Goal: Task Accomplishment & Management: Use online tool/utility

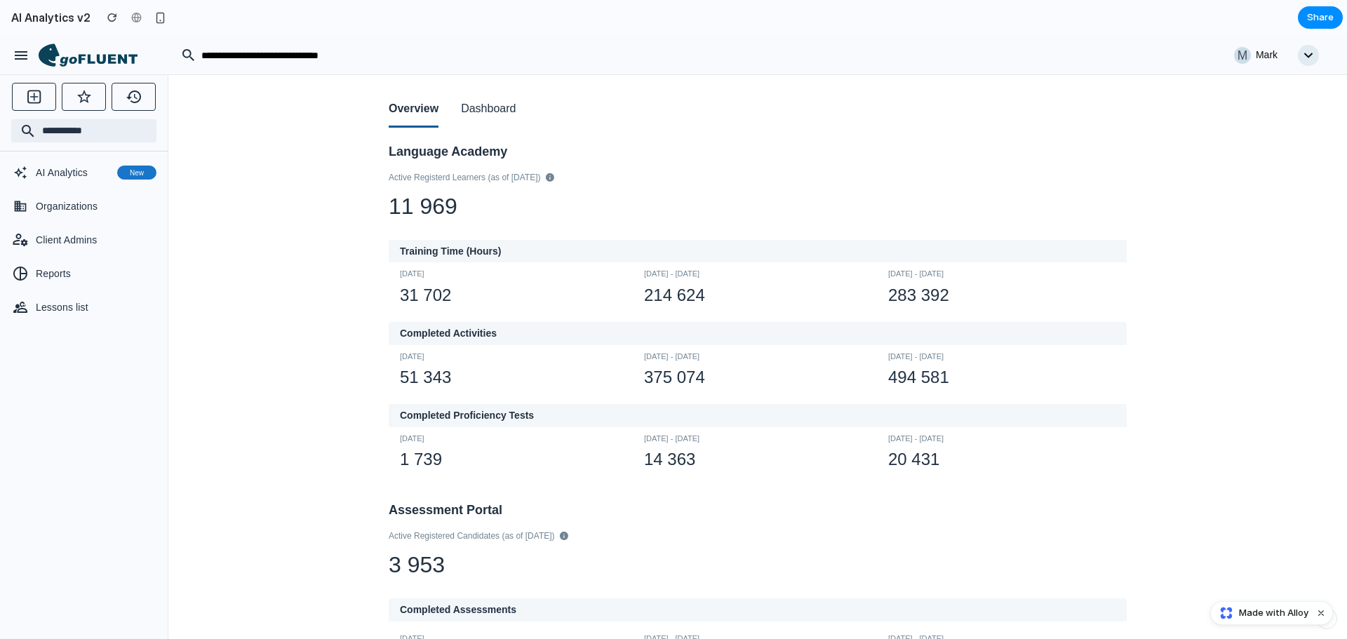
click at [1324, 614] on button "Dismiss watermark" at bounding box center [1320, 613] width 17 height 17
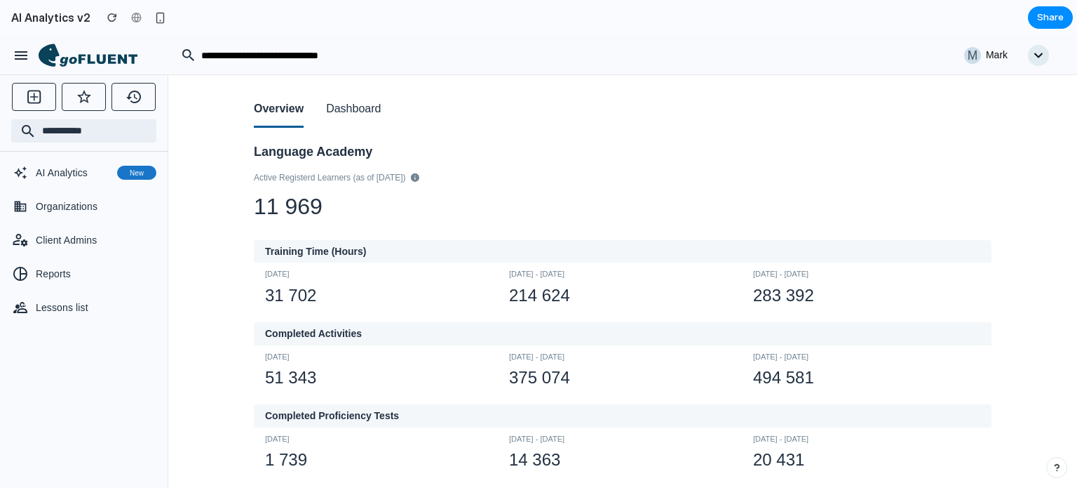
drag, startPoint x: 589, startPoint y: 184, endPoint x: 436, endPoint y: 116, distance: 167.4
click at [589, 184] on div "Active Registerd Learners (as of [DATE]) 11 969" at bounding box center [623, 197] width 738 height 52
click at [896, 151] on h2 "Language Academy" at bounding box center [623, 151] width 738 height 15
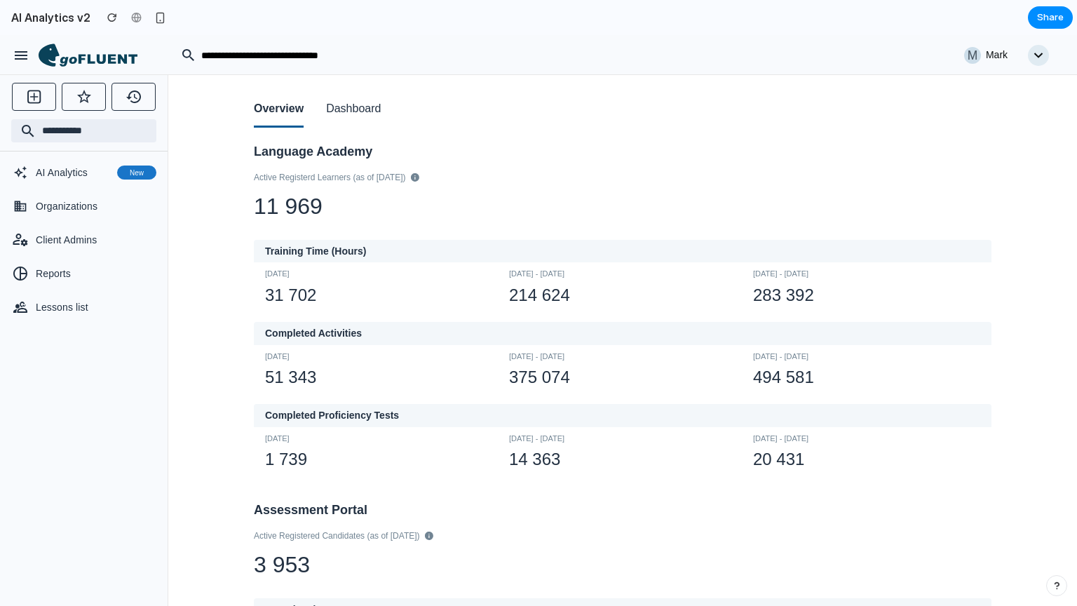
click at [370, 118] on button "Dashboard" at bounding box center [353, 110] width 55 height 36
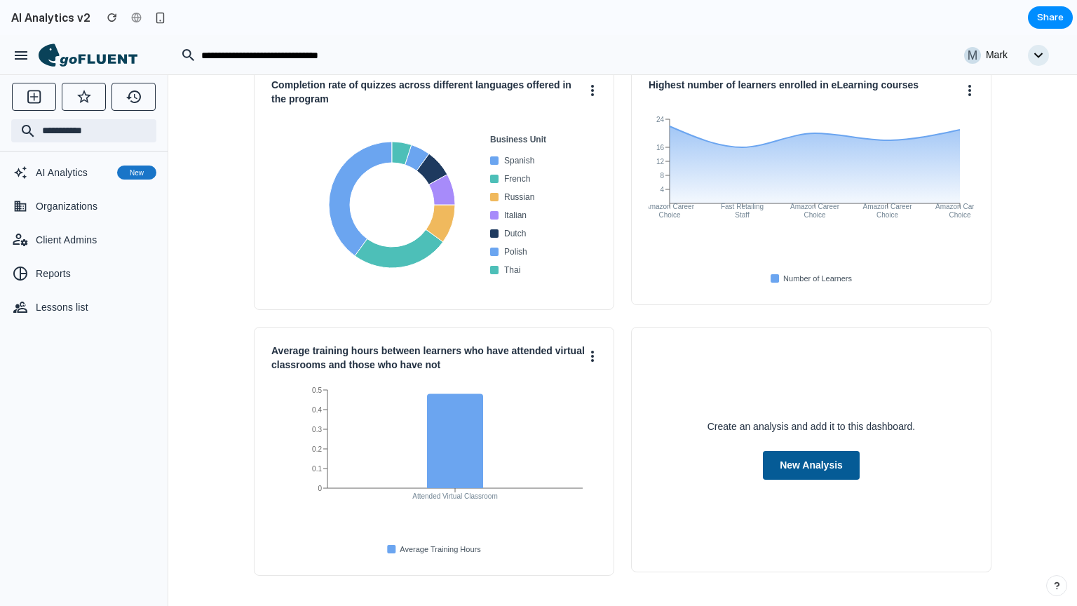
scroll to position [86, 0]
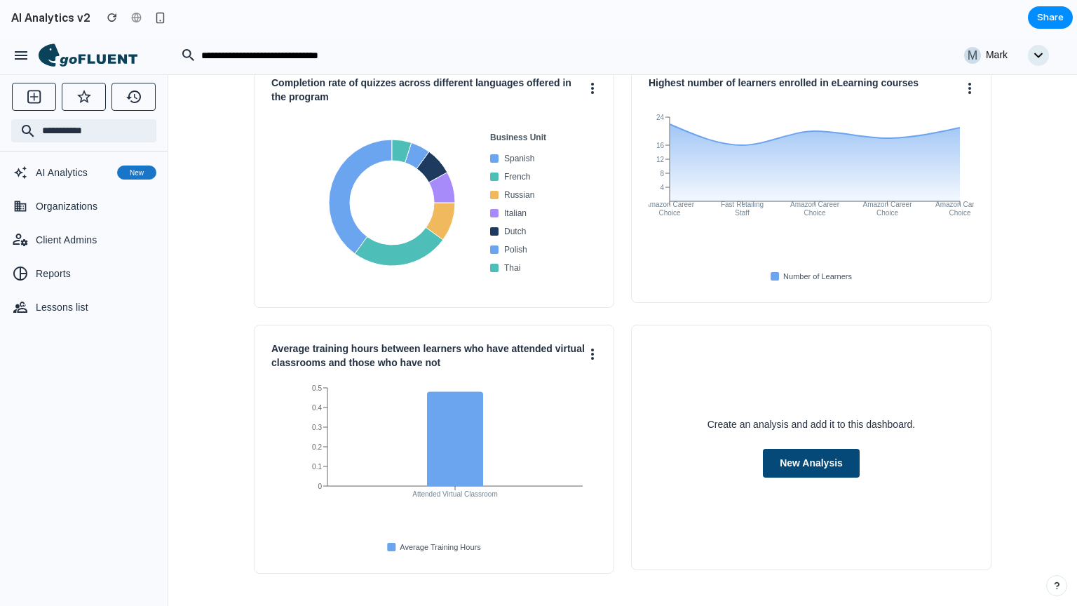
click at [786, 471] on button "New Analysis" at bounding box center [811, 463] width 97 height 29
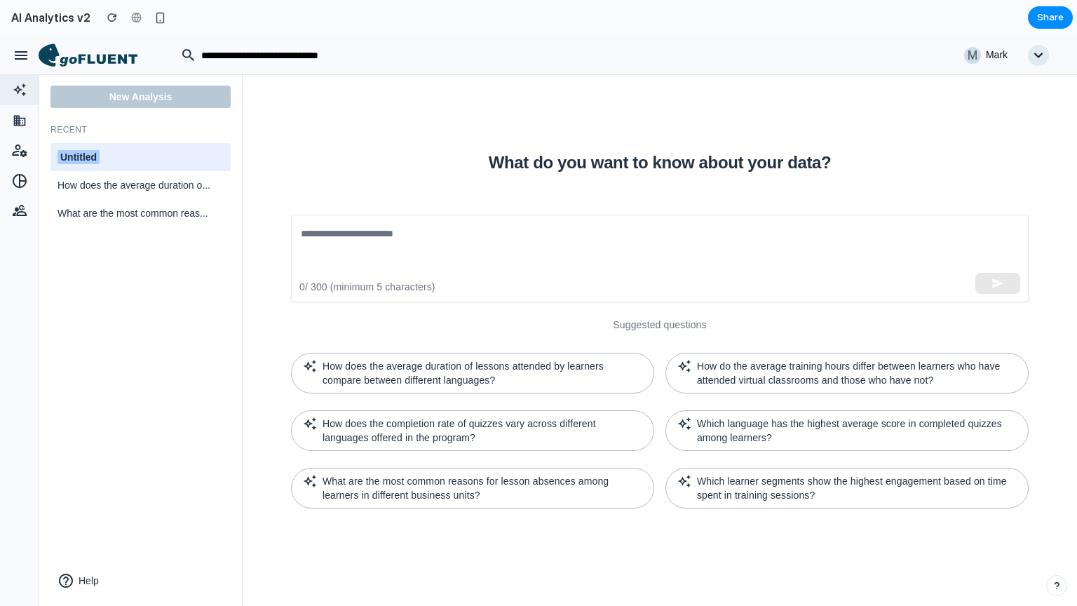
click at [100, 159] on div "Untitled" at bounding box center [141, 157] width 166 height 15
drag, startPoint x: 46, startPoint y: 157, endPoint x: 38, endPoint y: 157, distance: 7.7
click at [38, 35] on div "M Mark New Analysis Recent ******** How does the average duration o... What are…" at bounding box center [538, 35] width 1077 height 0
type input "****"
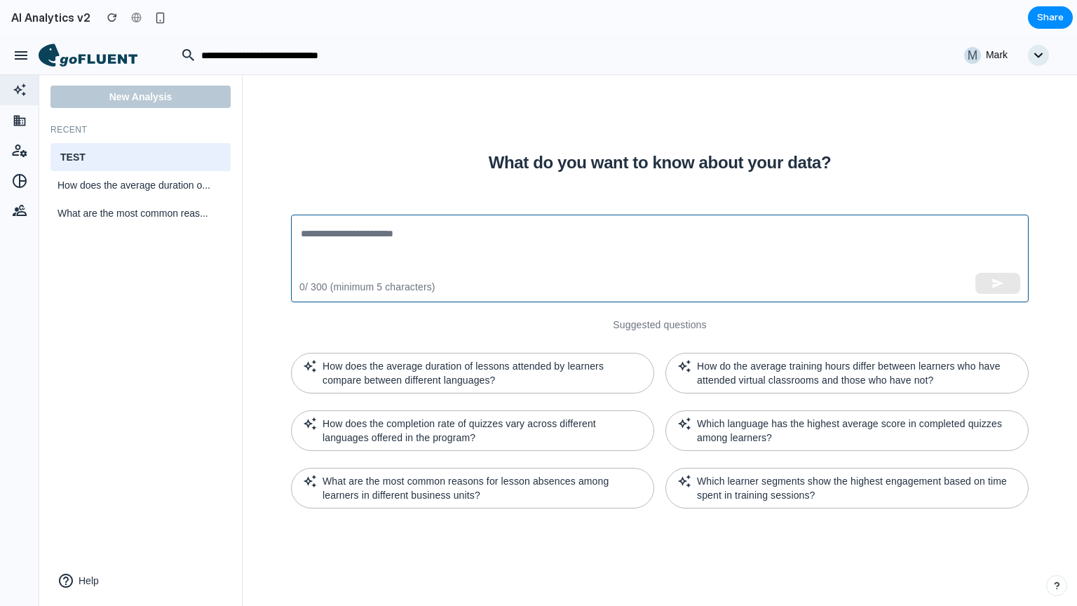
click at [412, 230] on textarea at bounding box center [660, 258] width 718 height 65
paste textarea "**********"
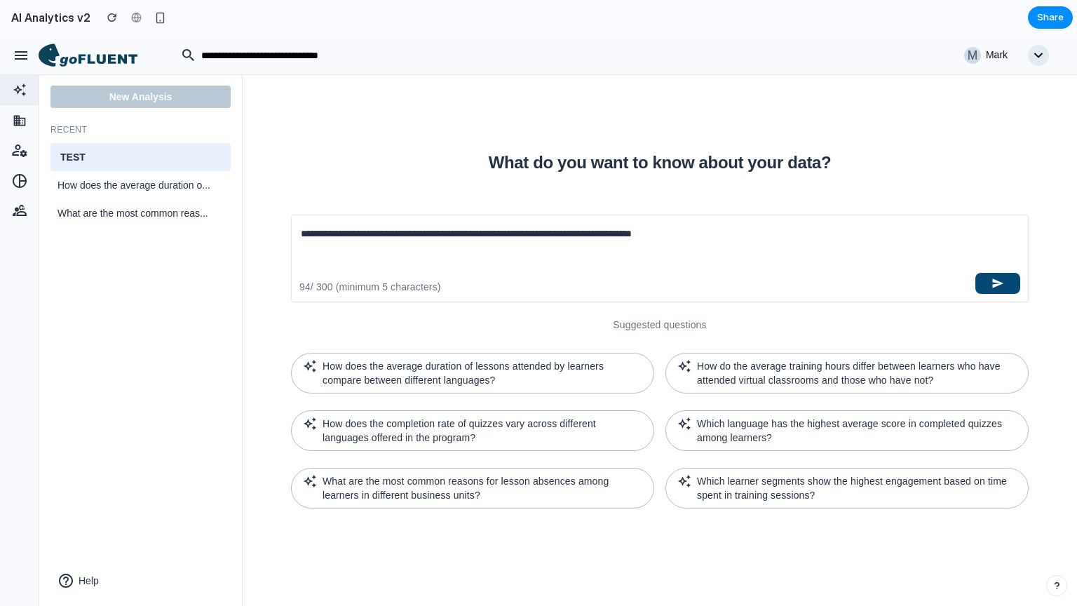
type textarea "**********"
click at [1009, 280] on button "button" at bounding box center [998, 283] width 45 height 21
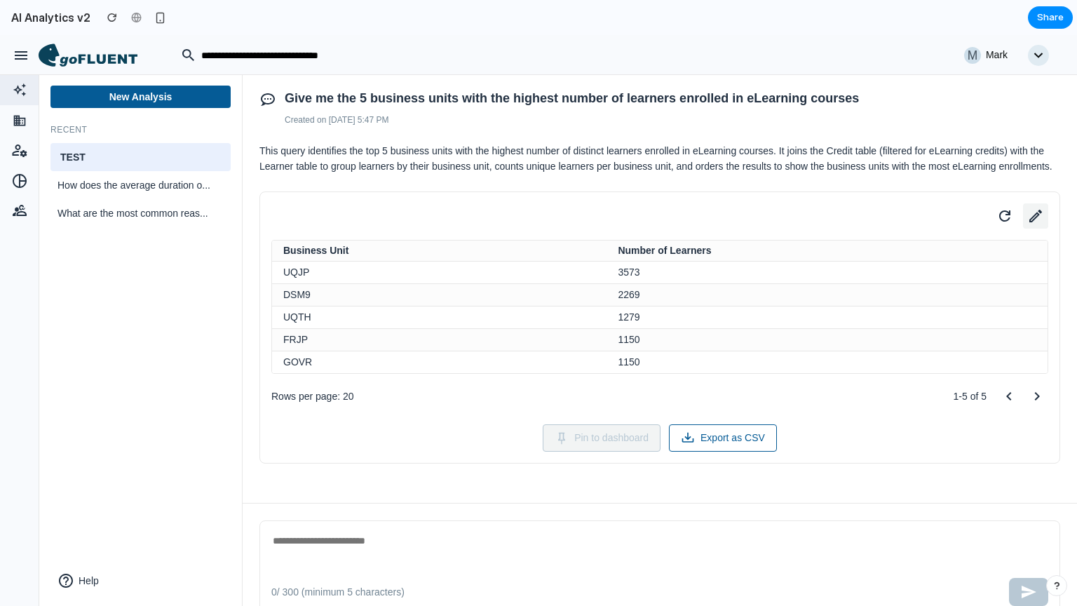
click at [1026, 226] on icon at bounding box center [1036, 216] width 20 height 20
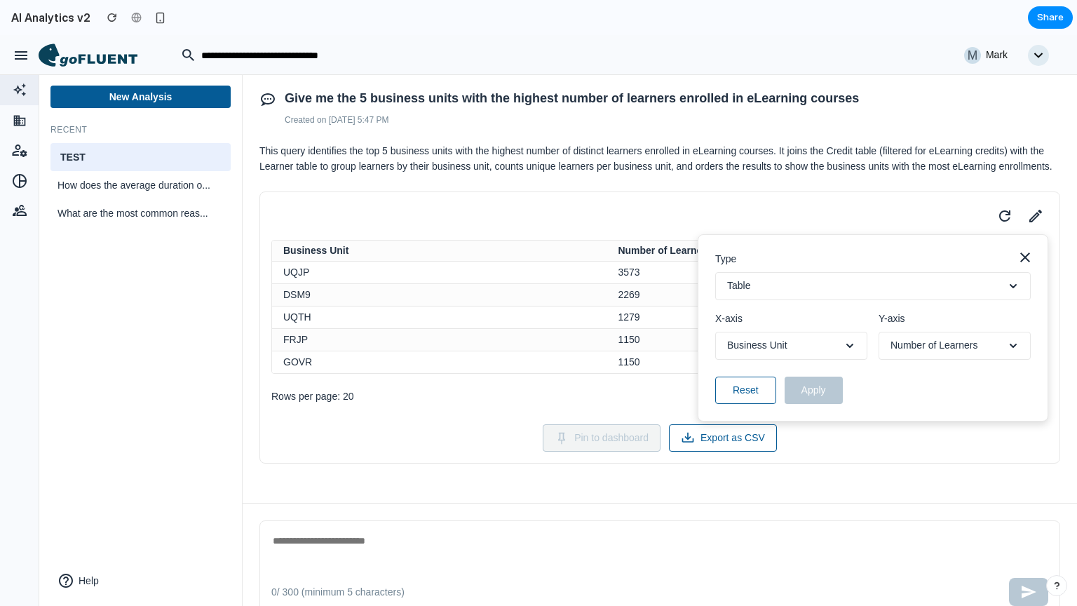
click at [772, 300] on button "Table" at bounding box center [873, 286] width 316 height 28
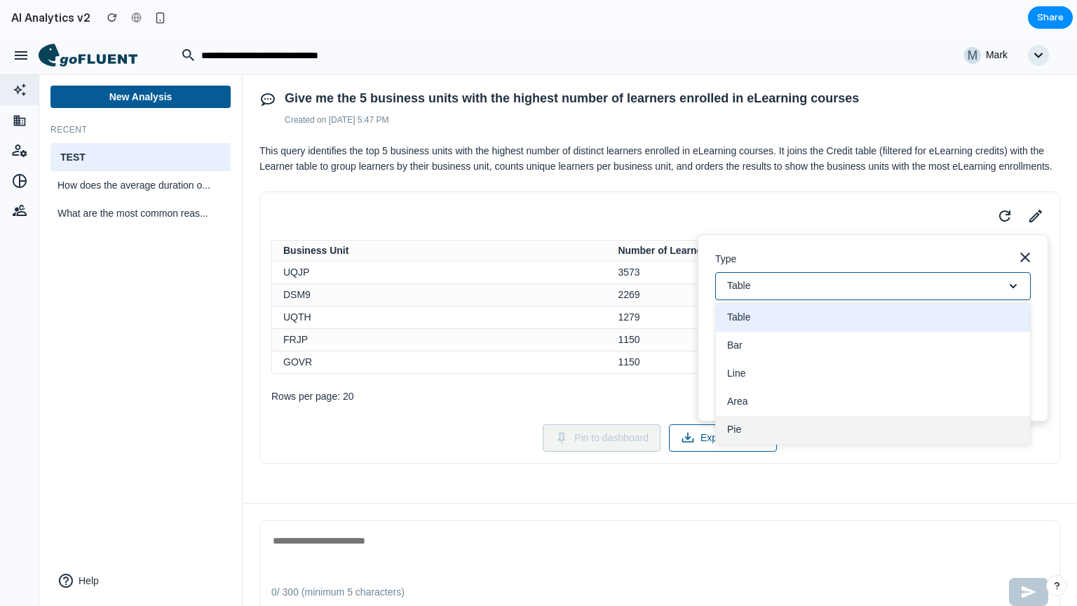
click at [746, 440] on button "Pie" at bounding box center [873, 430] width 314 height 28
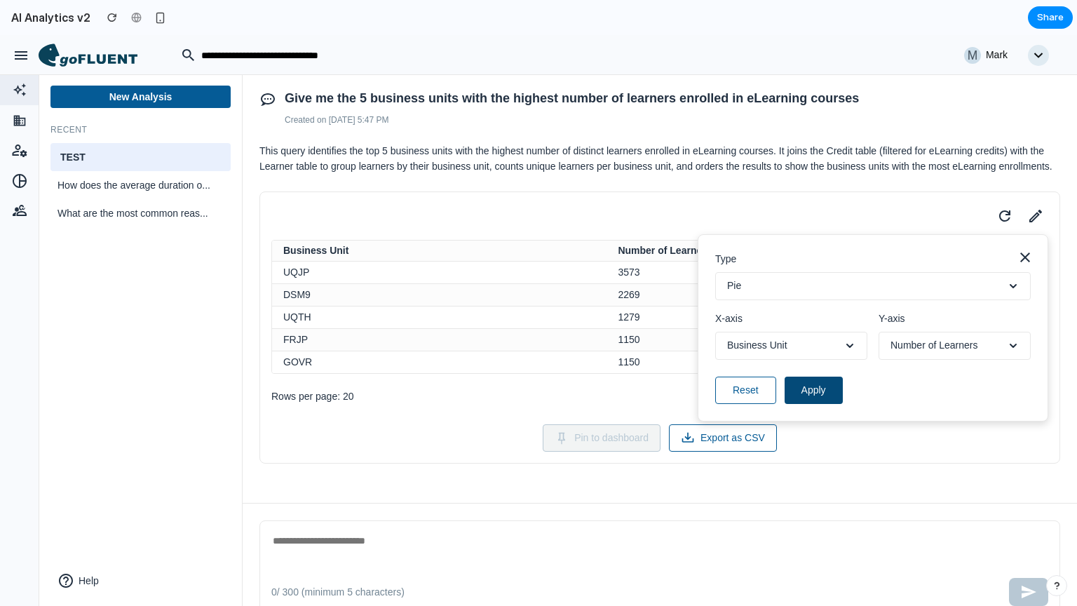
click at [797, 404] on button "Apply" at bounding box center [814, 390] width 58 height 27
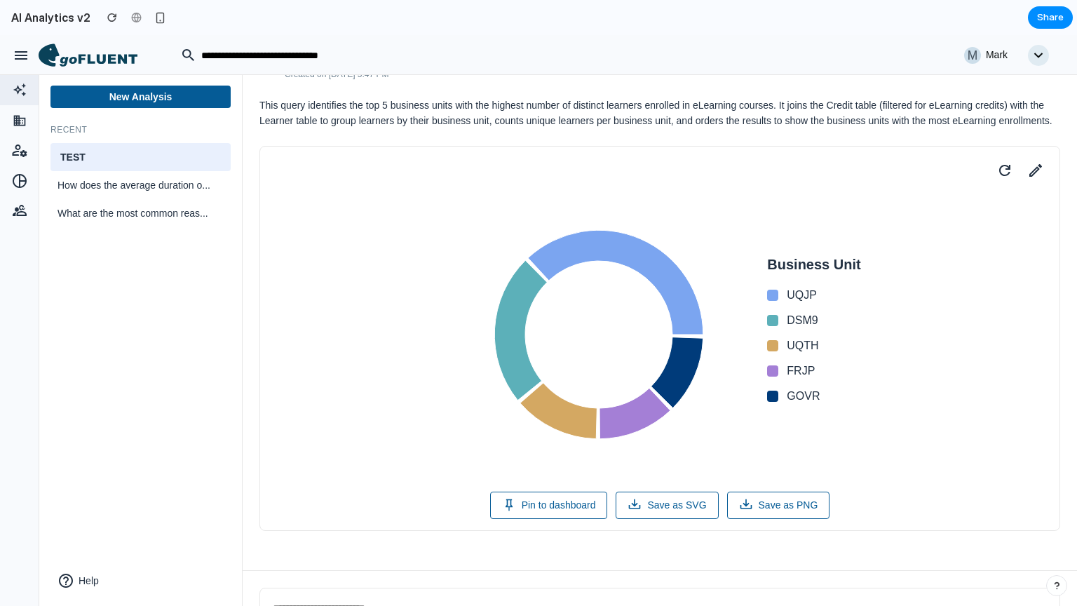
scroll to position [140, 0]
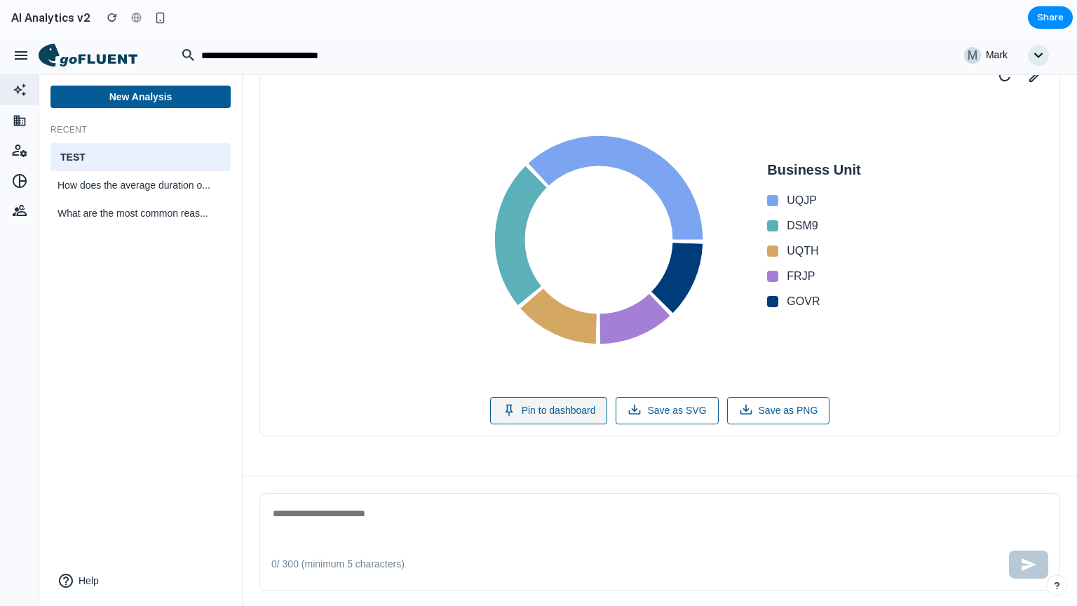
click at [538, 424] on button "Pin to dashboard" at bounding box center [549, 410] width 118 height 27
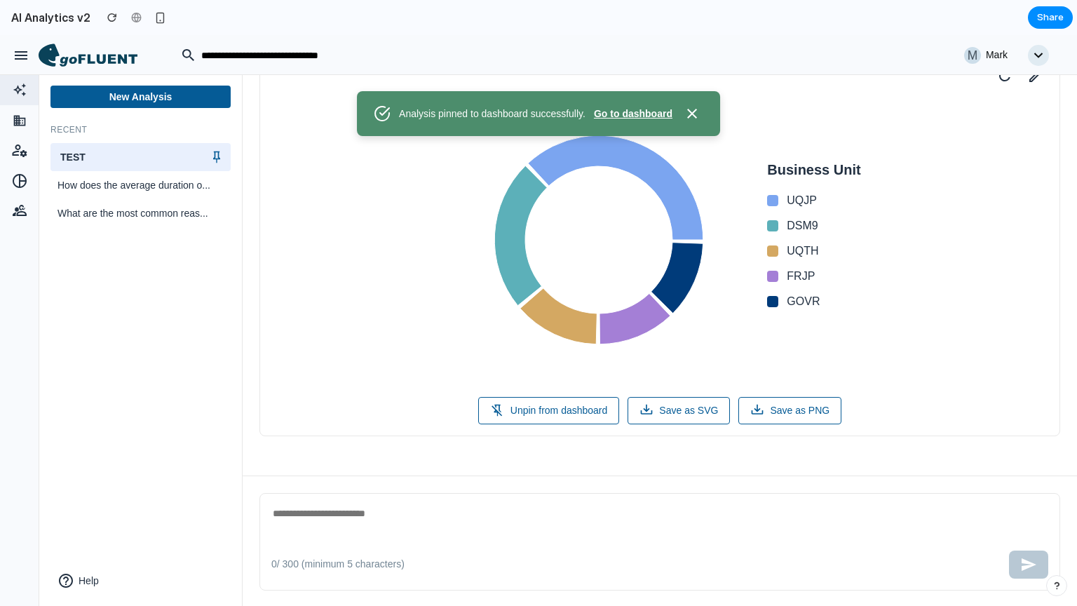
click at [647, 112] on button "Go to dashboard" at bounding box center [633, 114] width 79 height 15
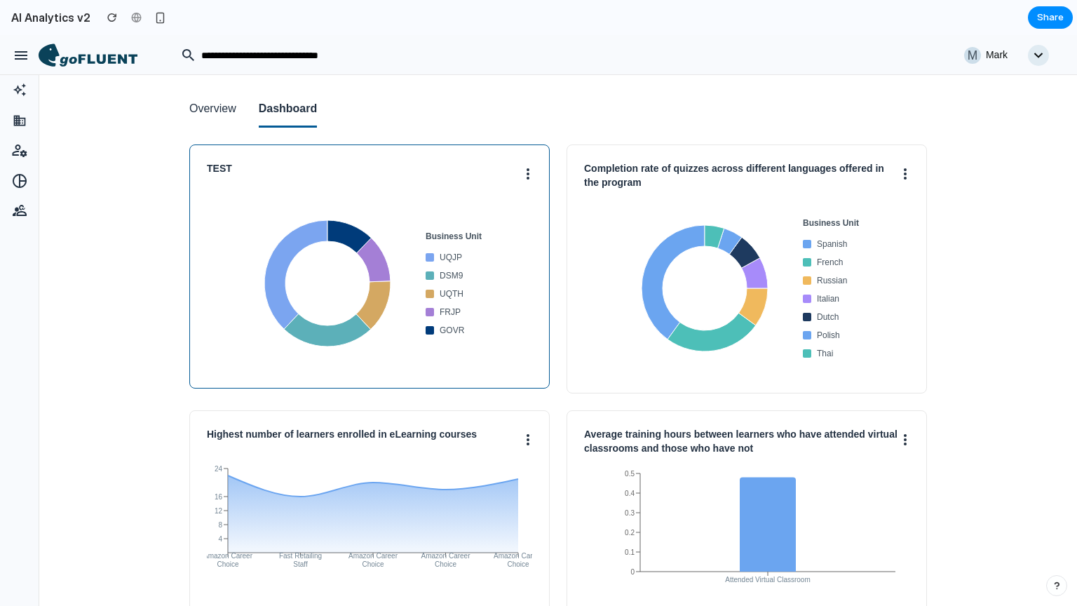
click at [518, 180] on div "TEST" at bounding box center [369, 173] width 325 height 22
click at [525, 177] on button at bounding box center [528, 173] width 8 height 22
click at [469, 242] on button "Edit" at bounding box center [476, 239] width 111 height 34
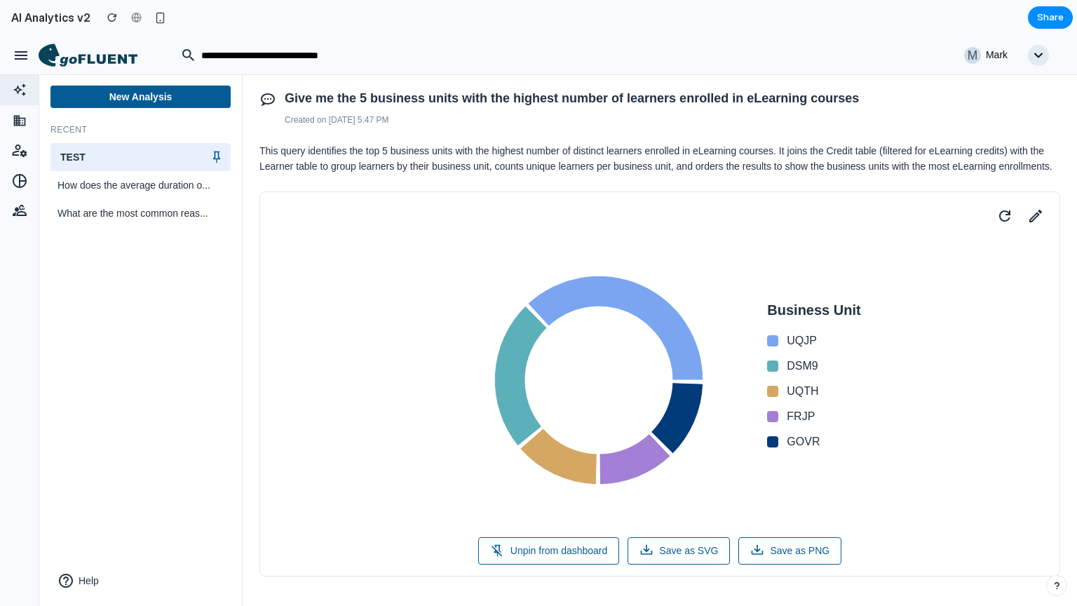
scroll to position [155, 0]
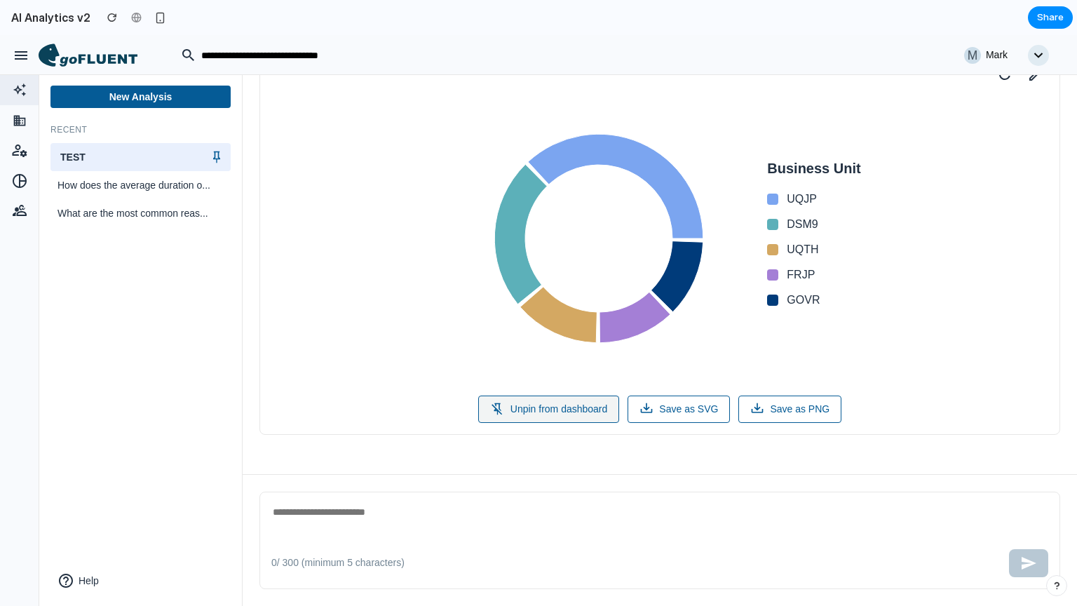
click at [539, 415] on button "Unpin from dashboard" at bounding box center [549, 409] width 142 height 27
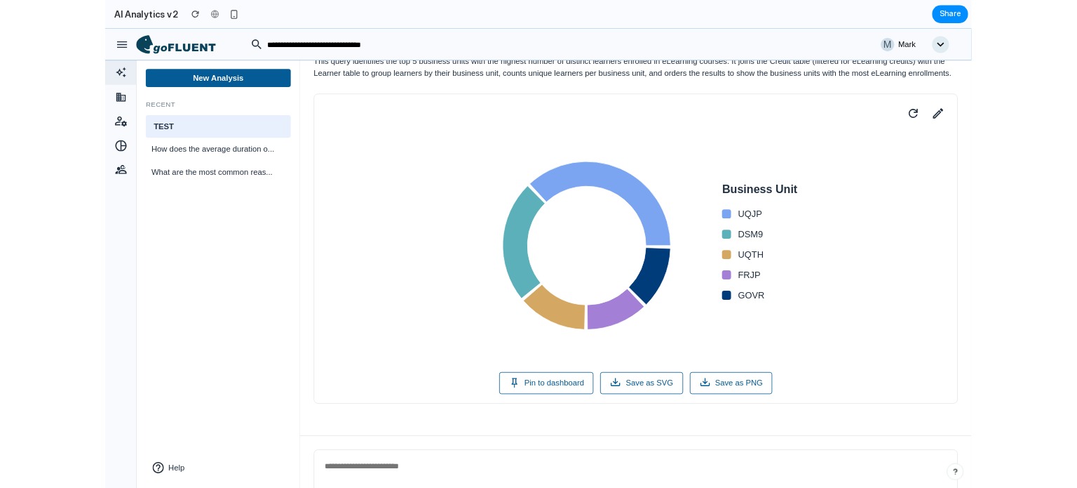
scroll to position [0, 0]
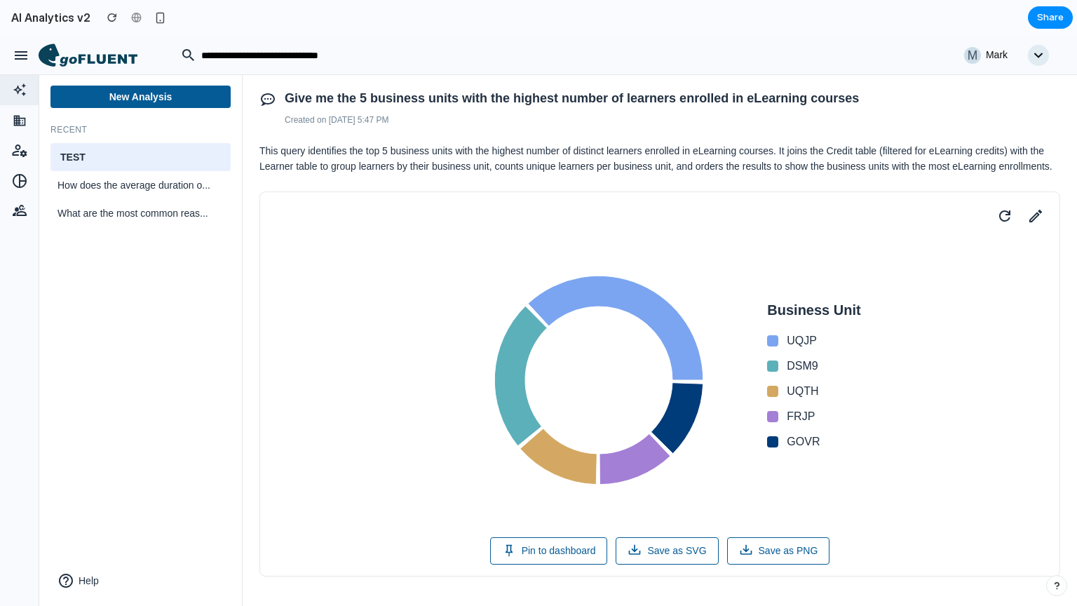
click at [94, 59] on icon at bounding box center [88, 55] width 99 height 24
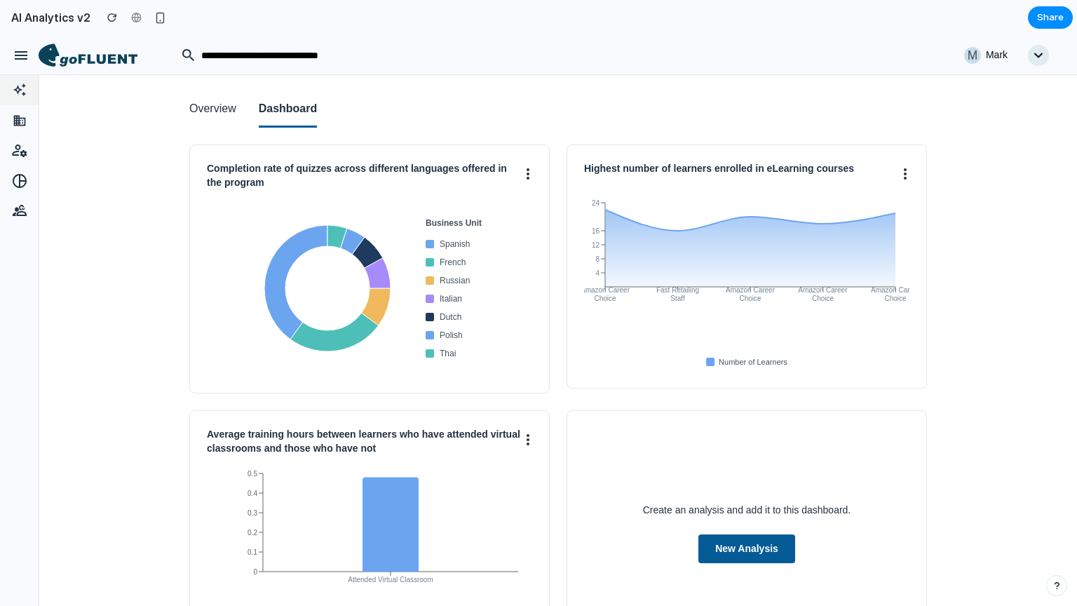
click at [25, 90] on icon at bounding box center [20, 90] width 18 height 14
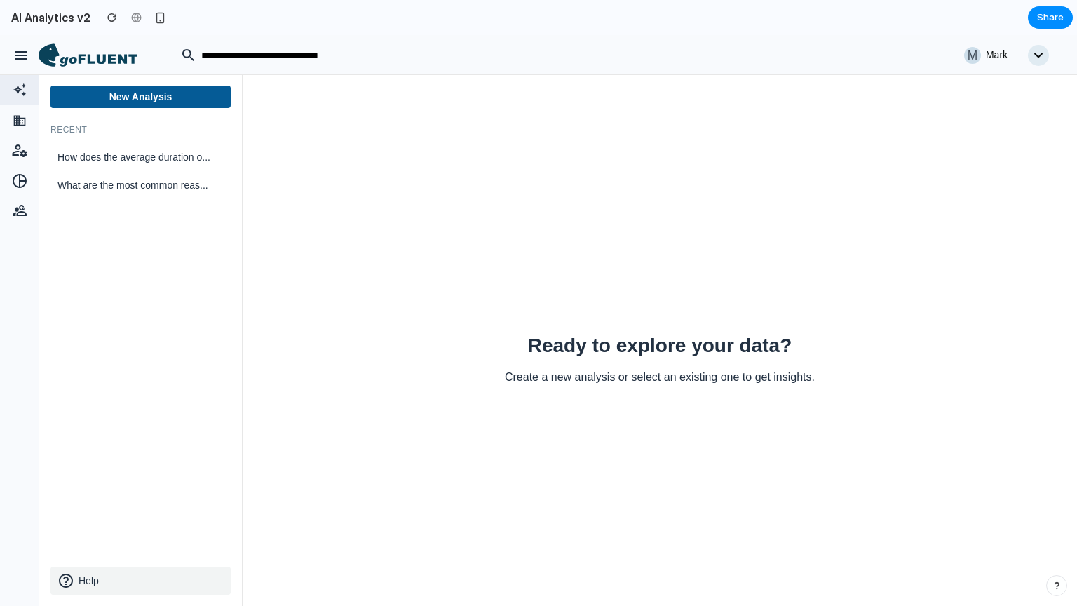
click at [62, 581] on icon at bounding box center [66, 581] width 14 height 14
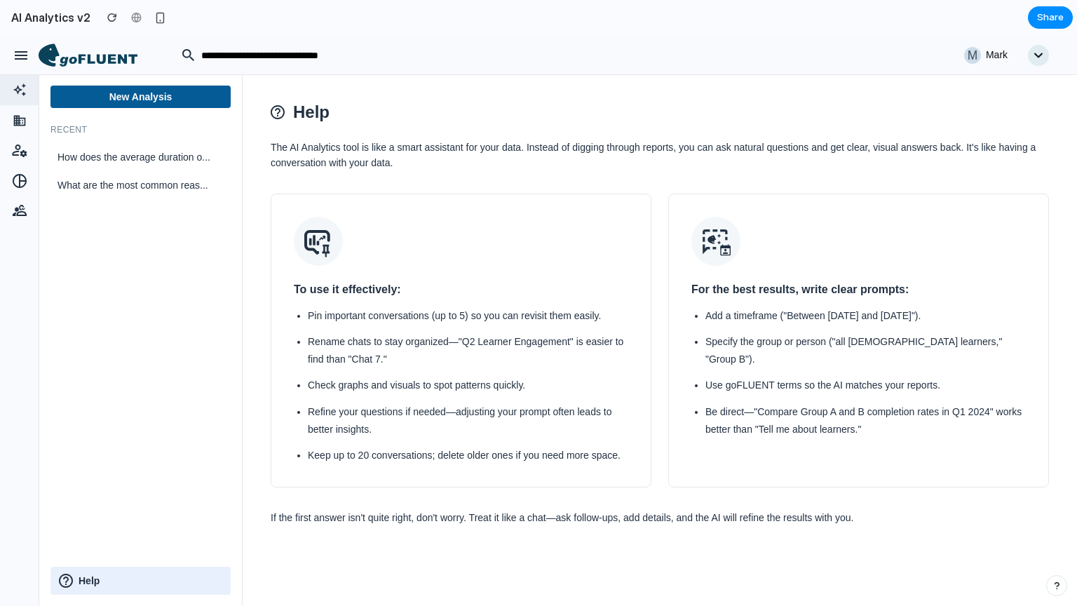
click at [69, 60] on icon at bounding box center [88, 55] width 99 height 24
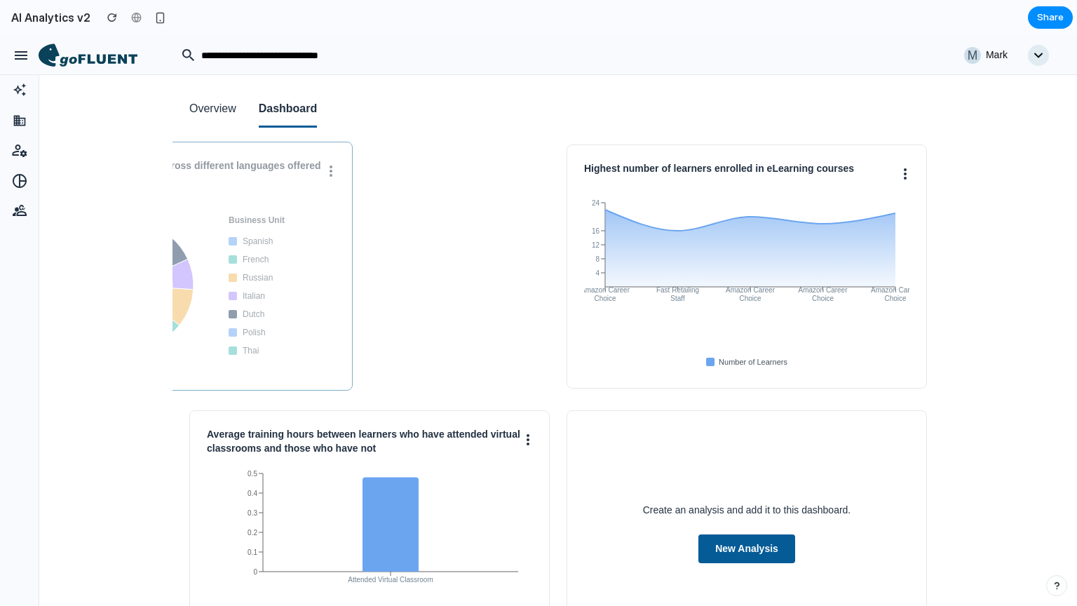
drag, startPoint x: 505, startPoint y: 291, endPoint x: 418, endPoint y: 281, distance: 87.5
click at [335, 281] on div "Business Unit Spanish French Russian Italian Dutch Polish Thai" at bounding box center [172, 285] width 325 height 175
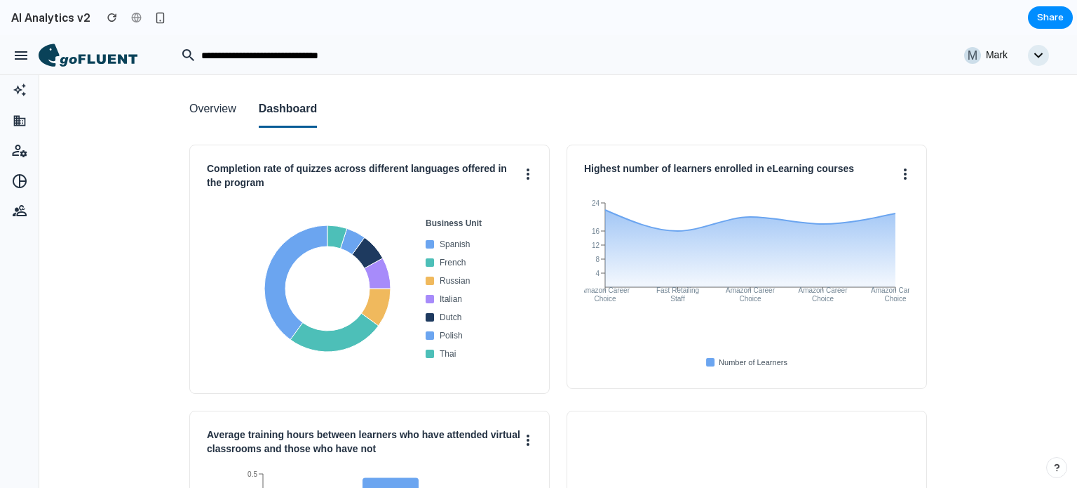
click at [18, 55] on icon "button" at bounding box center [21, 55] width 13 height 8
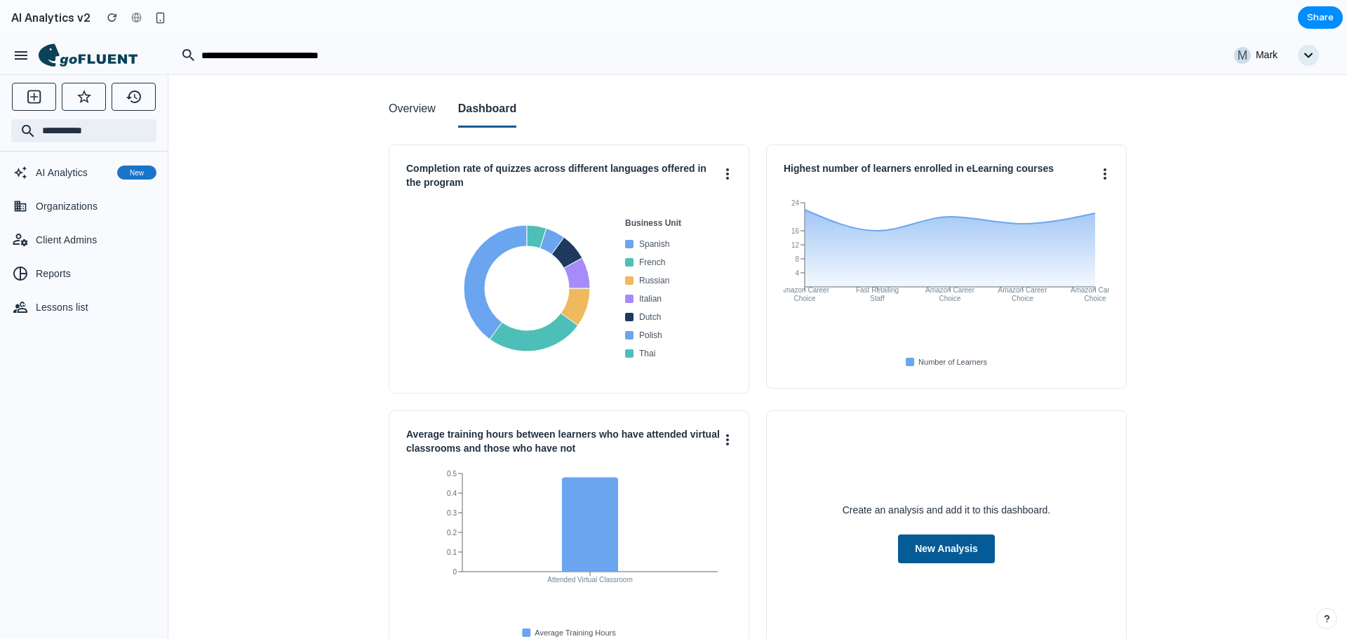
click at [403, 100] on button "Overview" at bounding box center [412, 110] width 47 height 36
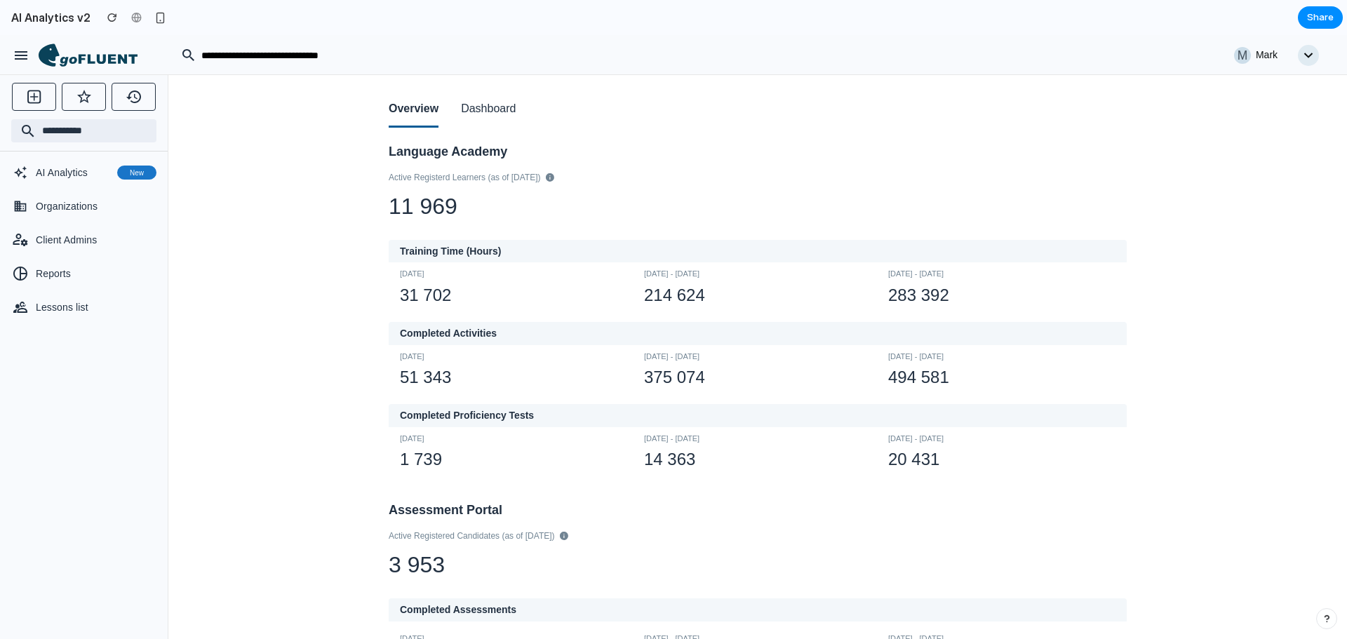
click at [298, 243] on div "Overview Dashboard Language Academy Active Registerd Learners (as of [DATE]) 11…" at bounding box center [757, 389] width 1178 height 628
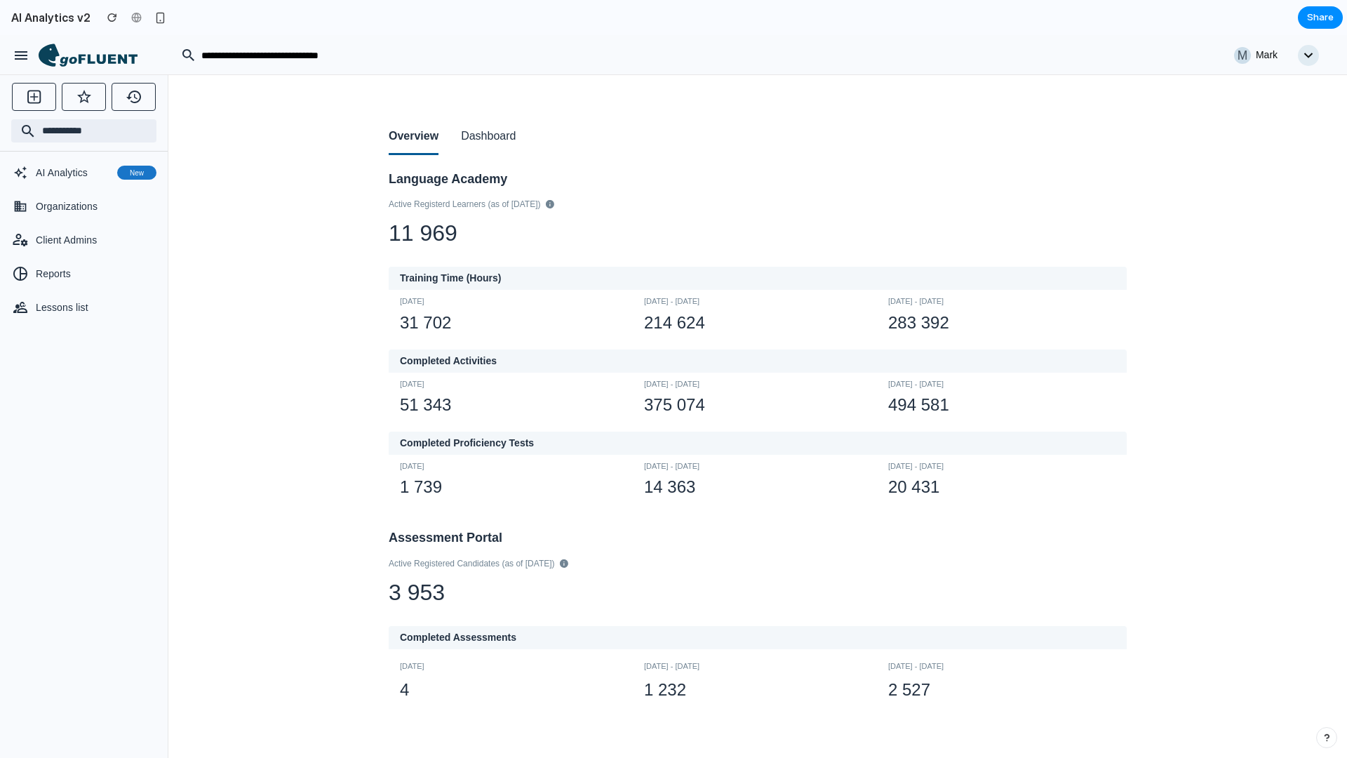
click at [507, 142] on button "Dashboard" at bounding box center [488, 137] width 55 height 36
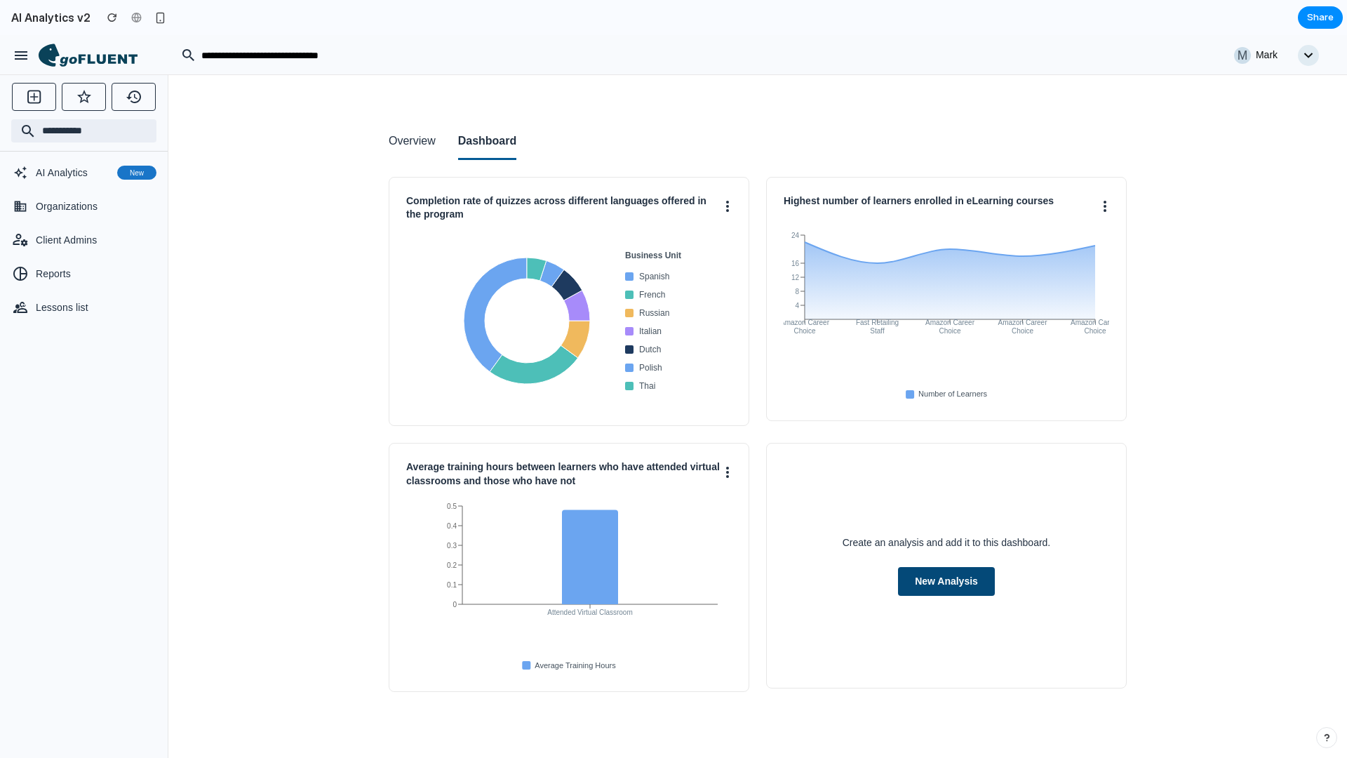
click at [932, 586] on button "New Analysis" at bounding box center [946, 581] width 97 height 29
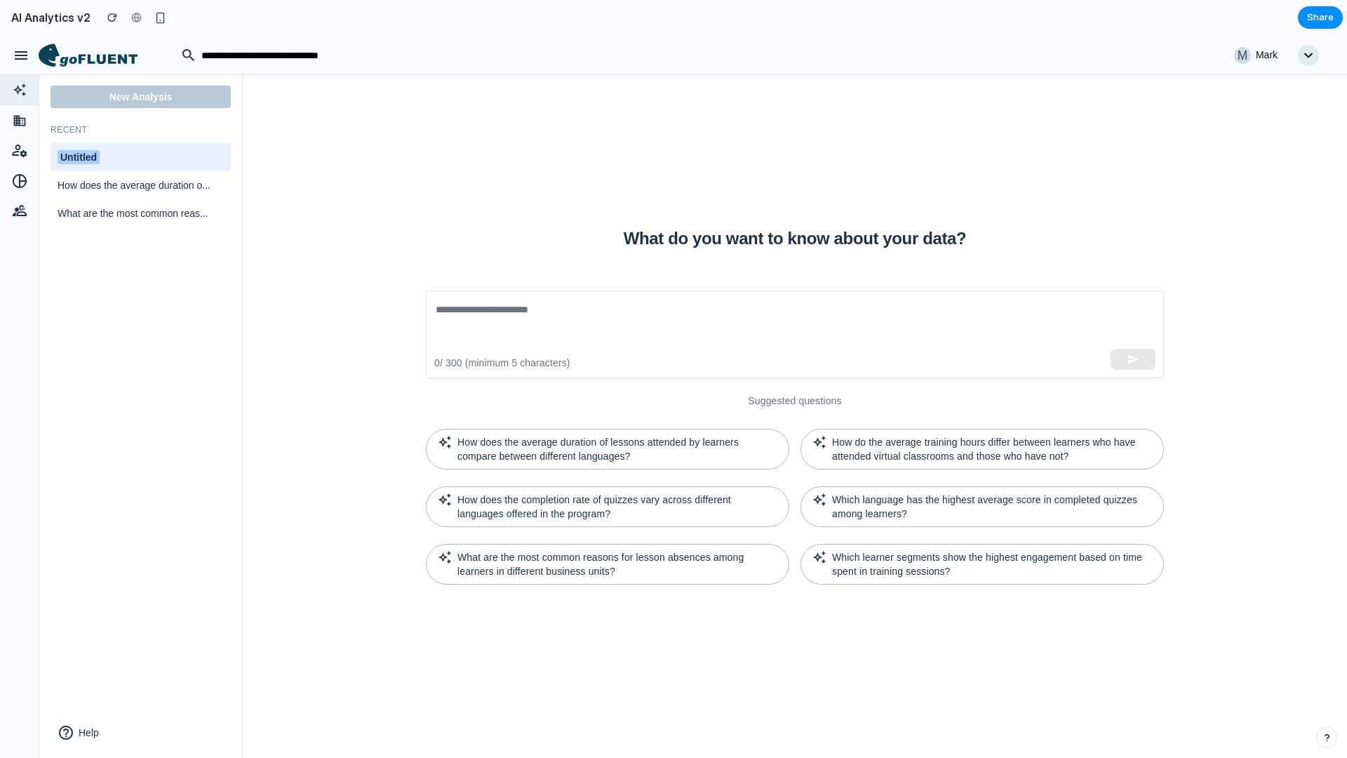
click at [79, 156] on span "Untitled" at bounding box center [79, 157] width 42 height 14
drag, startPoint x: 86, startPoint y: 153, endPoint x: 15, endPoint y: 145, distance: 71.3
click at [15, 35] on div "M Mark New Analysis Recent ******** How does the average duration o... What are…" at bounding box center [673, 35] width 1347 height 0
type input "**********"
click at [497, 307] on textarea at bounding box center [795, 334] width 718 height 65
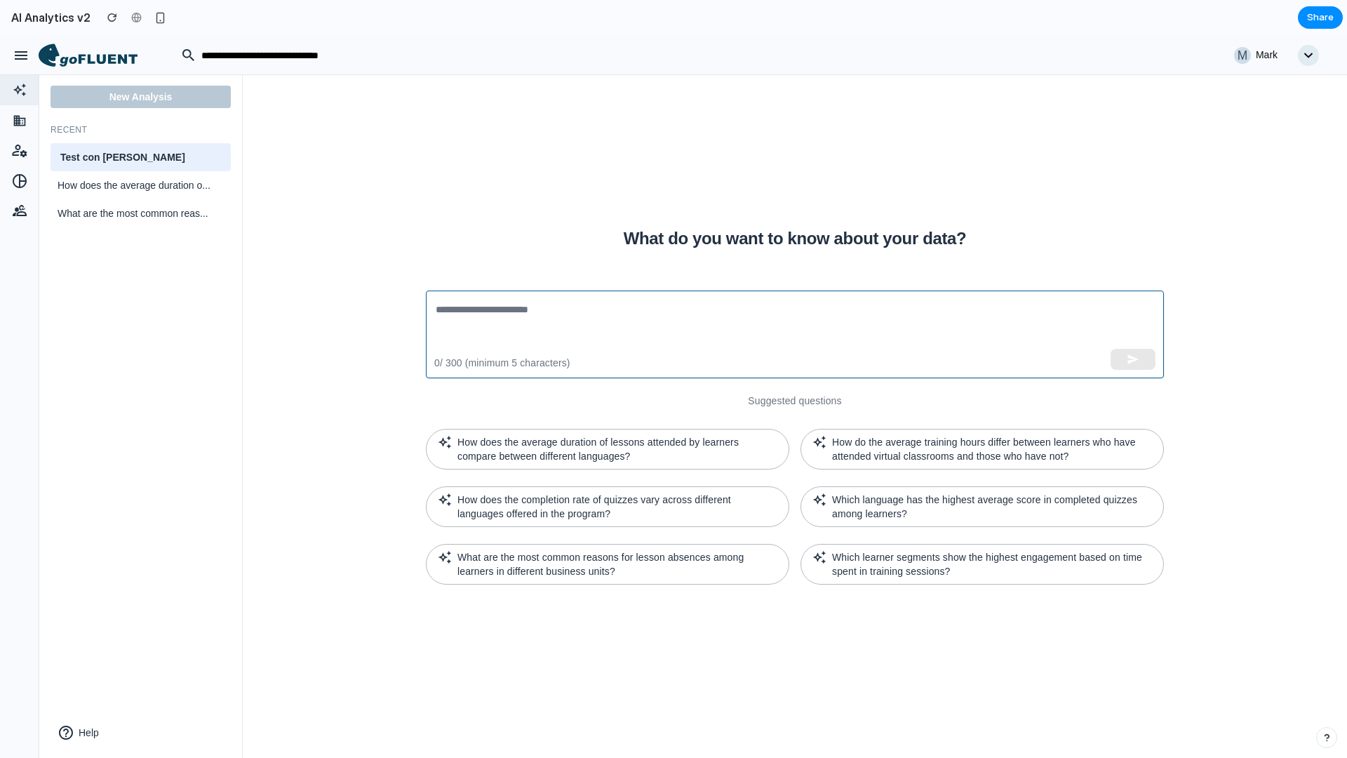
paste textarea "**********"
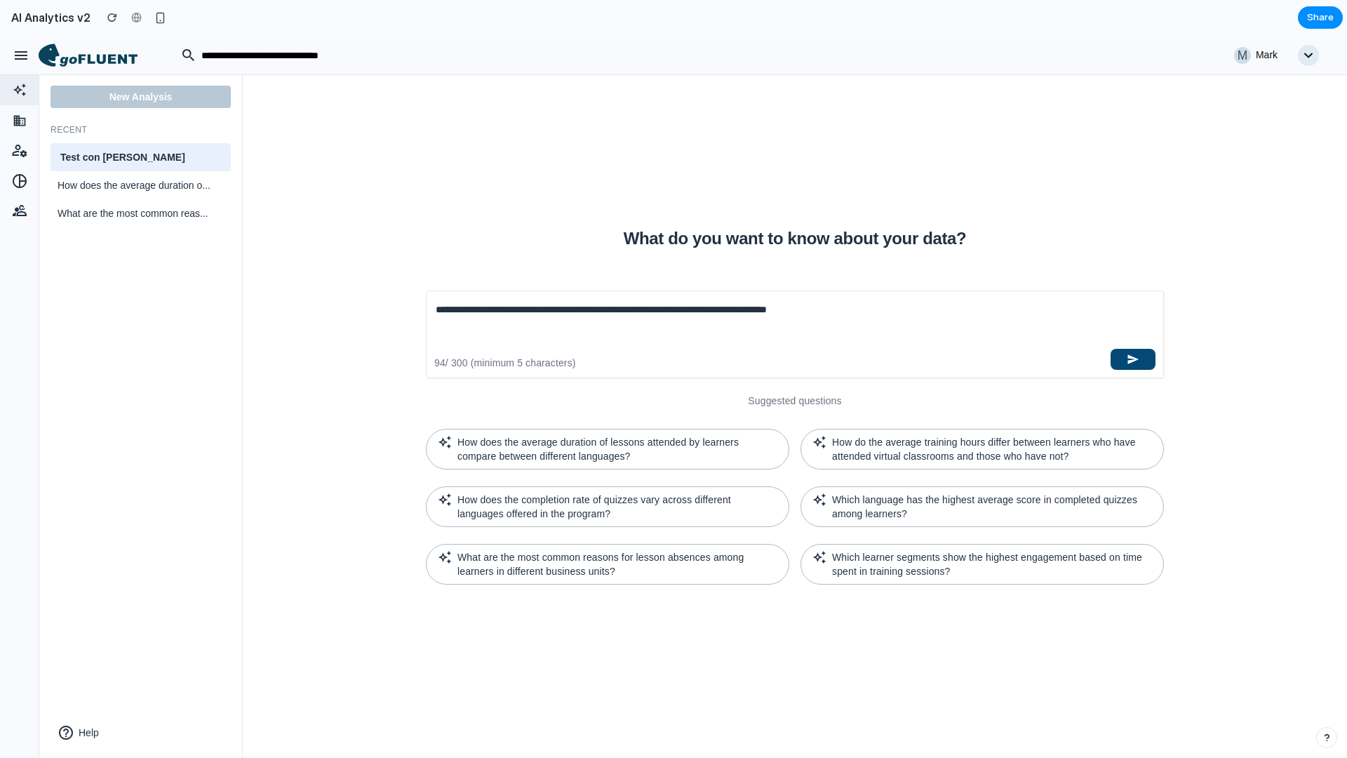
type textarea "**********"
click at [1144, 358] on button "button" at bounding box center [1132, 359] width 45 height 21
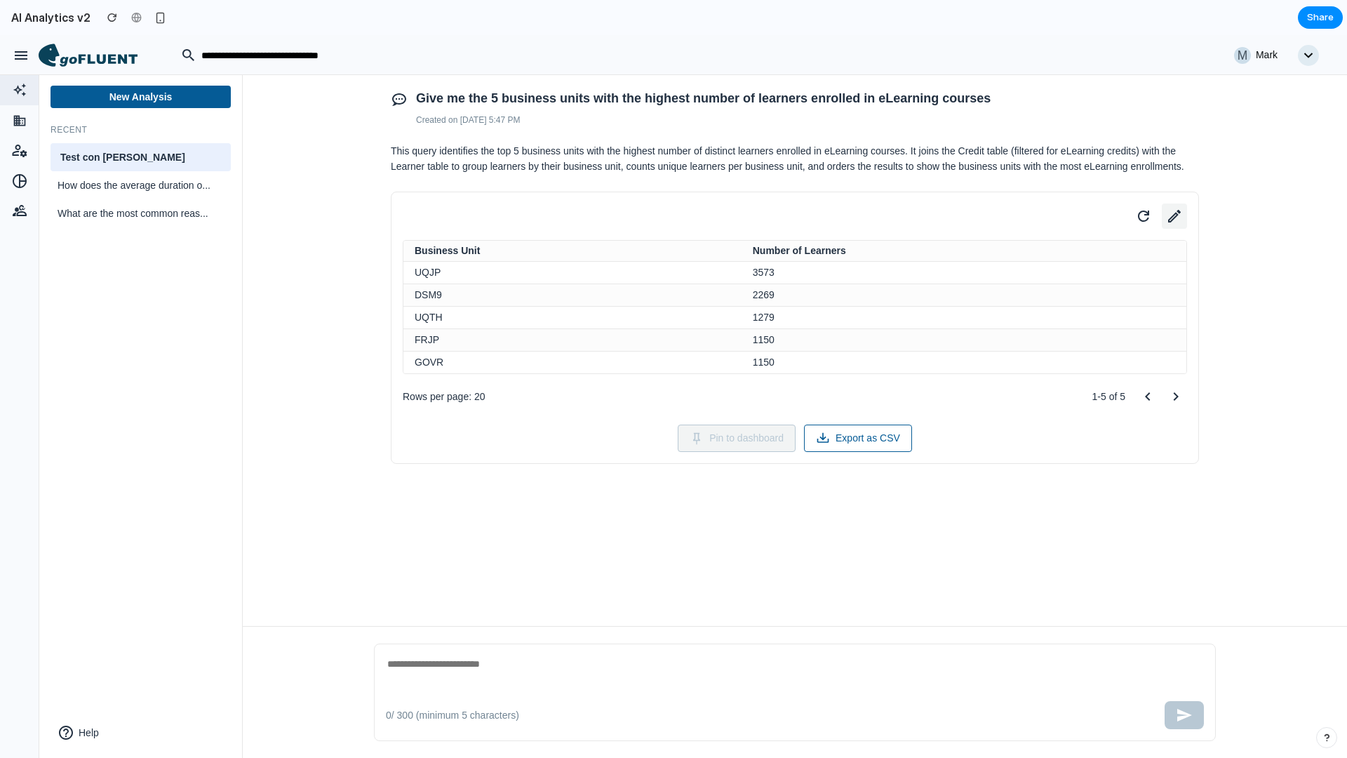
click at [1174, 215] on icon at bounding box center [1174, 216] width 20 height 20
click at [981, 286] on button "Table" at bounding box center [1012, 286] width 316 height 28
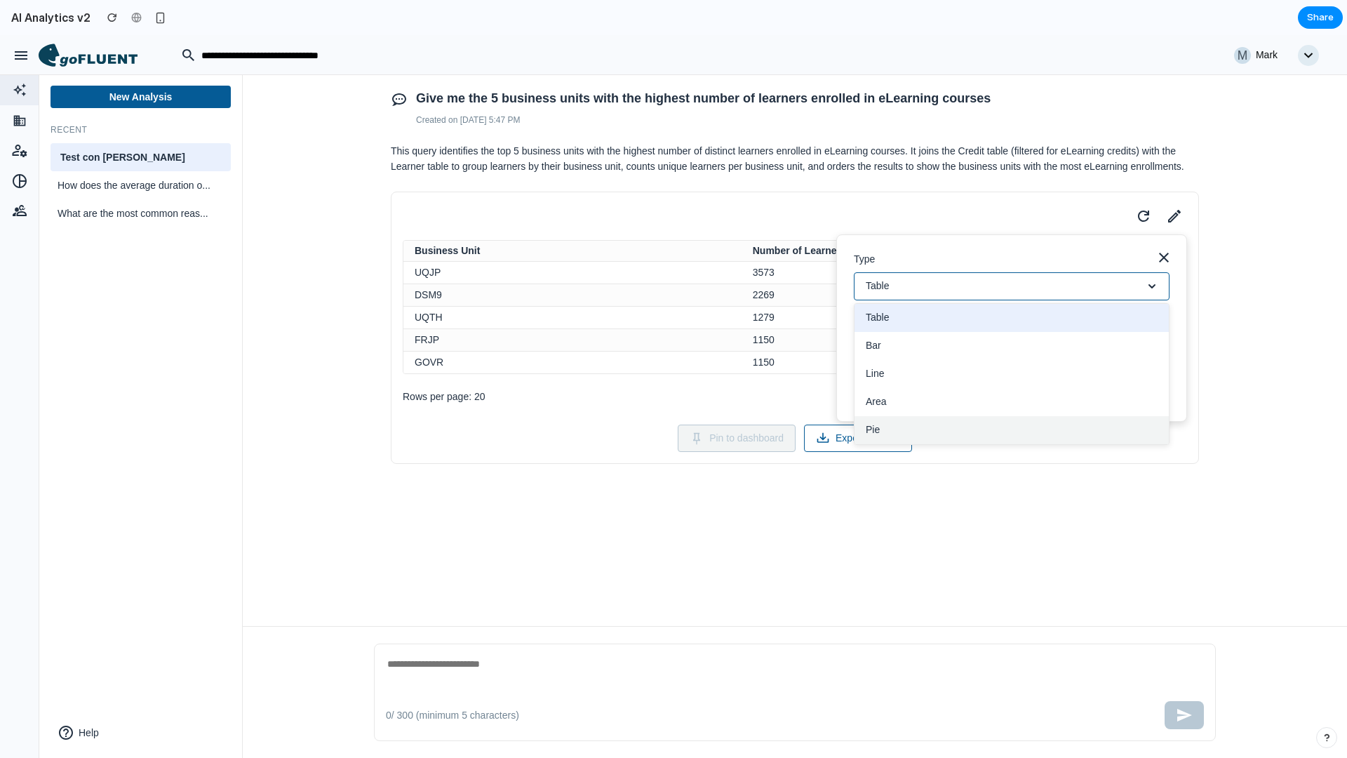
click at [889, 429] on button "Pie" at bounding box center [1011, 430] width 314 height 28
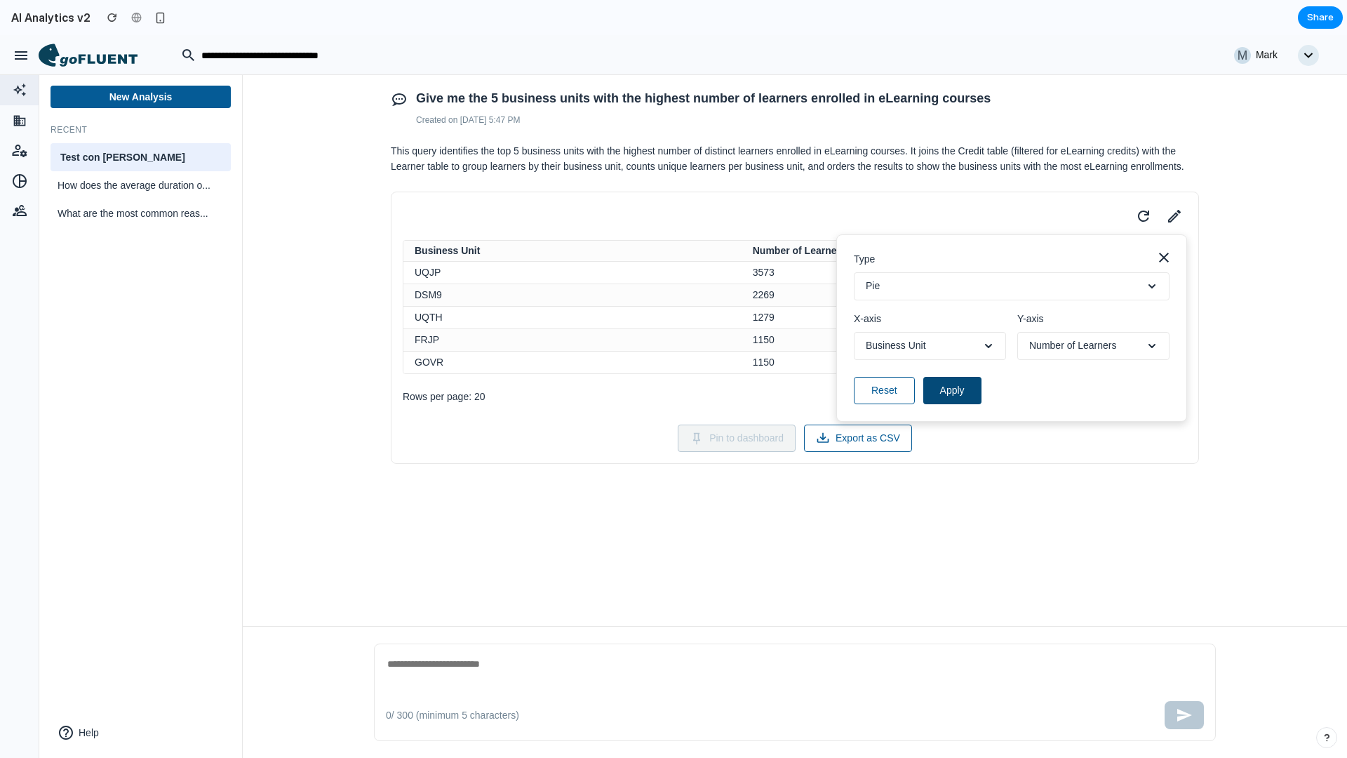
click at [965, 397] on button "Apply" at bounding box center [952, 390] width 58 height 27
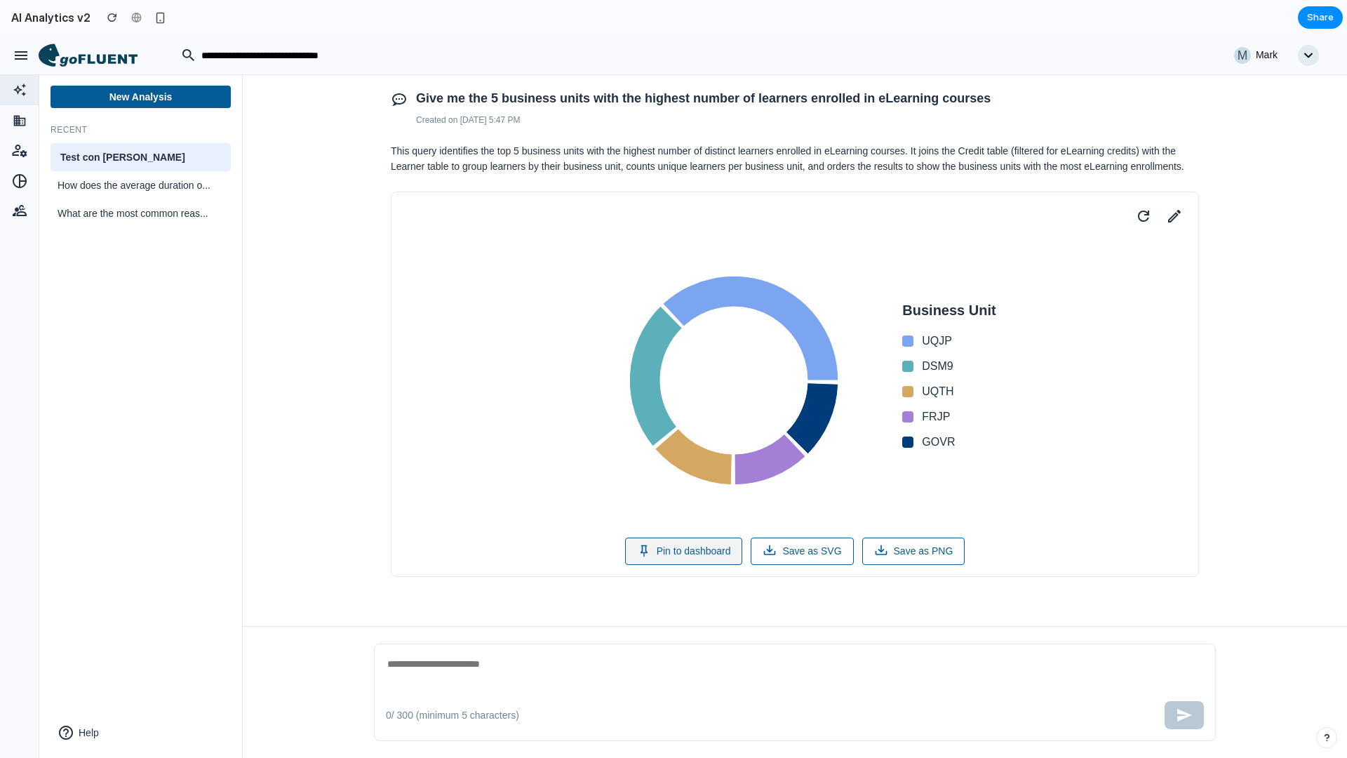
click at [705, 554] on button "Pin to dashboard" at bounding box center [684, 550] width 118 height 27
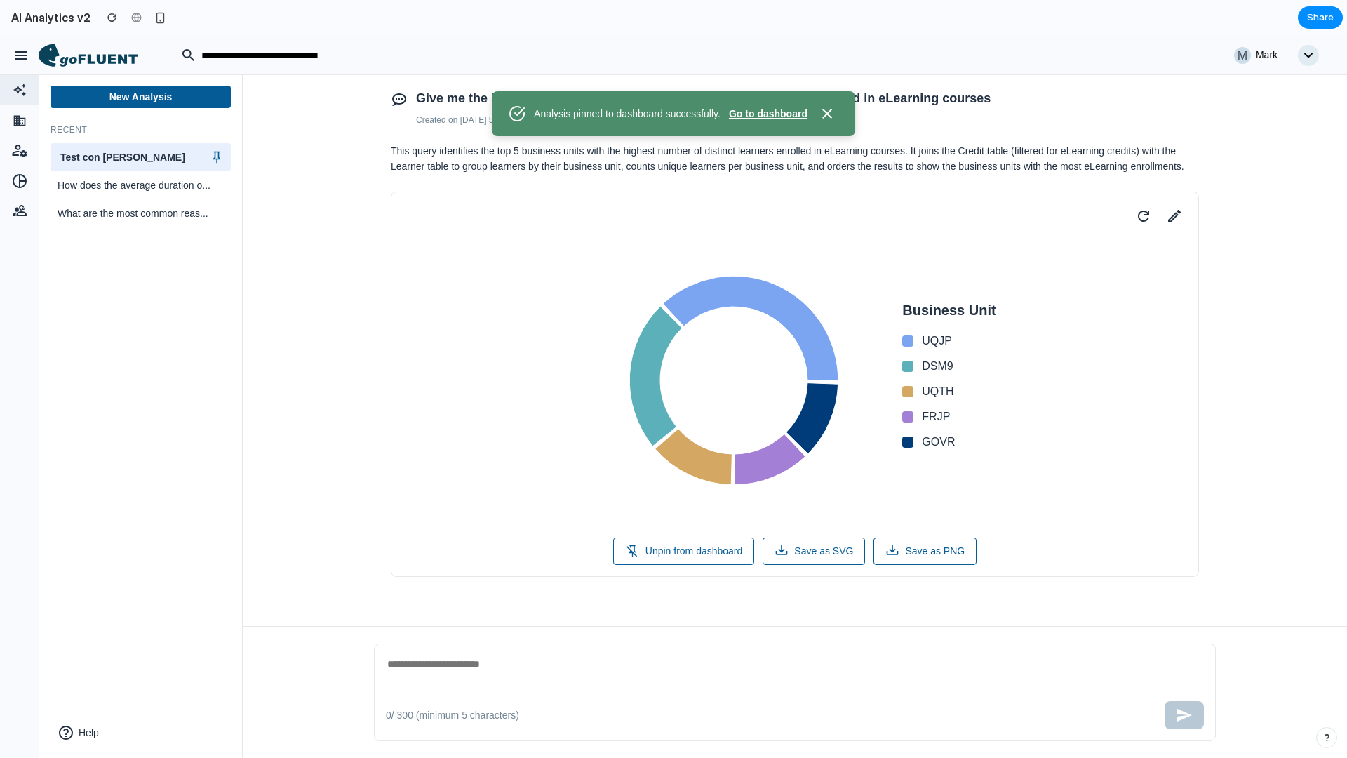
click at [783, 115] on button "Go to dashboard" at bounding box center [768, 114] width 79 height 15
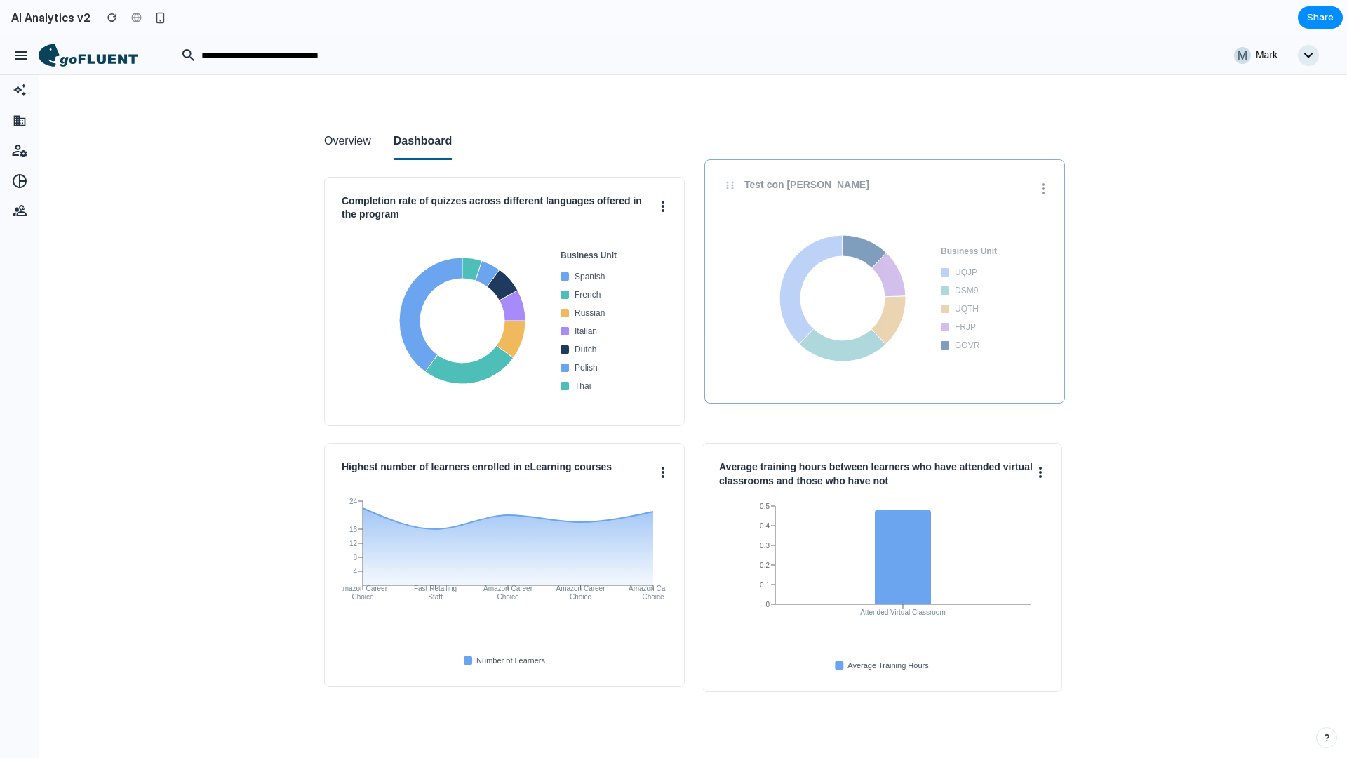
drag, startPoint x: 431, startPoint y: 225, endPoint x: 823, endPoint y: 208, distance: 392.5
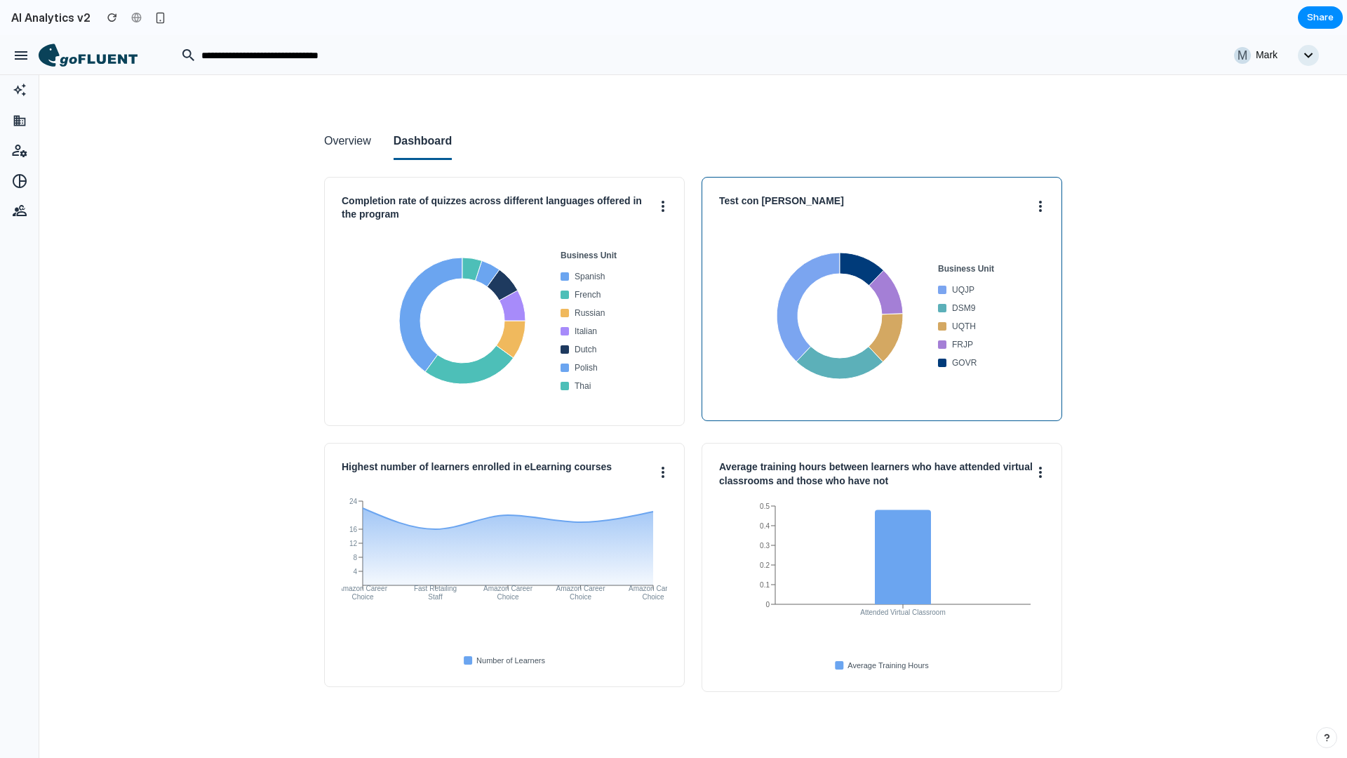
click at [1040, 203] on circle at bounding box center [1040, 202] width 3 height 3
click at [1000, 270] on button "Edit" at bounding box center [988, 271] width 111 height 34
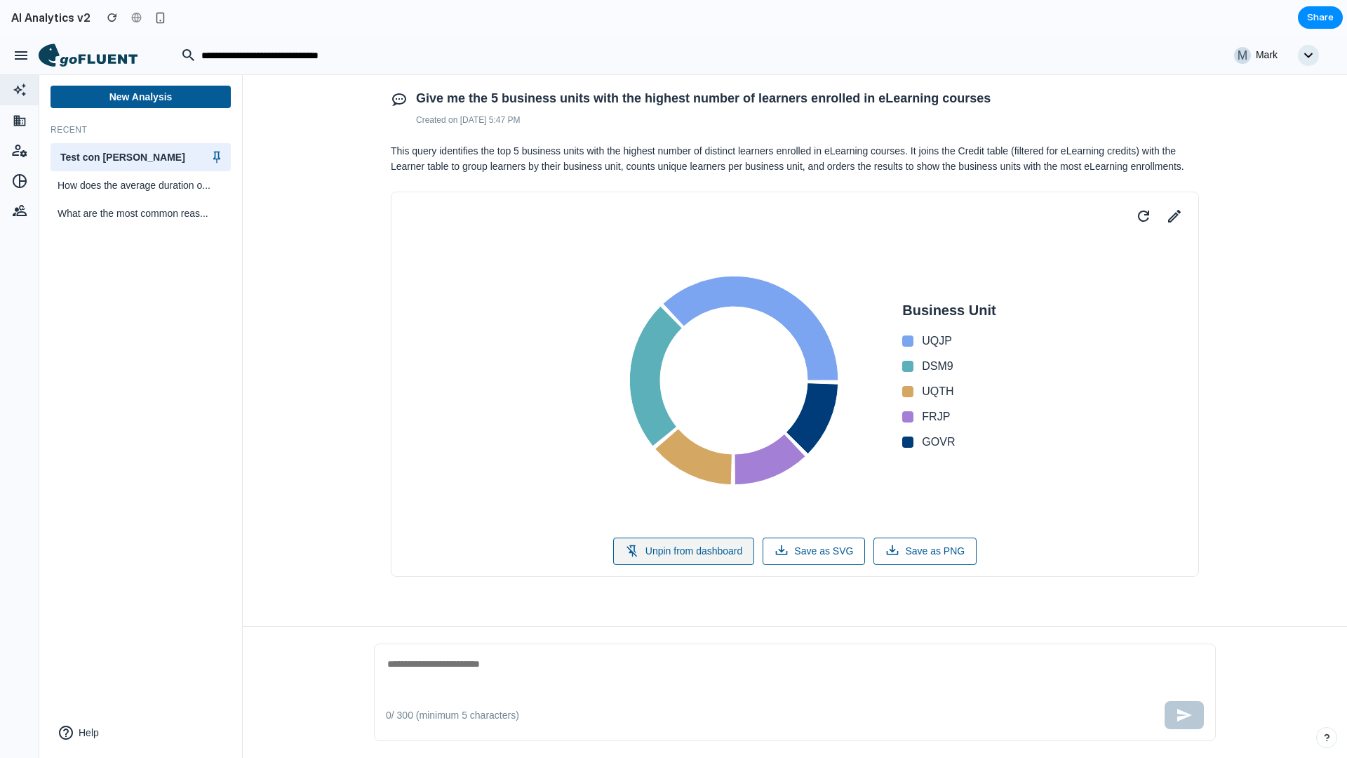
click at [693, 546] on button "Unpin from dashboard" at bounding box center [684, 550] width 142 height 27
click at [707, 552] on button "Pin to dashboard" at bounding box center [684, 550] width 118 height 27
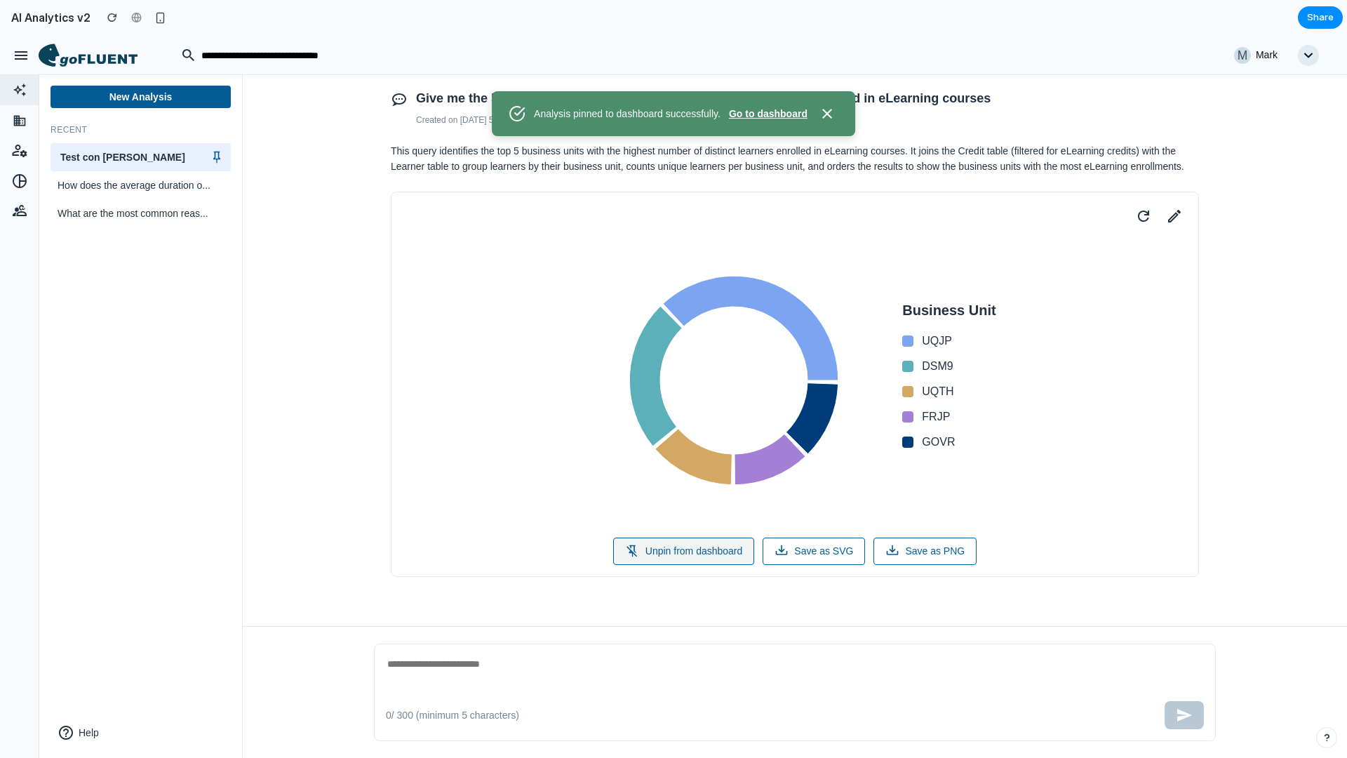
click at [707, 552] on button "Unpin from dashboard" at bounding box center [684, 550] width 142 height 27
click at [707, 552] on button "Pin to dashboard" at bounding box center [684, 550] width 118 height 27
click at [678, 555] on button "Unpin from dashboard" at bounding box center [684, 550] width 142 height 27
click at [75, 61] on icon at bounding box center [99, 60] width 78 height 12
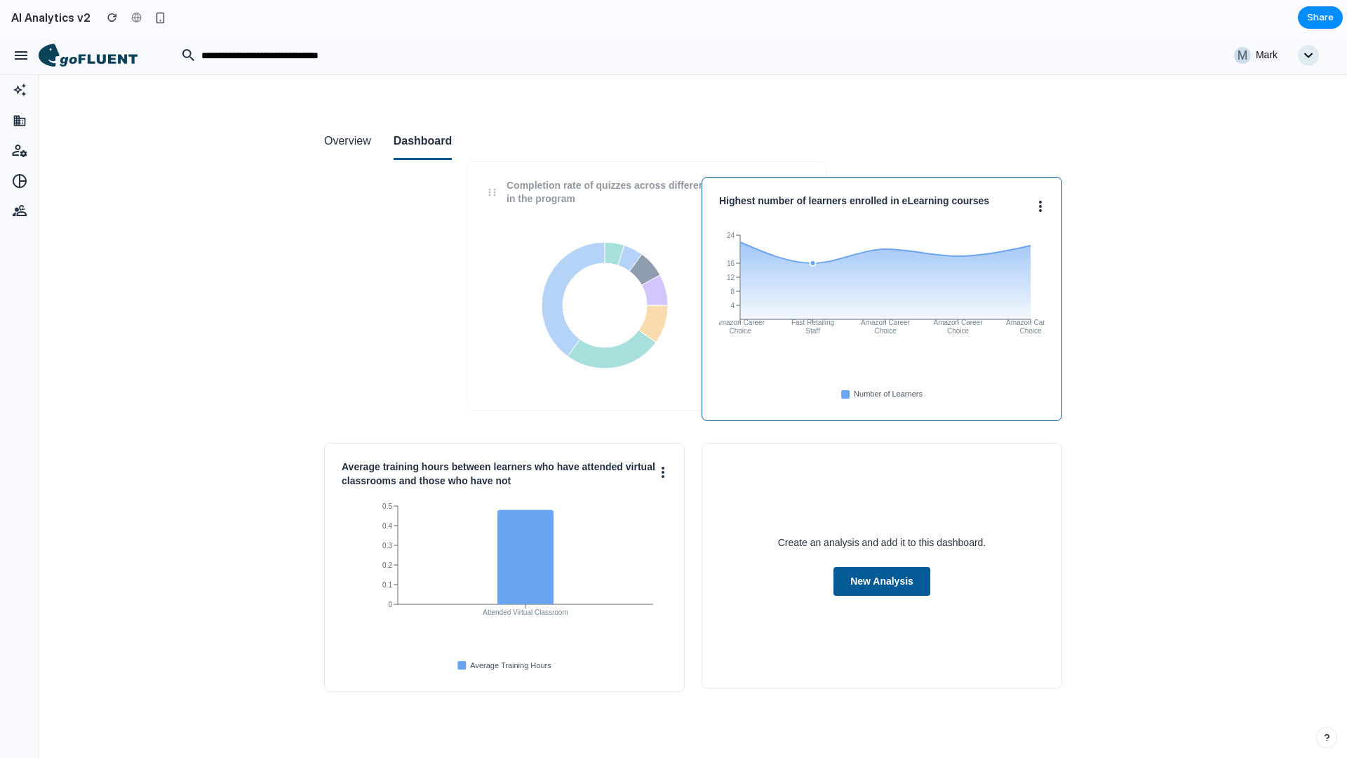
drag, startPoint x: 646, startPoint y: 264, endPoint x: 934, endPoint y: 245, distance: 288.3
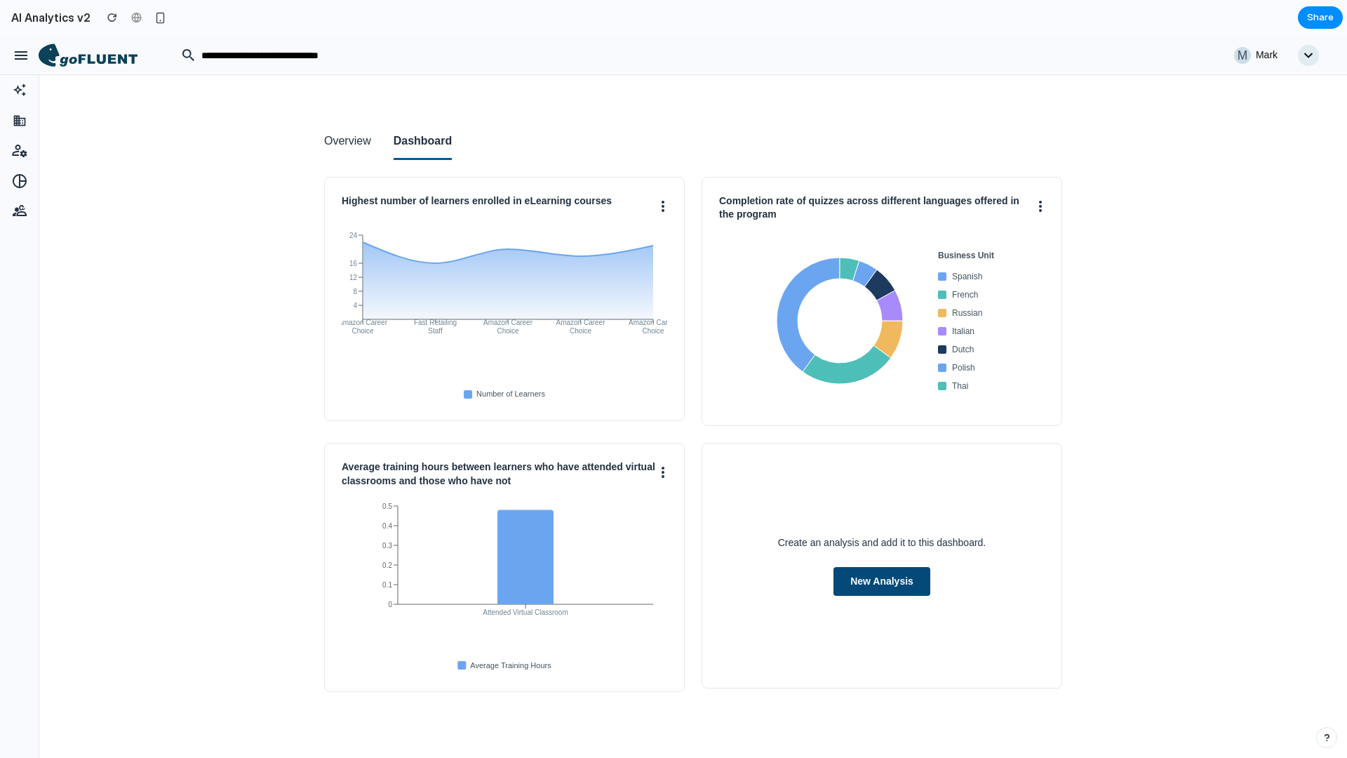
click at [854, 584] on button "New Analysis" at bounding box center [881, 581] width 97 height 29
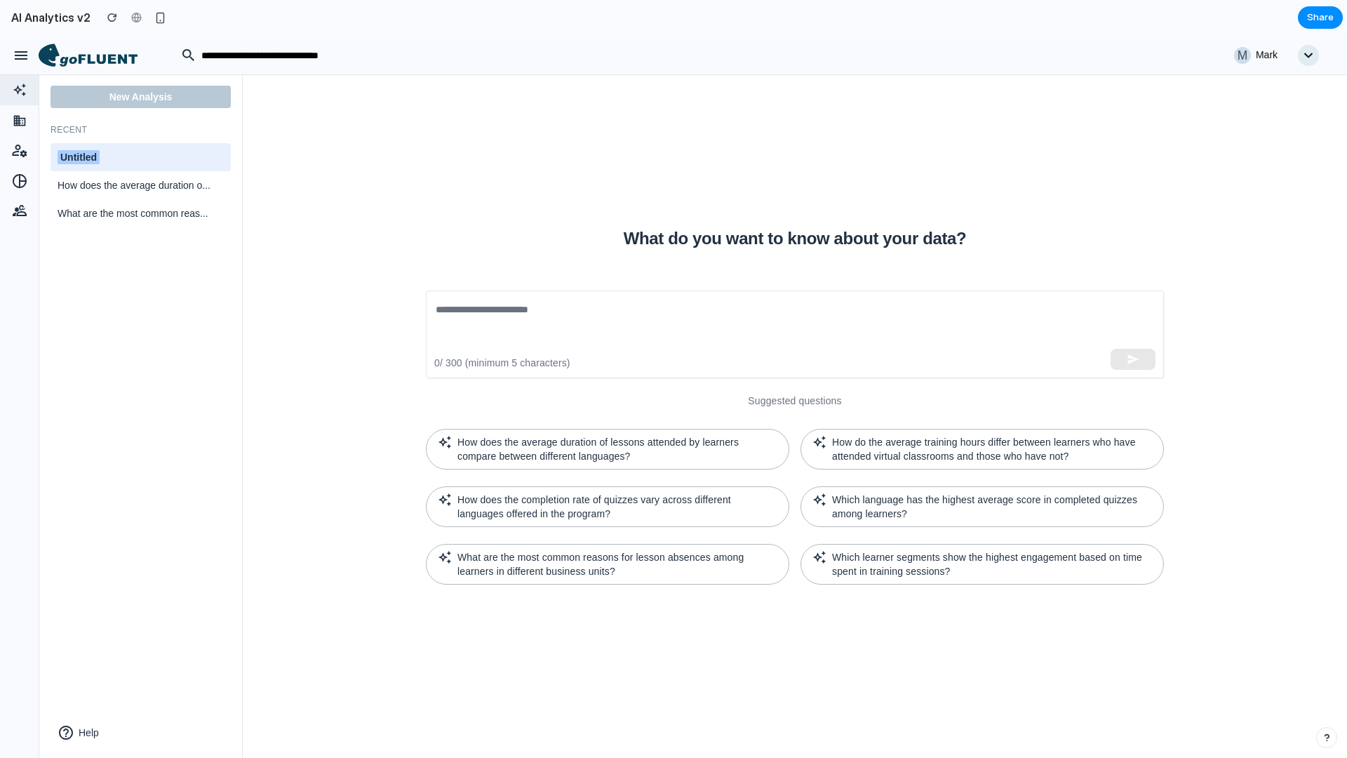
click at [126, 159] on div "Untitled" at bounding box center [141, 157] width 166 height 15
drag, startPoint x: 135, startPoint y: 156, endPoint x: 23, endPoint y: 157, distance: 111.5
click at [23, 35] on div "M Mark New Analysis Recent ******** How does the average duration o... What are…" at bounding box center [673, 35] width 1347 height 0
type input "****"
click at [553, 321] on textarea at bounding box center [795, 334] width 718 height 65
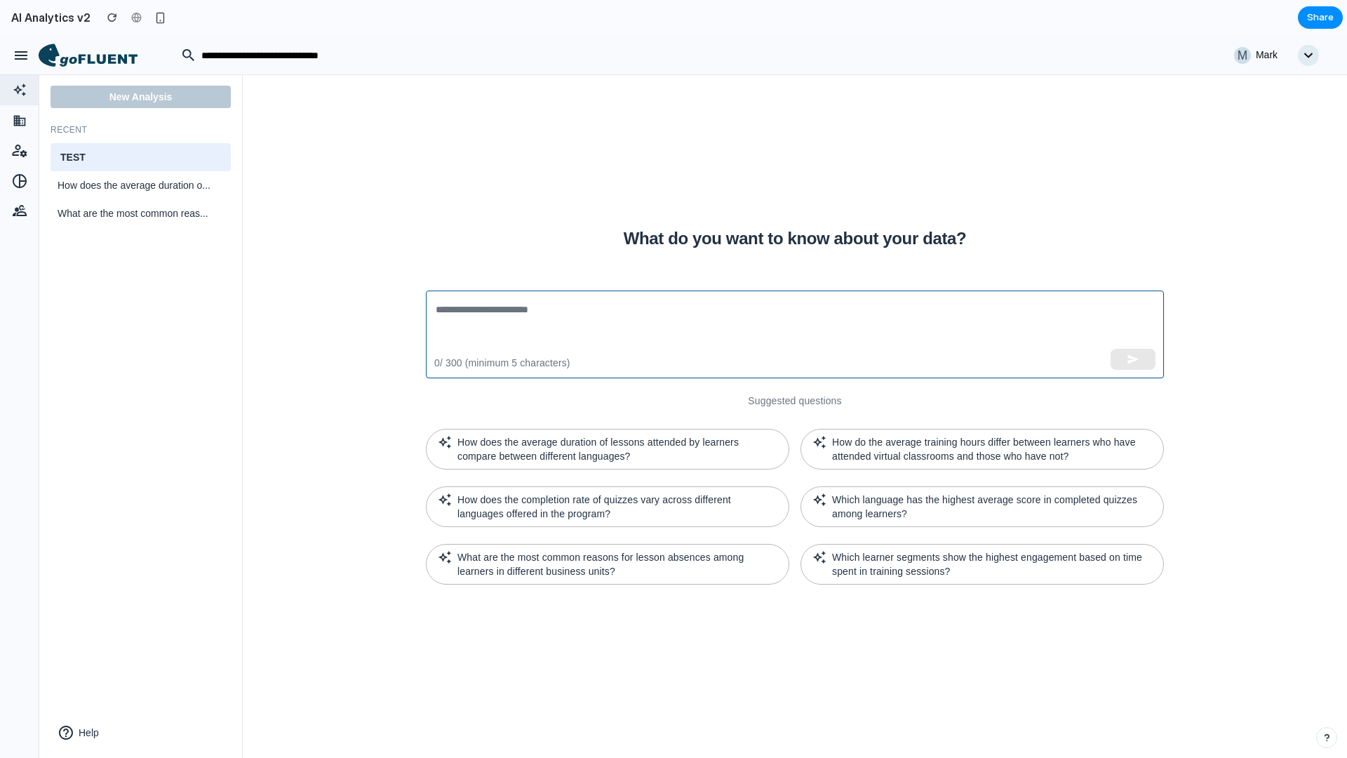
paste textarea "**********"
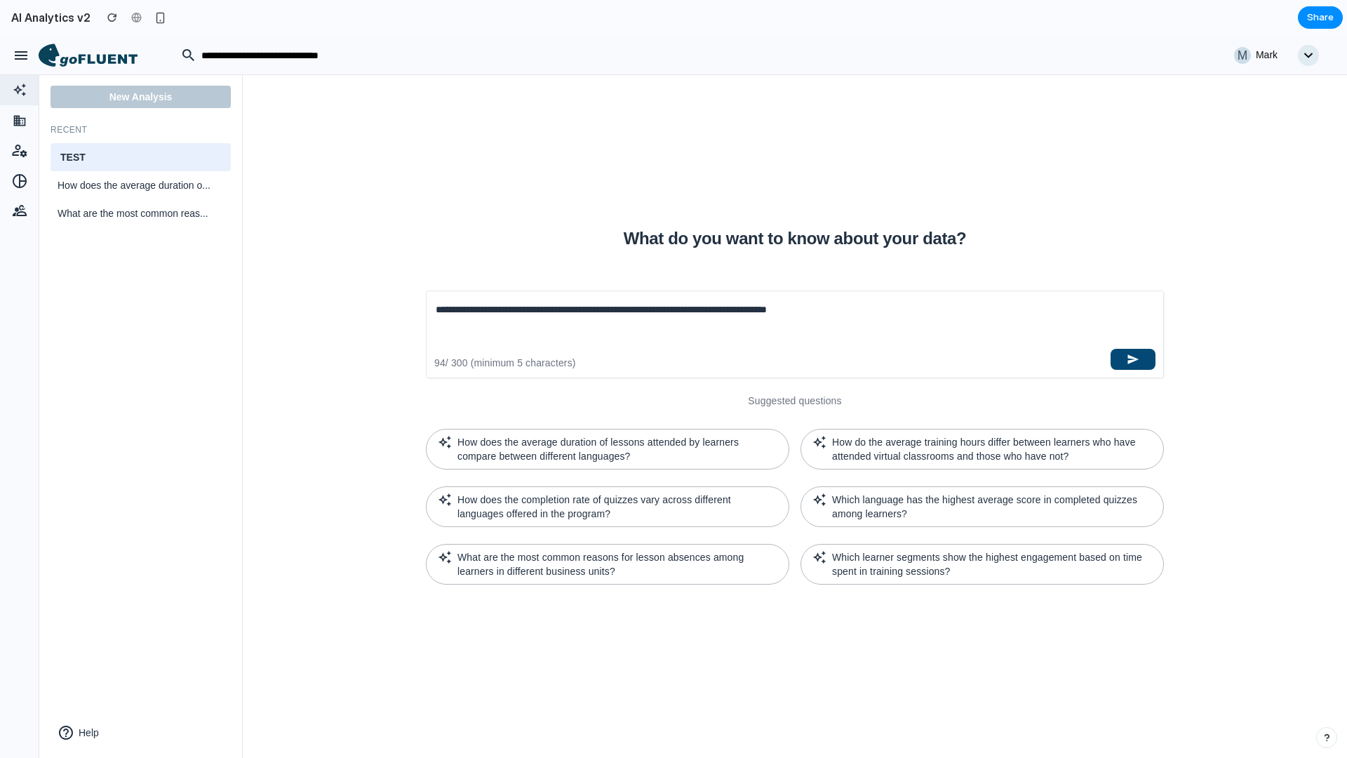
type textarea "**********"
click at [1128, 361] on icon "button" at bounding box center [1133, 359] width 11 height 10
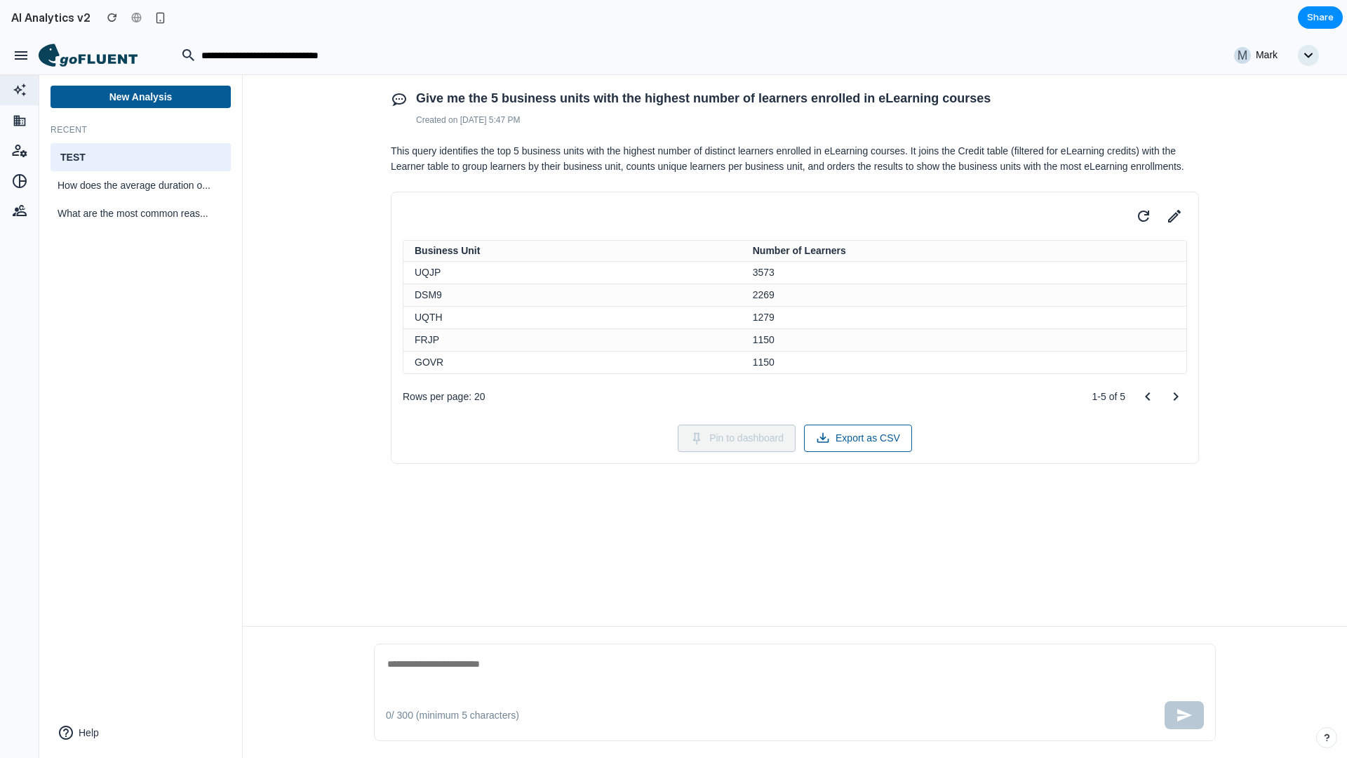
click at [58, 53] on icon at bounding box center [49, 54] width 21 height 22
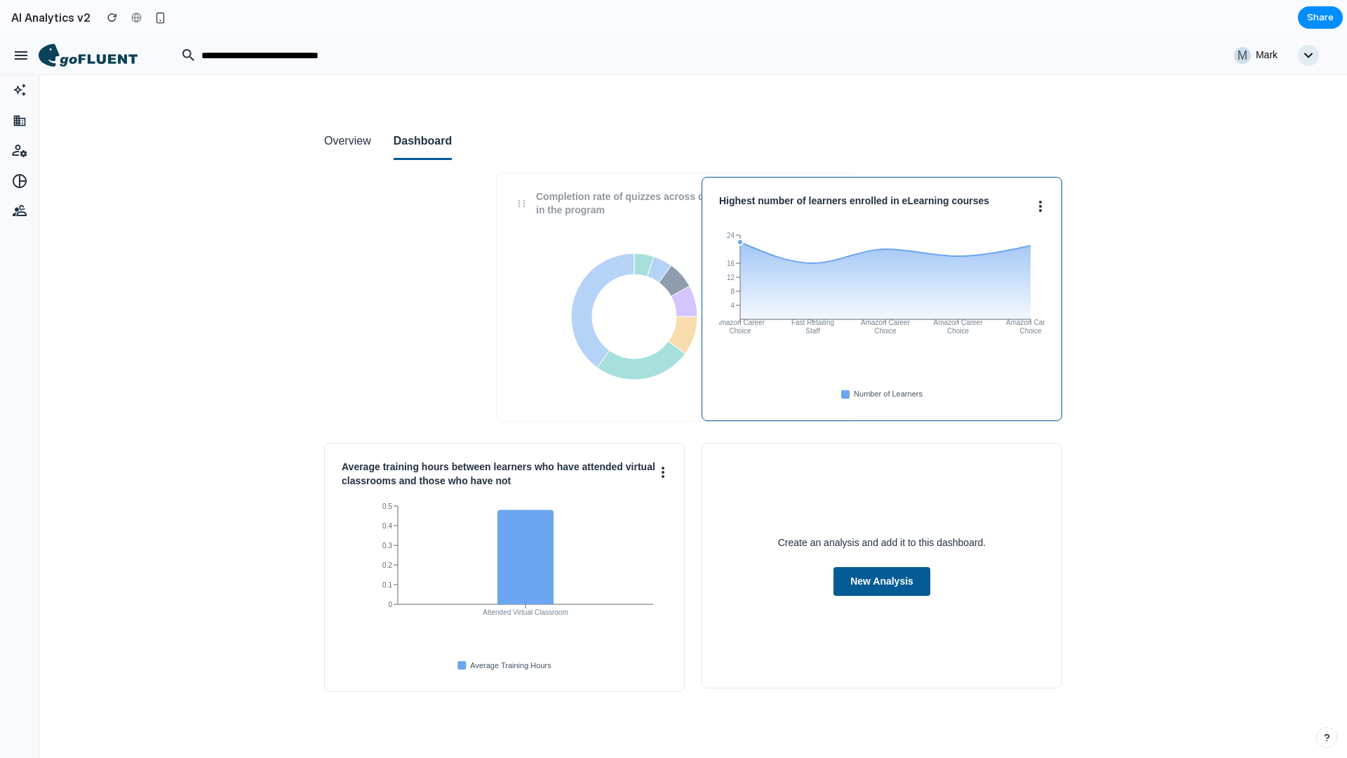
drag, startPoint x: 572, startPoint y: 245, endPoint x: 858, endPoint y: 240, distance: 285.5
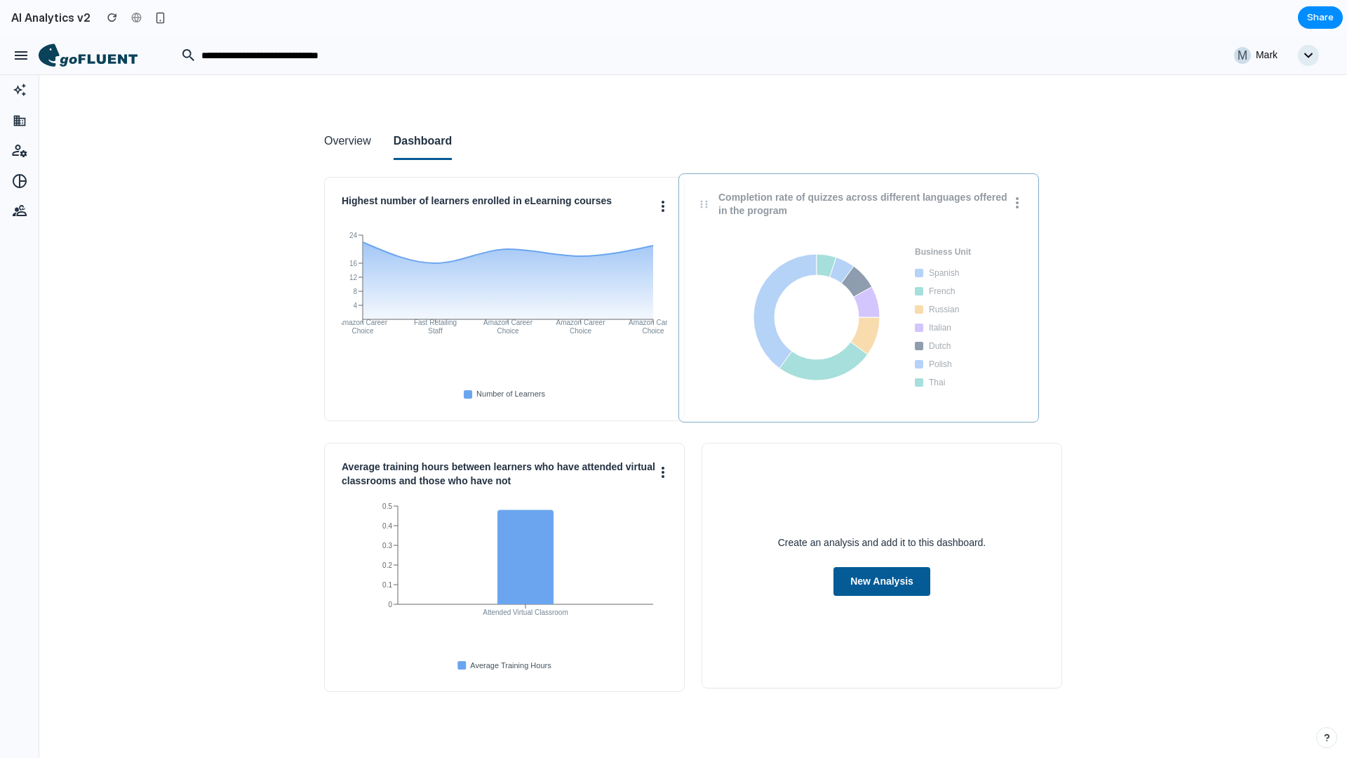
drag, startPoint x: 768, startPoint y: 245, endPoint x: 494, endPoint y: 245, distance: 274.3
click at [696, 245] on div "Business Unit Spanish French Russian Italian Dutch Polish Thai" at bounding box center [858, 316] width 325 height 175
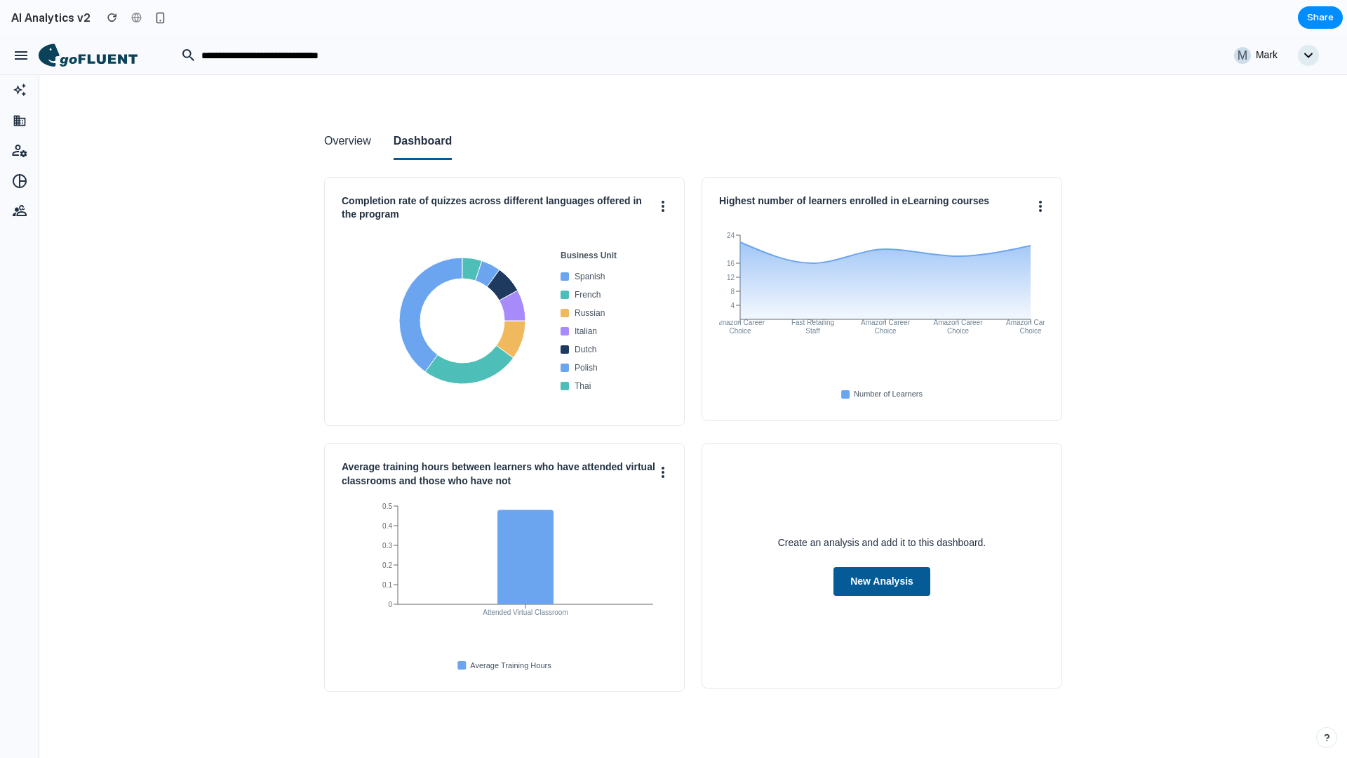
click at [353, 147] on button "Overview" at bounding box center [347, 142] width 47 height 36
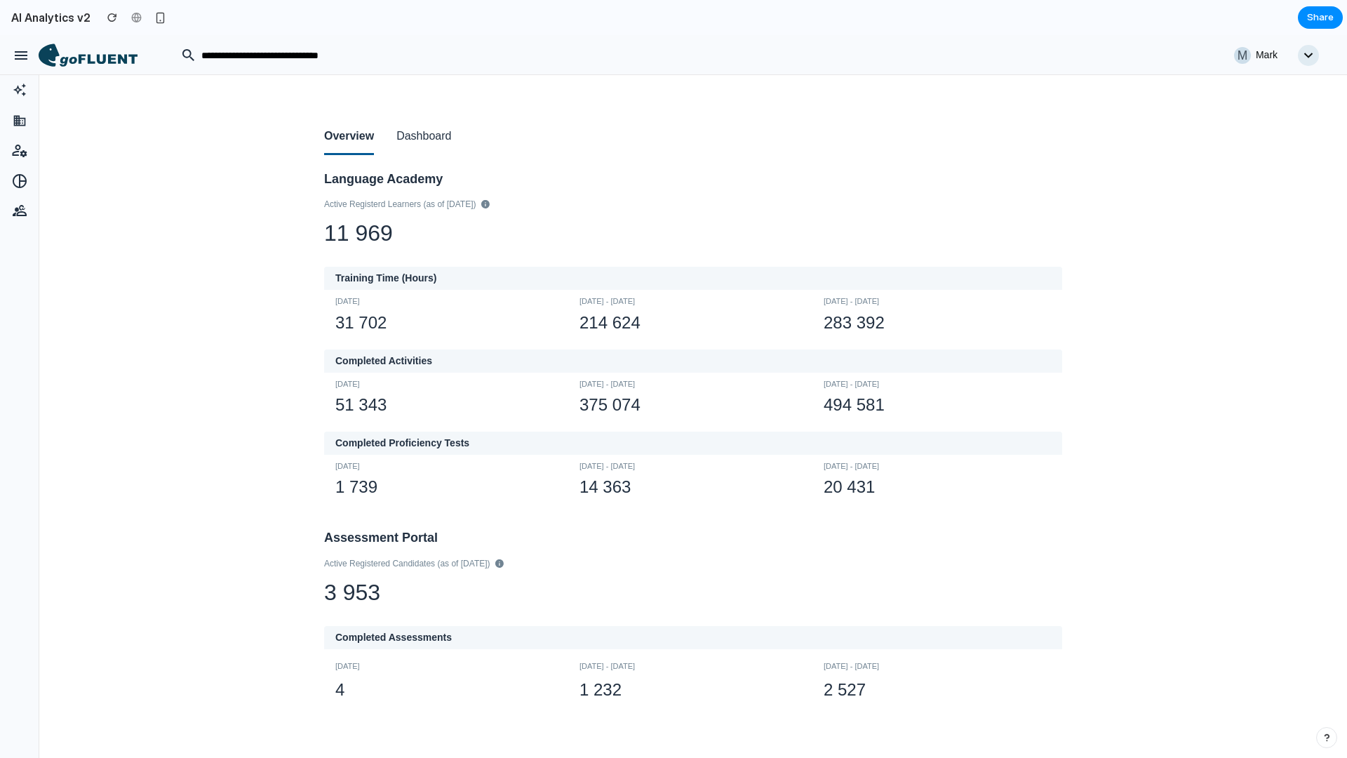
click at [419, 135] on button "Dashboard" at bounding box center [423, 137] width 55 height 36
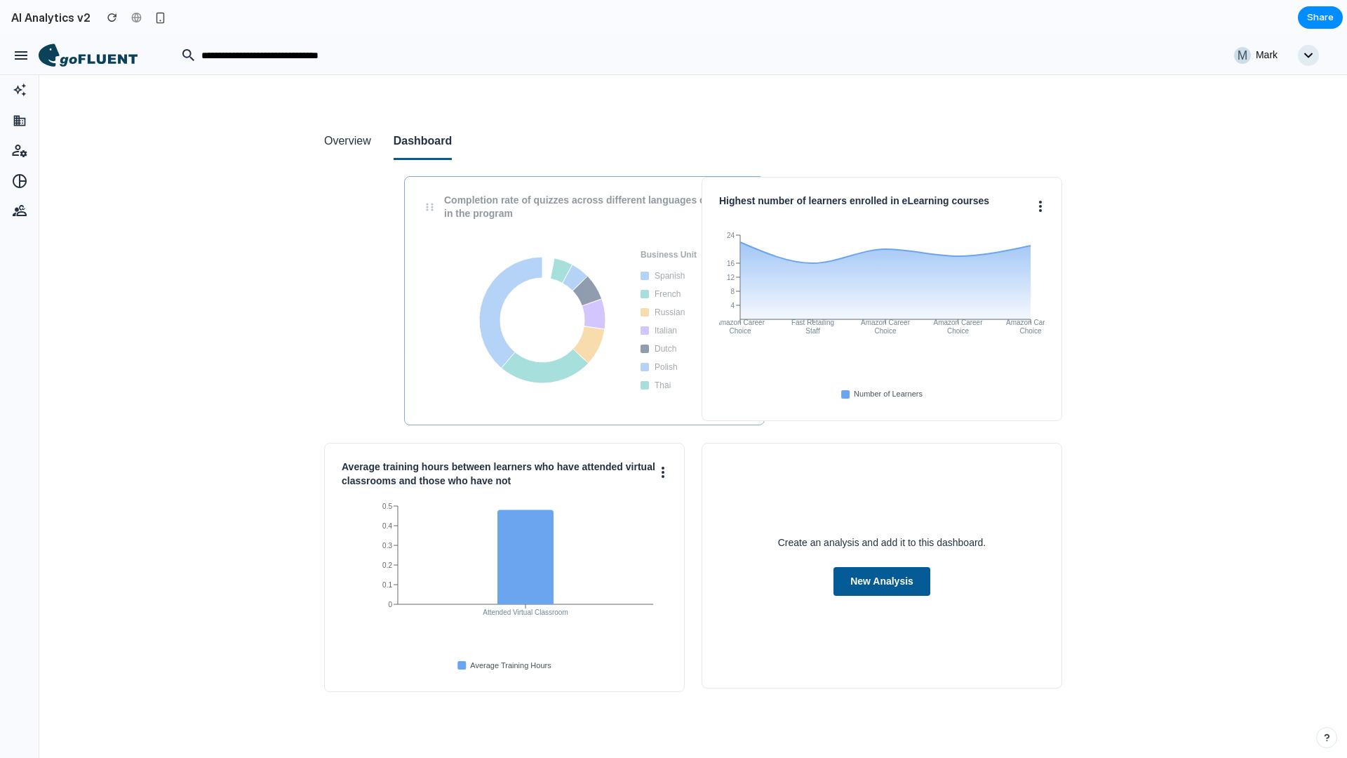
drag, startPoint x: 660, startPoint y: 274, endPoint x: 915, endPoint y: 229, distance: 259.4
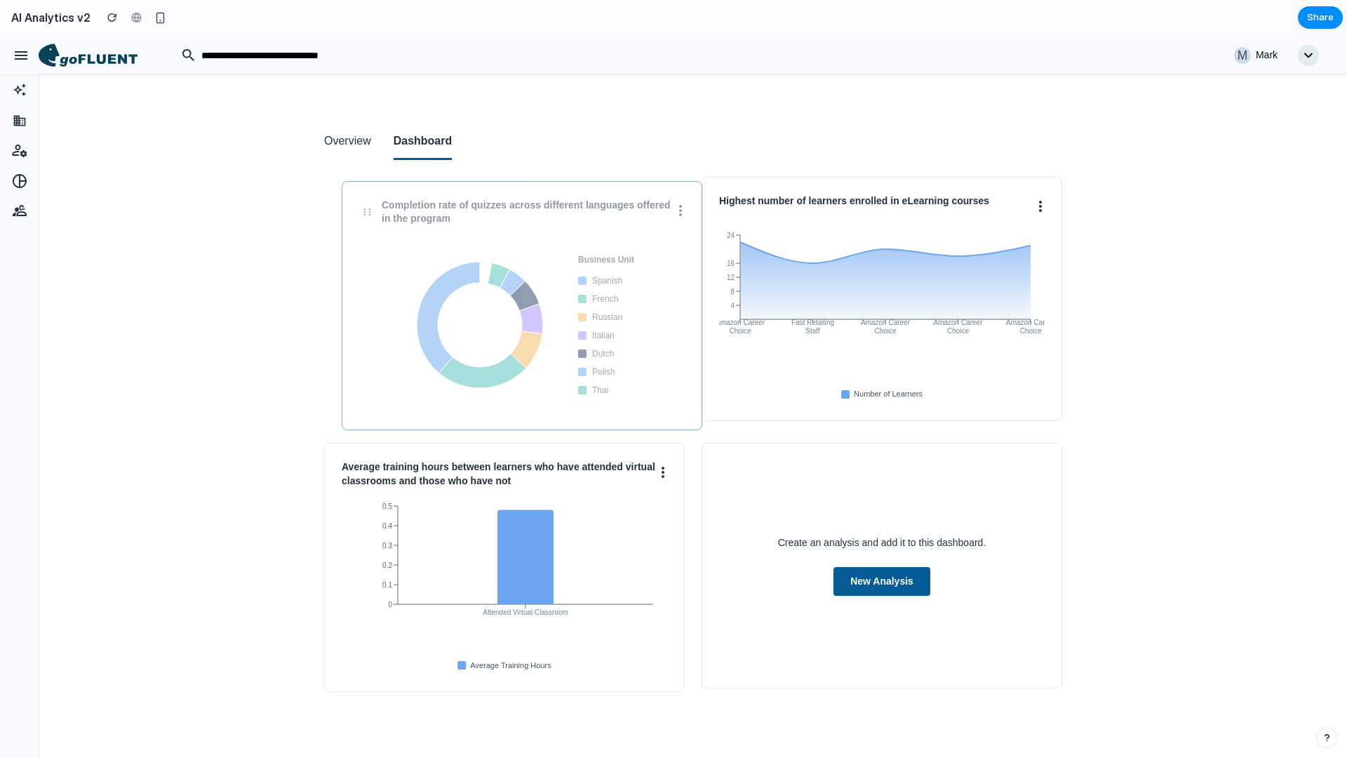
drag, startPoint x: 661, startPoint y: 245, endPoint x: 469, endPoint y: 246, distance: 192.2
click at [469, 246] on div "Business Unit Spanish French Russian Italian Dutch Polish Thai" at bounding box center [521, 324] width 325 height 175
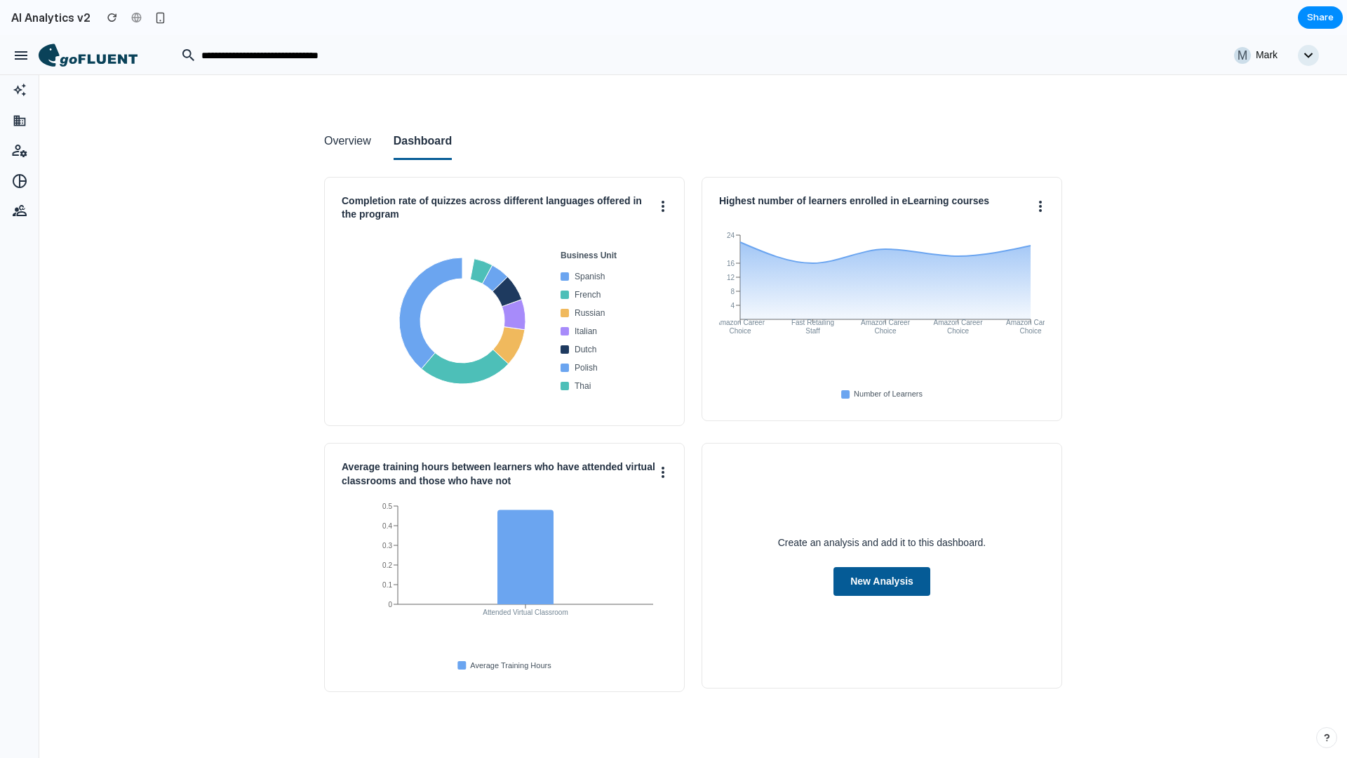
click at [184, 283] on div "Overview Dashboard Completion rate of quizzes across different languages offere…" at bounding box center [692, 416] width 1307 height 683
click at [331, 146] on button "Overview" at bounding box center [347, 142] width 47 height 36
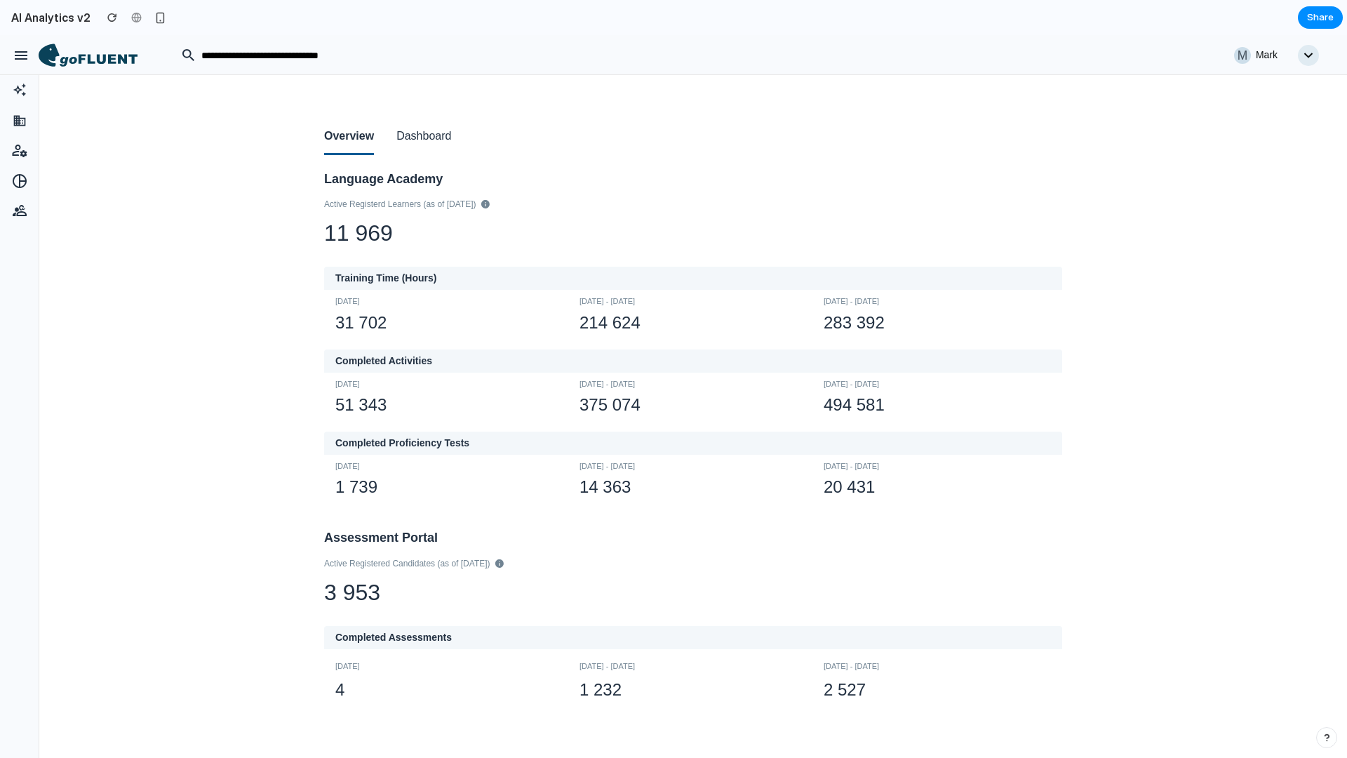
click at [429, 138] on button "Dashboard" at bounding box center [423, 137] width 55 height 36
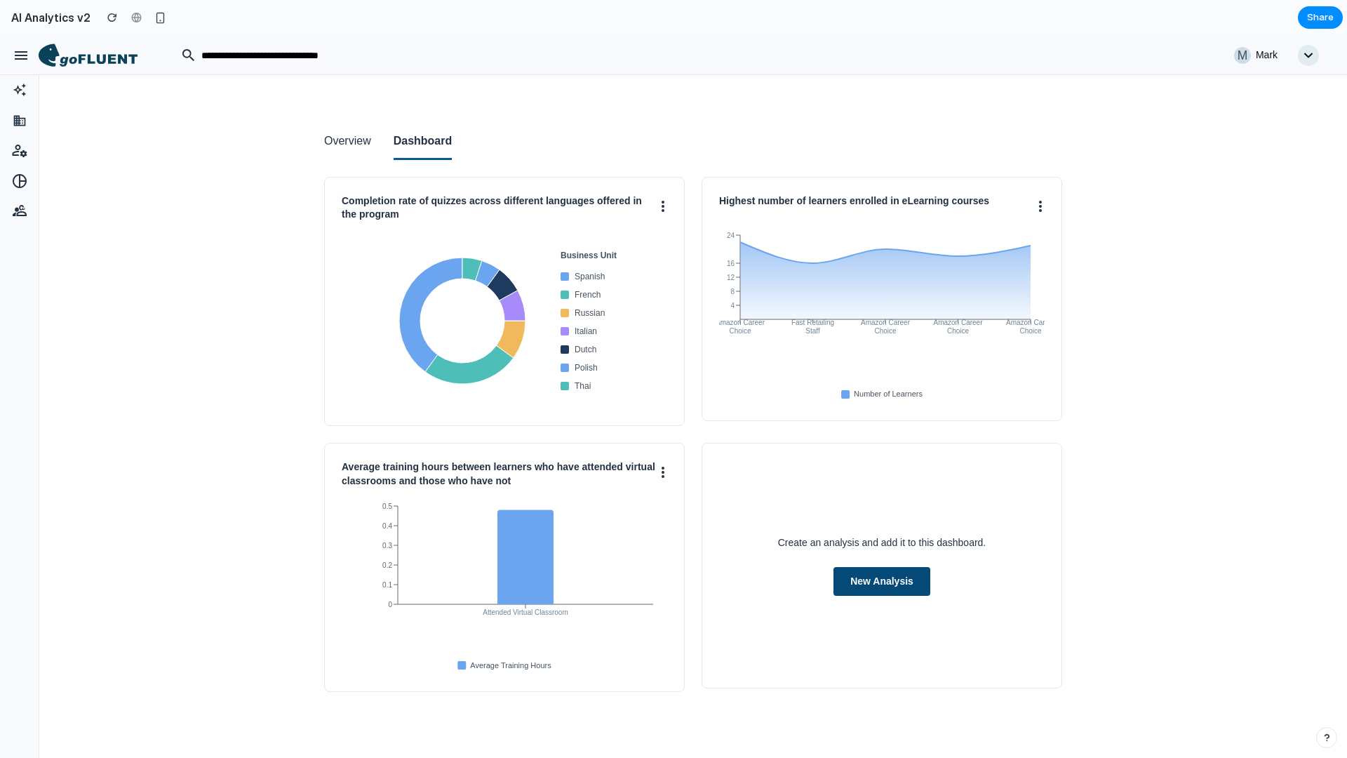
click at [881, 585] on button "New Analysis" at bounding box center [881, 581] width 97 height 29
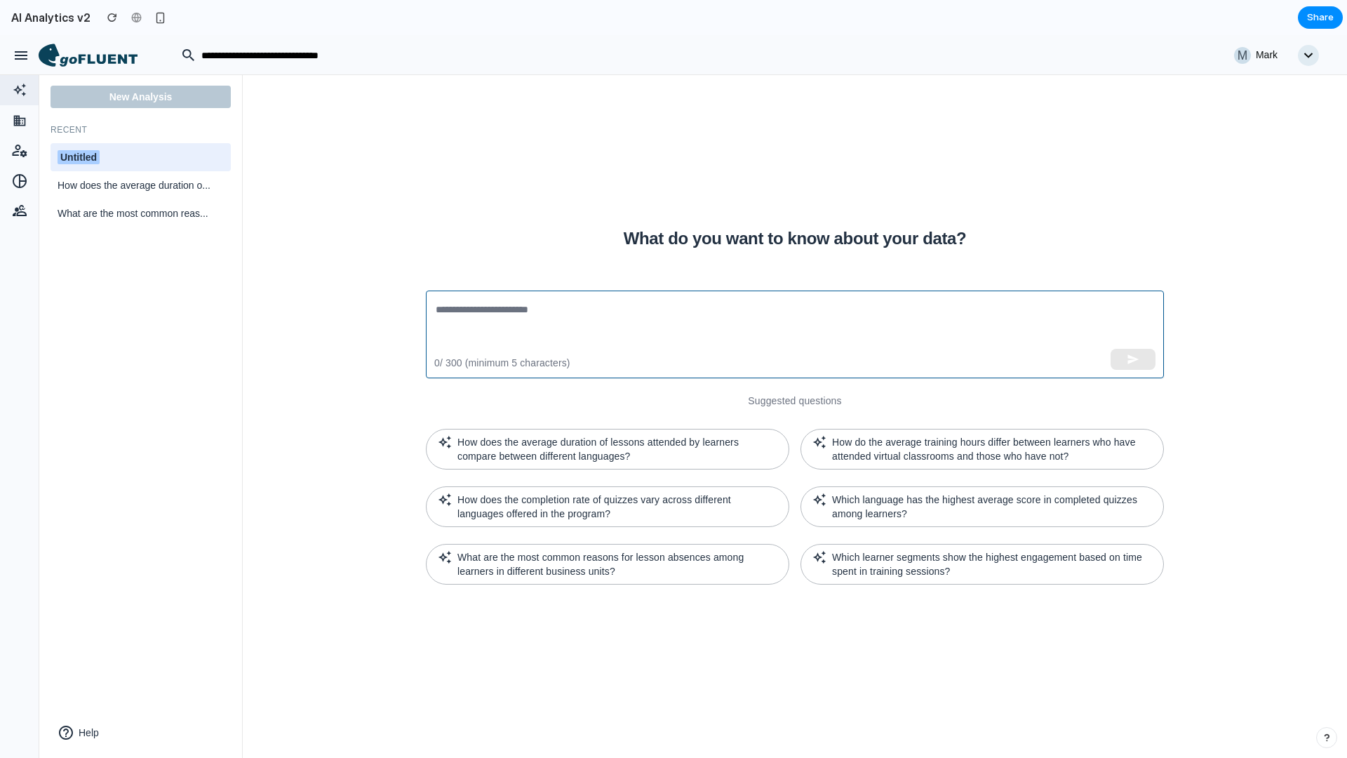
click at [485, 302] on textarea at bounding box center [795, 334] width 718 height 65
paste textarea "**********"
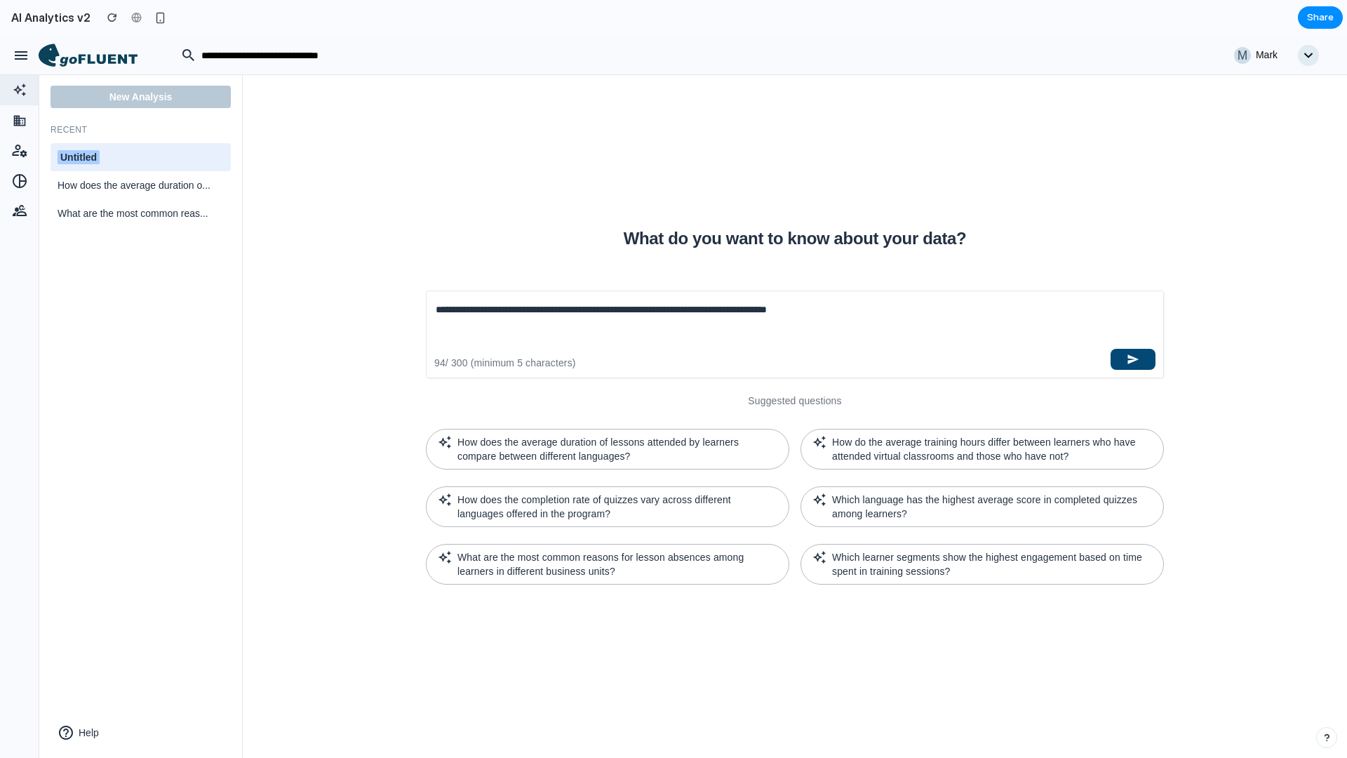
type textarea "**********"
click at [1129, 363] on icon "button" at bounding box center [1133, 359] width 11 height 10
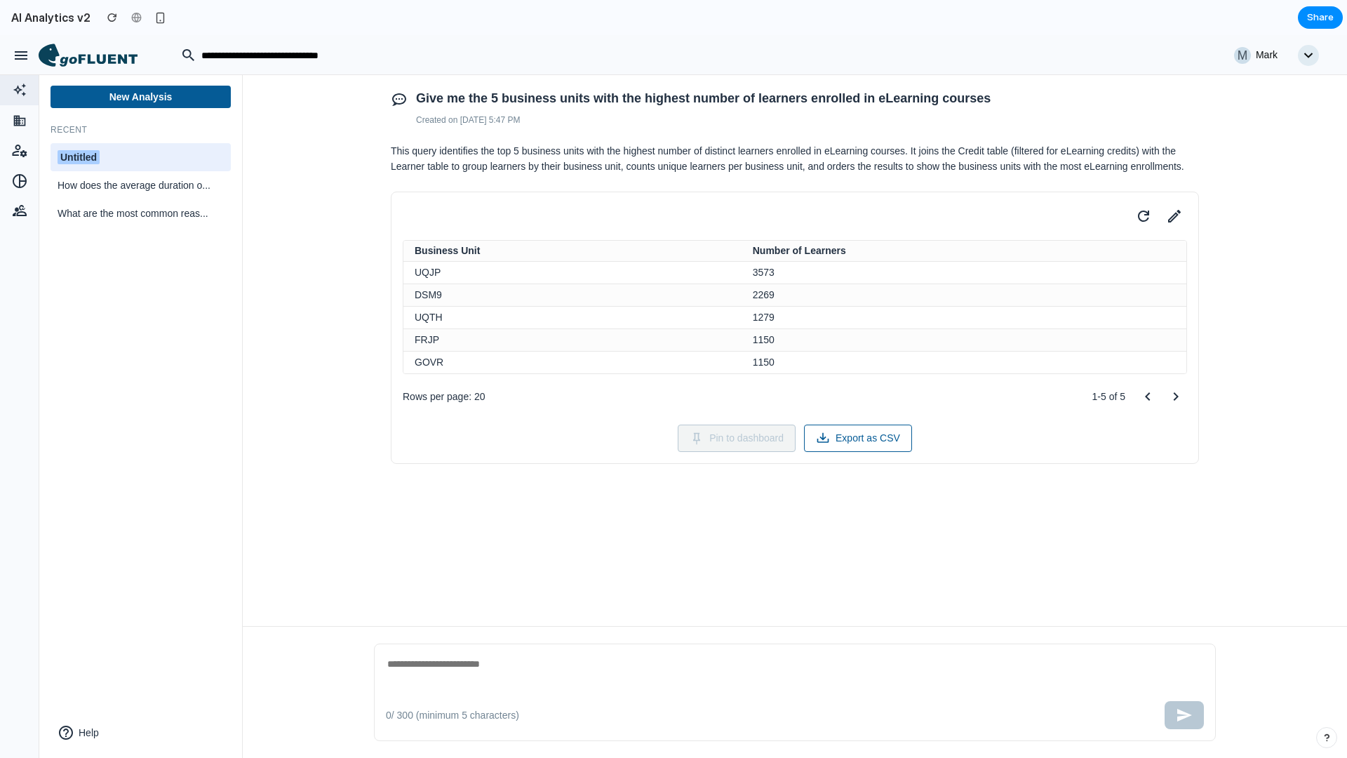
click at [220, 159] on div "Untitled" at bounding box center [141, 157] width 166 height 15
click at [79, 158] on input "********" at bounding box center [141, 158] width 166 height 18
click at [105, 64] on div at bounding box center [103, 55] width 129 height 41
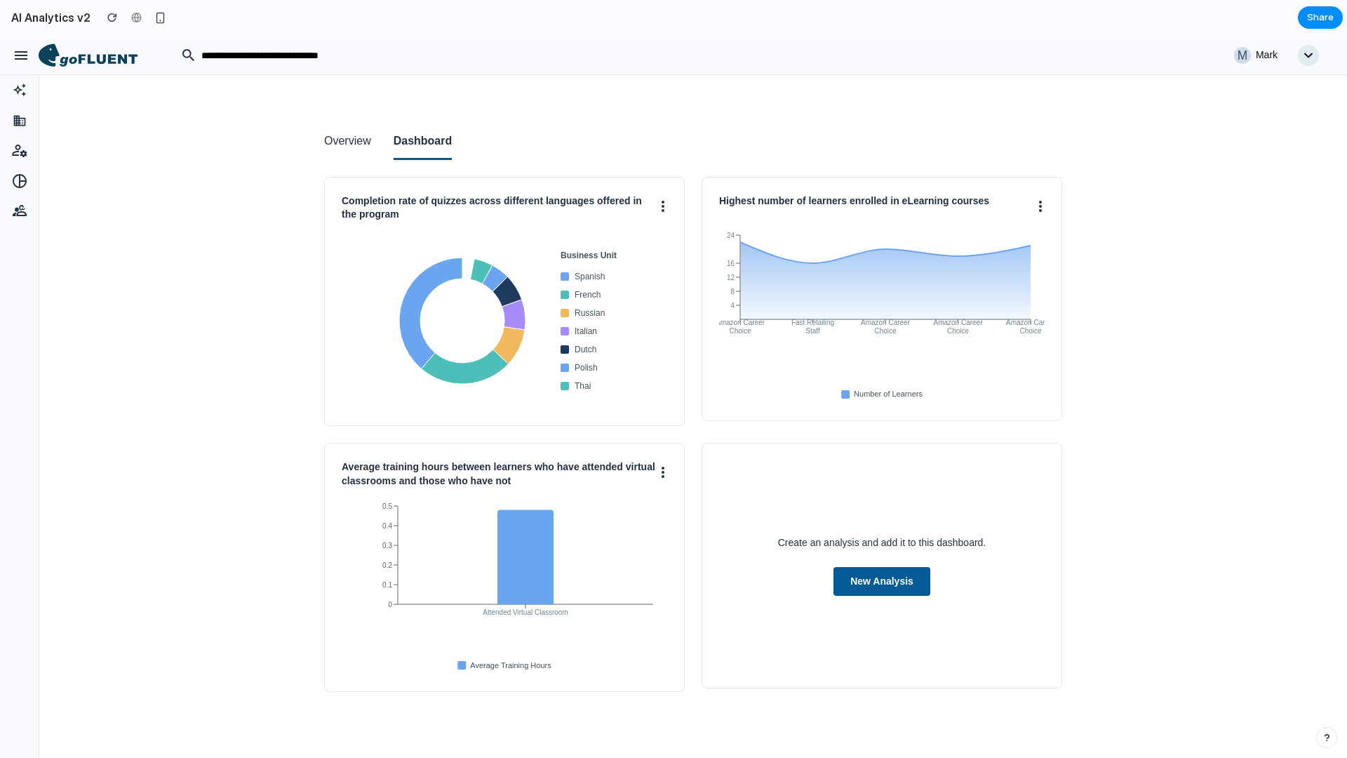
click at [22, 62] on div "button" at bounding box center [21, 55] width 17 height 17
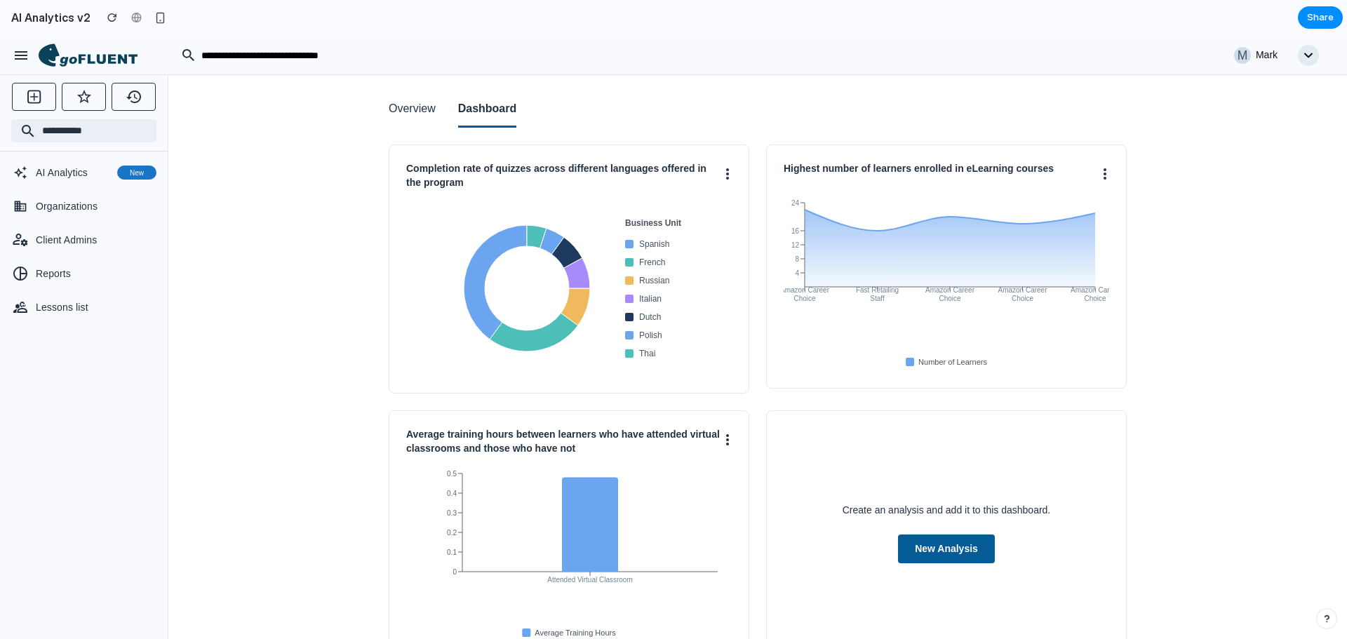
click at [256, 386] on div "Overview Dashboard Completion rate of quizzes across different languages offere…" at bounding box center [757, 384] width 1178 height 618
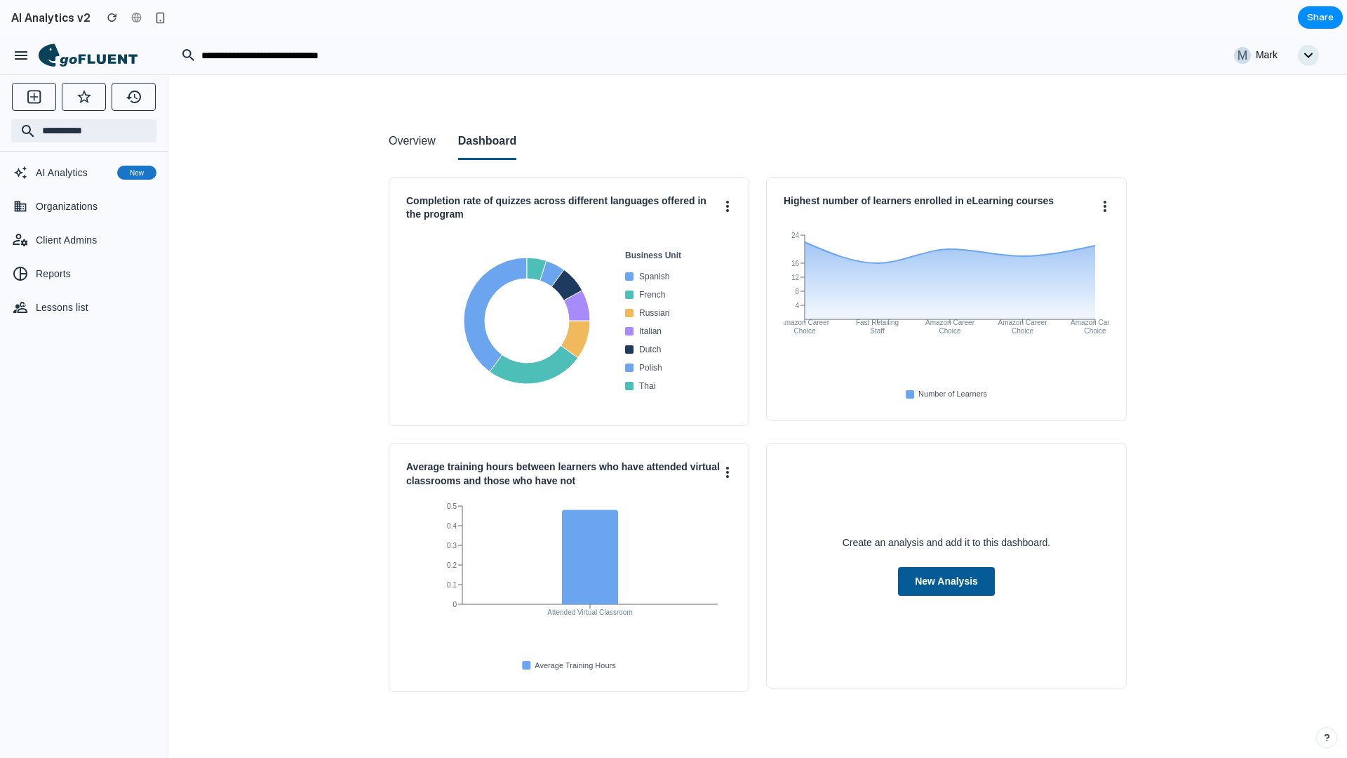
click at [414, 154] on button "Overview" at bounding box center [412, 142] width 47 height 36
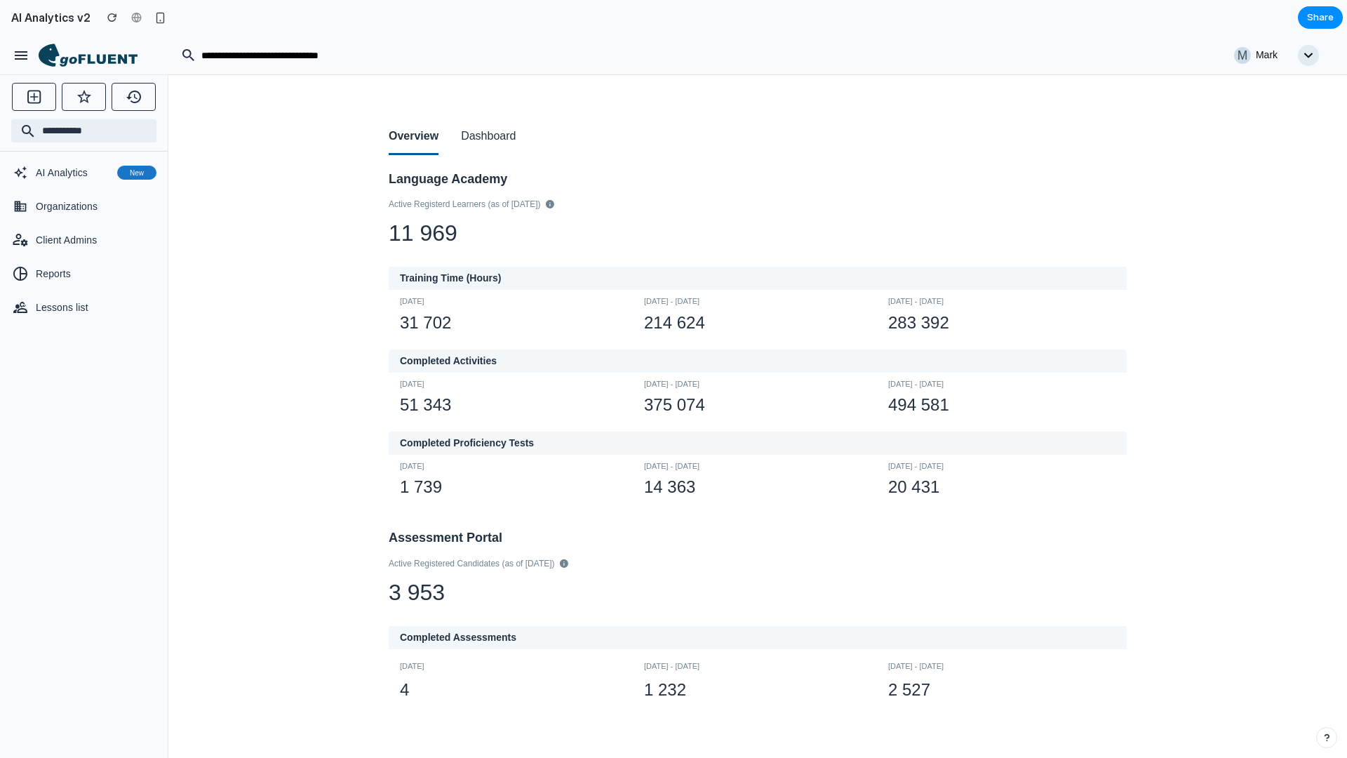
click at [504, 128] on button "Dashboard" at bounding box center [488, 137] width 55 height 36
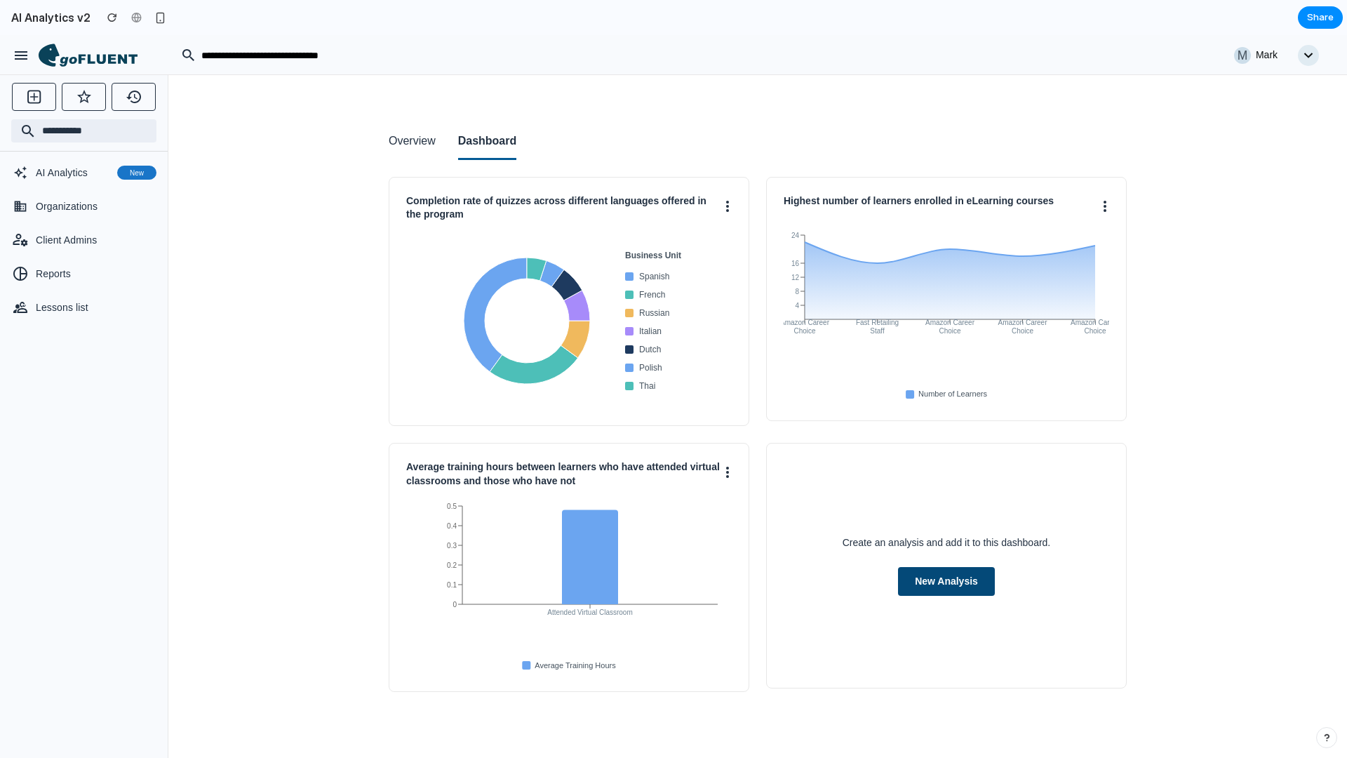
click at [947, 579] on button "New Analysis" at bounding box center [946, 581] width 97 height 29
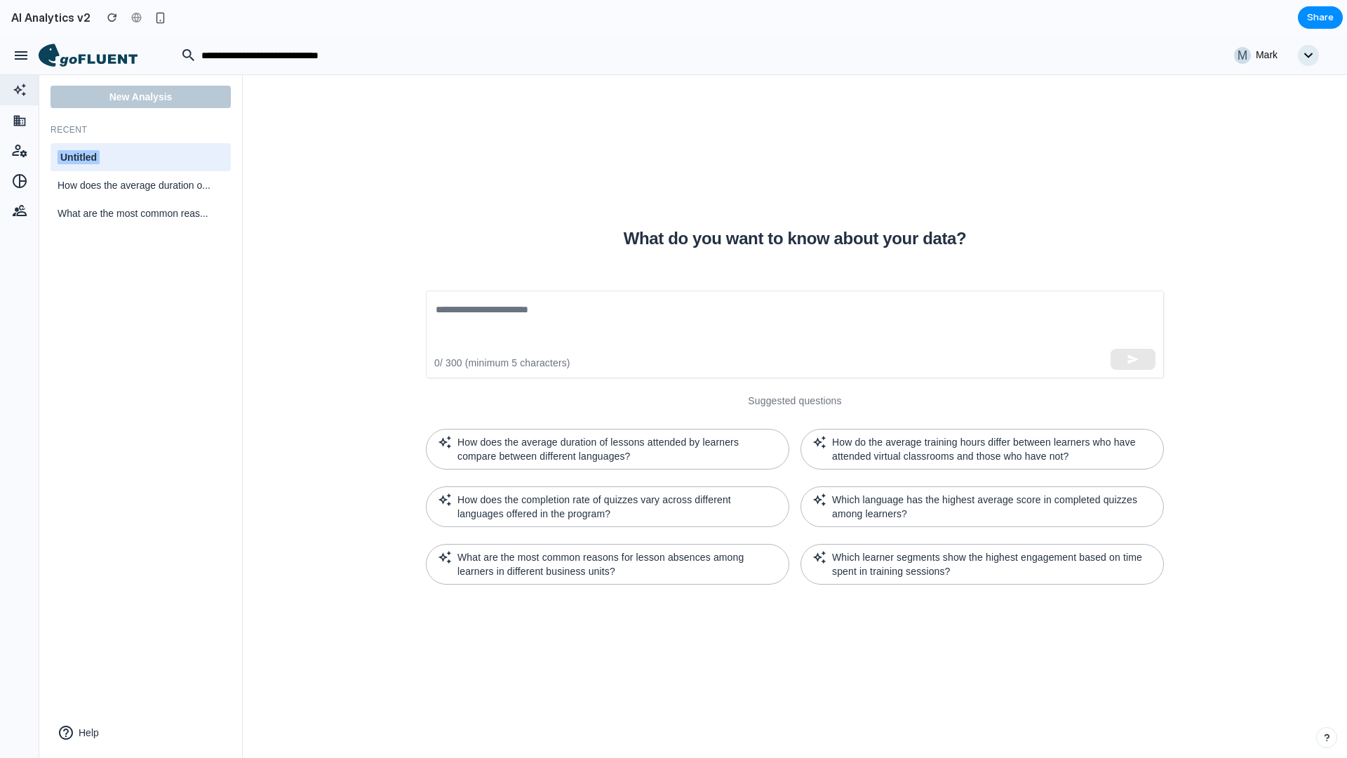
click at [135, 156] on div "Untitled" at bounding box center [141, 157] width 166 height 15
type input "**********"
click at [542, 299] on div "​" at bounding box center [795, 334] width 738 height 88
click at [530, 314] on textarea at bounding box center [795, 334] width 718 height 65
paste textarea "**********"
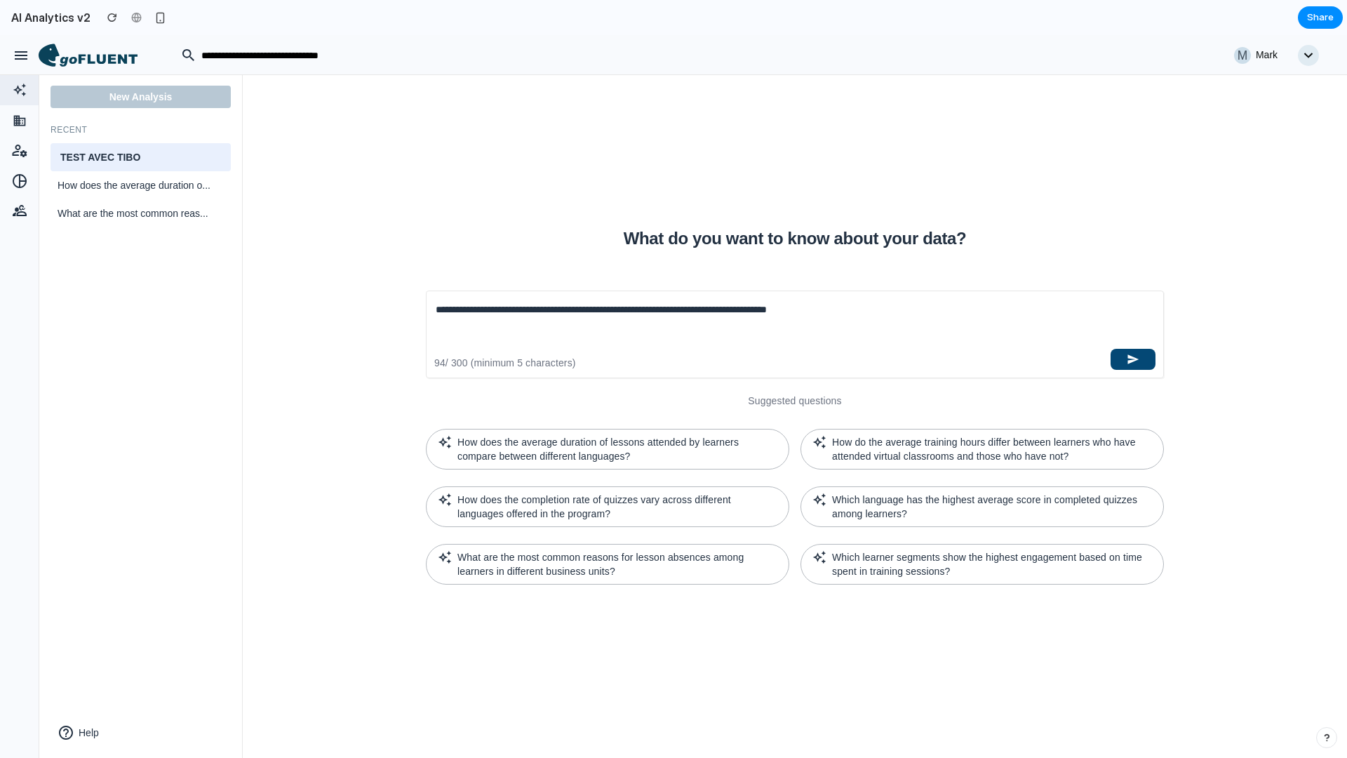
type textarea "**********"
click at [1132, 362] on icon "button" at bounding box center [1133, 359] width 13 height 13
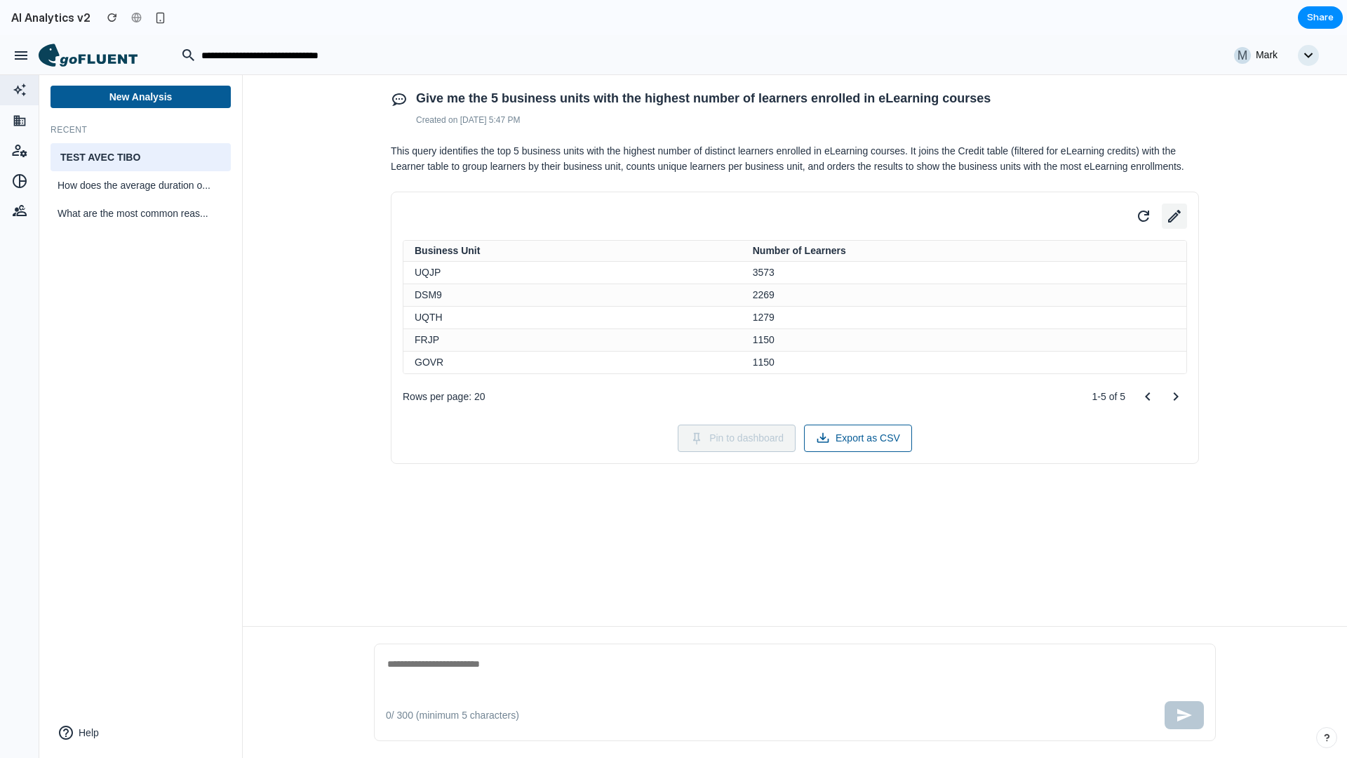
click at [1172, 214] on icon at bounding box center [1174, 216] width 20 height 20
click at [955, 293] on button "Table" at bounding box center [1012, 286] width 316 height 28
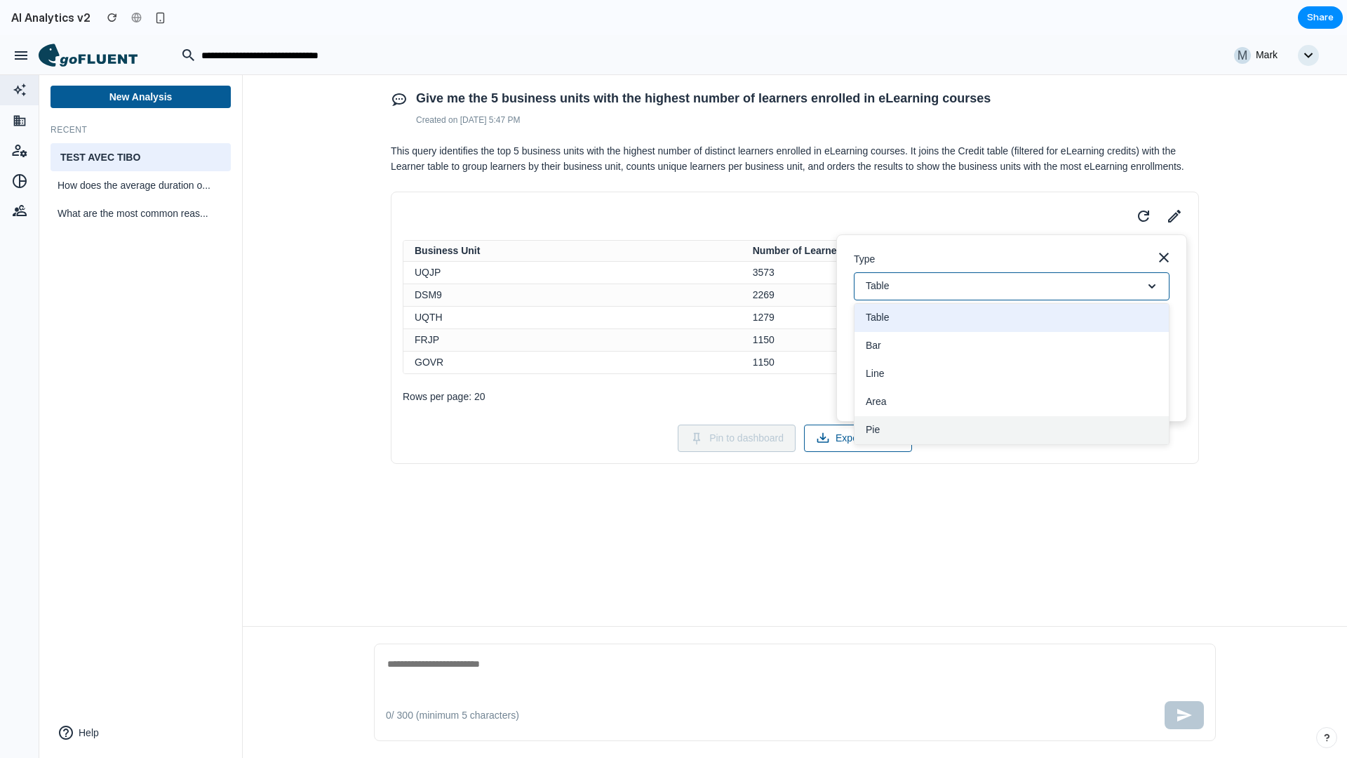
click at [901, 435] on button "Pie" at bounding box center [1011, 430] width 314 height 28
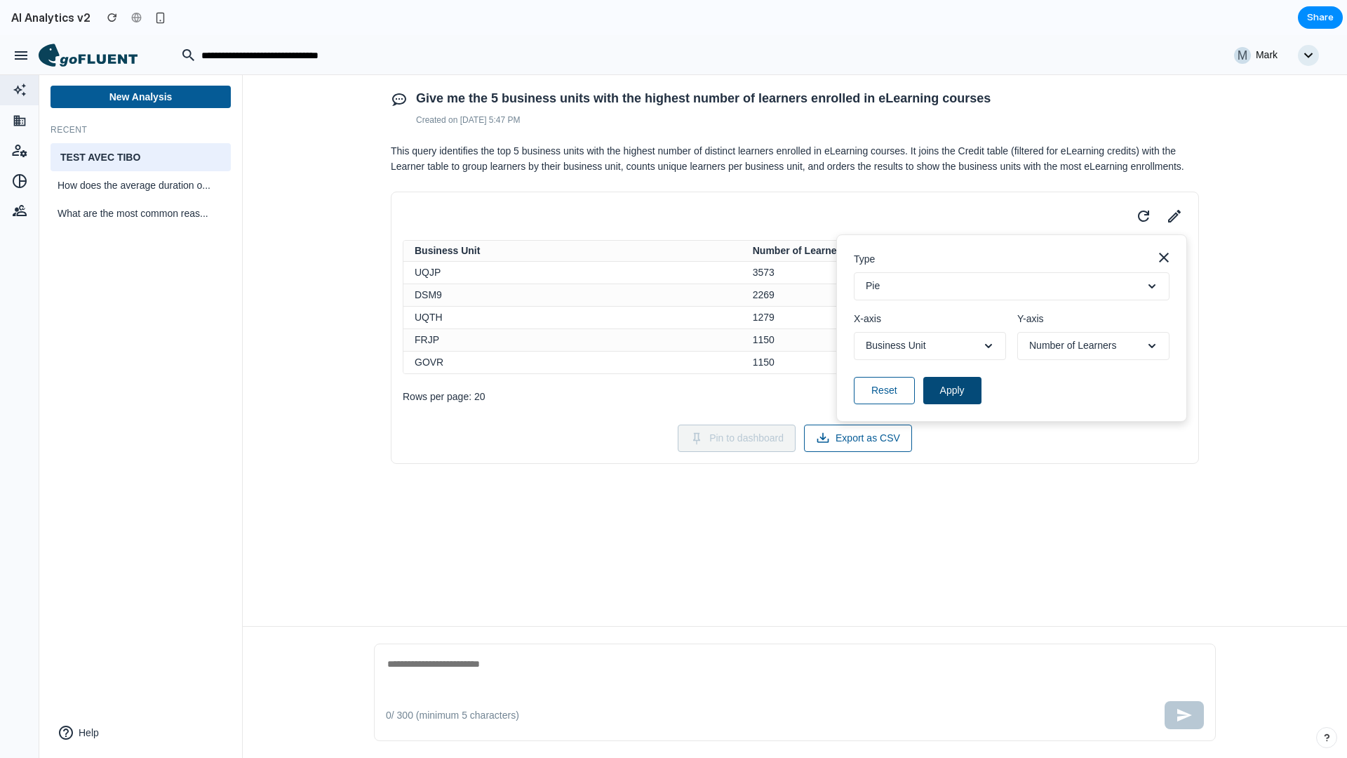
click at [948, 394] on button "Apply" at bounding box center [952, 390] width 58 height 27
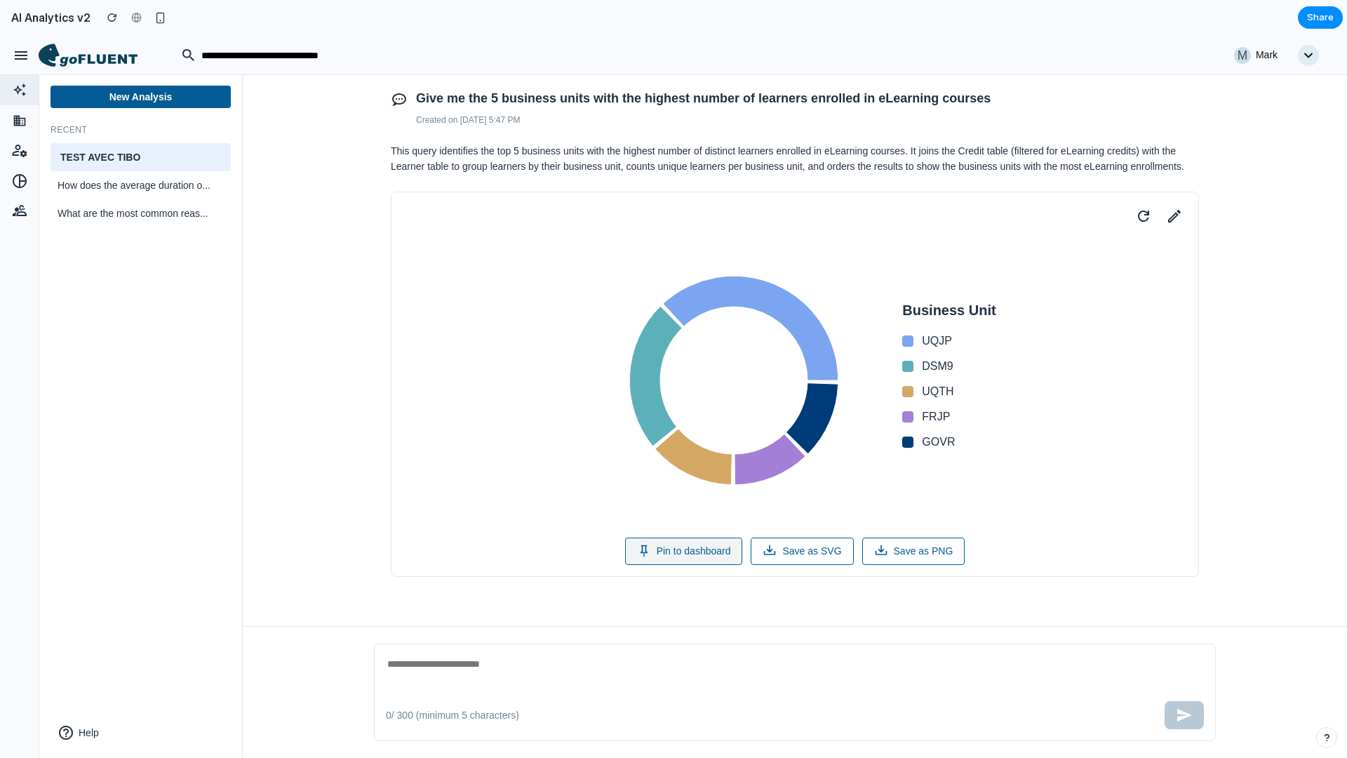
click at [675, 552] on button "Pin to dashboard" at bounding box center [684, 550] width 118 height 27
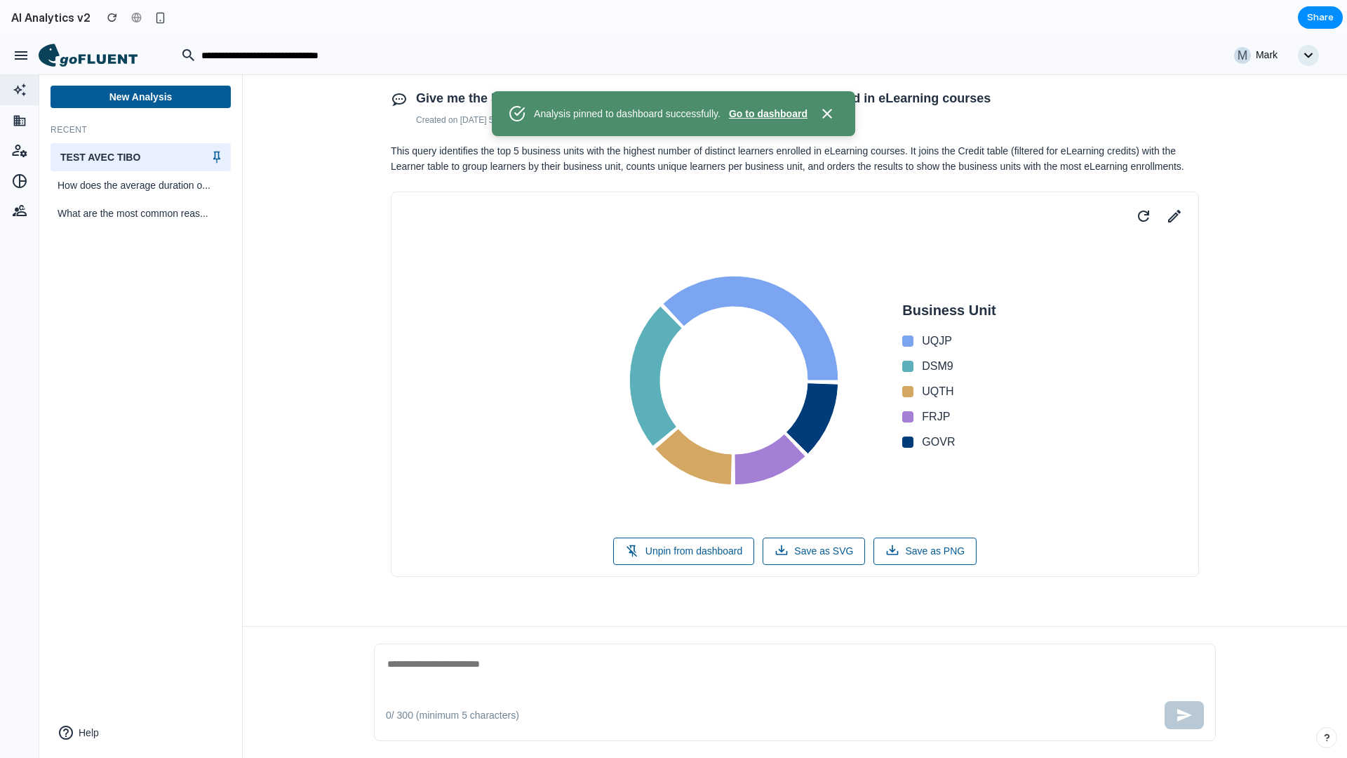
click at [774, 109] on button "Go to dashboard" at bounding box center [768, 114] width 79 height 15
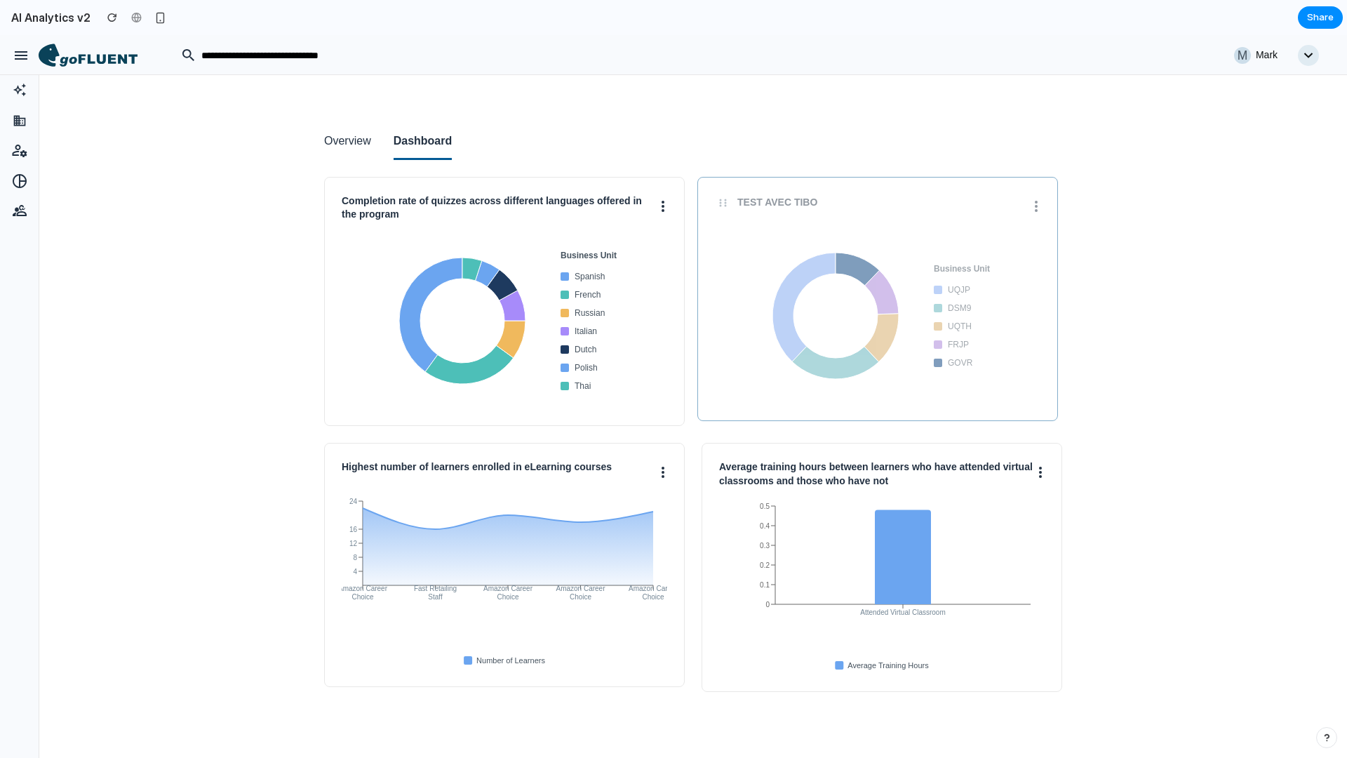
drag, startPoint x: 549, startPoint y: 211, endPoint x: 922, endPoint y: 211, distance: 373.2
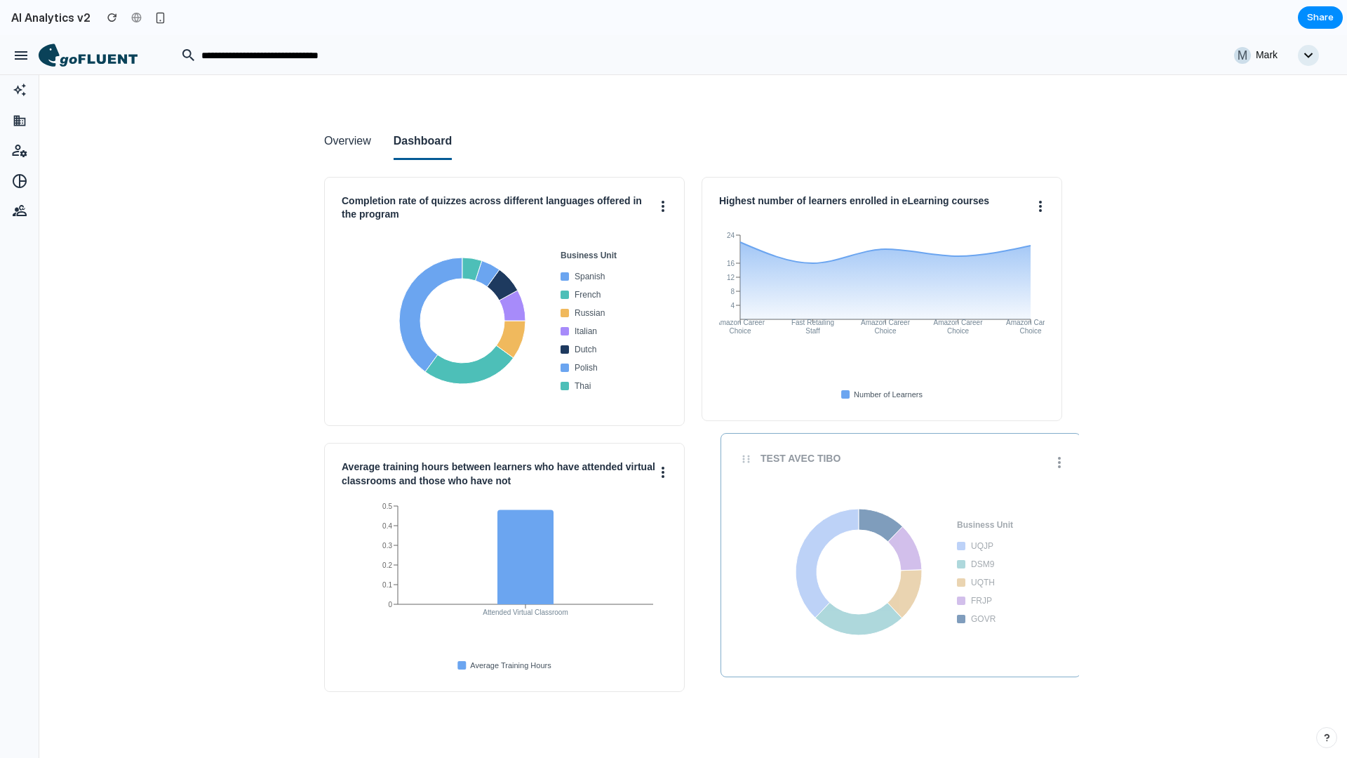
drag, startPoint x: 932, startPoint y: 247, endPoint x: 950, endPoint y: 471, distance: 225.1
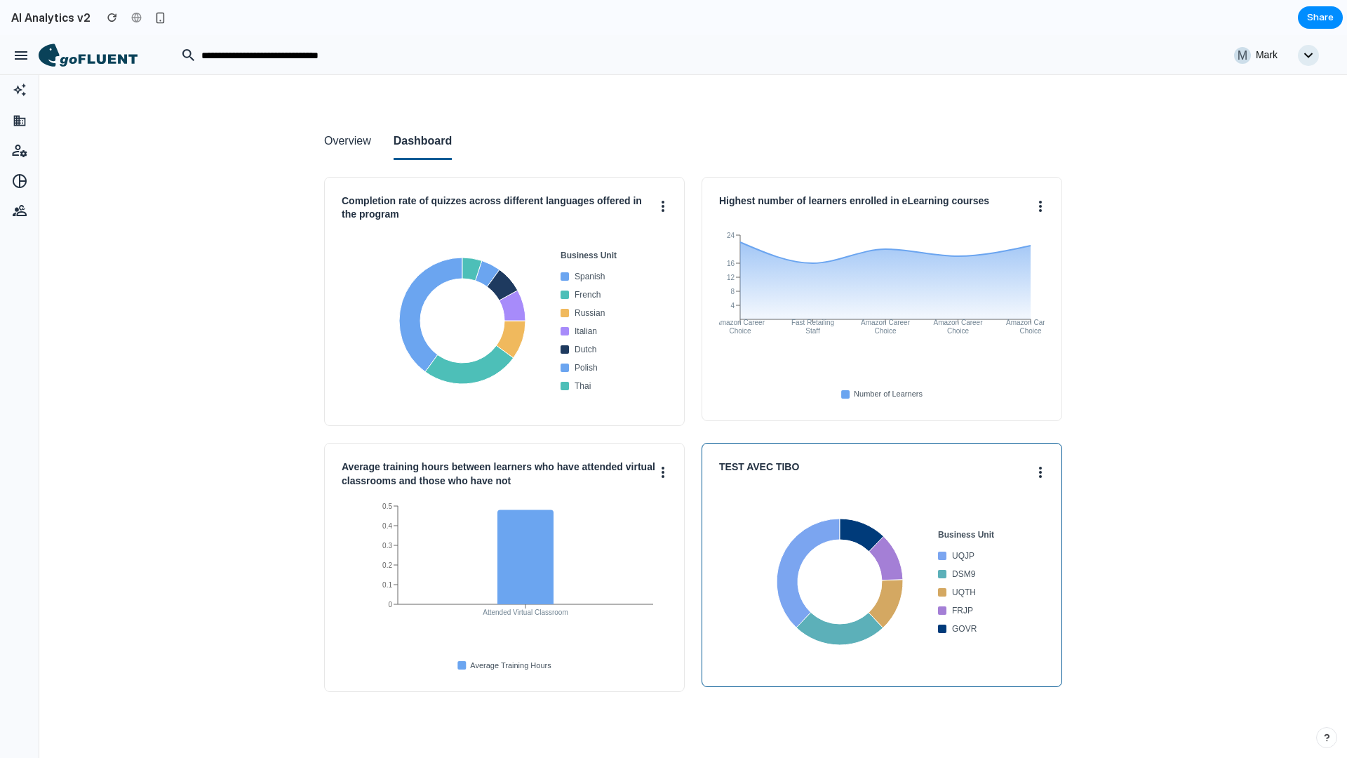
click at [1043, 471] on button at bounding box center [1040, 471] width 8 height 22
click at [1021, 534] on button "Edit" at bounding box center [988, 537] width 111 height 34
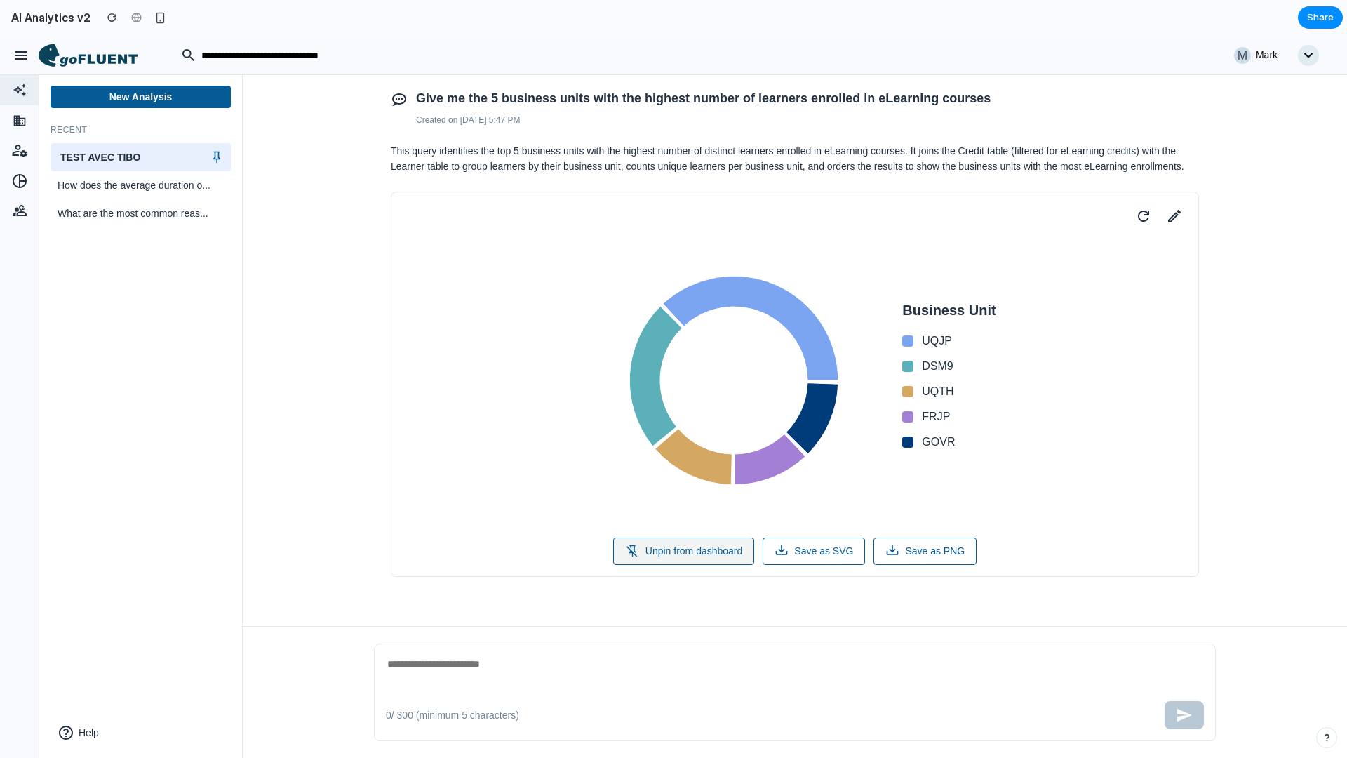
click at [713, 558] on button "Unpin from dashboard" at bounding box center [684, 550] width 142 height 27
click at [109, 69] on div at bounding box center [103, 55] width 129 height 41
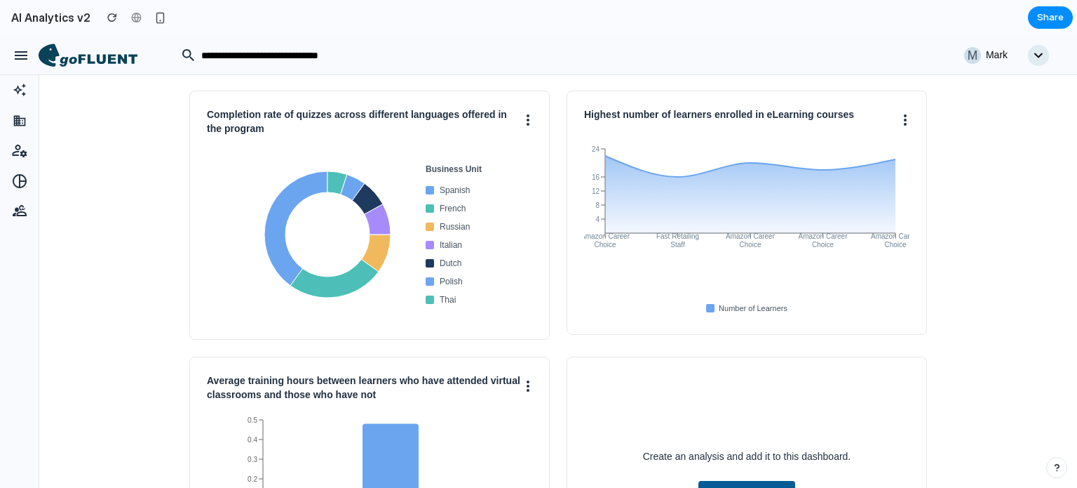
scroll to position [53, 0]
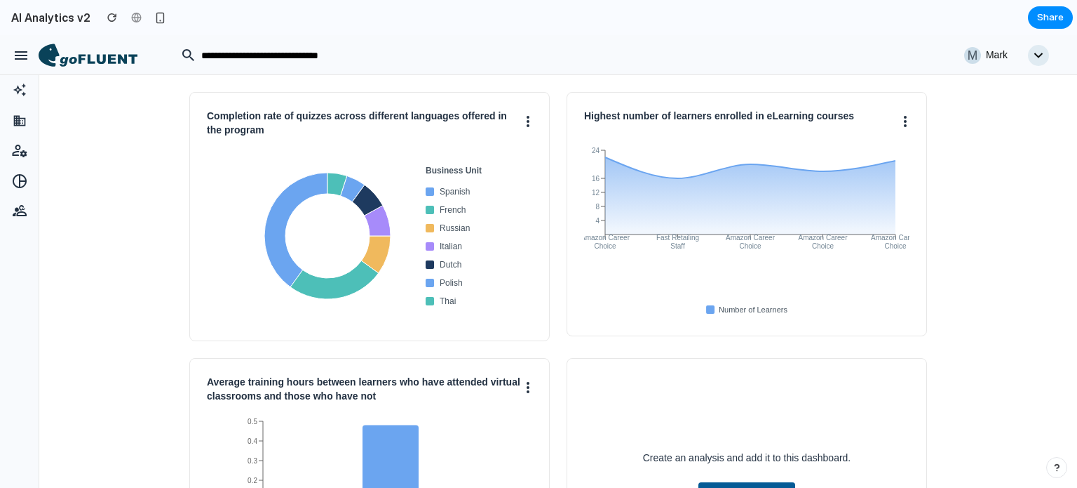
click at [113, 53] on icon at bounding box center [88, 55] width 99 height 24
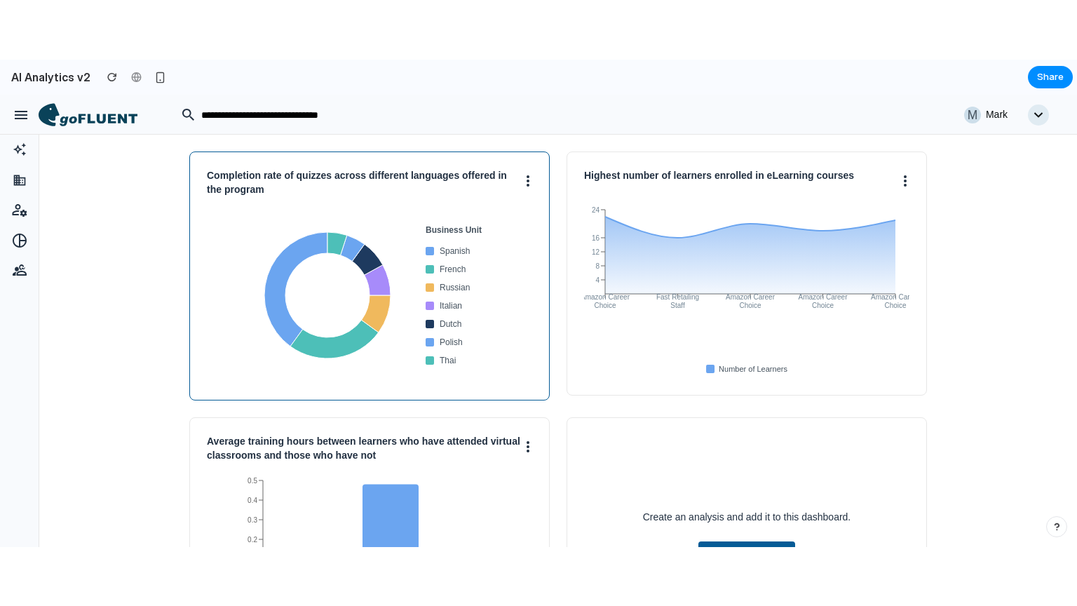
scroll to position [0, 0]
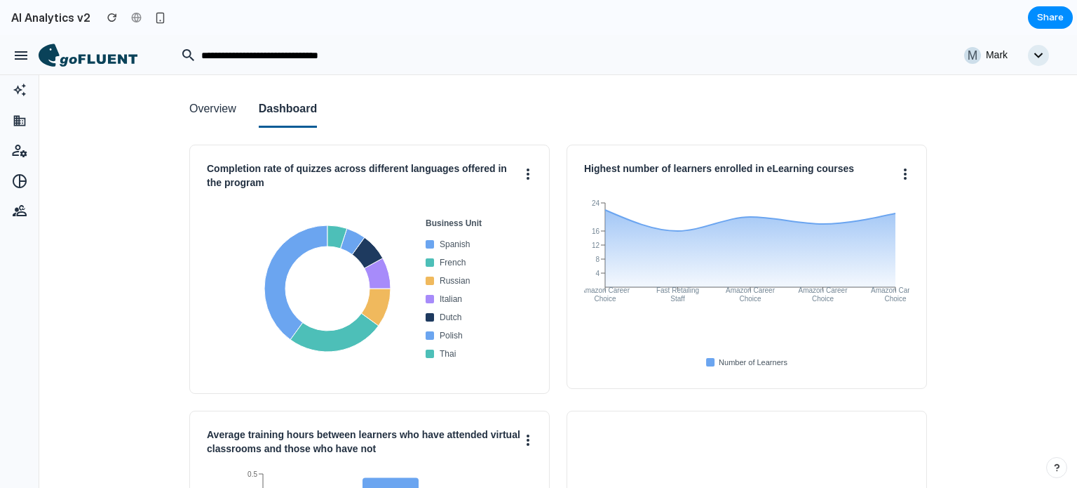
click at [216, 123] on button "Overview" at bounding box center [212, 110] width 47 height 36
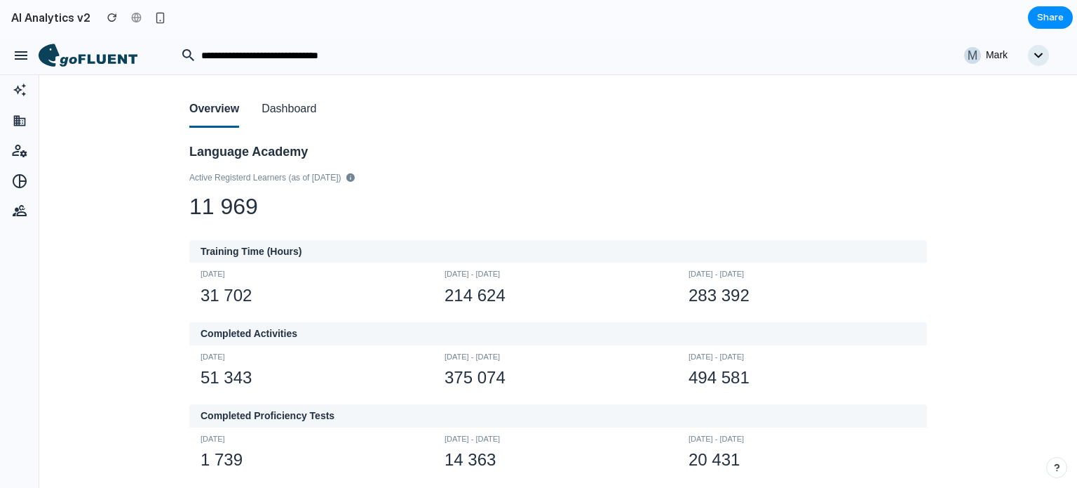
click at [98, 194] on div "Overview Dashboard Language Academy Active Registerd Learners (as of [DATE]) 11…" at bounding box center [558, 389] width 1038 height 628
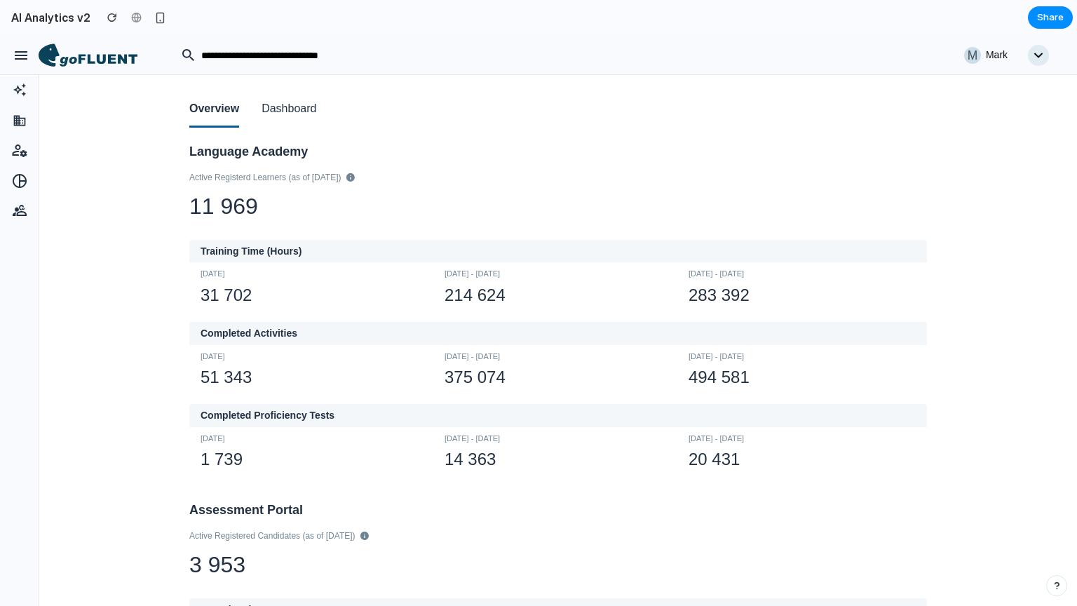
click at [22, 65] on button "button" at bounding box center [21, 55] width 28 height 28
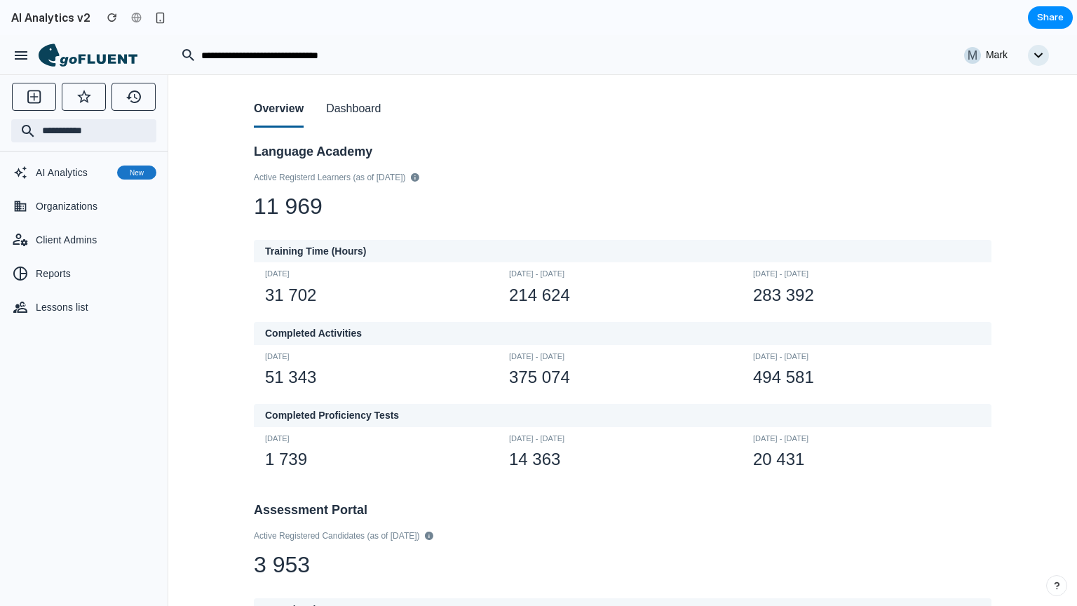
click at [196, 199] on div "Overview Dashboard Language Academy Active Registerd Learners (as of [DATE]) 11…" at bounding box center [622, 389] width 909 height 628
click at [368, 109] on button "Dashboard" at bounding box center [353, 110] width 55 height 36
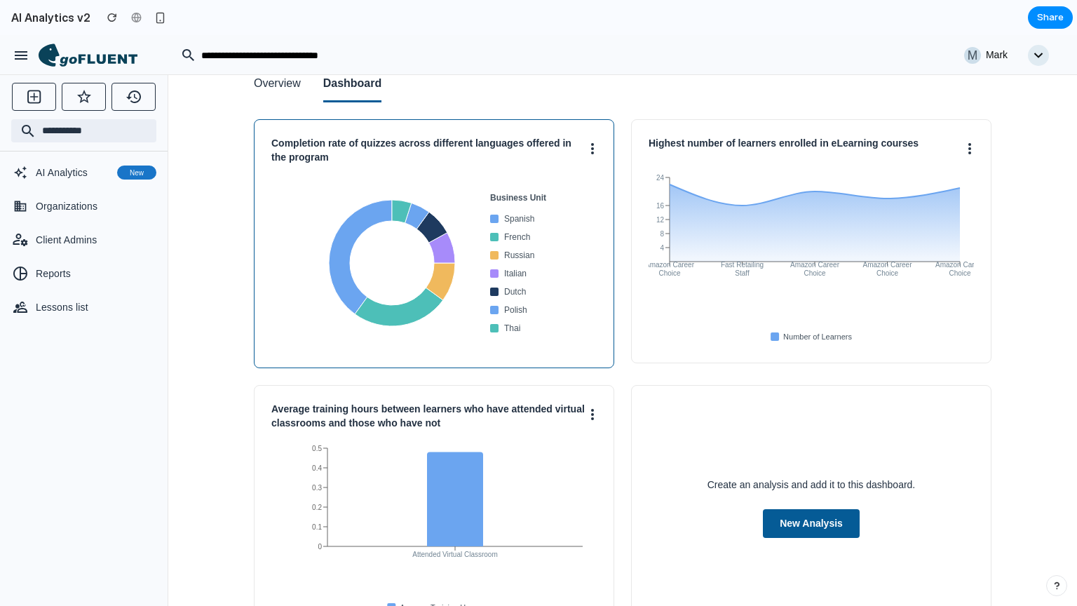
scroll to position [86, 0]
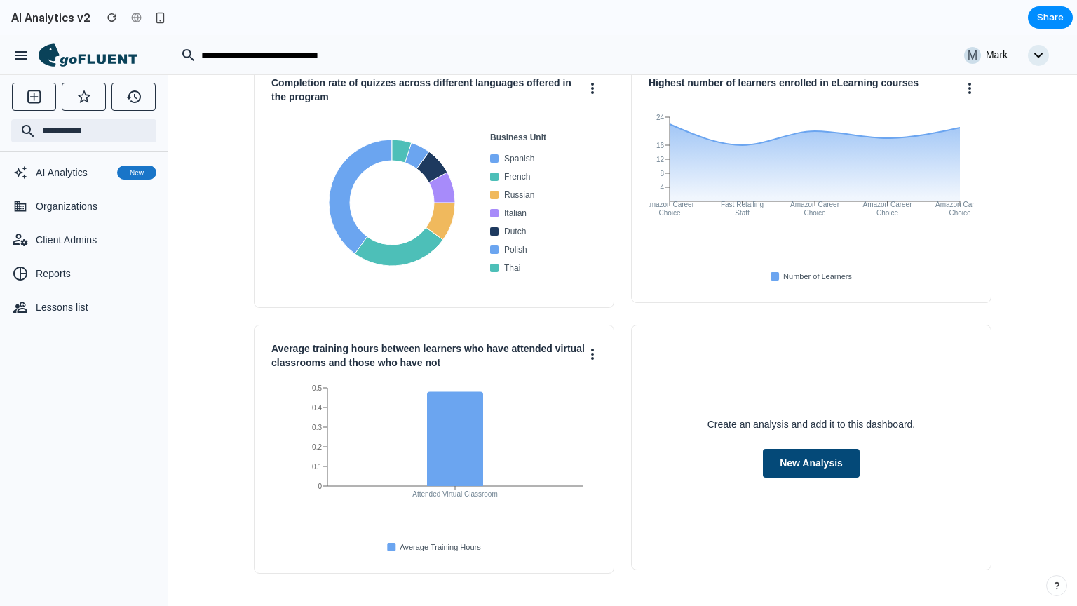
click at [798, 459] on button "New Analysis" at bounding box center [811, 463] width 97 height 29
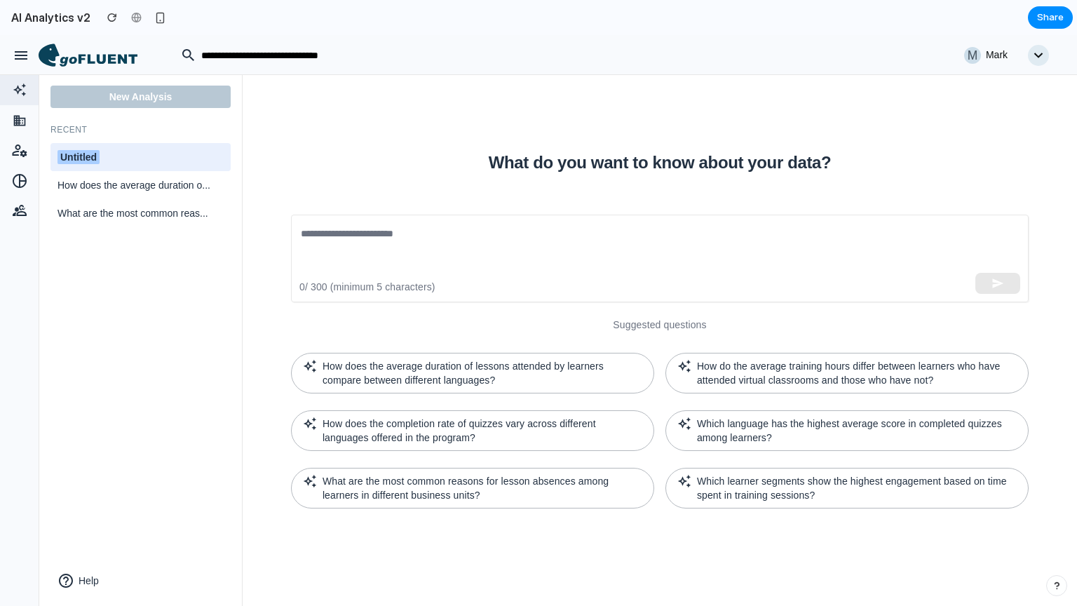
click at [73, 156] on span "Untitled" at bounding box center [79, 157] width 42 height 14
click at [73, 156] on input "********" at bounding box center [141, 158] width 166 height 18
type input "**********"
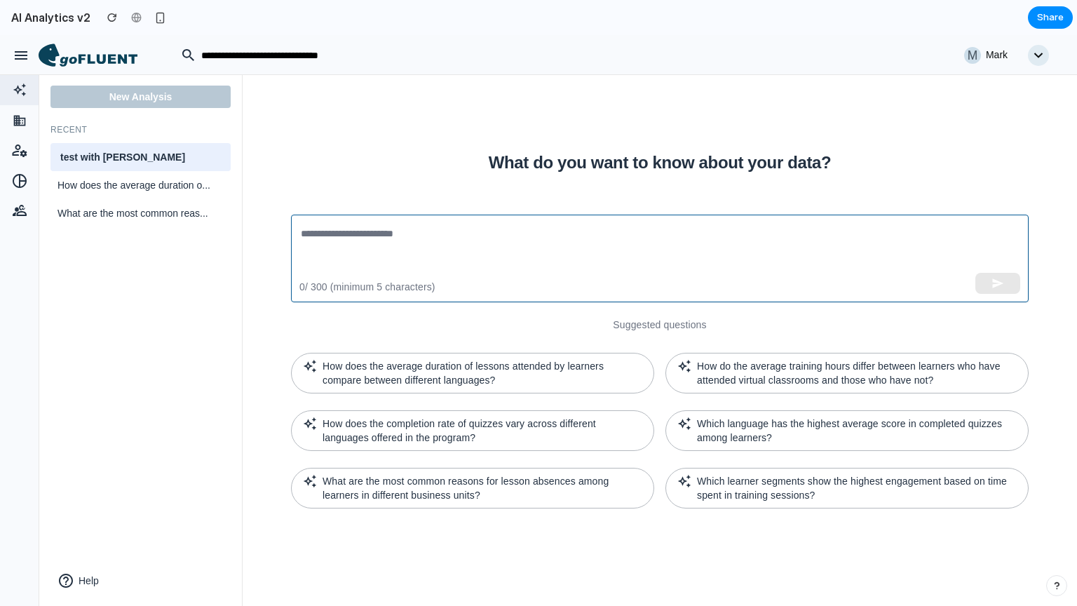
click at [333, 227] on textarea at bounding box center [660, 258] width 718 height 65
paste textarea "**********"
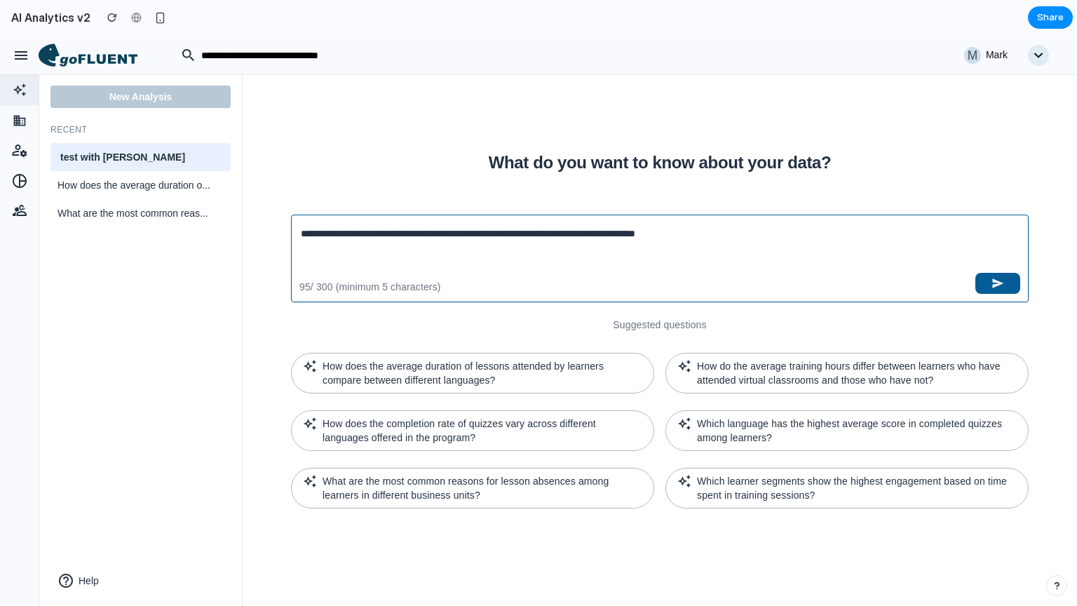
type textarea "**********"
click at [1006, 295] on div "**********" at bounding box center [660, 259] width 738 height 88
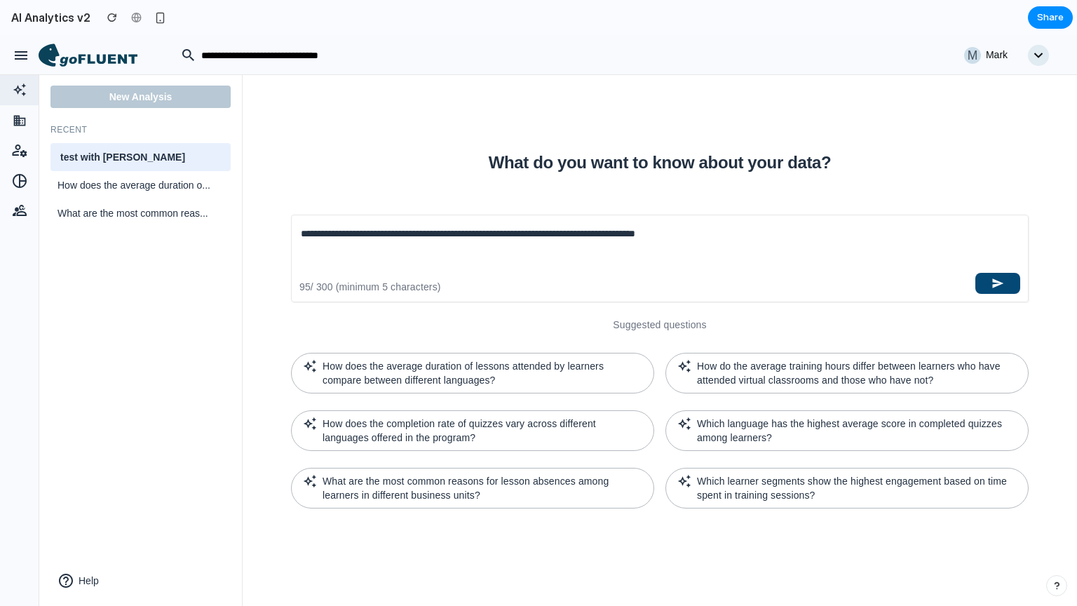
click at [990, 285] on button "button" at bounding box center [998, 283] width 45 height 21
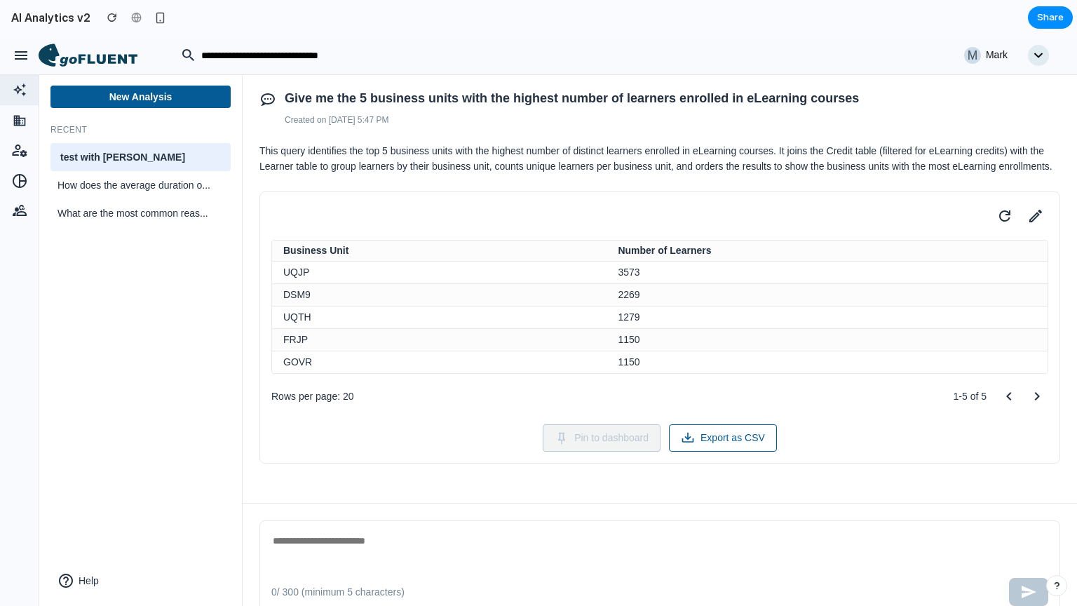
click at [362, 93] on h1 "Give me the 5 business units with the highest number of learners enrolled in eL…" at bounding box center [673, 98] width 776 height 15
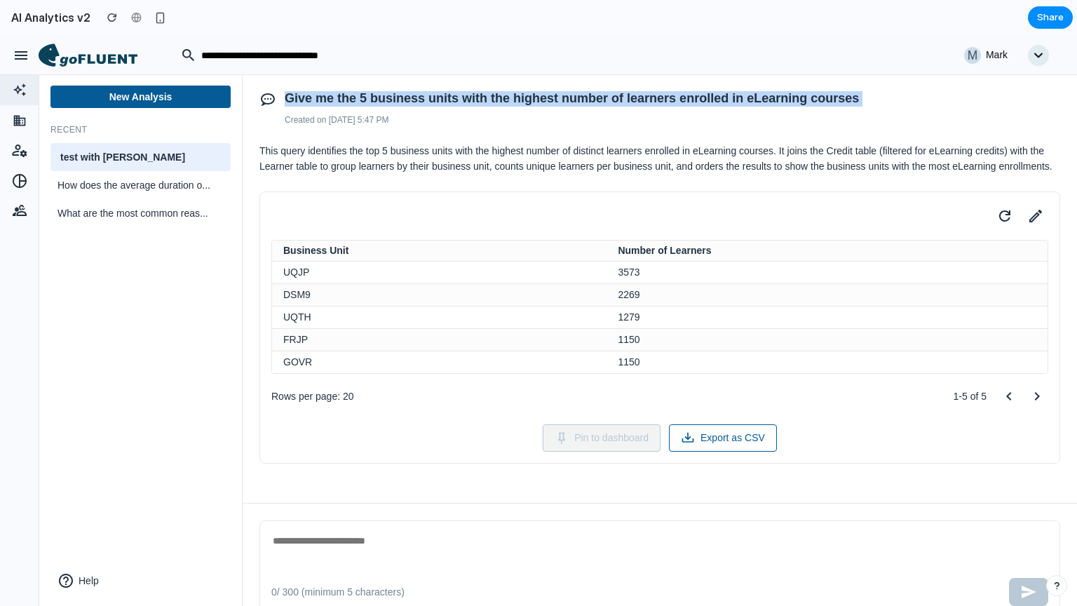
click at [362, 93] on h1 "Give me the 5 business units with the highest number of learners enrolled in eL…" at bounding box center [673, 98] width 776 height 15
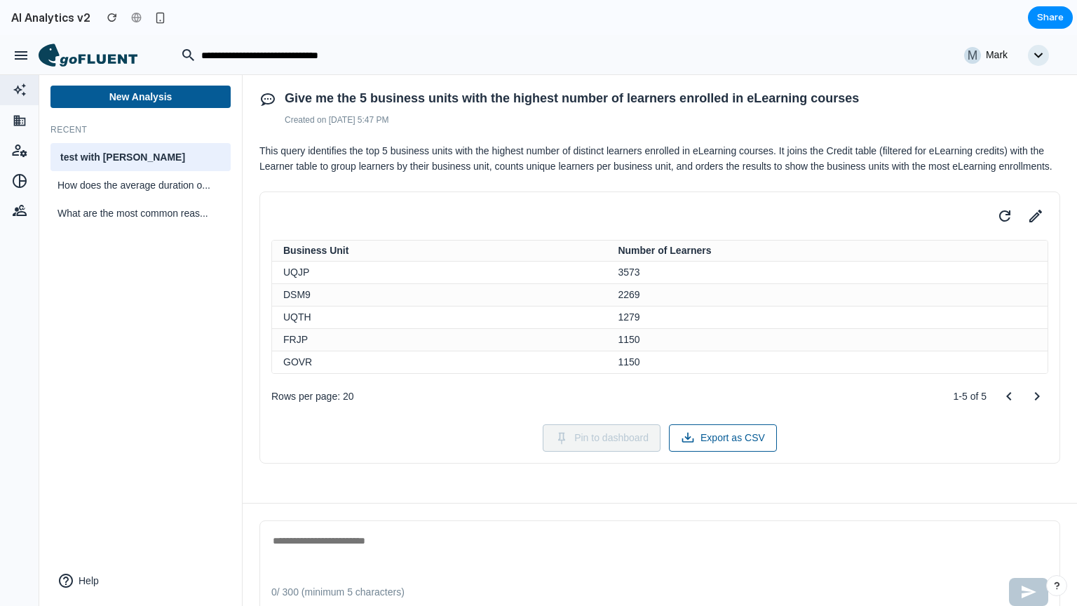
click at [308, 117] on p "Created on [DATE] 5:47 PM" at bounding box center [660, 120] width 801 height 13
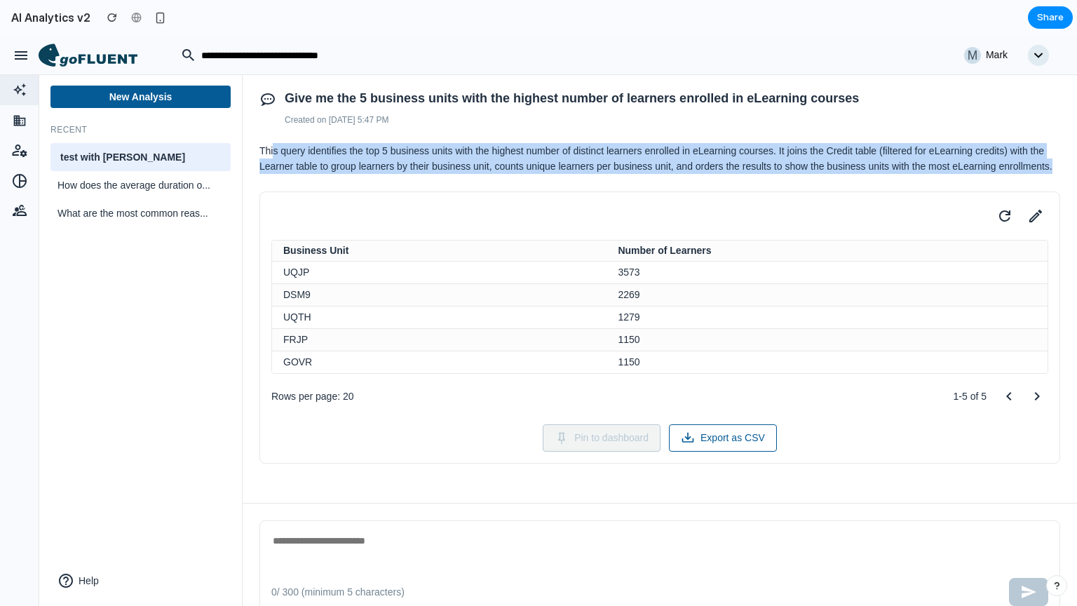
drag, startPoint x: 274, startPoint y: 149, endPoint x: 373, endPoint y: 188, distance: 106.2
click at [373, 175] on p "This query identifies the top 5 business units with the highest number of disti…" at bounding box center [660, 159] width 801 height 32
click at [414, 175] on p "This query identifies the top 5 business units with the highest number of disti…" at bounding box center [660, 159] width 801 height 32
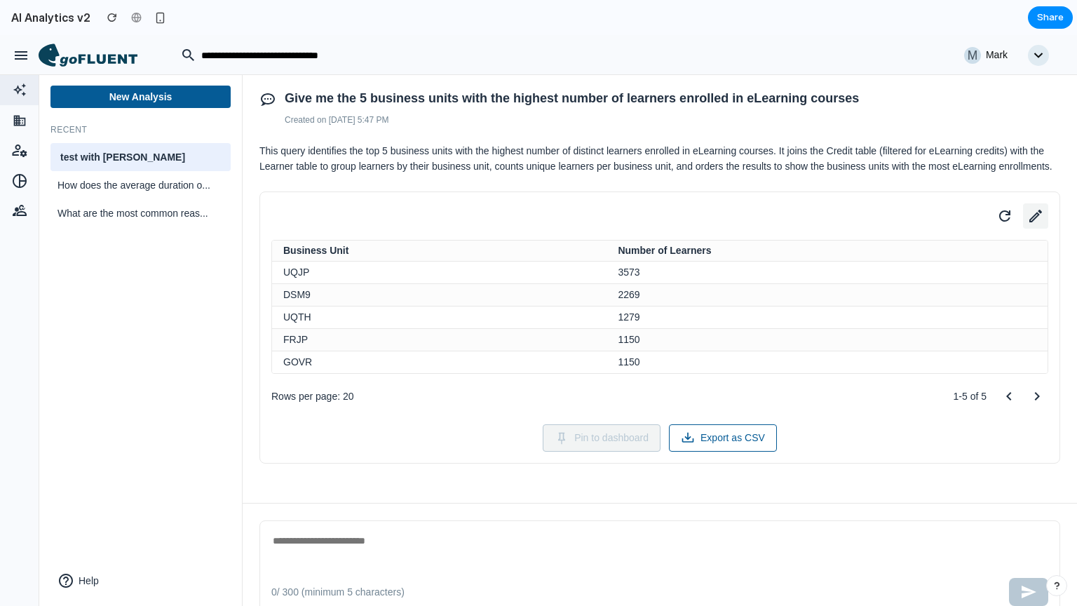
click at [1028, 226] on icon at bounding box center [1036, 216] width 20 height 20
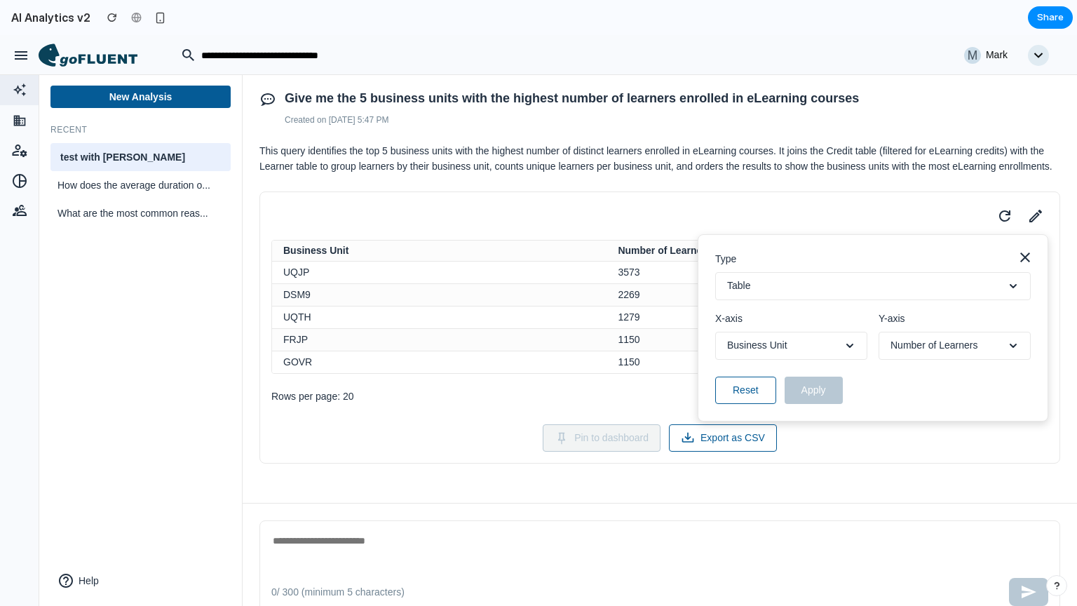
click at [776, 299] on button "Table" at bounding box center [873, 286] width 316 height 28
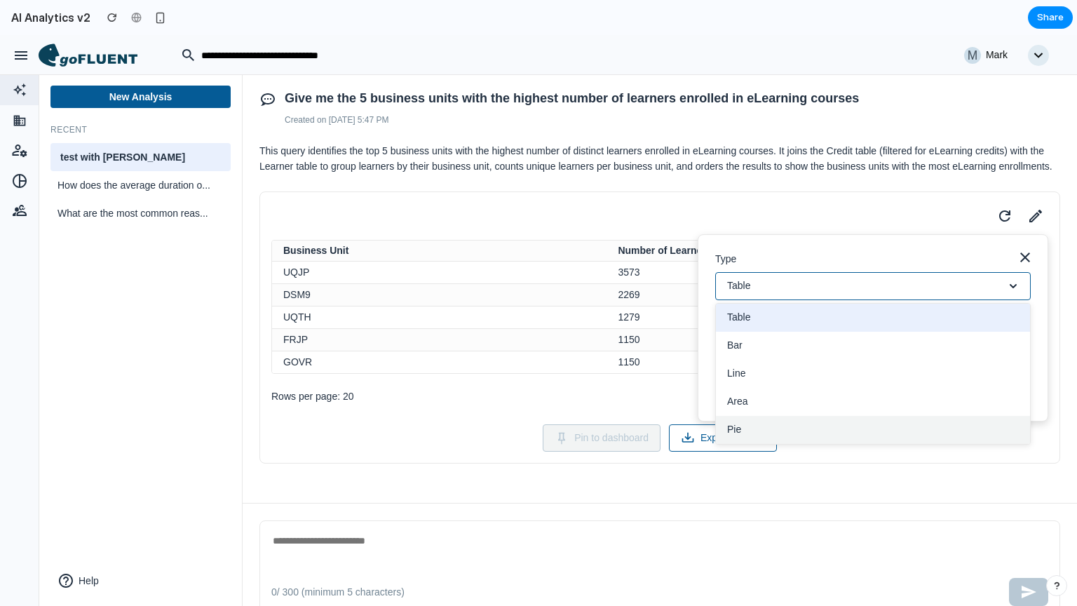
click at [750, 441] on button "Pie" at bounding box center [873, 430] width 314 height 28
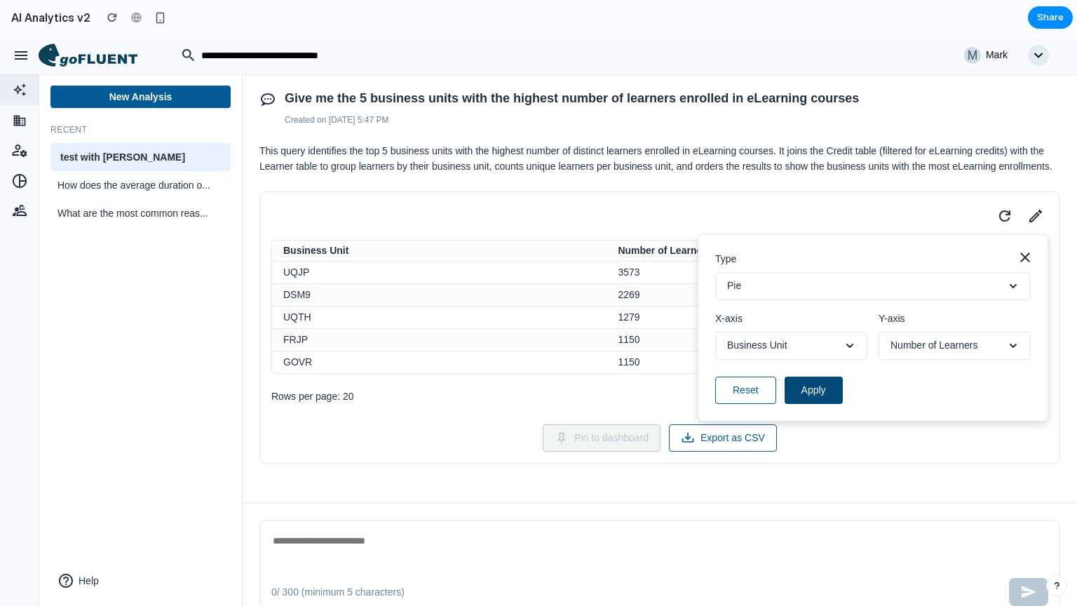
click at [805, 403] on button "Apply" at bounding box center [814, 390] width 58 height 27
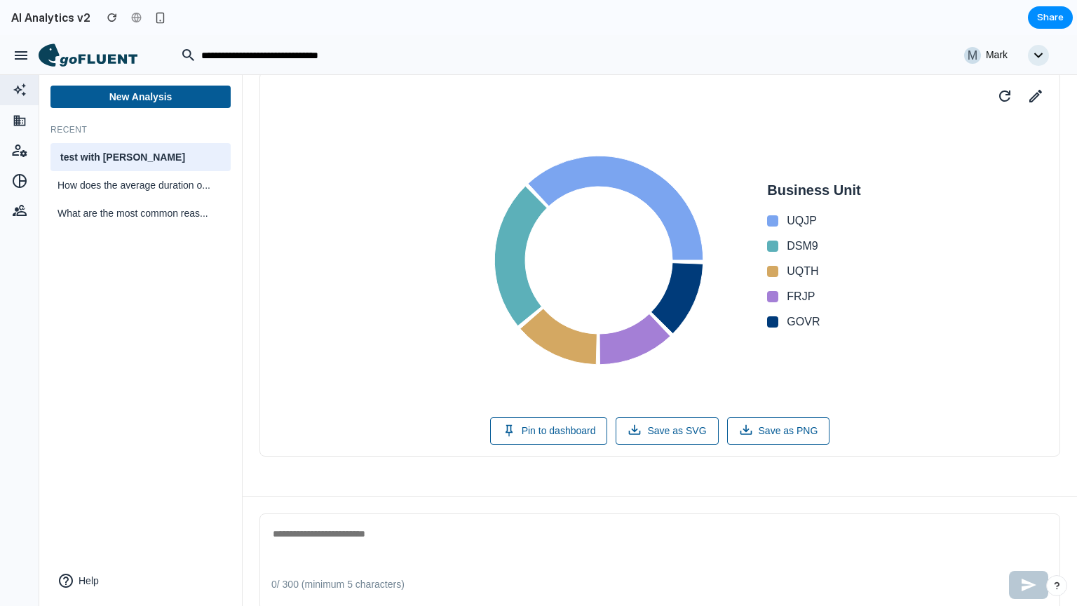
scroll to position [49, 0]
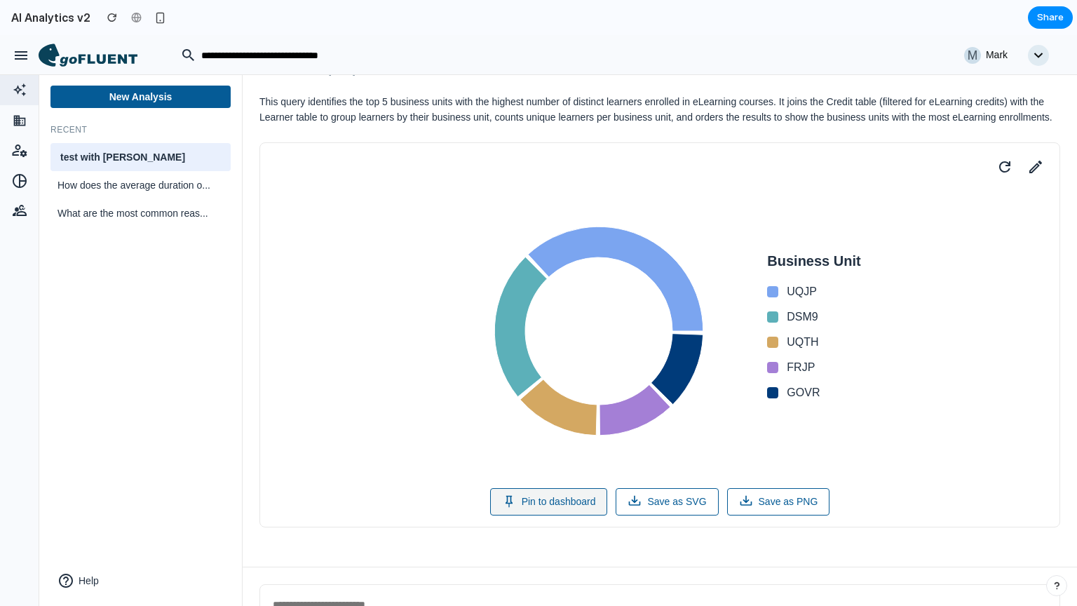
click at [531, 513] on button "Pin to dashboard" at bounding box center [549, 501] width 118 height 27
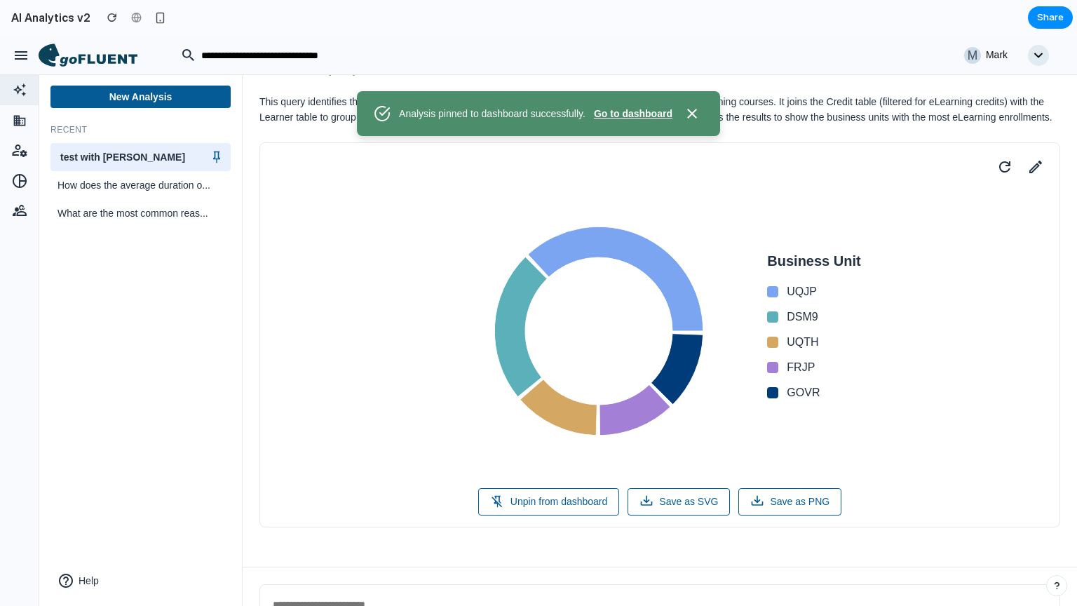
click at [638, 114] on button "Go to dashboard" at bounding box center [633, 114] width 79 height 15
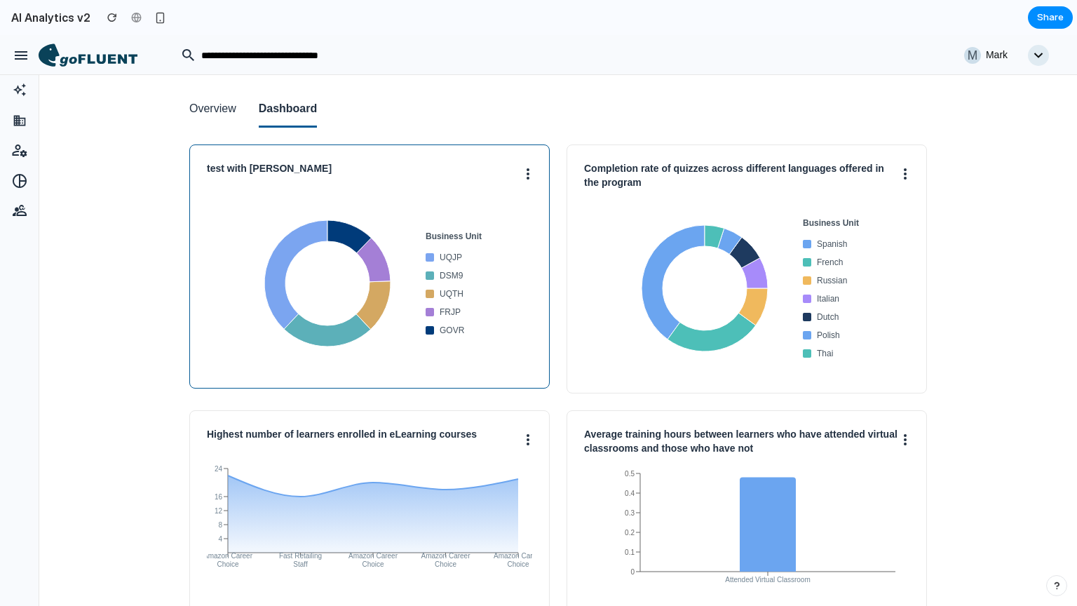
click at [525, 177] on button at bounding box center [528, 173] width 8 height 22
click at [449, 208] on button "Unpin" at bounding box center [476, 205] width 111 height 34
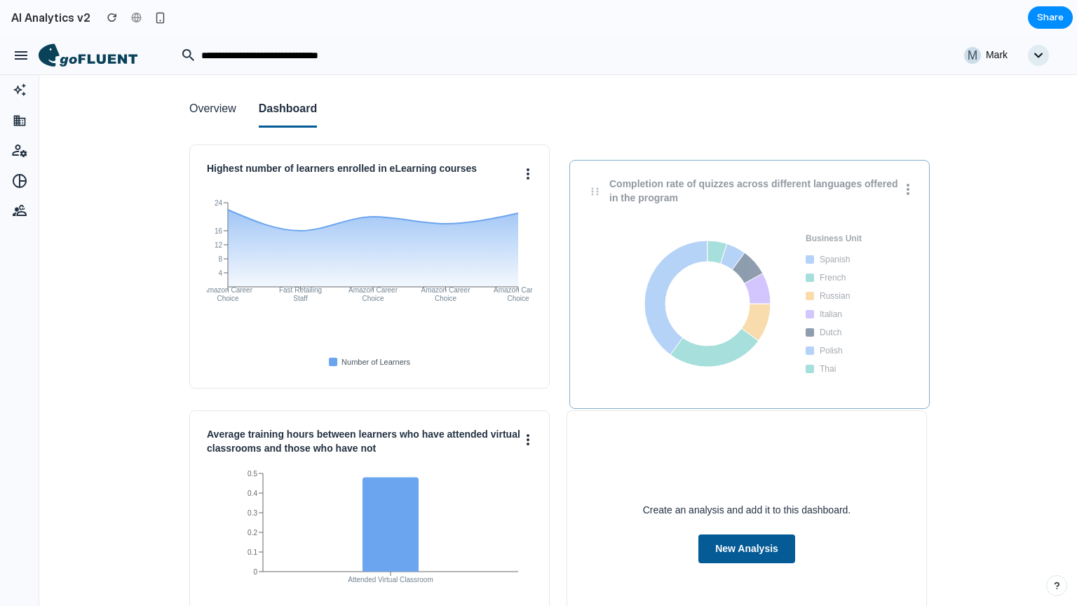
drag, startPoint x: 446, startPoint y: 289, endPoint x: 830, endPoint y: 304, distance: 384.0
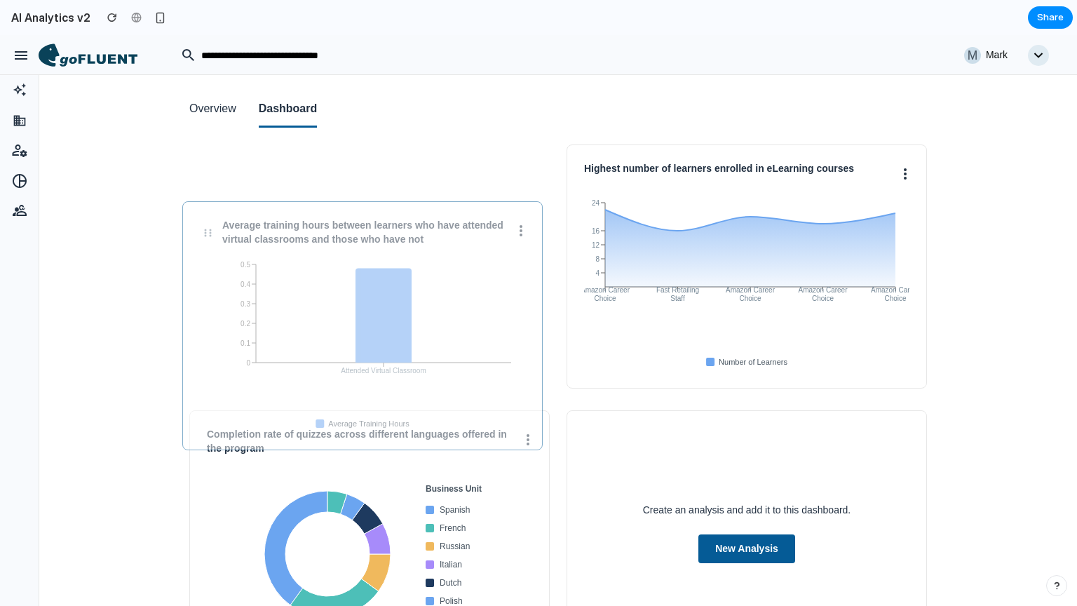
drag, startPoint x: 424, startPoint y: 507, endPoint x: 410, endPoint y: 288, distance: 219.3
click at [410, 288] on icon "Attended Virtual Classroom 0 0.1 0.2 0.3 0.4 0.5" at bounding box center [362, 344] width 325 height 175
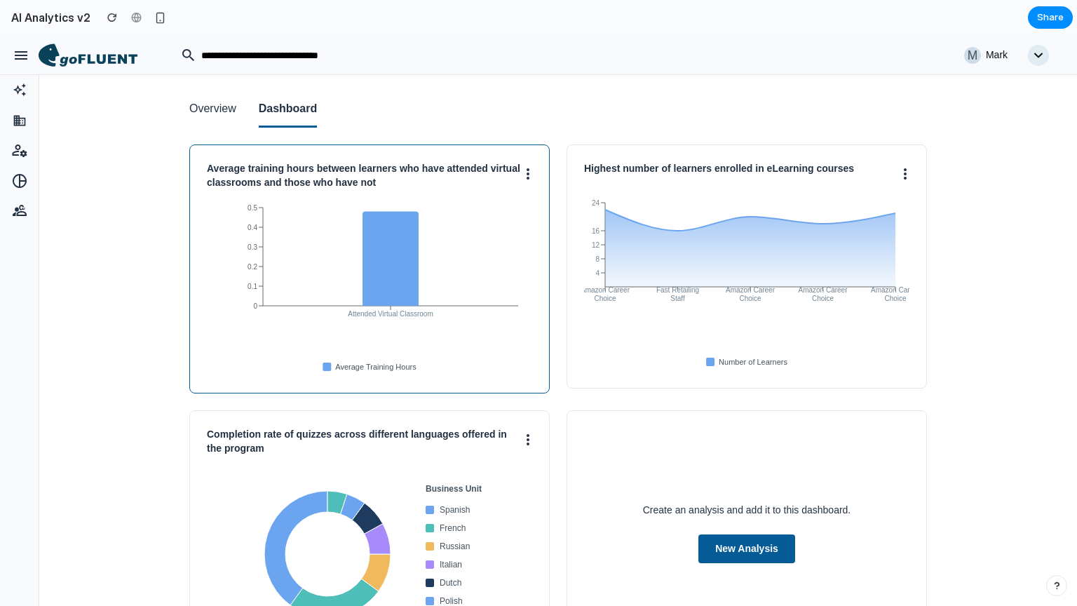
click at [527, 175] on icon at bounding box center [528, 173] width 3 height 11
click at [128, 372] on div at bounding box center [538, 320] width 1077 height 571
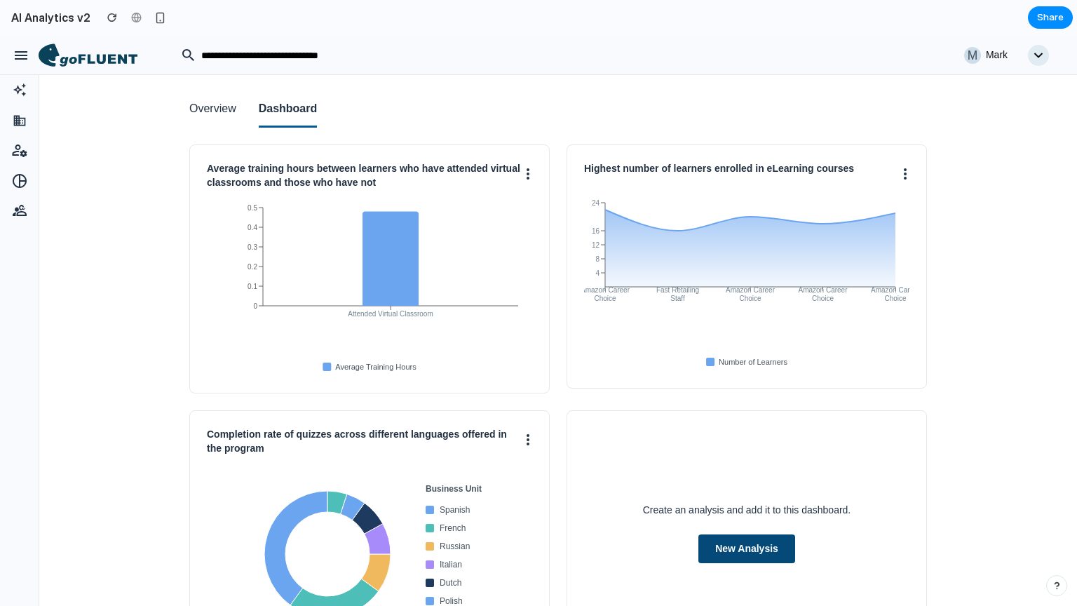
click at [732, 546] on button "New Analysis" at bounding box center [747, 549] width 97 height 29
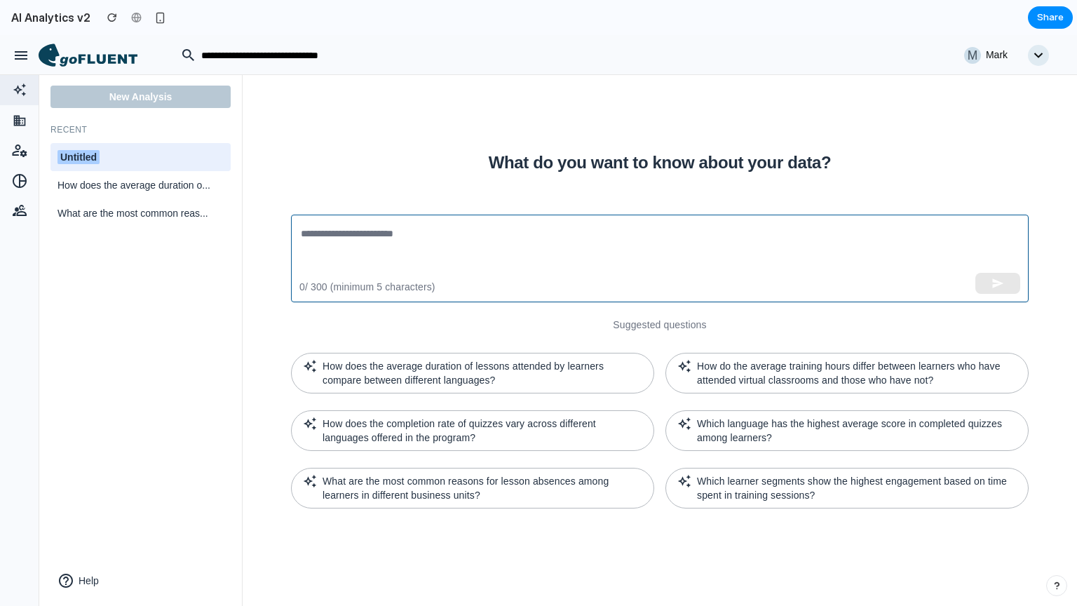
click at [368, 255] on textarea at bounding box center [660, 258] width 718 height 65
paste textarea "**********"
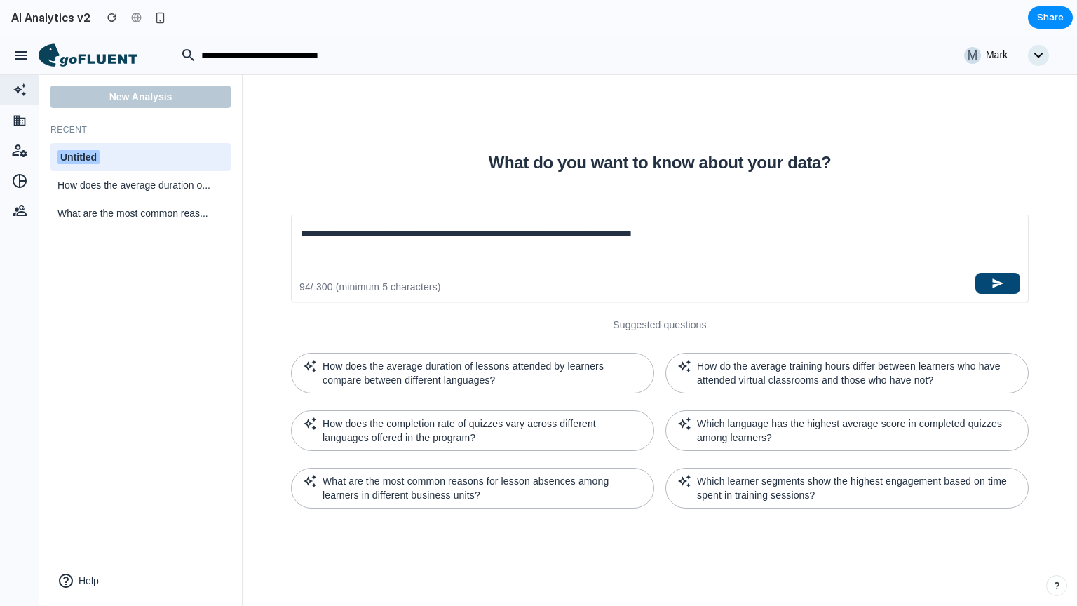
type textarea "**********"
click at [983, 288] on button "button" at bounding box center [998, 283] width 45 height 21
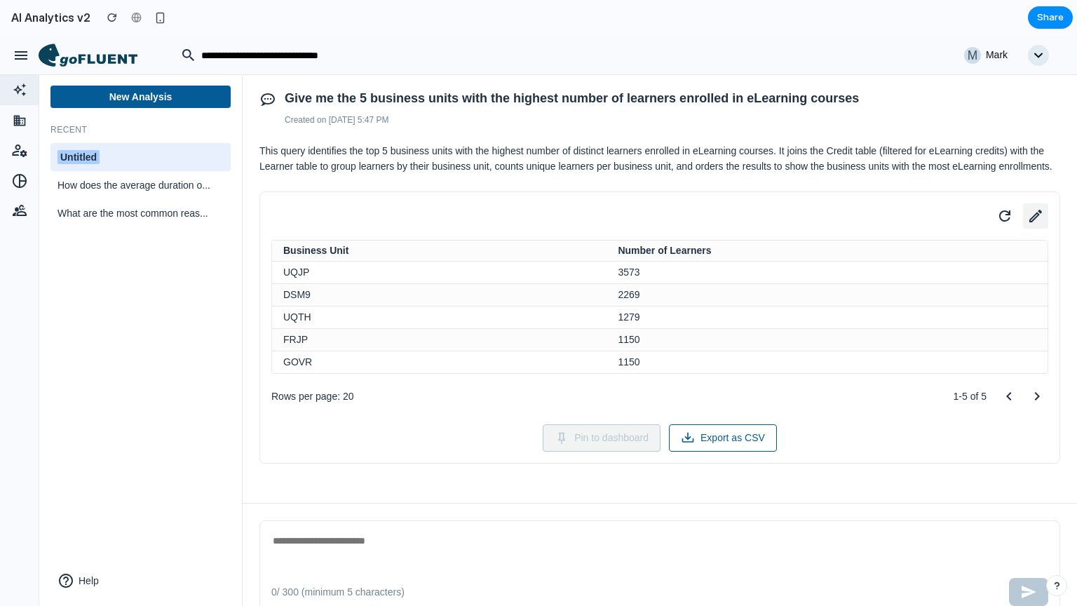
click at [1031, 222] on icon at bounding box center [1036, 216] width 13 height 13
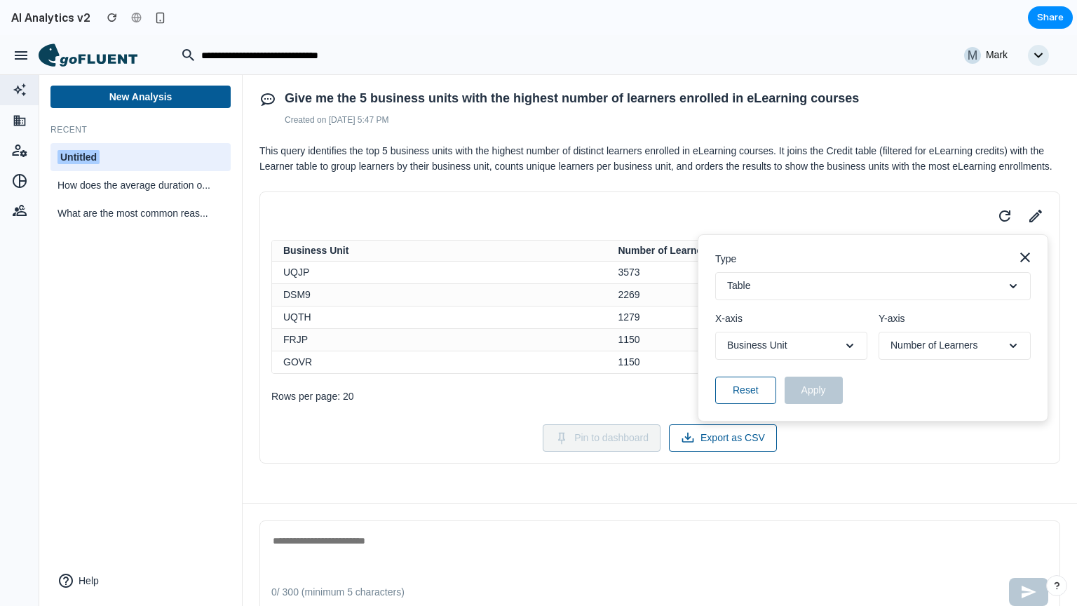
click at [814, 300] on button "Table" at bounding box center [873, 286] width 316 height 28
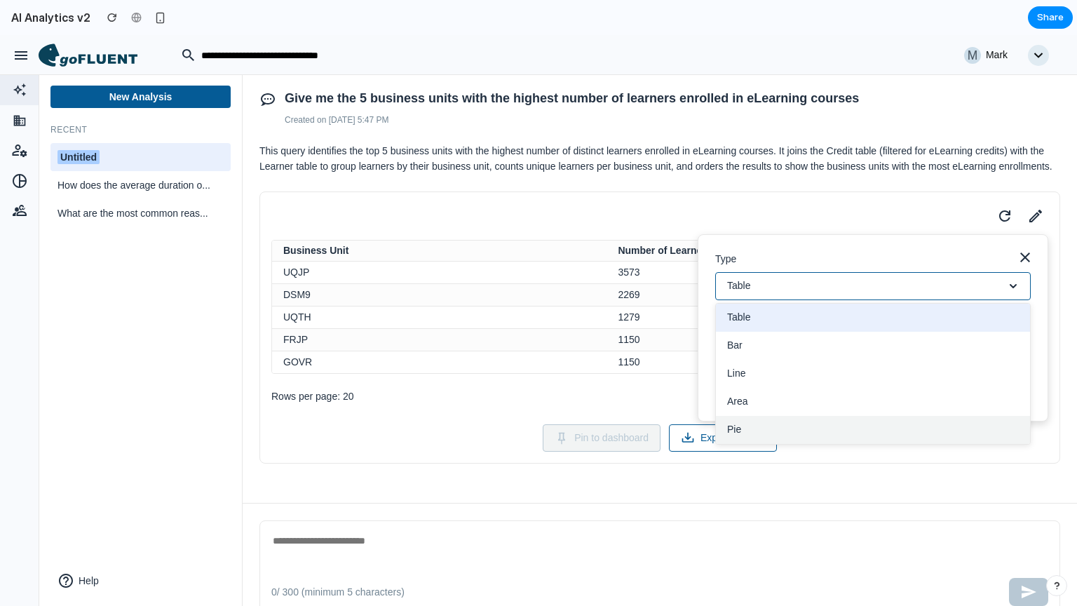
click at [779, 444] on button "Pie" at bounding box center [873, 430] width 314 height 28
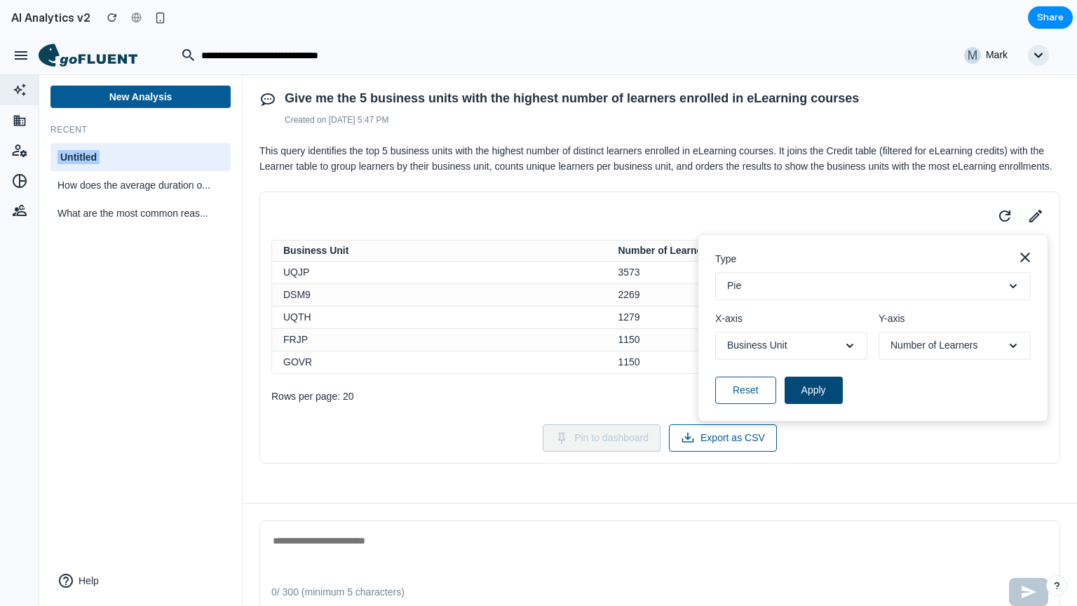
click at [805, 404] on button "Apply" at bounding box center [814, 390] width 58 height 27
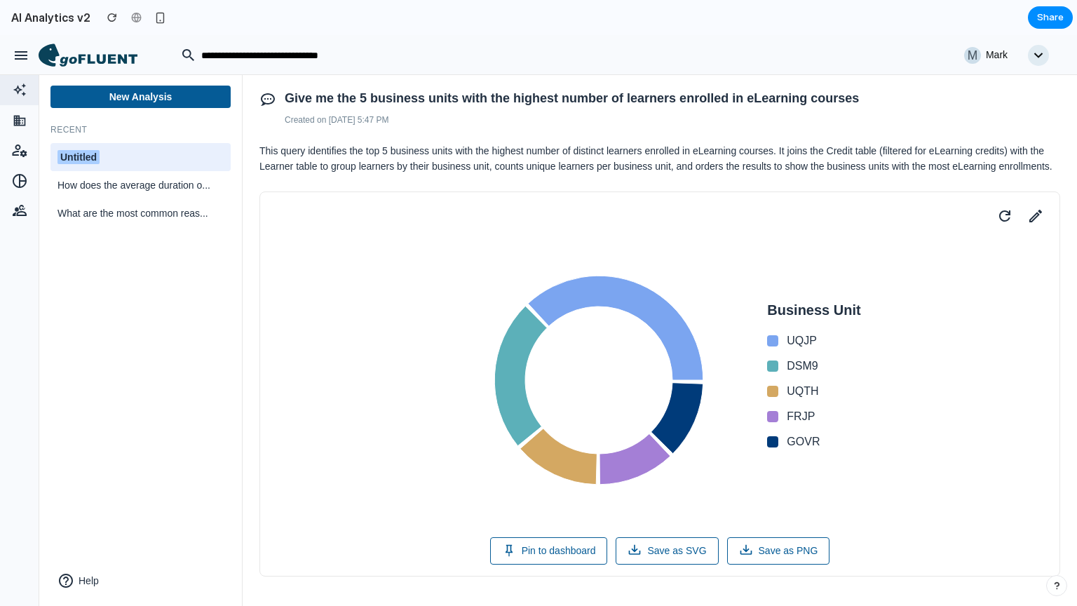
scroll to position [34, 0]
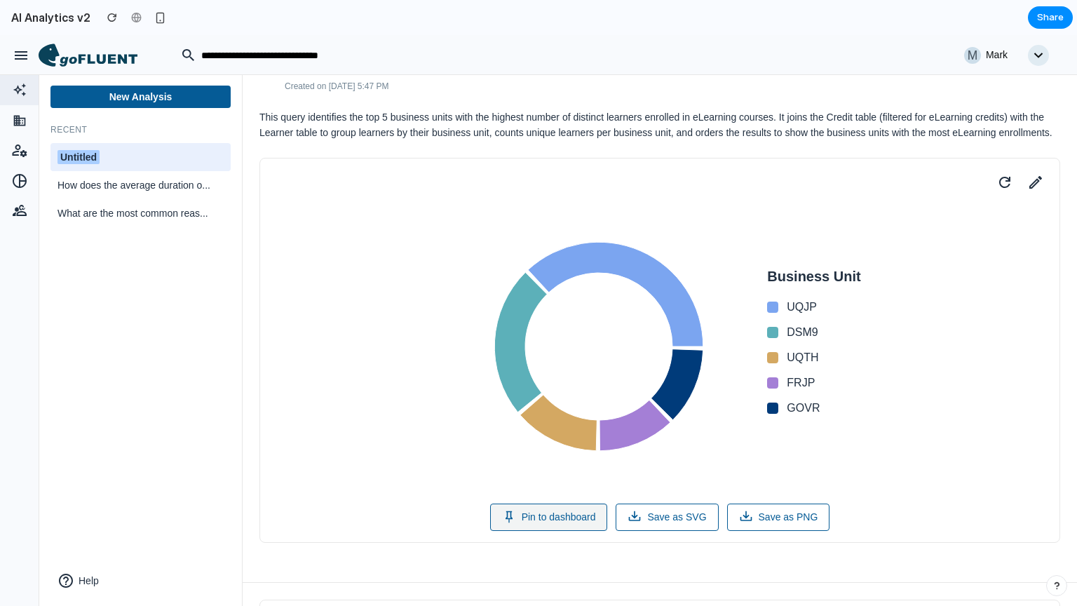
click at [538, 531] on button "Pin to dashboard" at bounding box center [549, 517] width 118 height 27
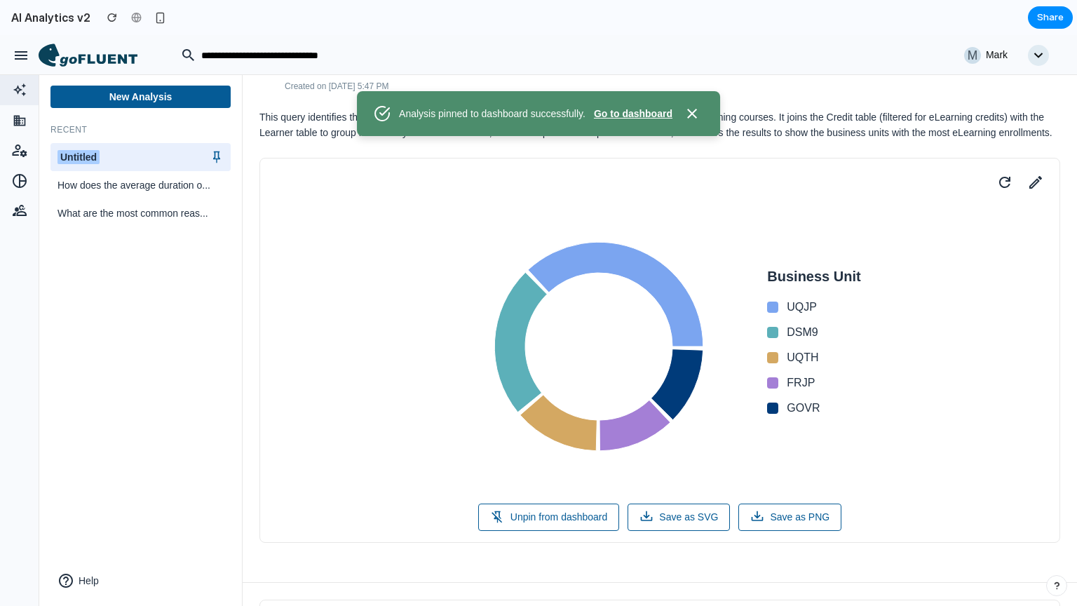
click at [621, 116] on button "Go to dashboard" at bounding box center [633, 114] width 79 height 15
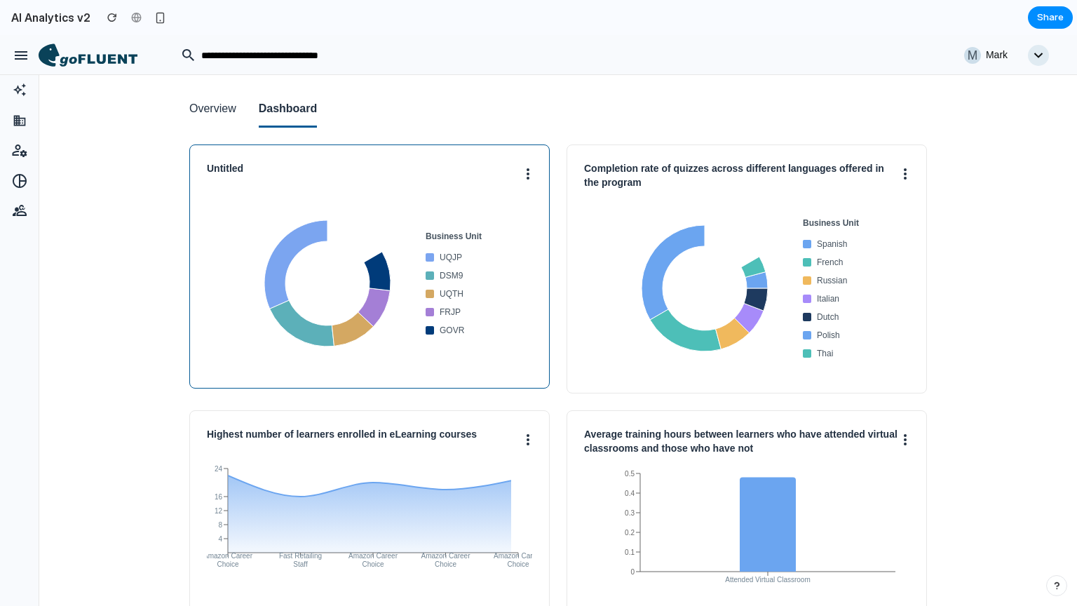
click at [527, 170] on circle at bounding box center [528, 169] width 3 height 3
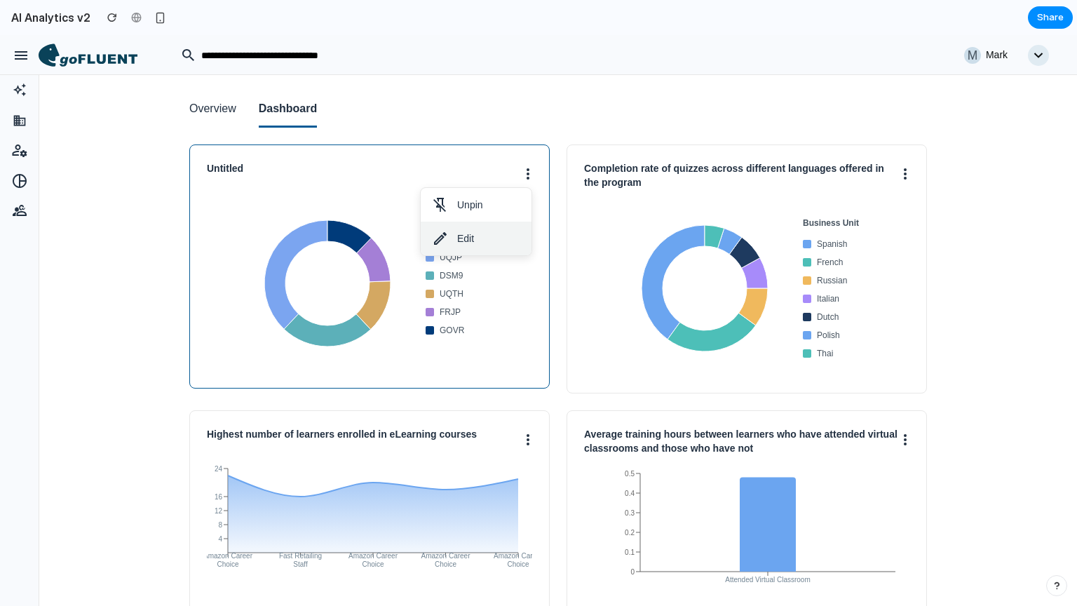
click at [465, 238] on button "Edit" at bounding box center [476, 239] width 111 height 34
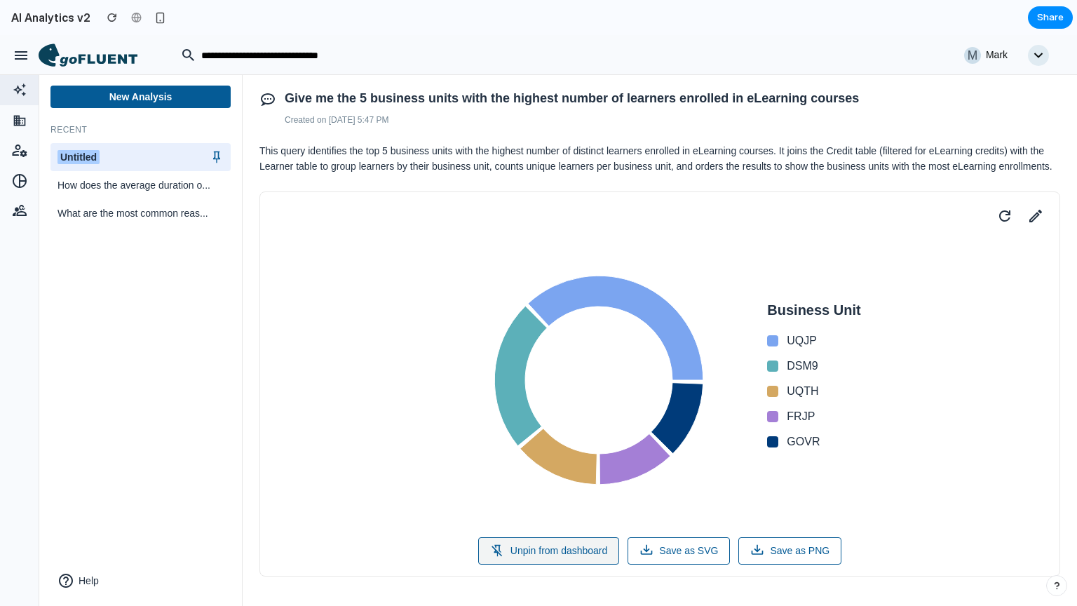
click at [551, 565] on button "Unpin from dashboard" at bounding box center [549, 550] width 142 height 27
click at [551, 565] on button "Pin to dashboard" at bounding box center [549, 550] width 118 height 27
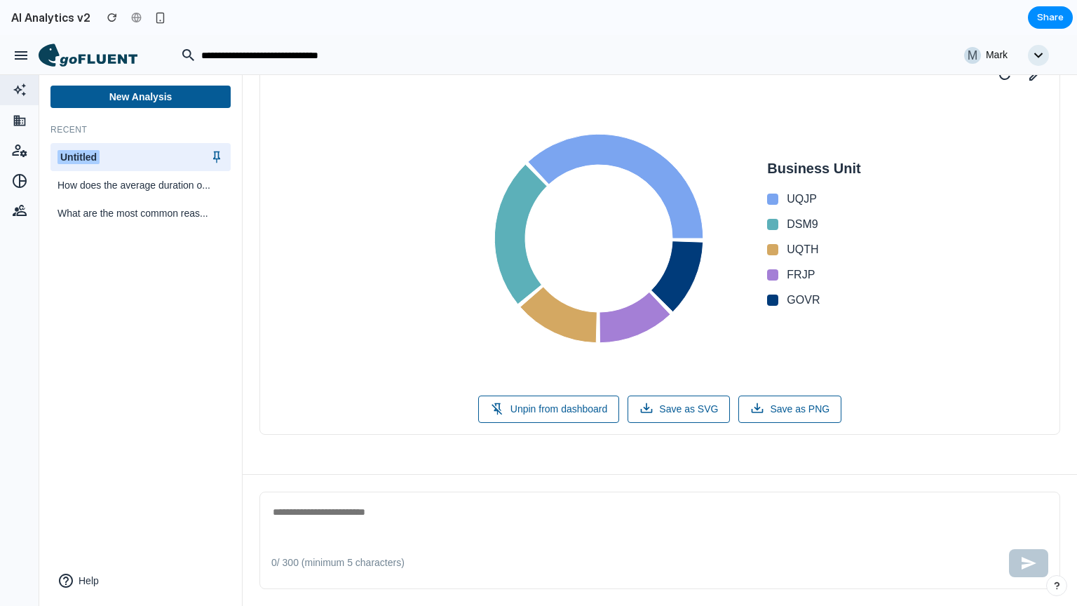
scroll to position [0, 0]
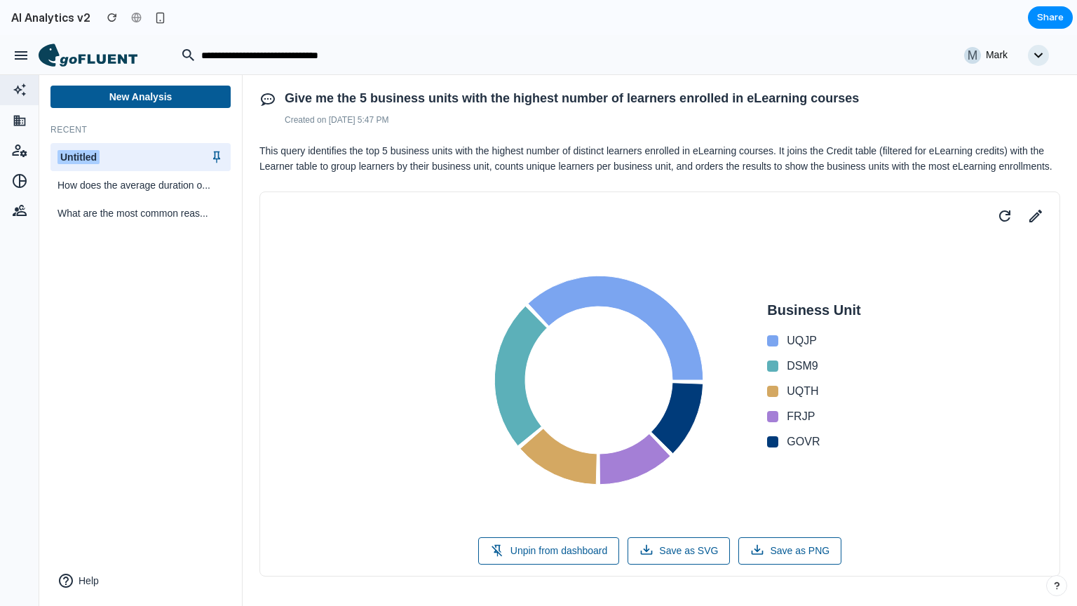
click at [100, 55] on icon at bounding box center [88, 55] width 99 height 24
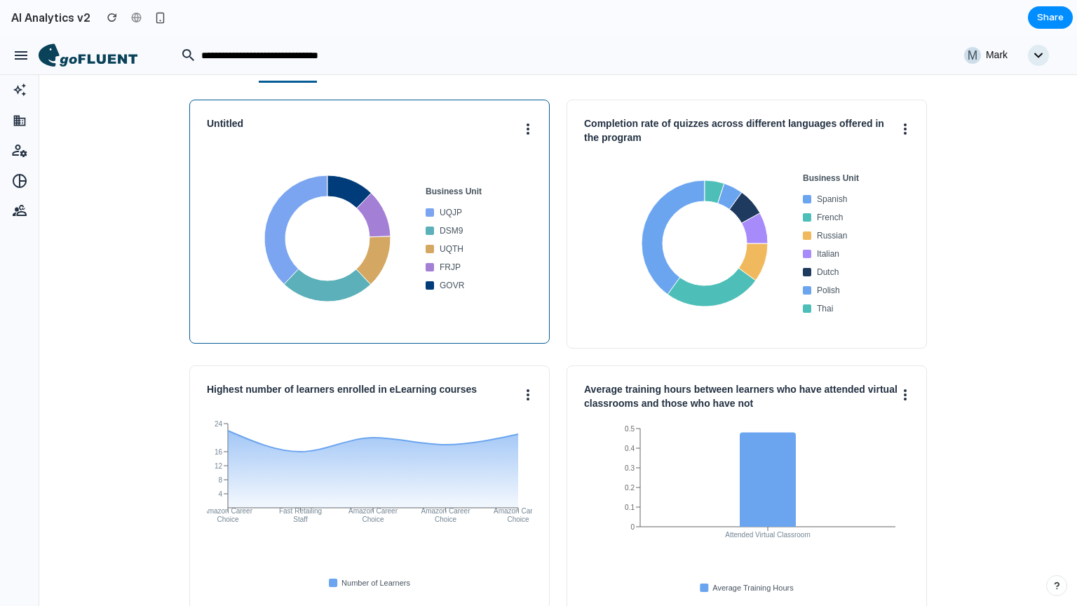
scroll to position [41, 0]
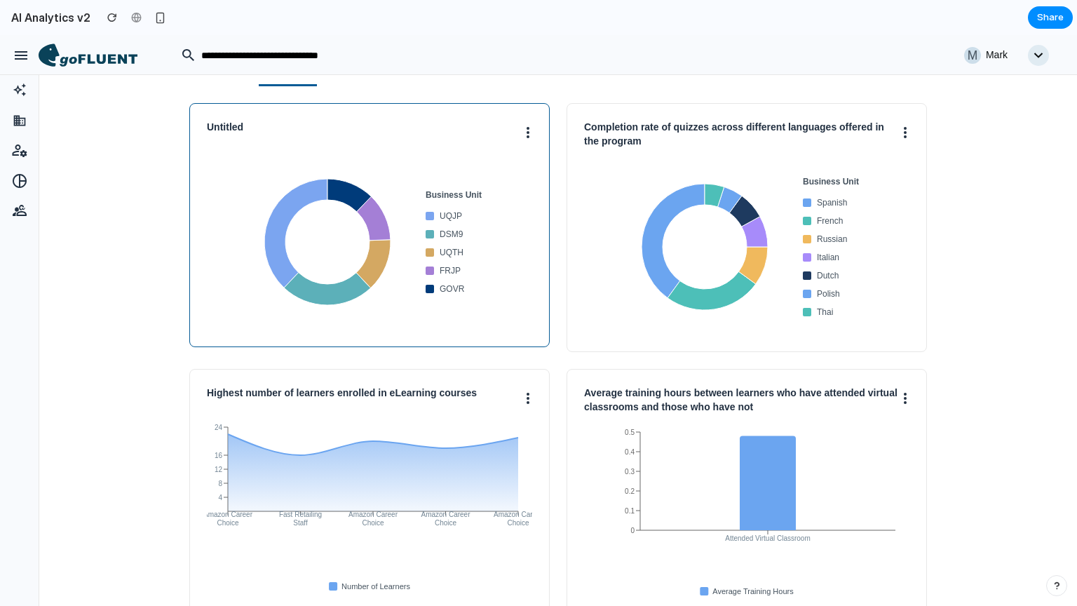
click at [524, 122] on button at bounding box center [528, 132] width 8 height 22
click at [482, 168] on button "Unpin" at bounding box center [476, 164] width 111 height 34
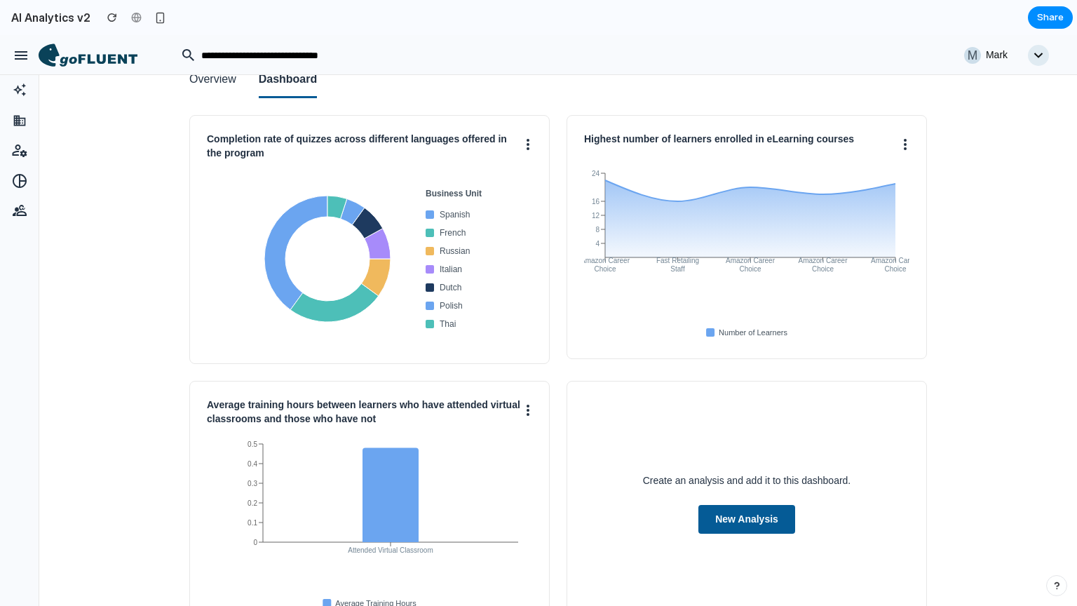
scroll to position [27, 0]
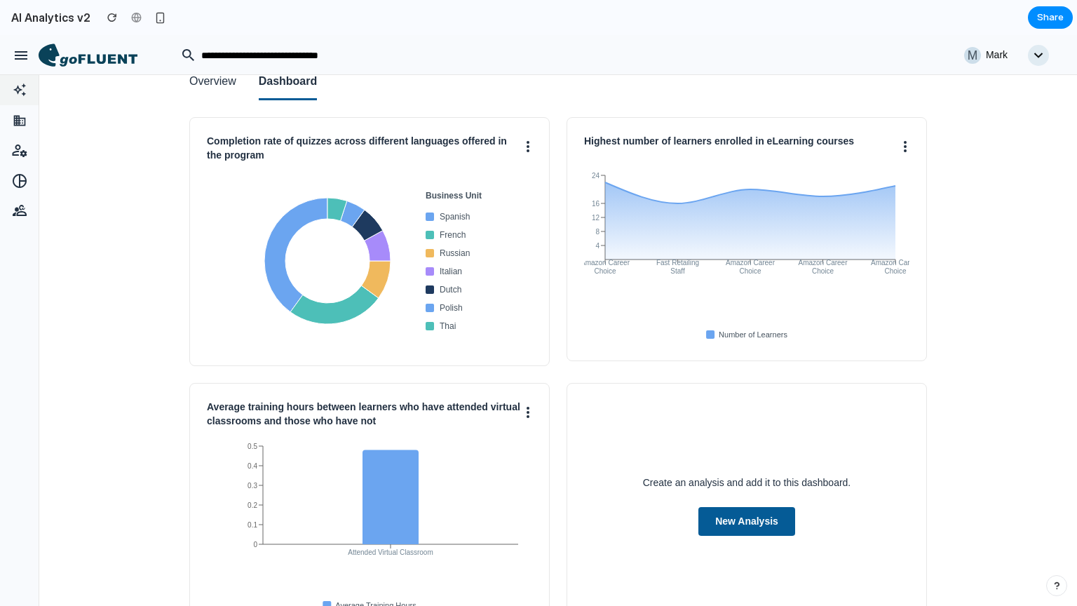
click at [29, 90] on div at bounding box center [19, 89] width 39 height 31
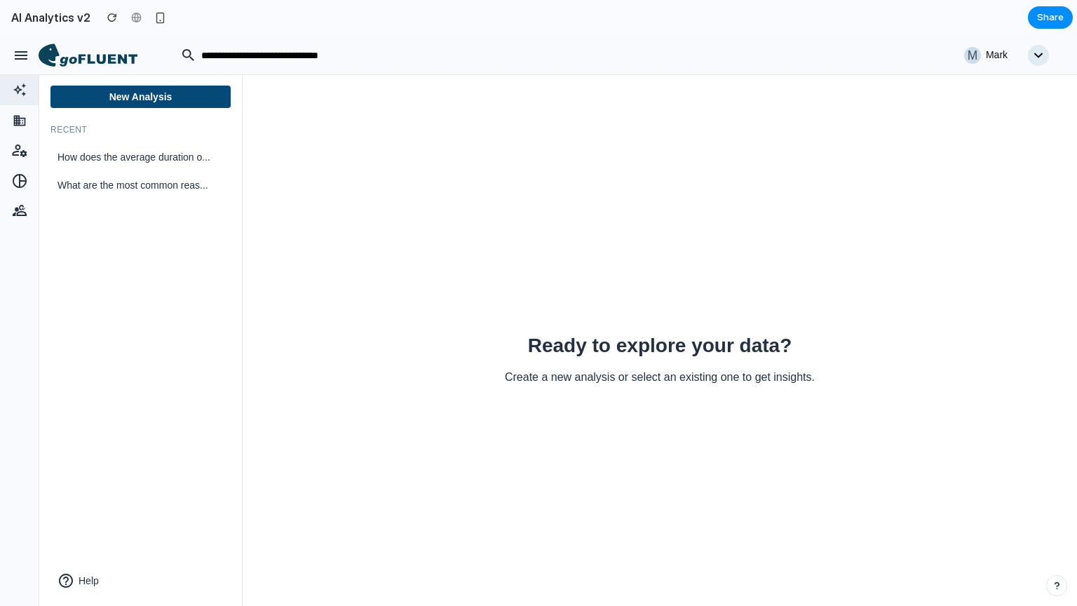
click at [153, 101] on button "New Analysis" at bounding box center [141, 97] width 180 height 22
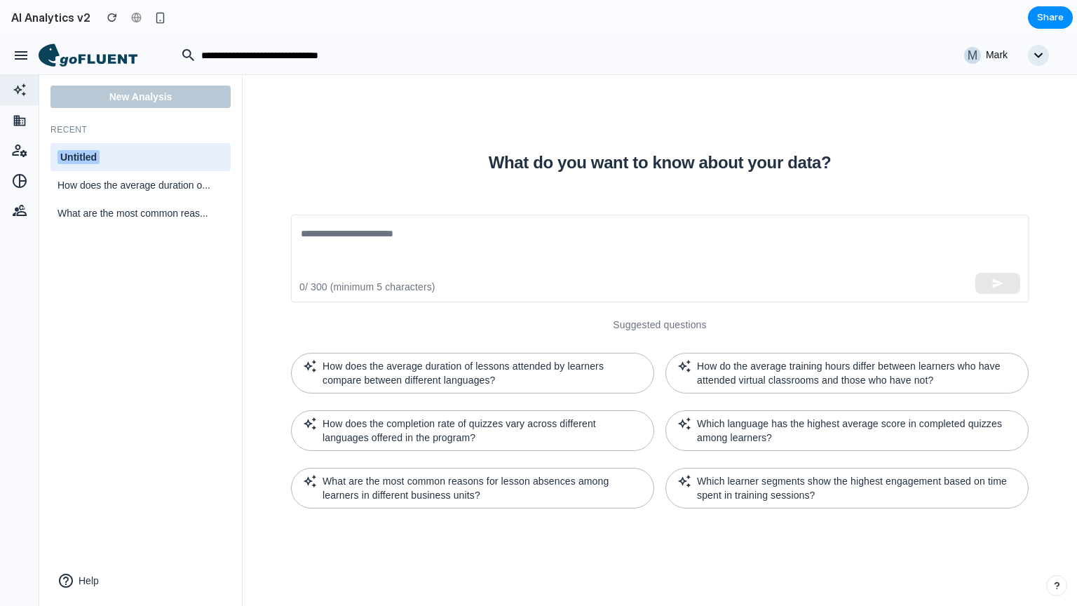
click at [90, 148] on div "Untitled" at bounding box center [141, 157] width 180 height 28
type input "****"
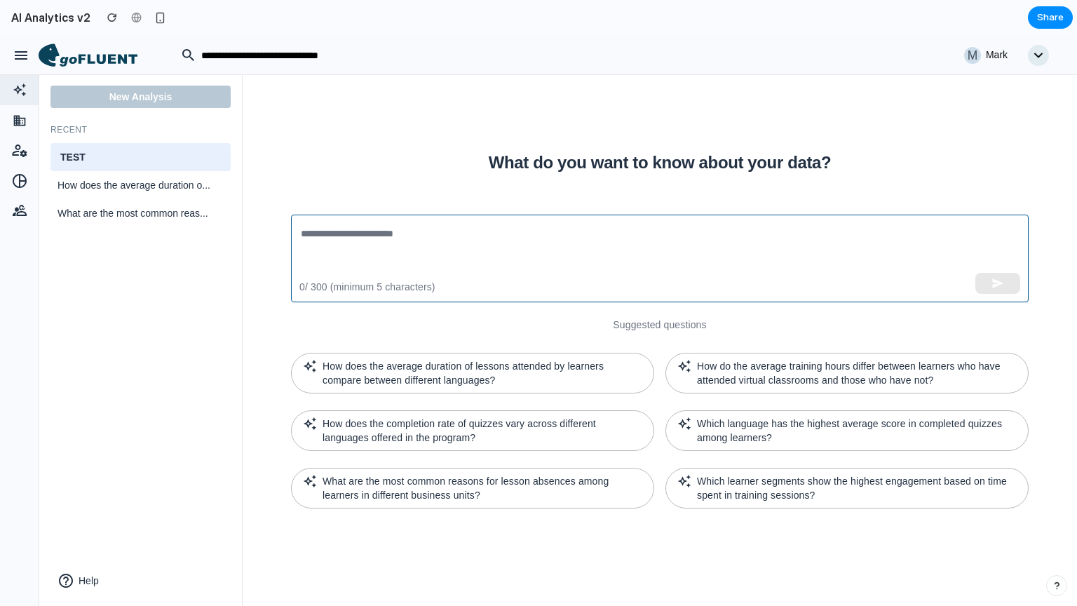
click at [337, 250] on textarea at bounding box center [660, 258] width 718 height 65
paste textarea "**********"
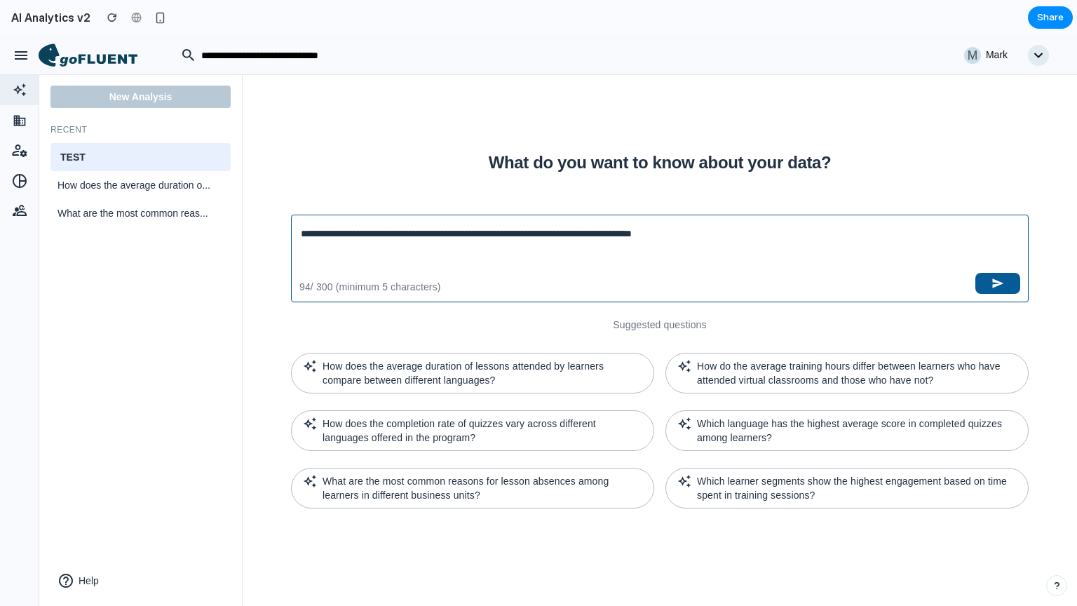
click at [380, 236] on textarea "**********" at bounding box center [660, 258] width 718 height 65
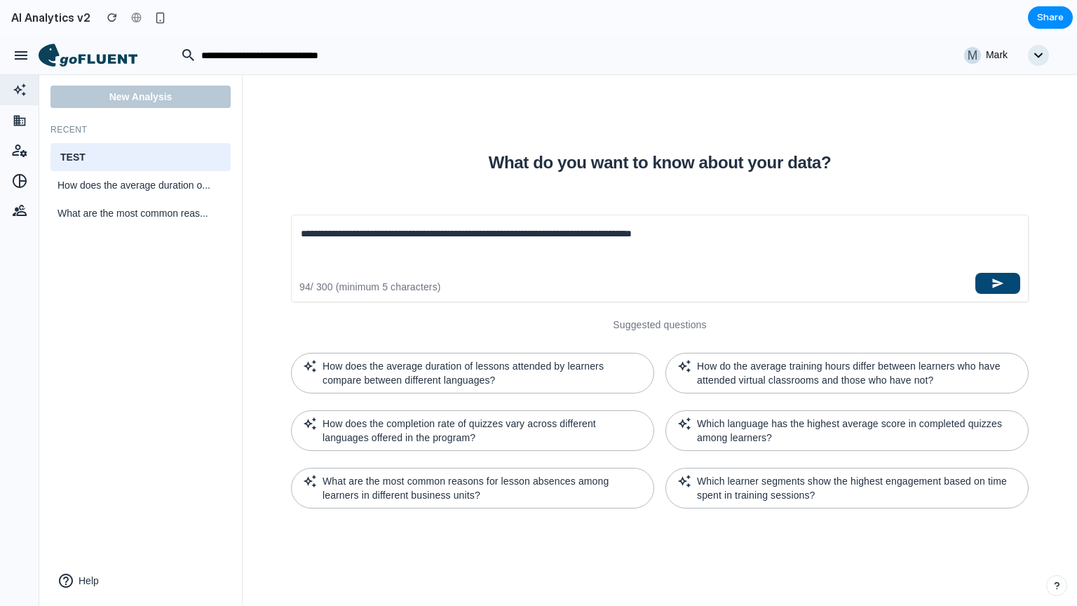
type textarea "**********"
click at [993, 281] on icon "button" at bounding box center [998, 283] width 13 height 13
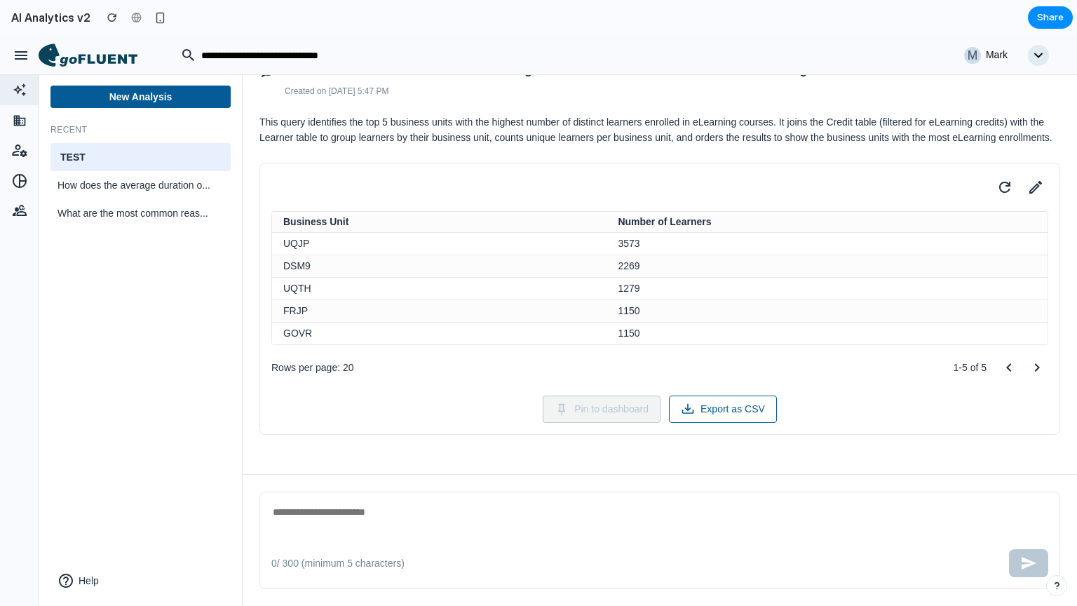
scroll to position [0, 0]
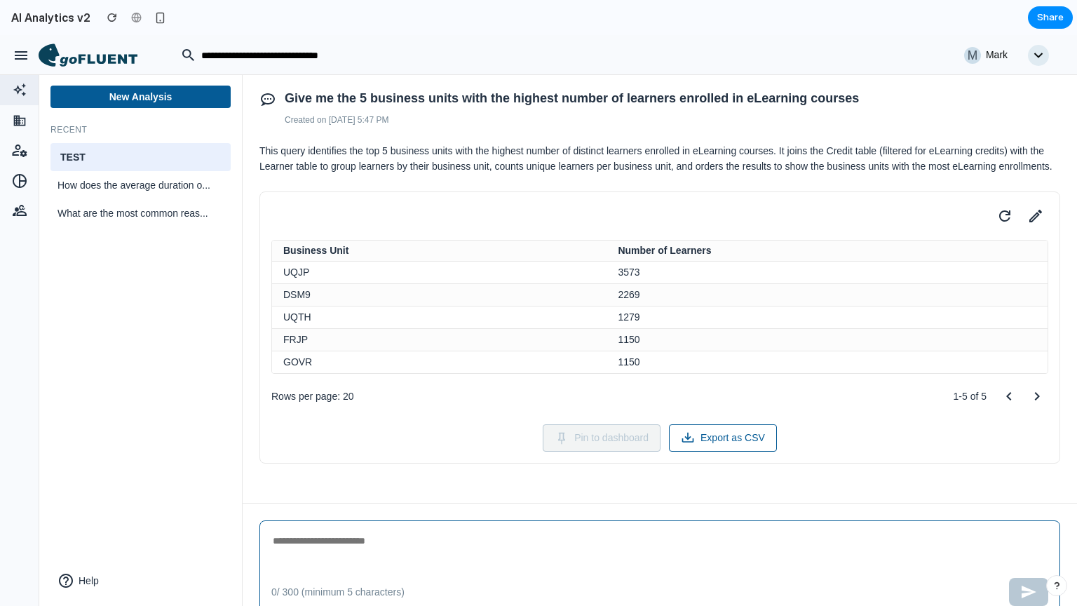
click at [370, 553] on textarea at bounding box center [659, 549] width 777 height 35
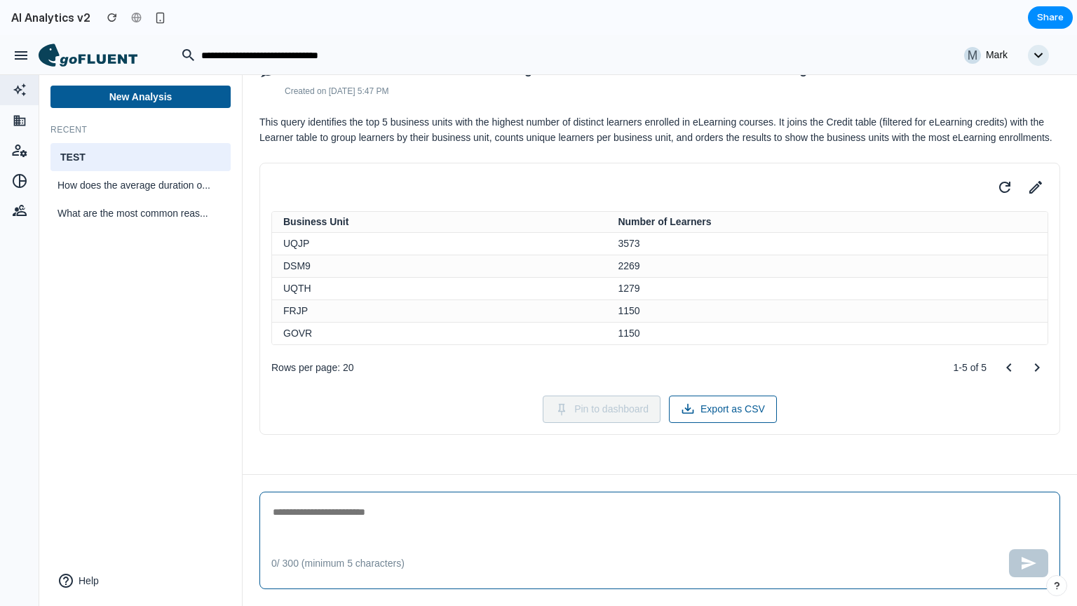
click at [224, 153] on div "TEST" at bounding box center [141, 157] width 180 height 28
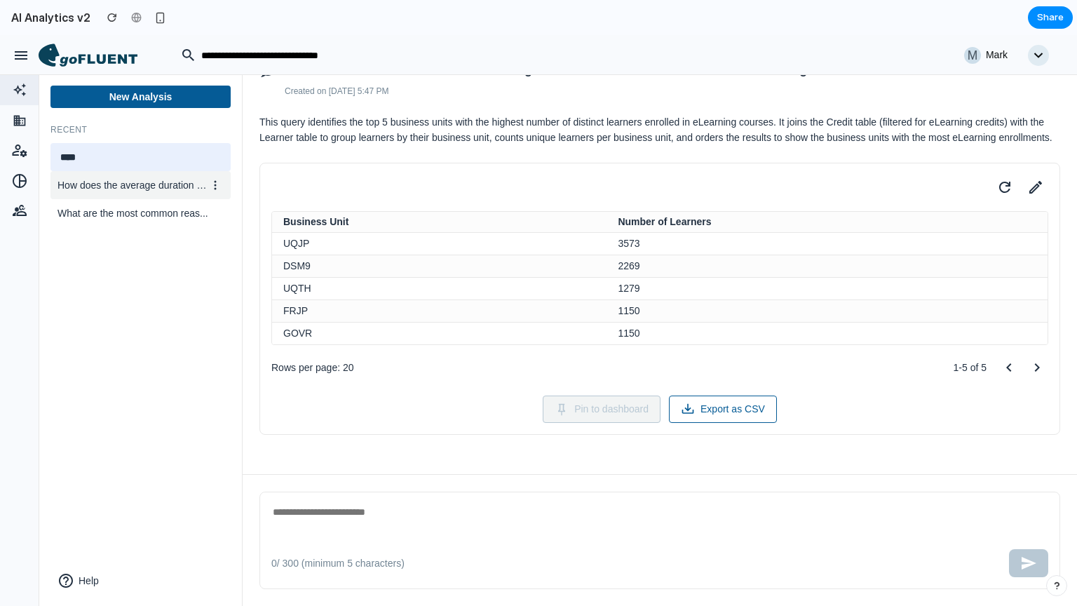
click at [216, 185] on icon at bounding box center [215, 185] width 11 height 11
click at [189, 337] on div at bounding box center [538, 320] width 1077 height 571
click at [93, 586] on button "Help" at bounding box center [141, 581] width 180 height 28
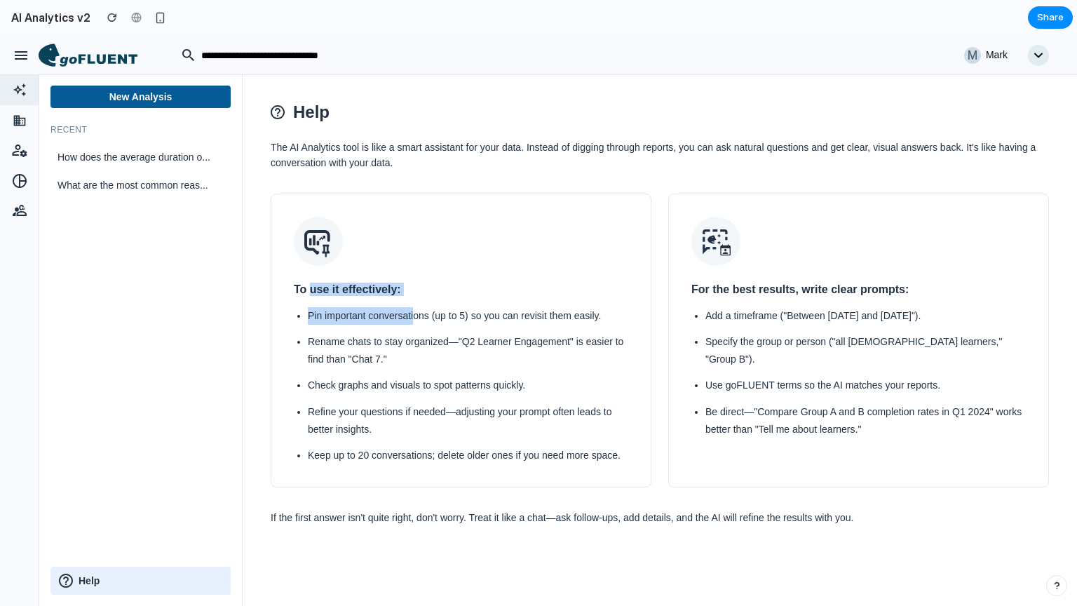
drag, startPoint x: 311, startPoint y: 291, endPoint x: 416, endPoint y: 297, distance: 104.7
click at [416, 297] on div "To use it effectively: Pin important conversations (up to 5) so you can revisit…" at bounding box center [461, 341] width 381 height 295
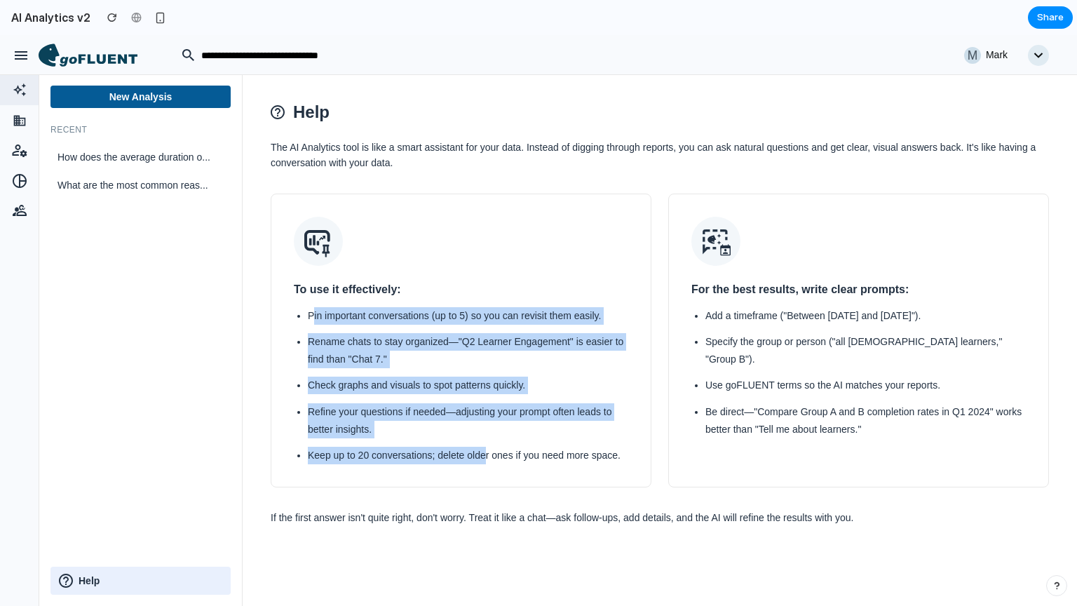
drag, startPoint x: 311, startPoint y: 314, endPoint x: 487, endPoint y: 461, distance: 228.6
click at [487, 461] on ul "Pin important conversations (up to 5) so you can revisit them easily. Rename ch…" at bounding box center [461, 385] width 335 height 157
click at [403, 449] on li "Keep up to 20 conversations; delete older ones if you need more space." at bounding box center [468, 456] width 321 height 18
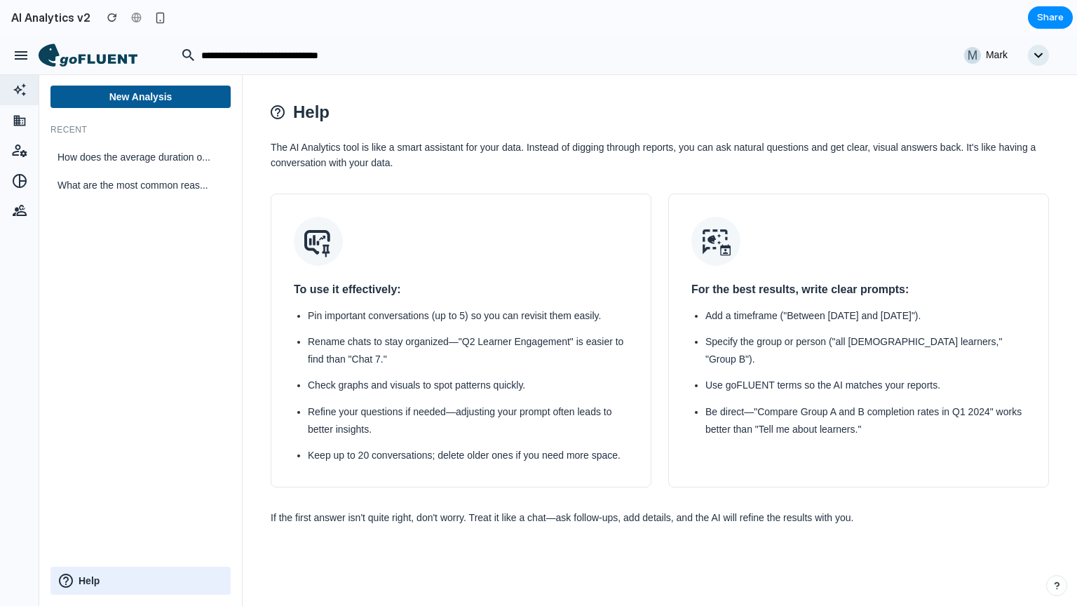
click at [767, 340] on li "Specify the group or person ("all [DEMOGRAPHIC_DATA] learners," "Group B")." at bounding box center [866, 350] width 321 height 35
drag, startPoint x: 691, startPoint y: 288, endPoint x: 926, endPoint y: 283, distance: 235.1
click at [926, 283] on h2 "For the best results, write clear prompts:" at bounding box center [859, 289] width 335 height 13
click at [83, 159] on span "How does the average duration o..." at bounding box center [132, 157] width 149 height 15
click at [74, 15] on h2 "AI Analytics v2" at bounding box center [48, 17] width 85 height 17
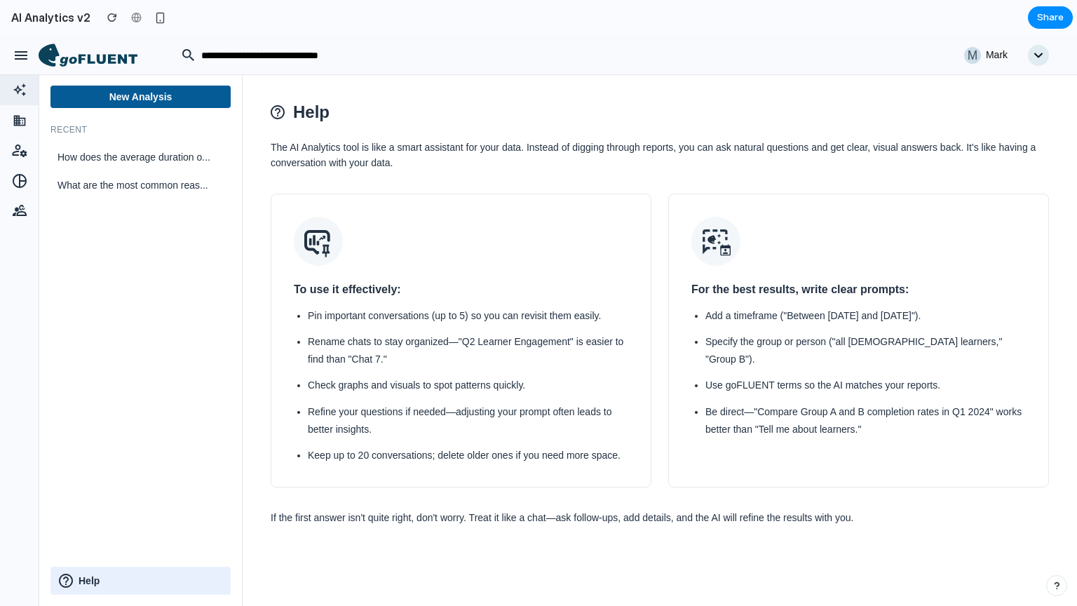
click at [101, 51] on icon at bounding box center [88, 55] width 99 height 24
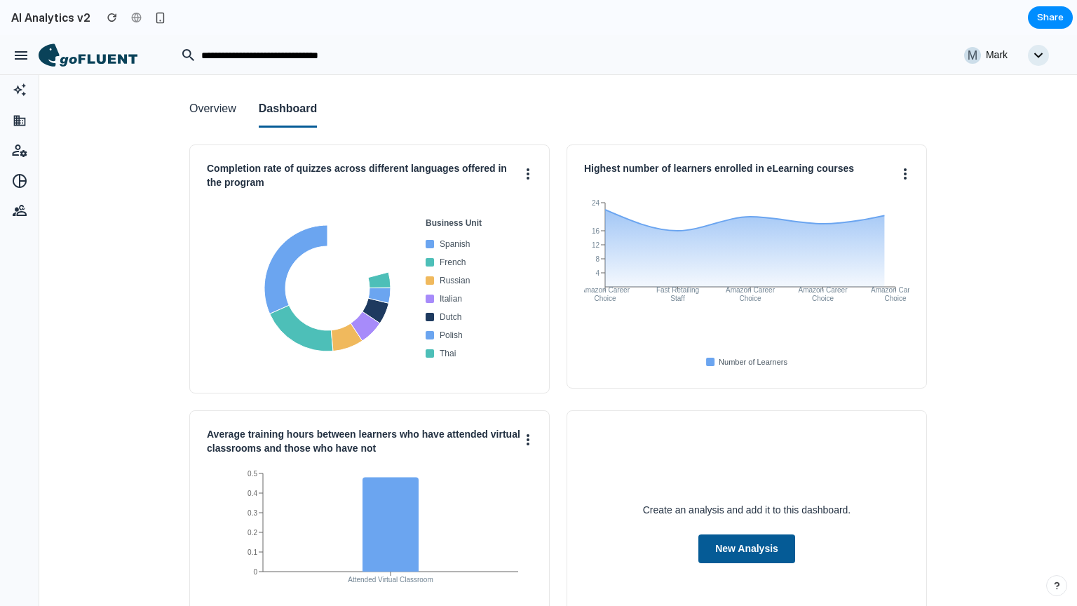
click at [219, 107] on button "Overview" at bounding box center [212, 110] width 47 height 36
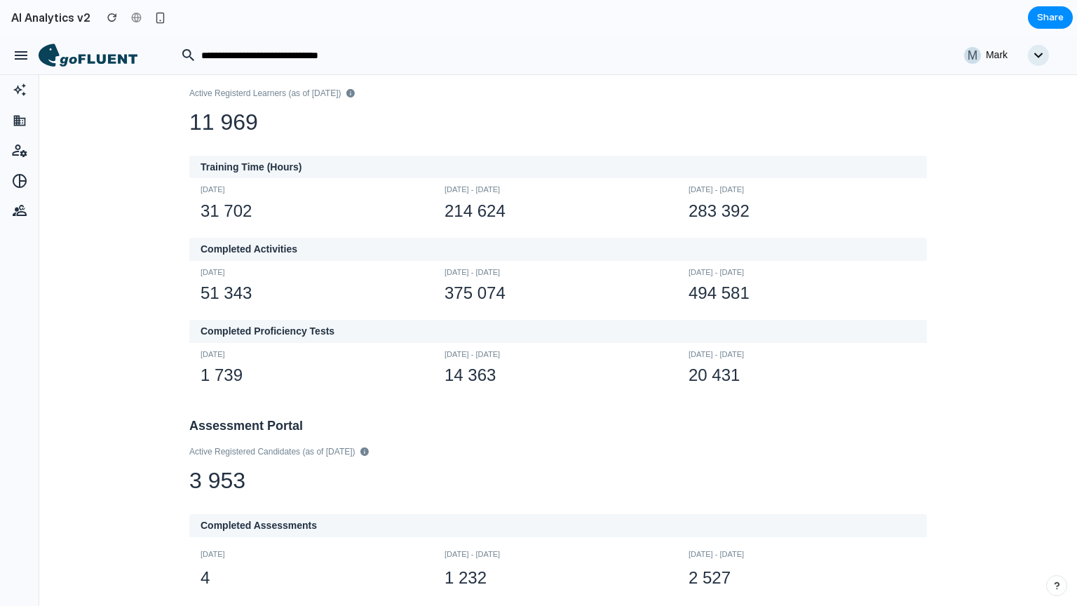
scroll to position [0, 0]
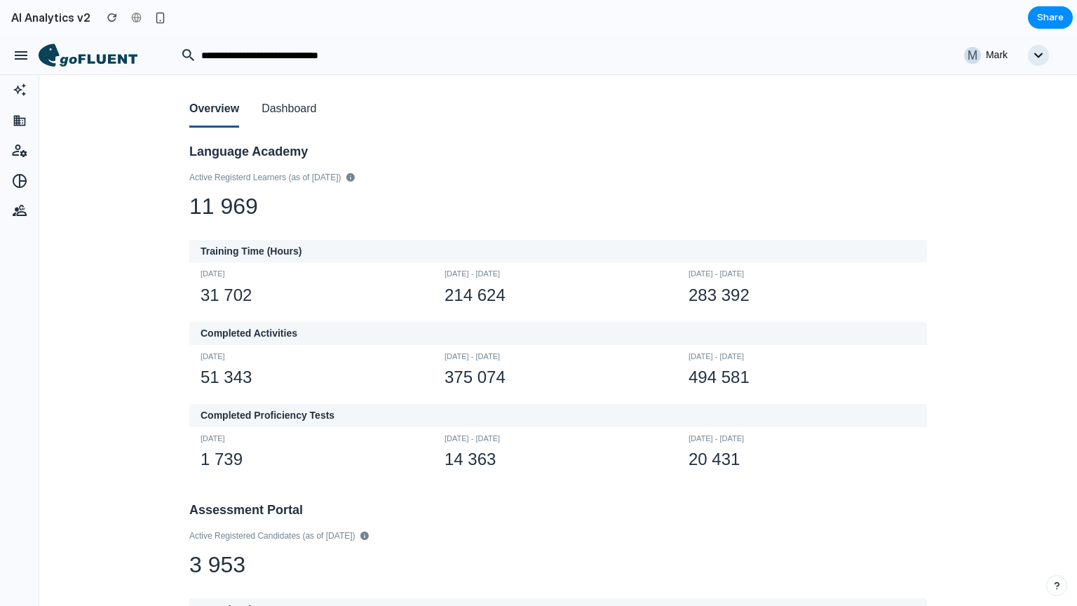
click at [291, 99] on button "Dashboard" at bounding box center [289, 110] width 55 height 36
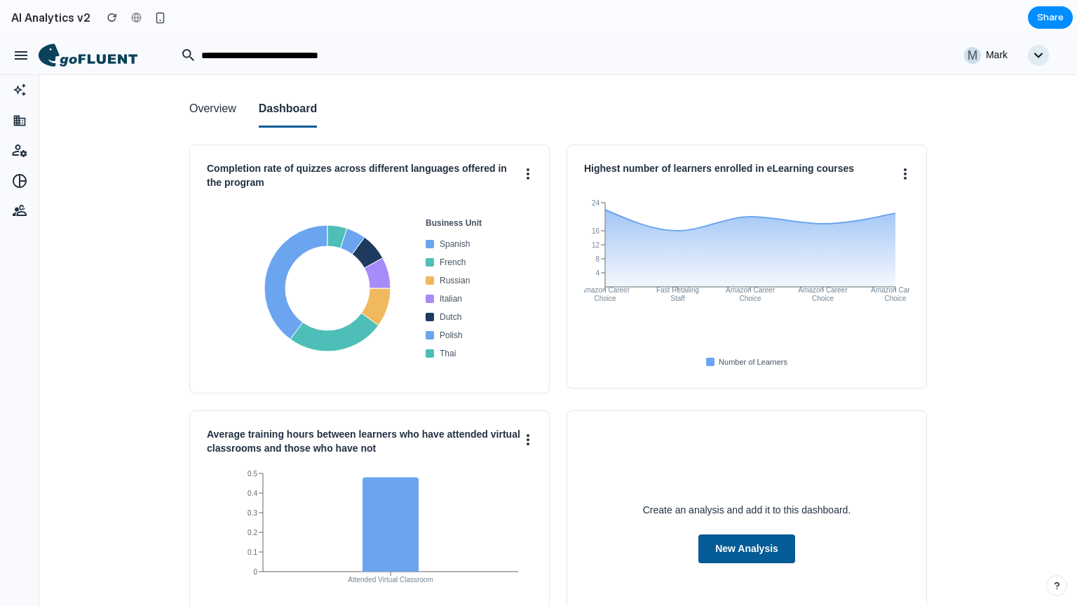
click at [231, 119] on div "Overview Dashboard" at bounding box center [558, 101] width 738 height 53
click at [217, 116] on button "Overview" at bounding box center [212, 110] width 47 height 36
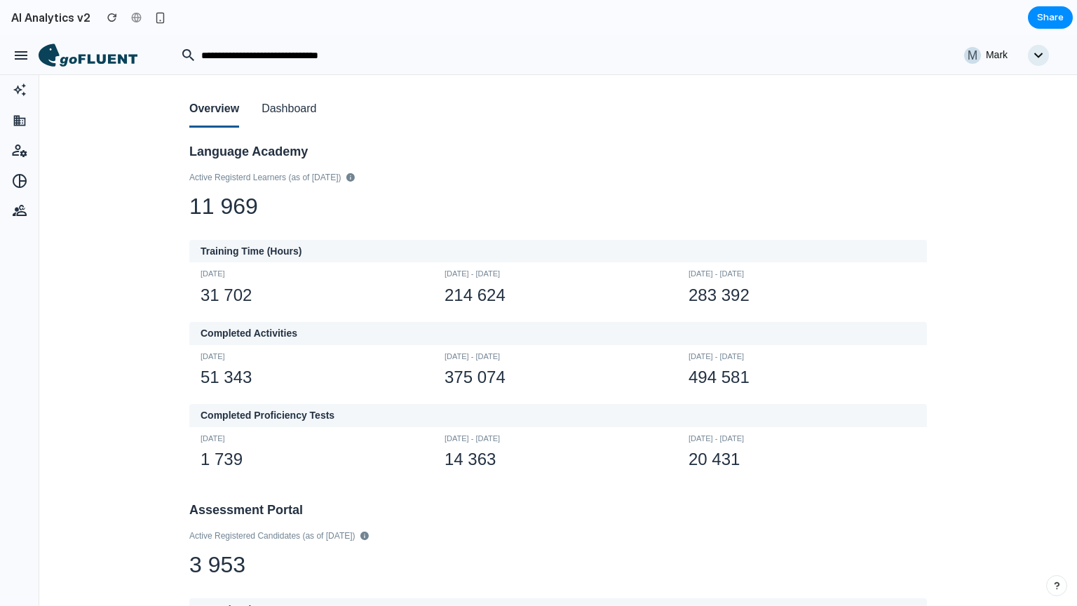
click at [272, 112] on button "Dashboard" at bounding box center [289, 110] width 55 height 36
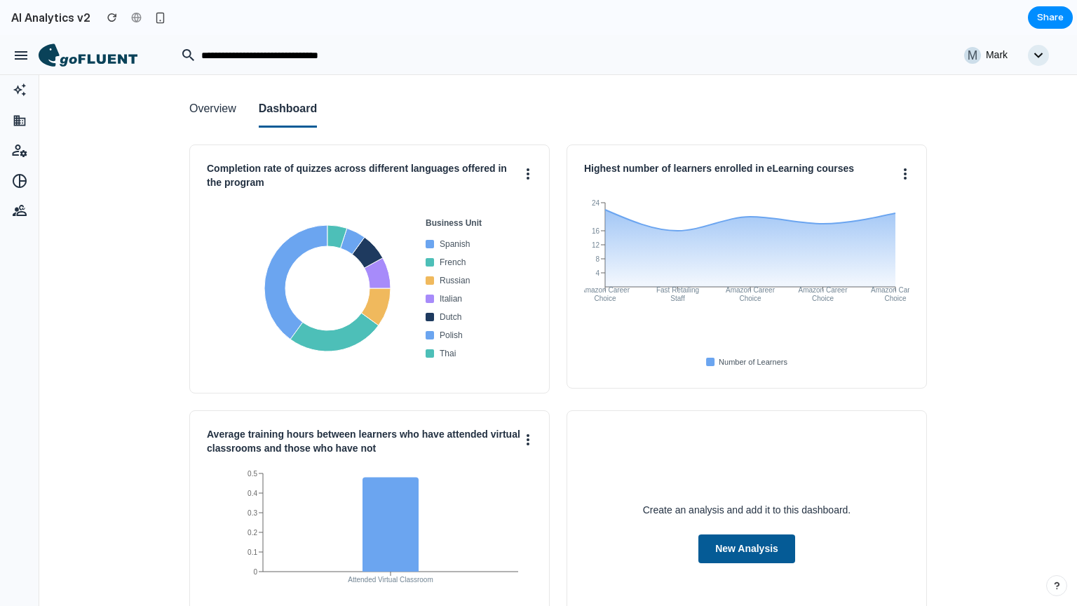
click at [216, 107] on button "Overview" at bounding box center [212, 110] width 47 height 36
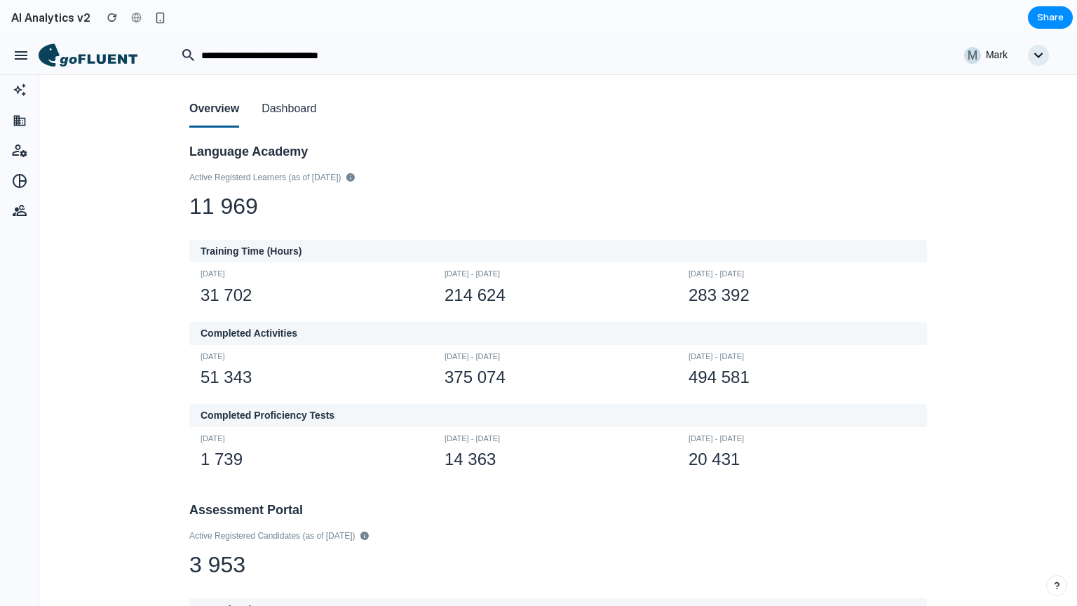
click at [272, 105] on button "Dashboard" at bounding box center [289, 110] width 55 height 36
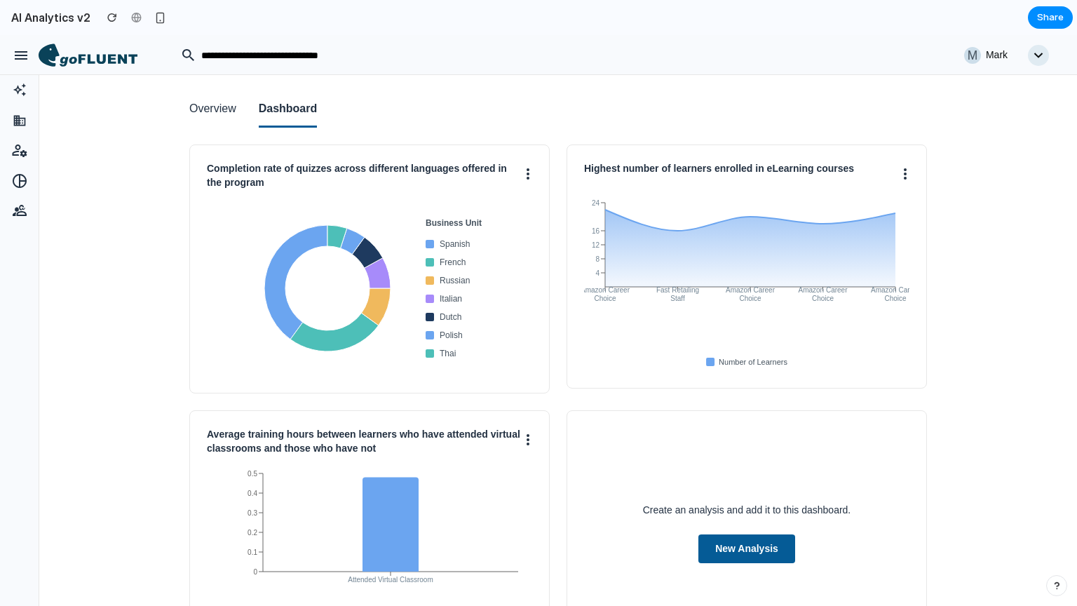
click at [202, 120] on button "Overview" at bounding box center [212, 110] width 47 height 36
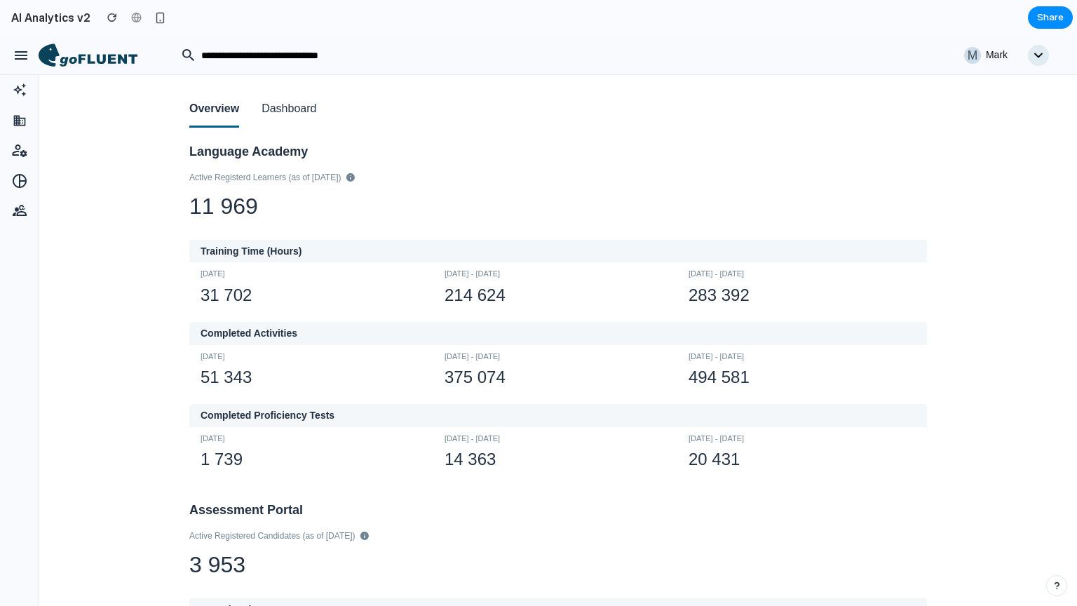
click at [281, 105] on button "Dashboard" at bounding box center [289, 110] width 55 height 36
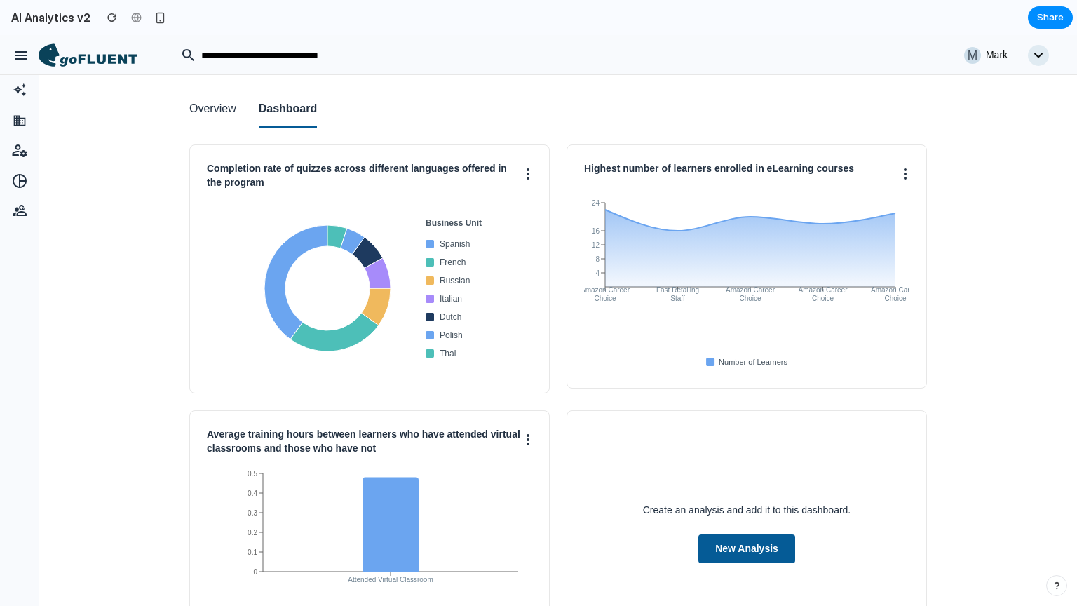
click at [20, 53] on icon "button" at bounding box center [21, 55] width 13 height 8
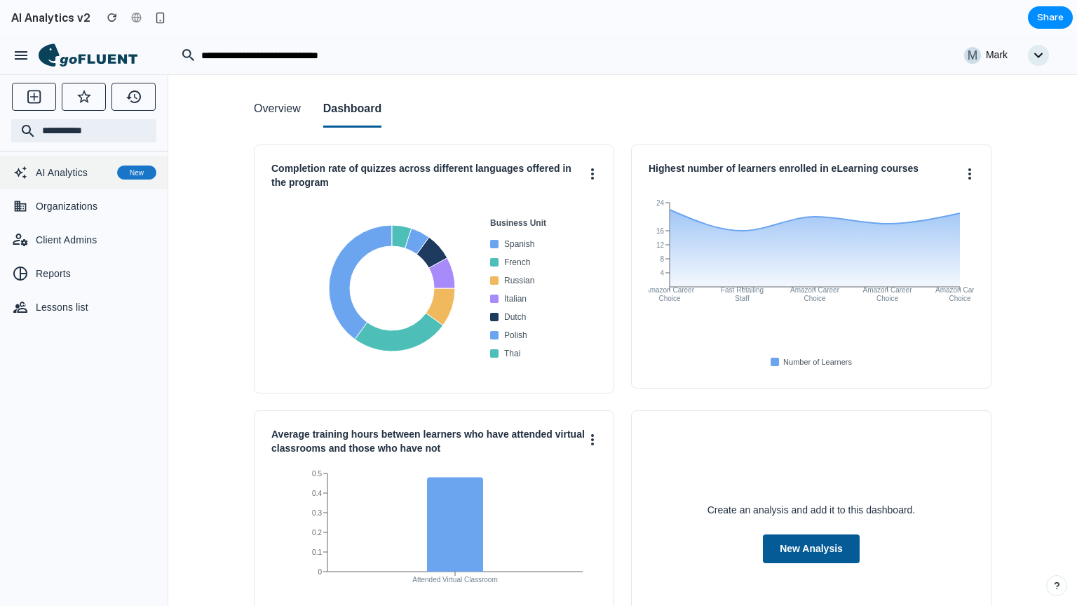
click at [94, 177] on span "AI Analytics" at bounding box center [74, 173] width 76 height 14
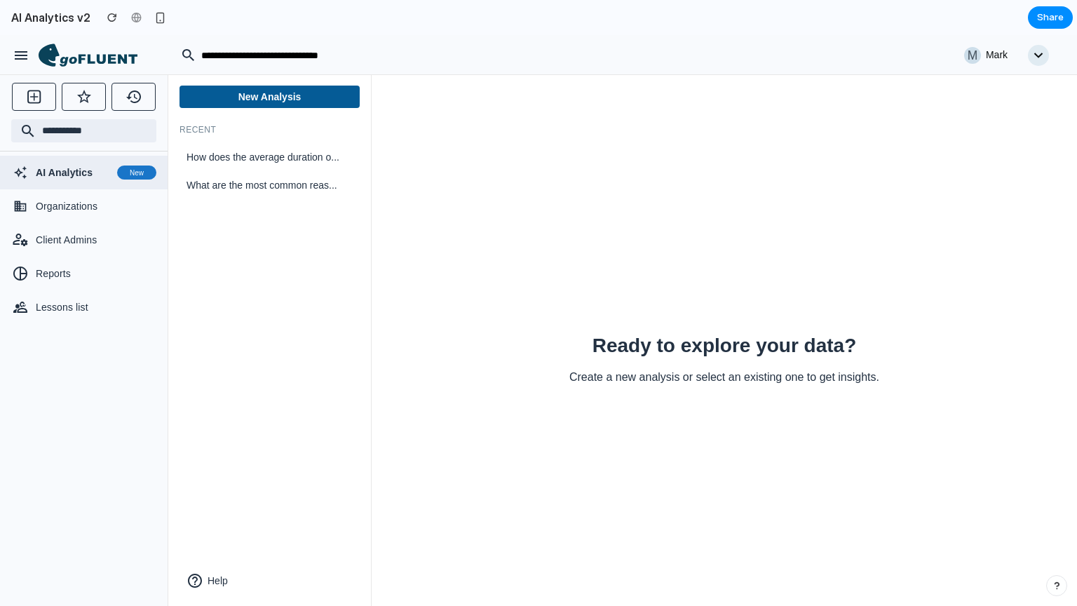
click at [76, 59] on icon at bounding box center [99, 60] width 78 height 12
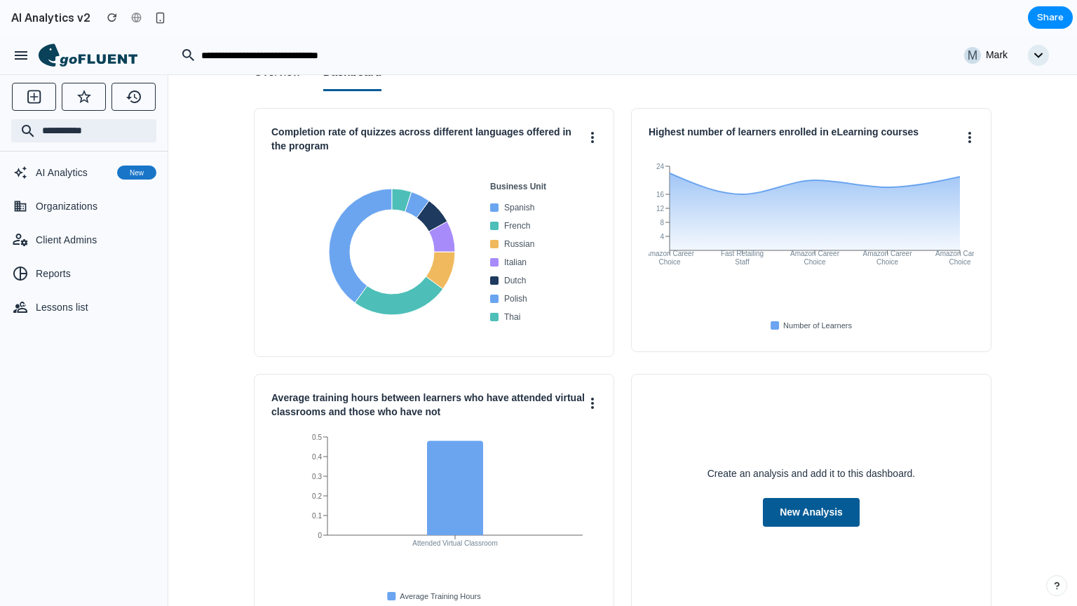
scroll to position [38, 0]
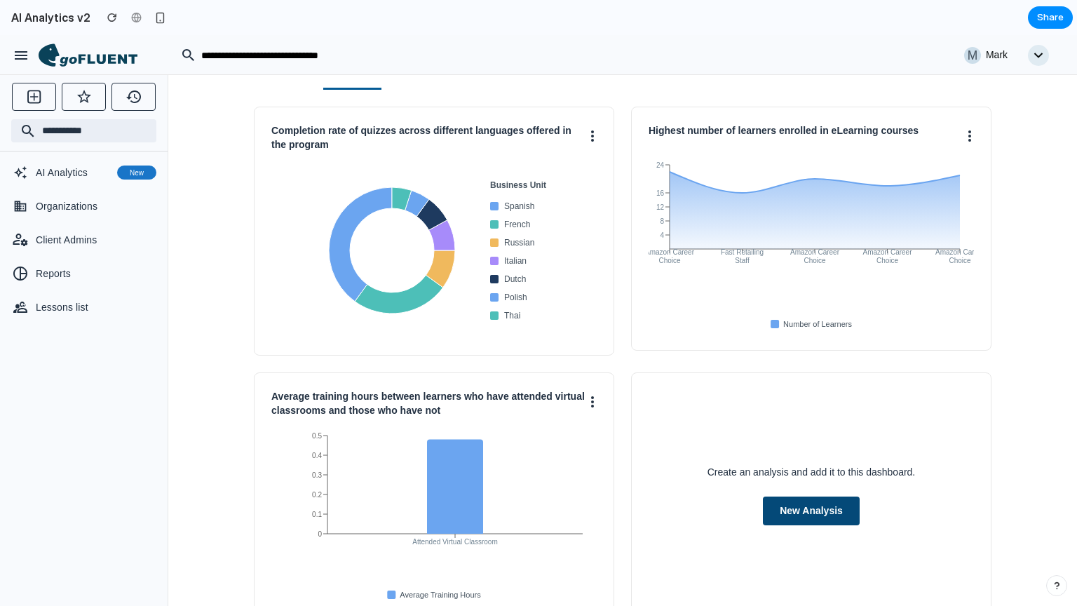
click at [825, 508] on button "New Analysis" at bounding box center [811, 511] width 97 height 29
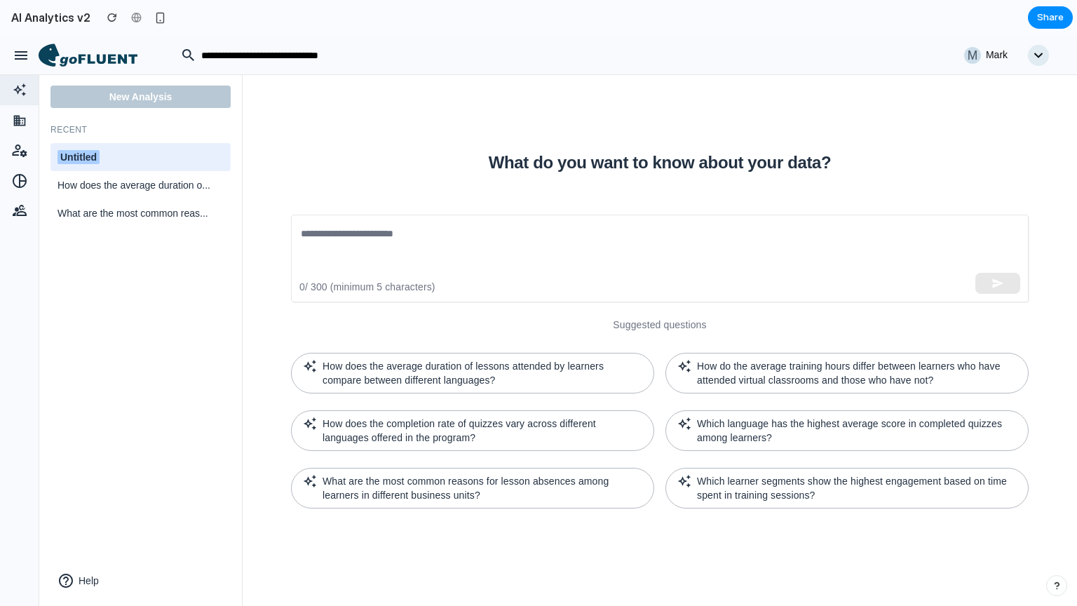
click at [169, 158] on div "Untitled" at bounding box center [141, 157] width 166 height 15
type input "***"
click at [117, 164] on div "TES" at bounding box center [141, 157] width 166 height 15
type input "****"
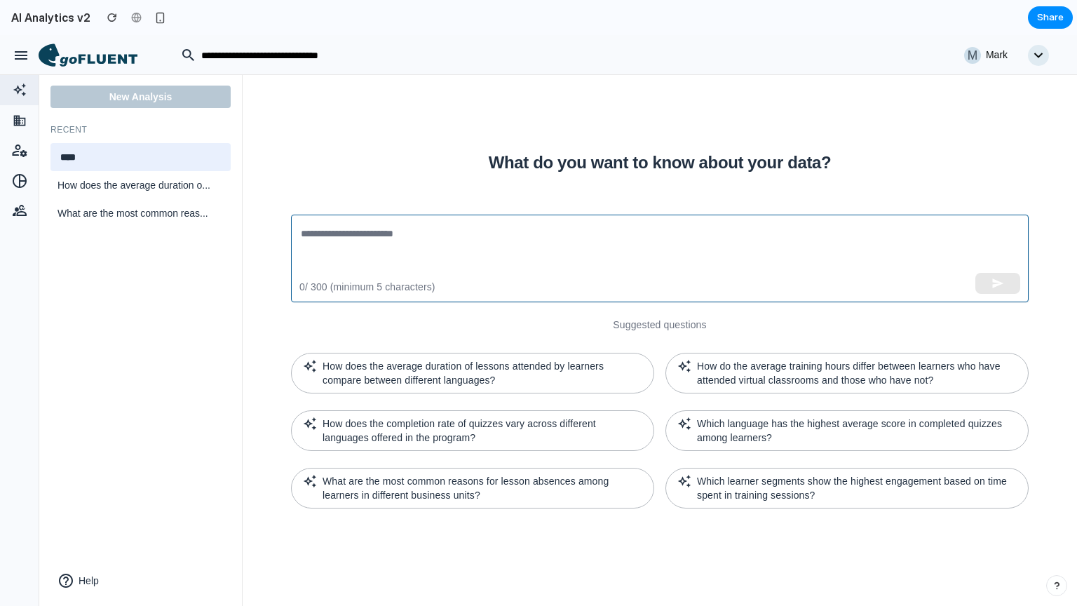
click at [358, 241] on textarea at bounding box center [660, 258] width 718 height 65
paste textarea "**********"
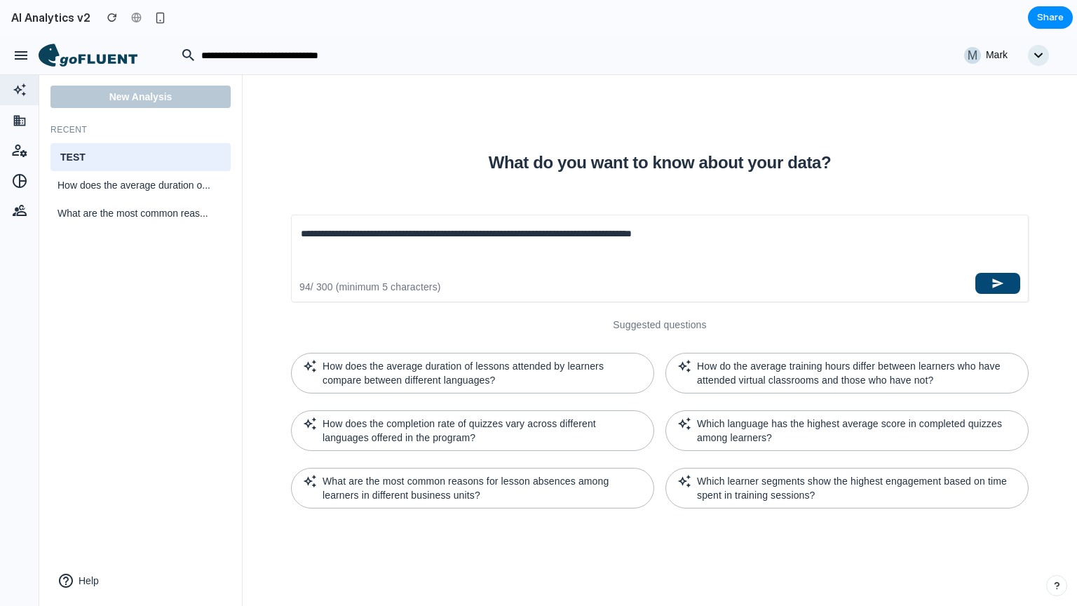
type textarea "**********"
click at [1000, 284] on icon "button" at bounding box center [998, 283] width 11 height 10
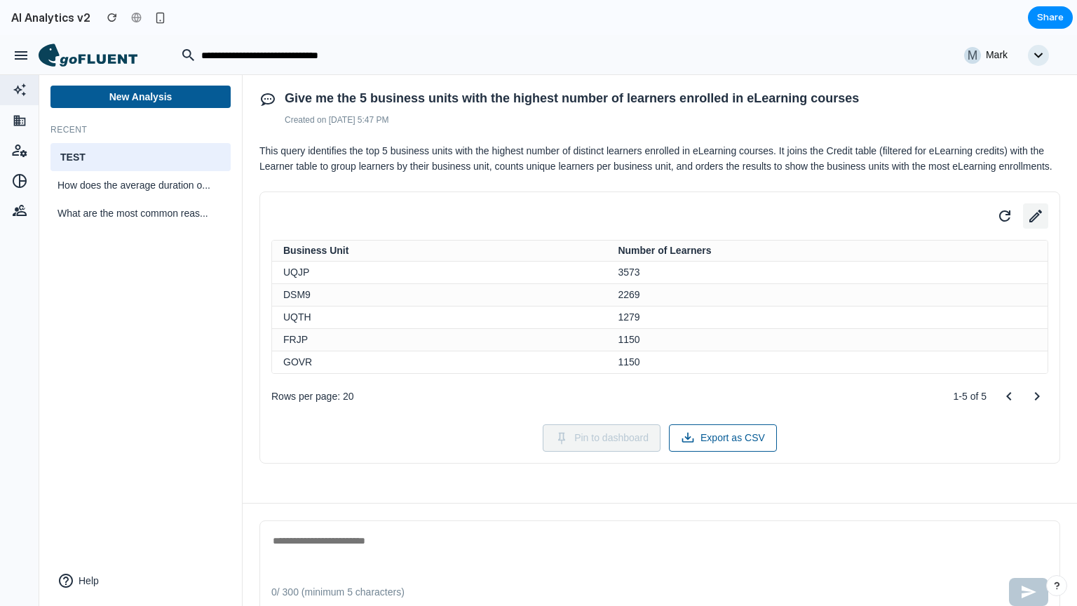
click at [1026, 226] on icon at bounding box center [1036, 216] width 20 height 20
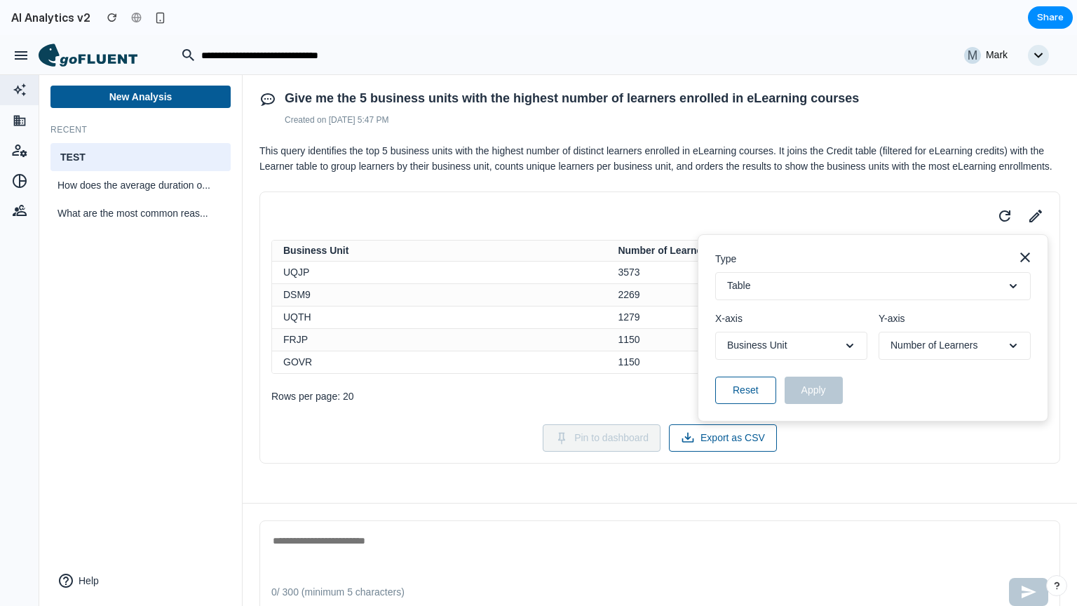
click at [864, 300] on button "Table" at bounding box center [873, 286] width 316 height 28
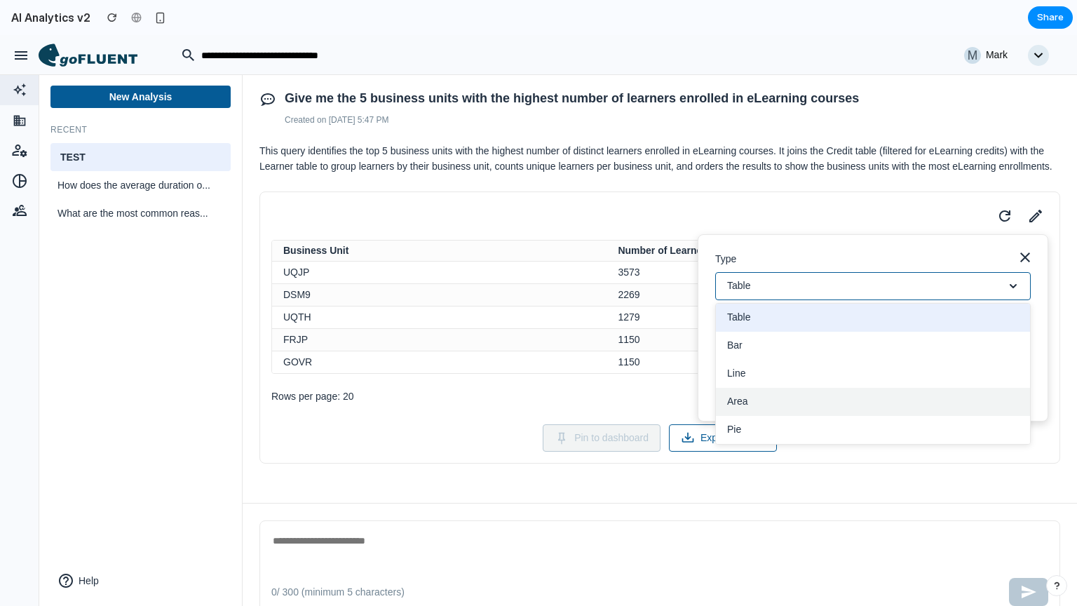
click at [866, 416] on button "Area" at bounding box center [873, 402] width 314 height 28
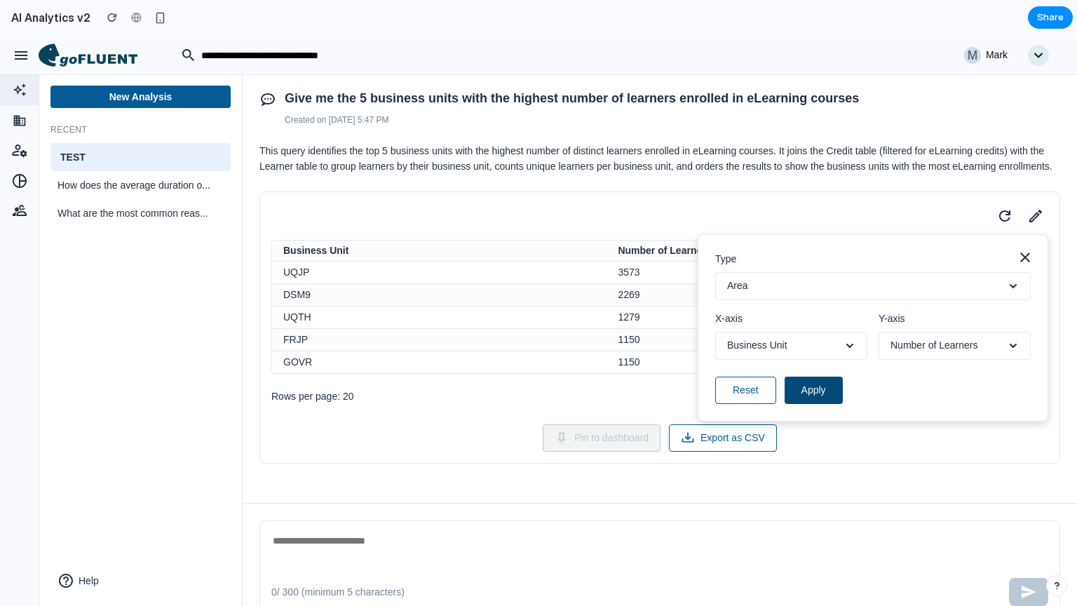
click at [795, 399] on button "Apply" at bounding box center [814, 390] width 58 height 27
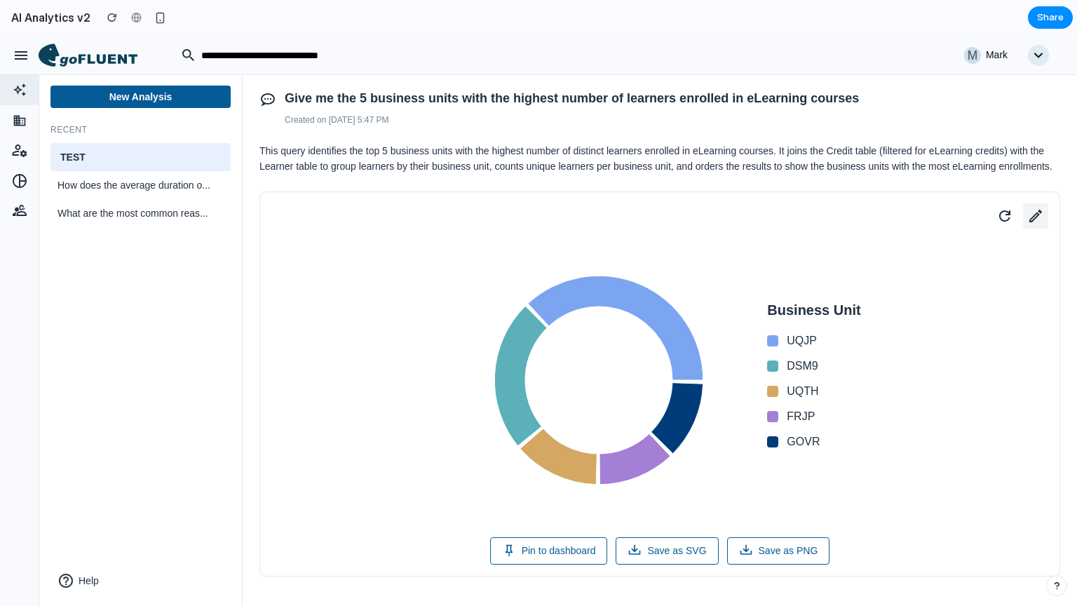
click at [1026, 226] on icon at bounding box center [1036, 216] width 20 height 20
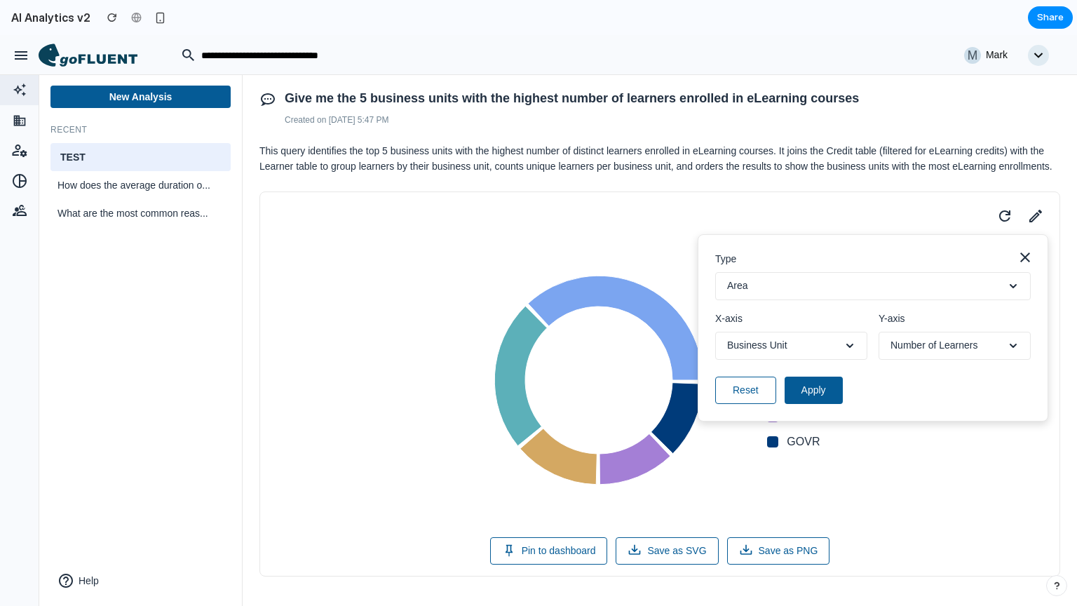
click at [805, 298] on button "Area" at bounding box center [873, 286] width 316 height 28
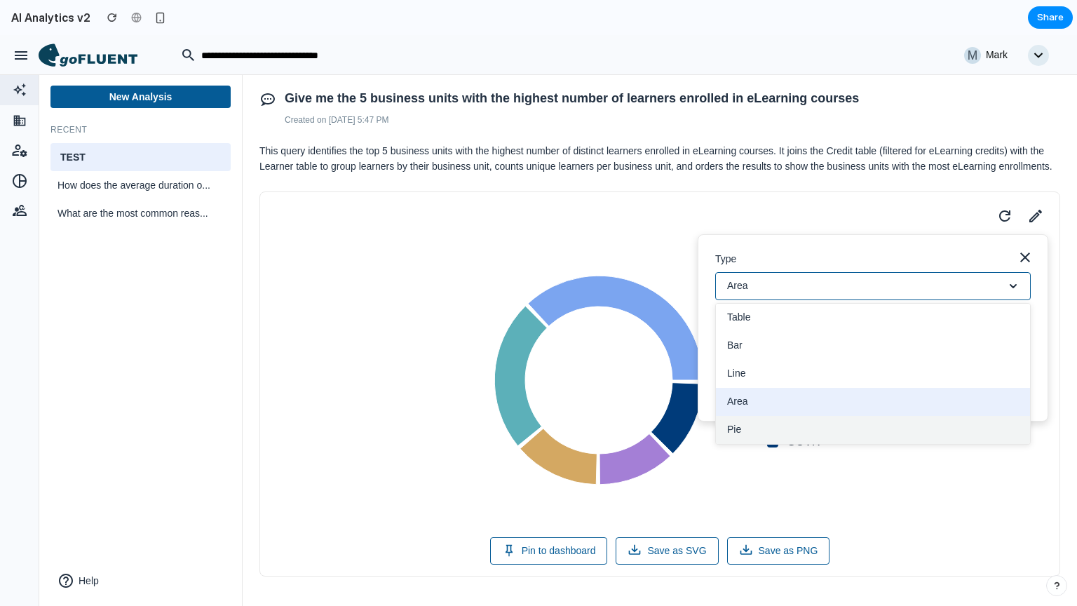
click at [752, 444] on button "Pie" at bounding box center [873, 430] width 314 height 28
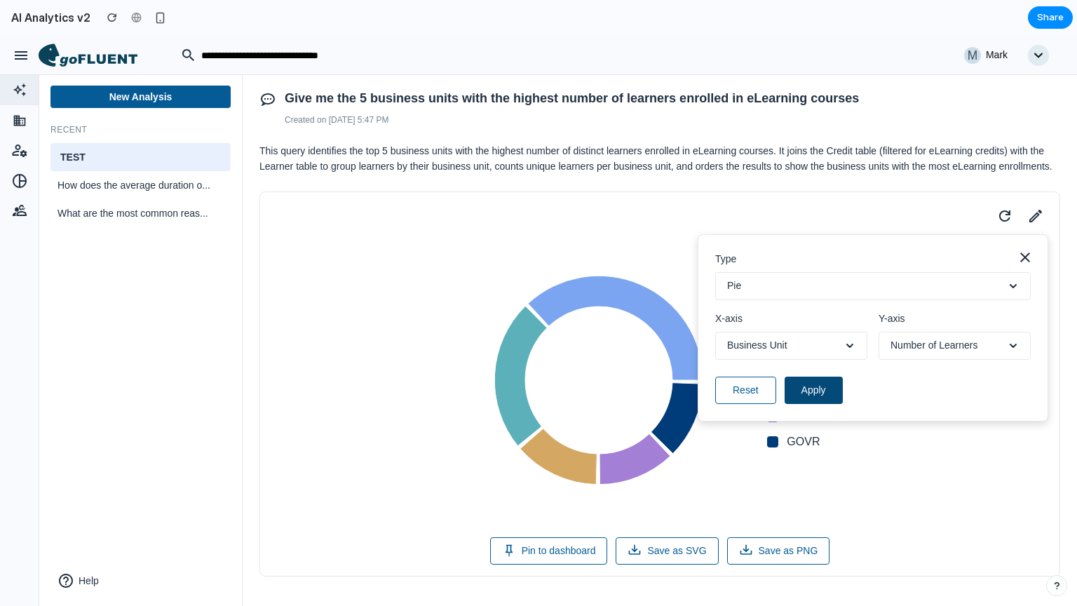
click at [811, 404] on button "Apply" at bounding box center [814, 390] width 58 height 27
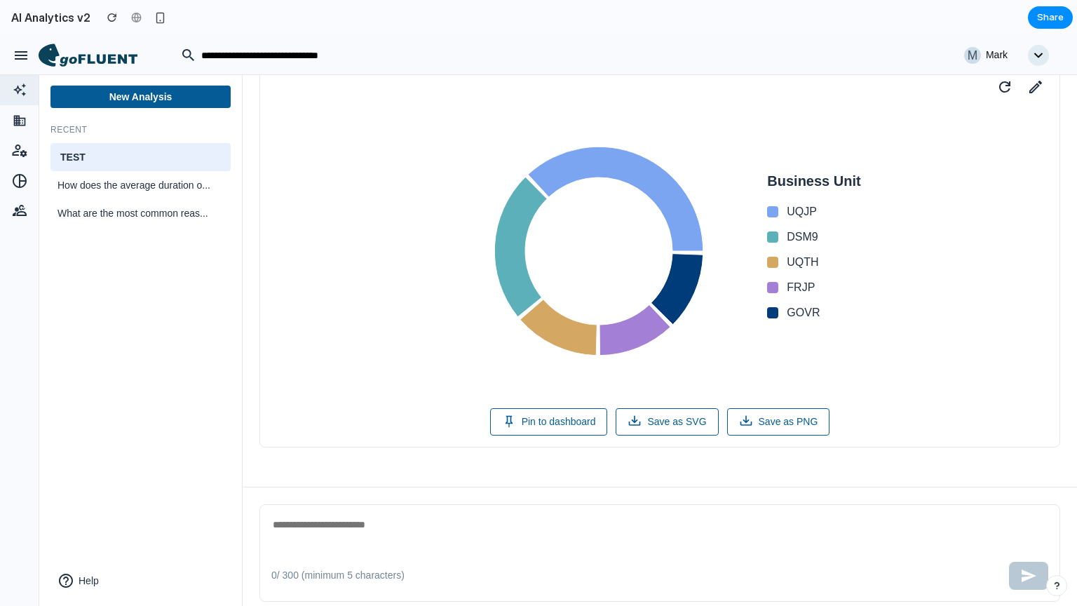
scroll to position [70, 0]
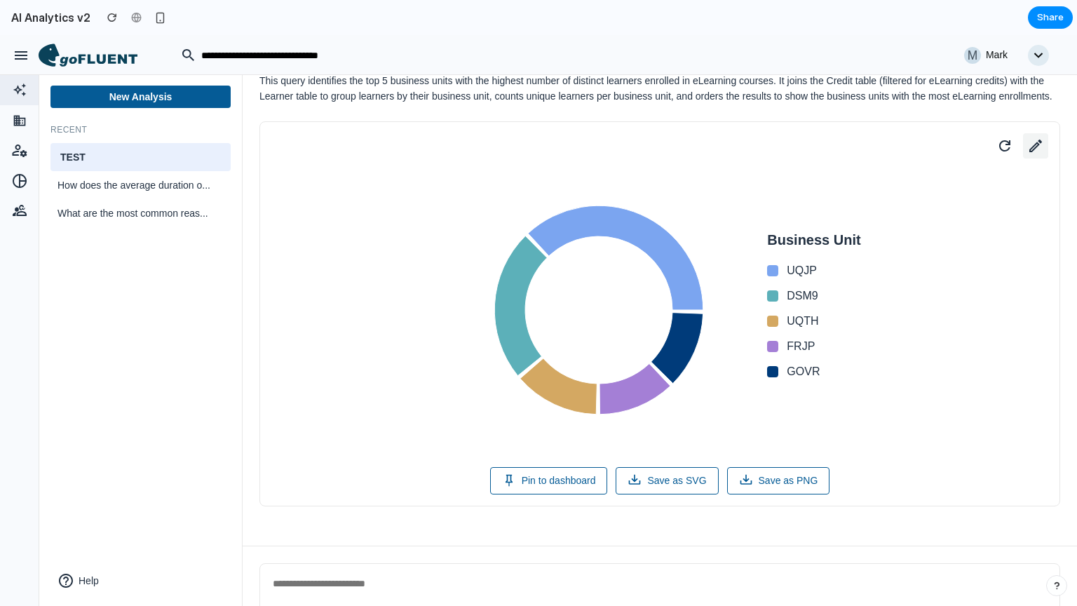
click at [1023, 159] on button at bounding box center [1035, 145] width 25 height 25
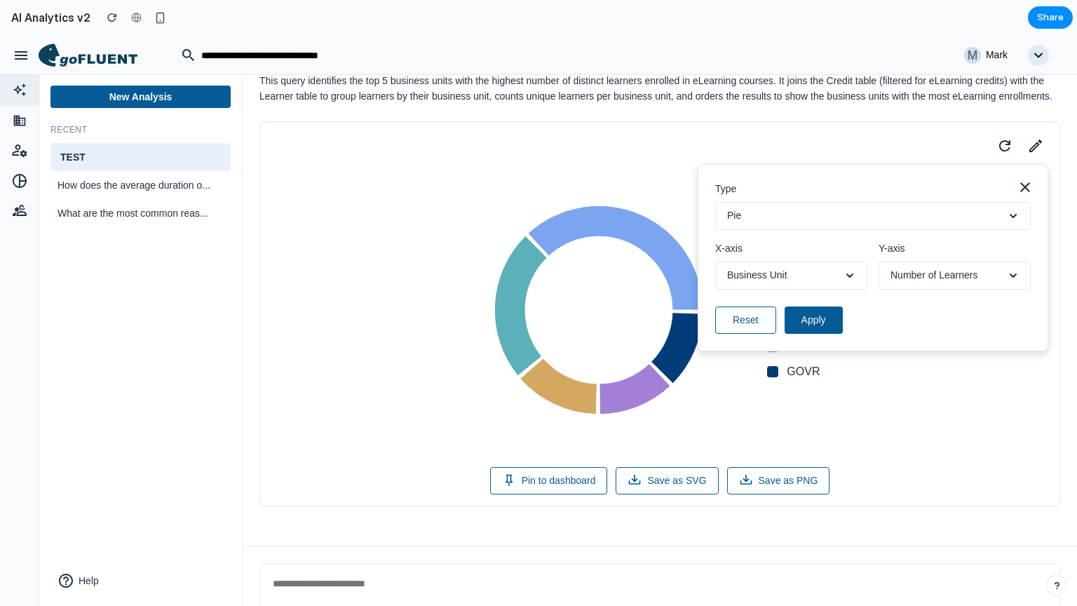
click at [909, 230] on button "Pie" at bounding box center [873, 216] width 316 height 28
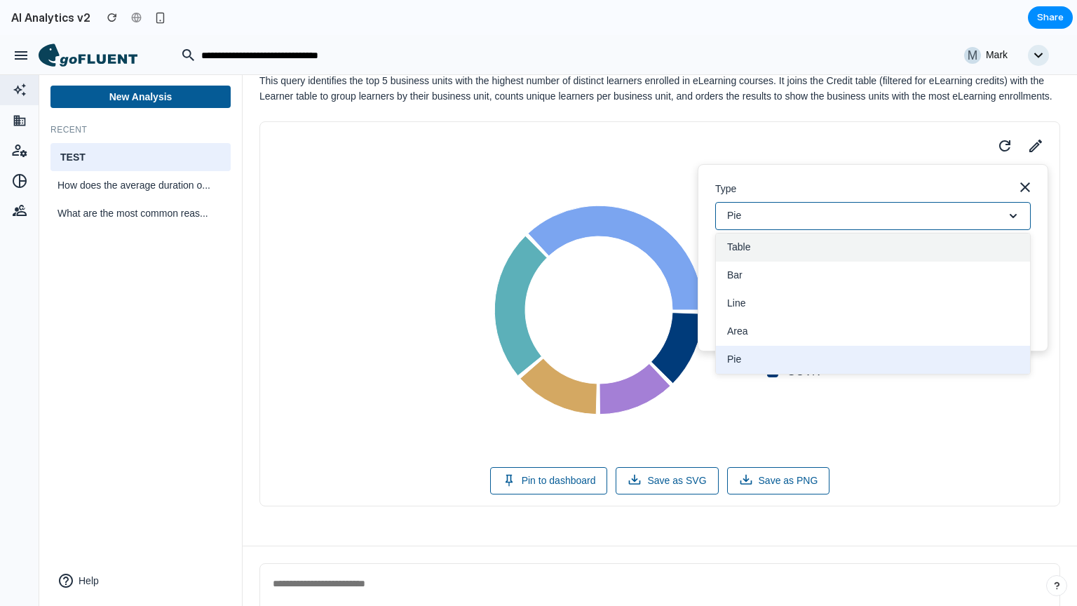
click at [845, 262] on button "Table" at bounding box center [873, 248] width 314 height 28
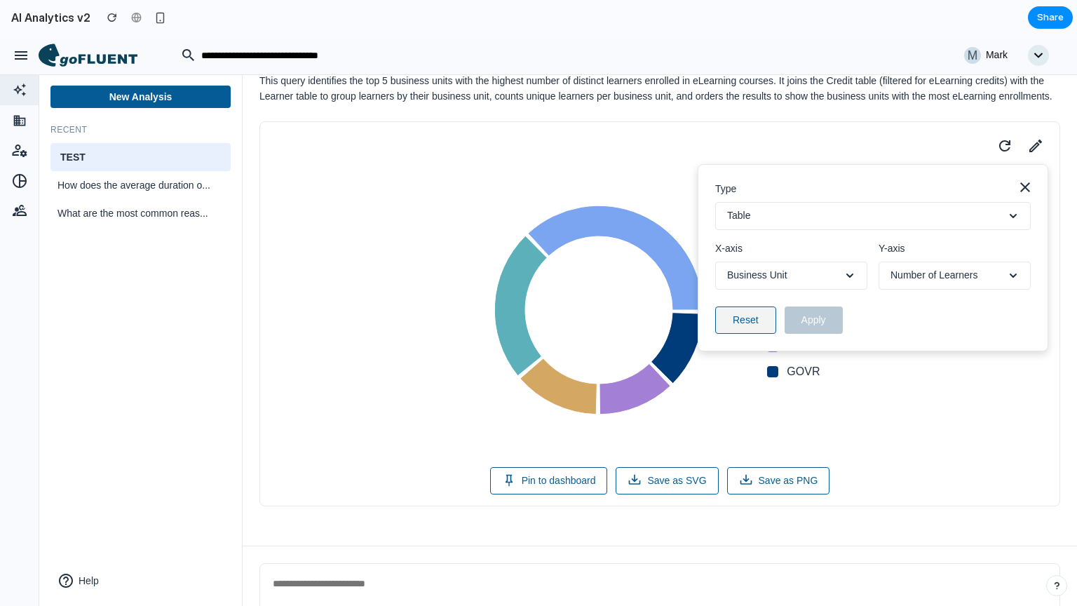
click at [748, 333] on button "Reset" at bounding box center [745, 320] width 61 height 27
click at [535, 190] on div "Business Unit UQJP DSM9 UQTH FRJP GOVR" at bounding box center [659, 310] width 777 height 281
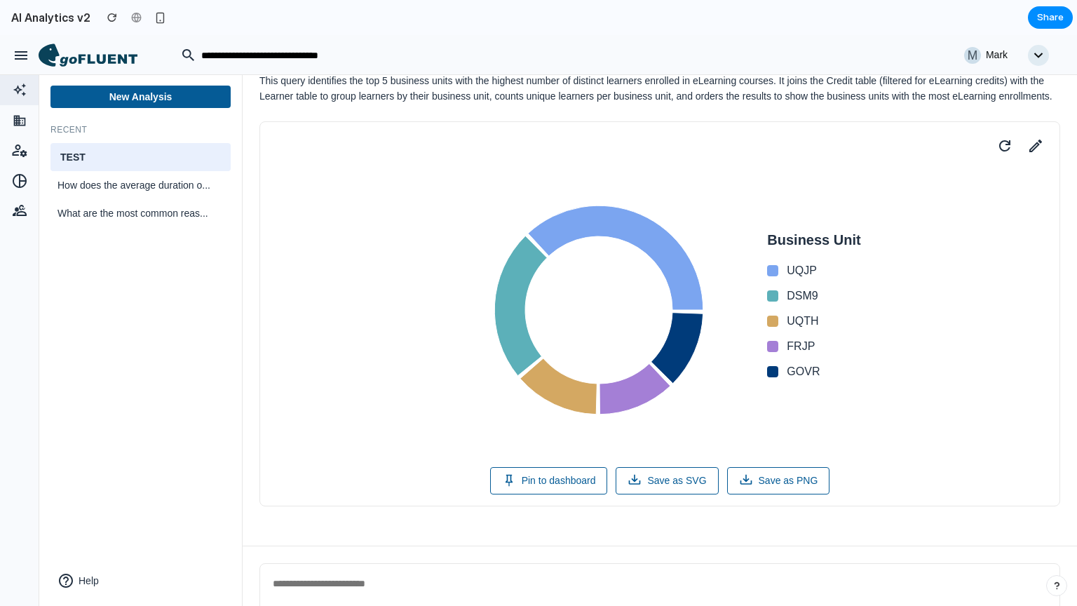
click at [70, 161] on span "TEST" at bounding box center [73, 157] width 31 height 14
click at [105, 60] on icon at bounding box center [99, 60] width 78 height 12
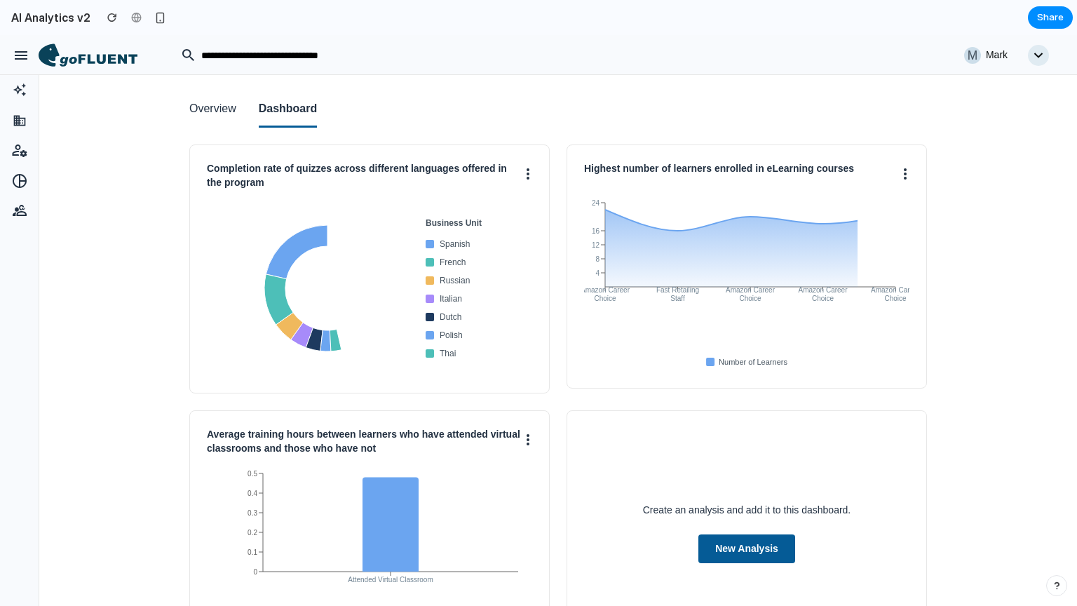
click at [751, 524] on div "Create an analysis and add it to this dashboard. New Analysis" at bounding box center [747, 533] width 361 height 246
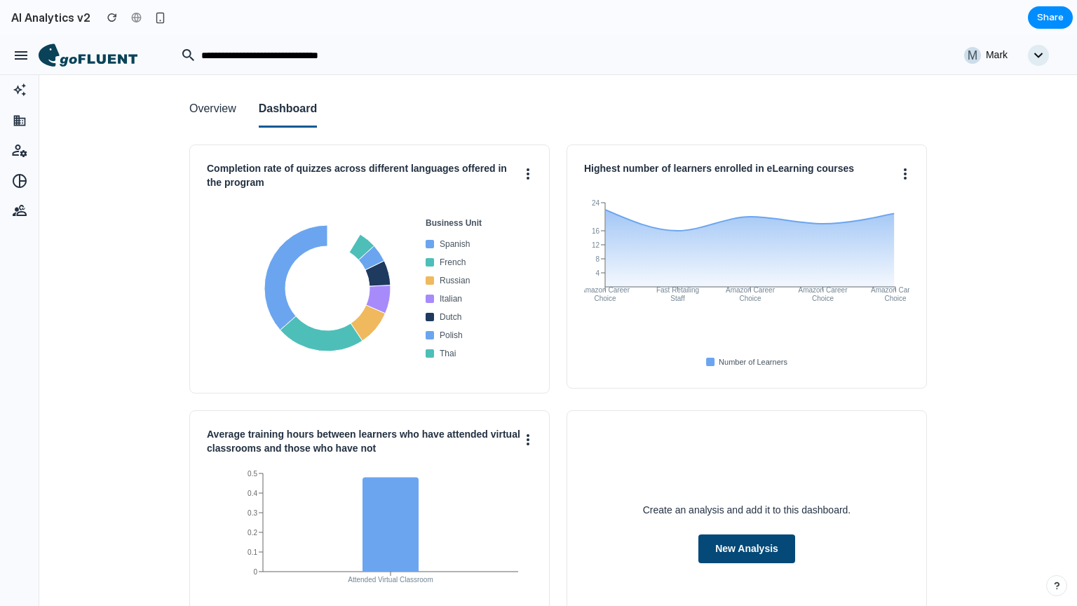
click at [704, 548] on button "New Analysis" at bounding box center [747, 549] width 97 height 29
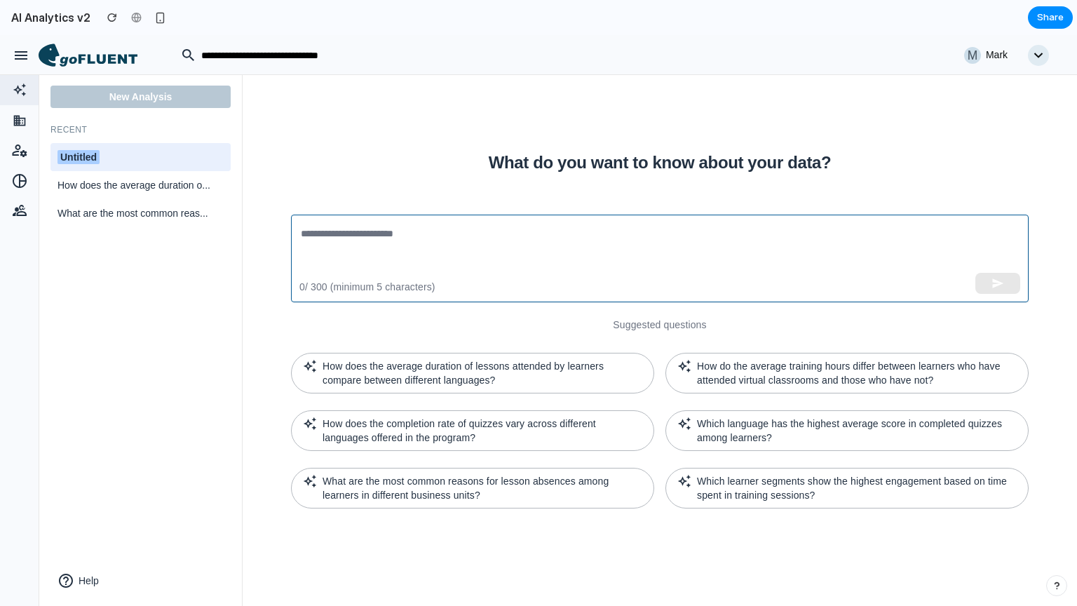
click at [534, 229] on textarea at bounding box center [660, 258] width 718 height 65
paste textarea "**********"
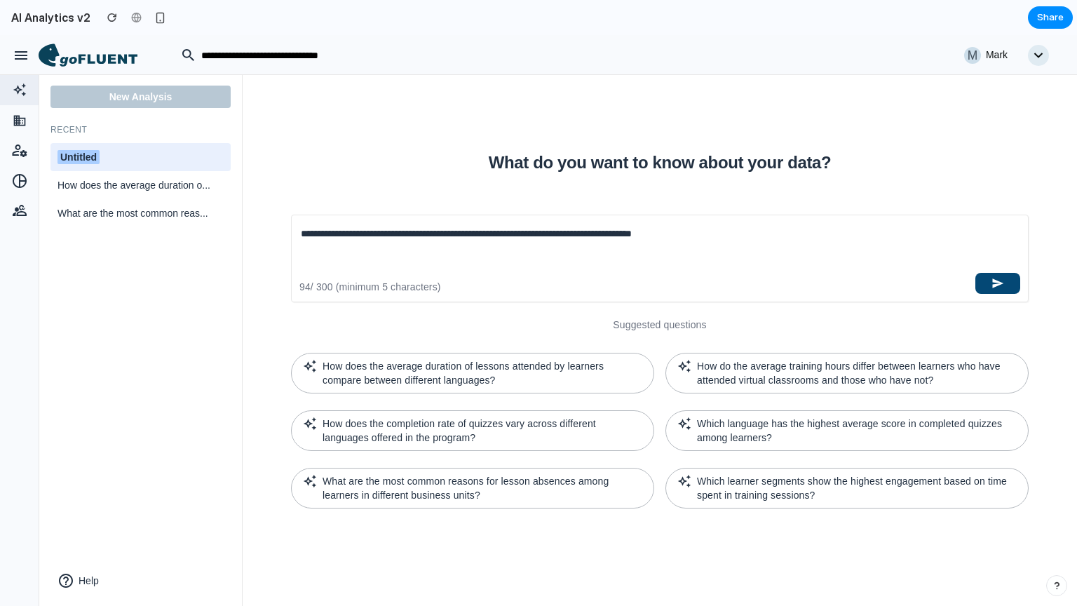
type textarea "**********"
click at [999, 292] on button "button" at bounding box center [998, 283] width 45 height 21
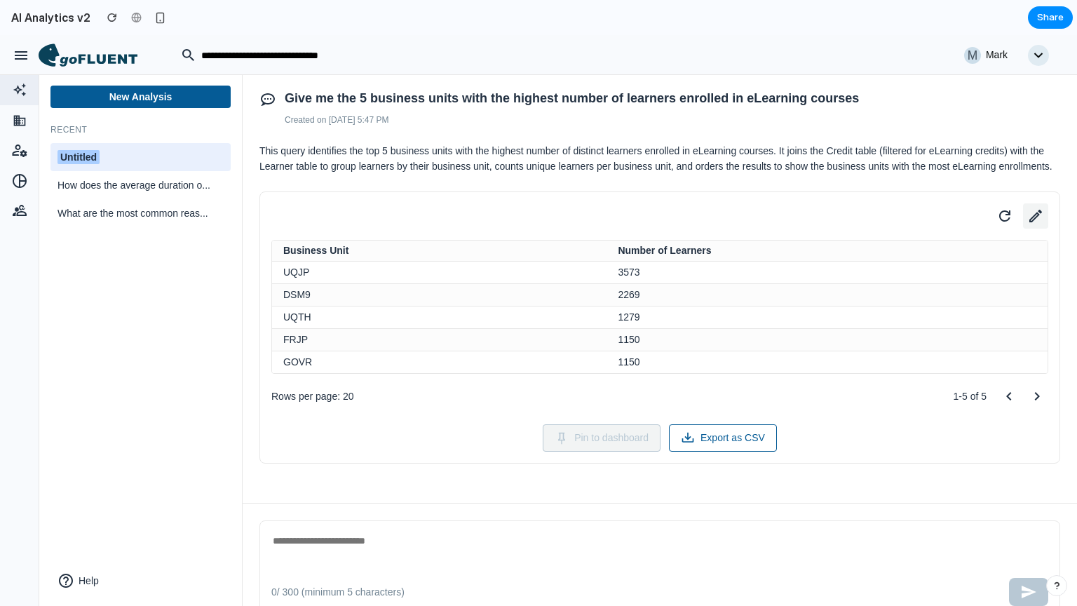
click at [1031, 226] on icon at bounding box center [1036, 216] width 20 height 20
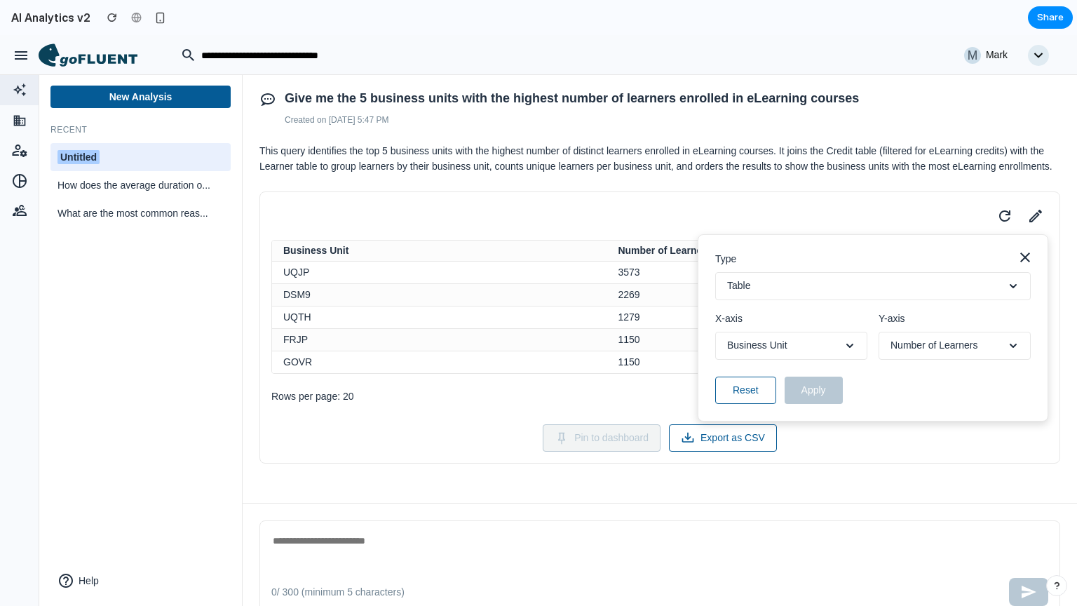
click at [939, 300] on button "Table" at bounding box center [873, 286] width 316 height 28
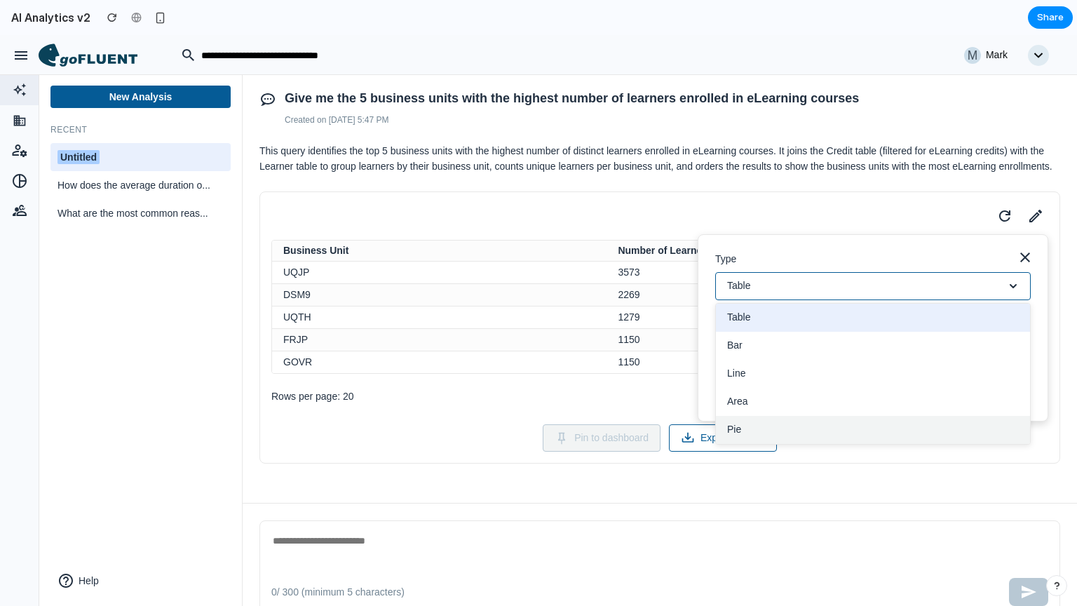
click at [789, 444] on button "Pie" at bounding box center [873, 430] width 314 height 28
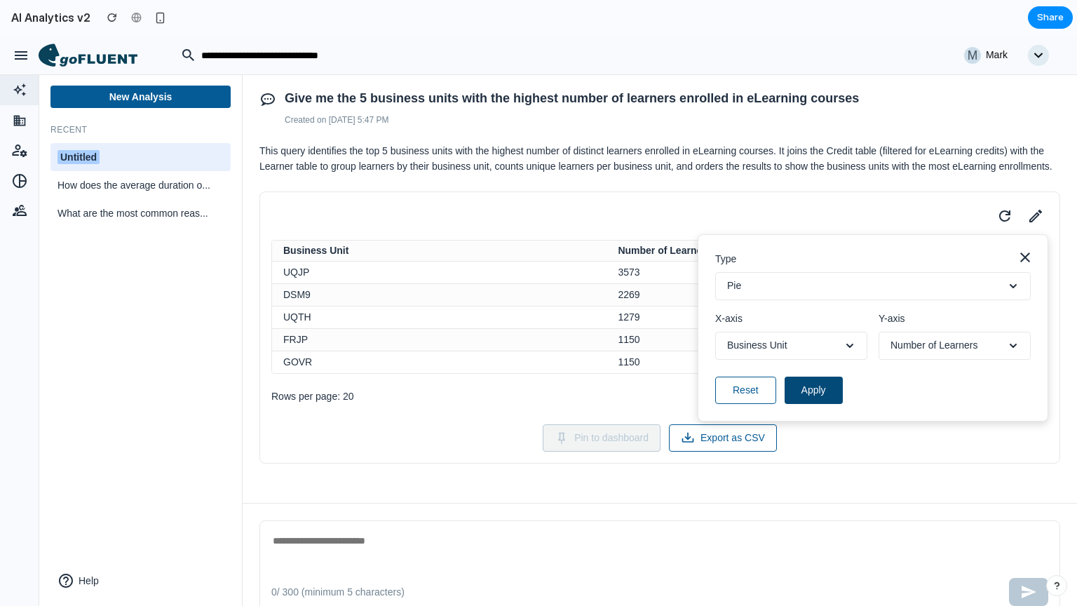
click at [811, 404] on button "Apply" at bounding box center [814, 390] width 58 height 27
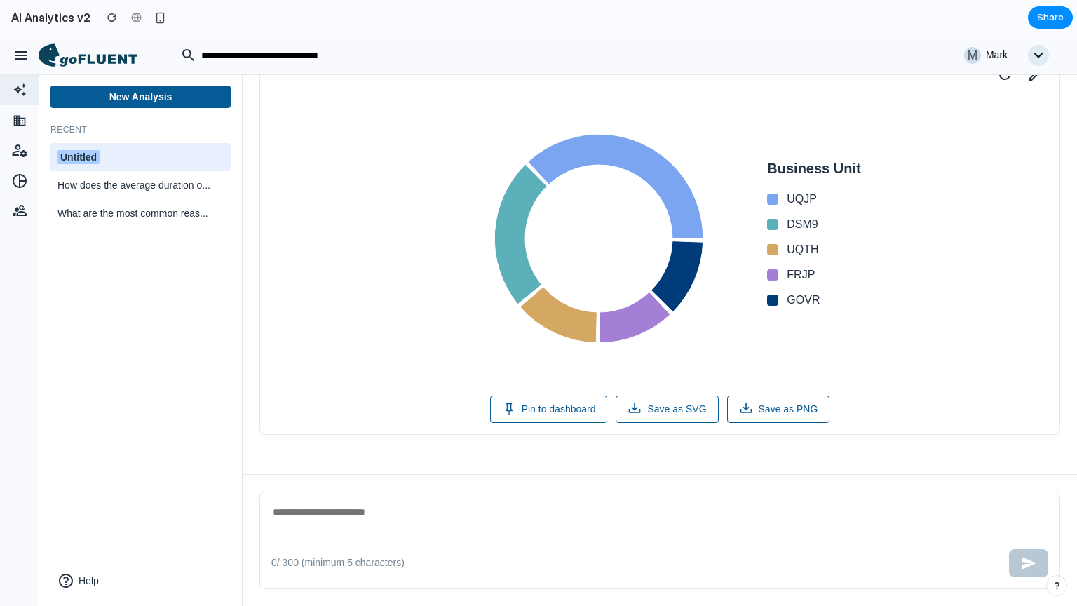
scroll to position [154, 0]
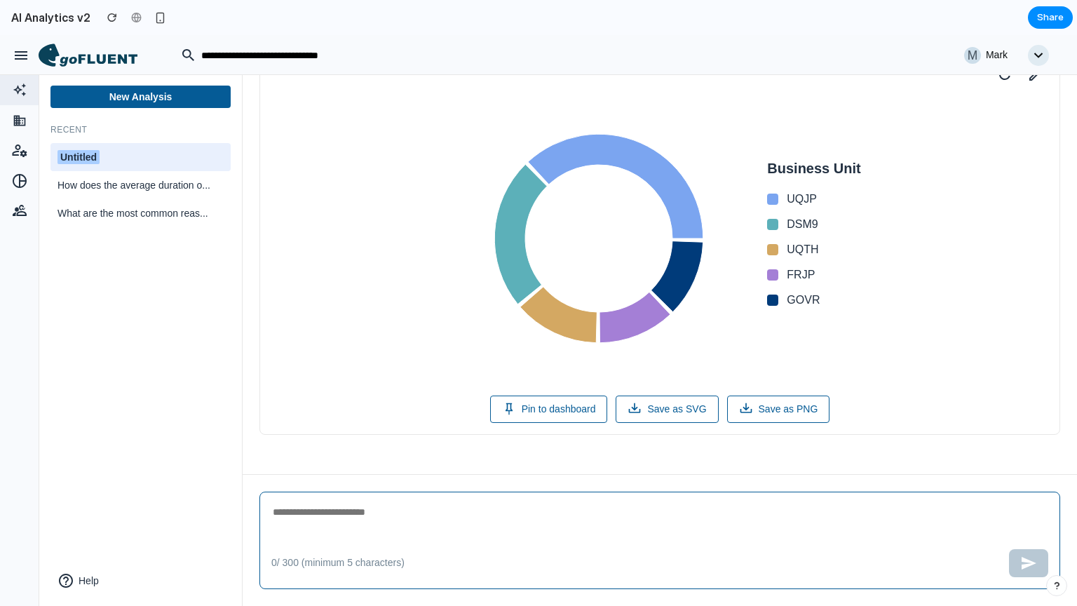
click at [394, 519] on textarea at bounding box center [659, 521] width 777 height 35
paste textarea "**********"
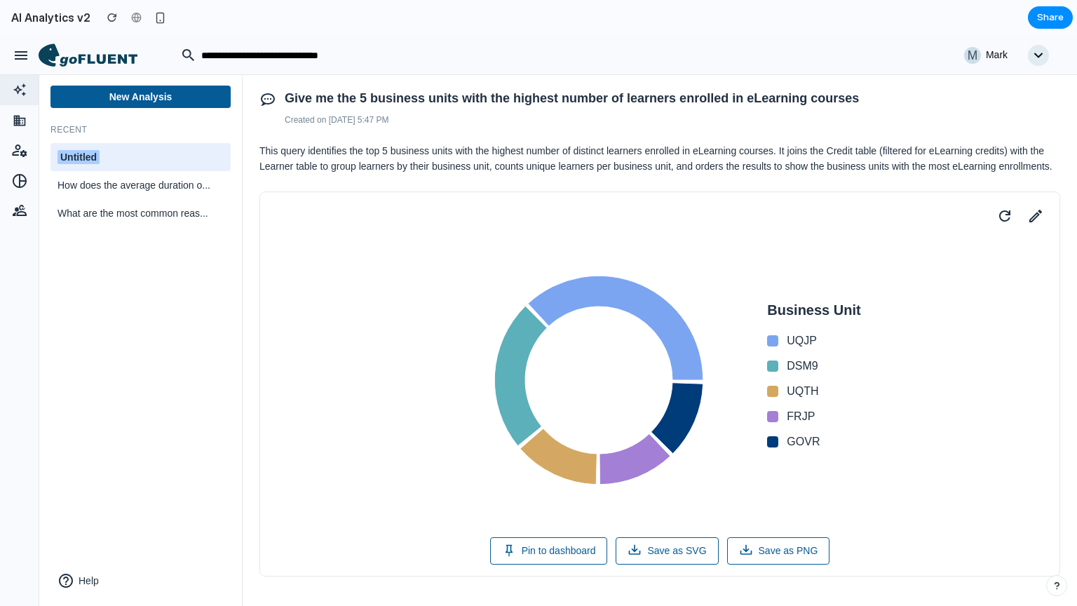
type textarea "**********"
click at [116, 164] on div "Untitled" at bounding box center [141, 157] width 166 height 15
click at [116, 164] on input "********" at bounding box center [141, 158] width 166 height 18
type input "*"
type input "**"
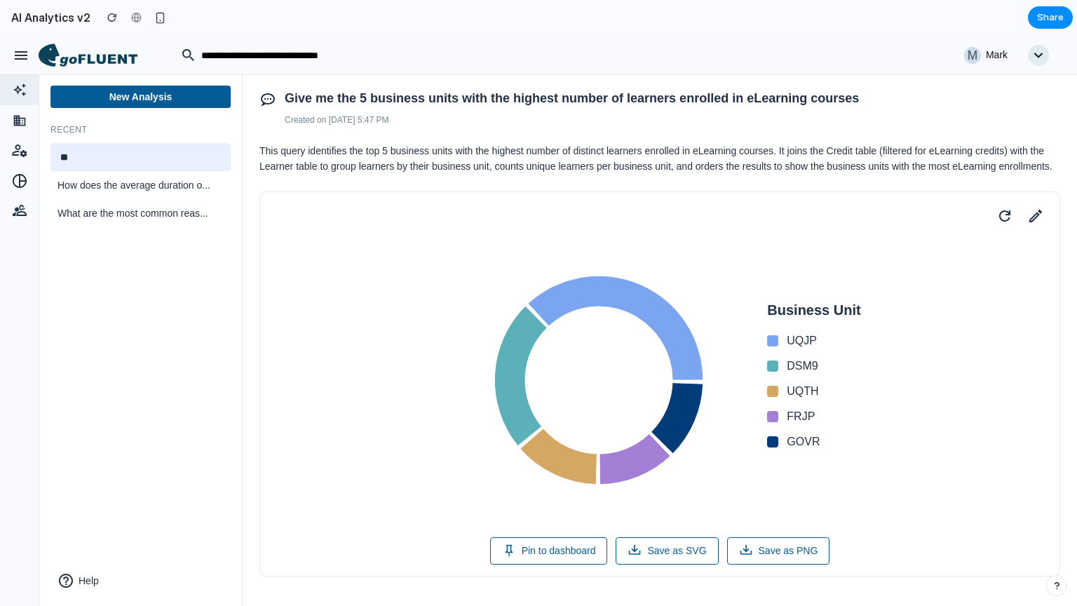
scroll to position [155, 0]
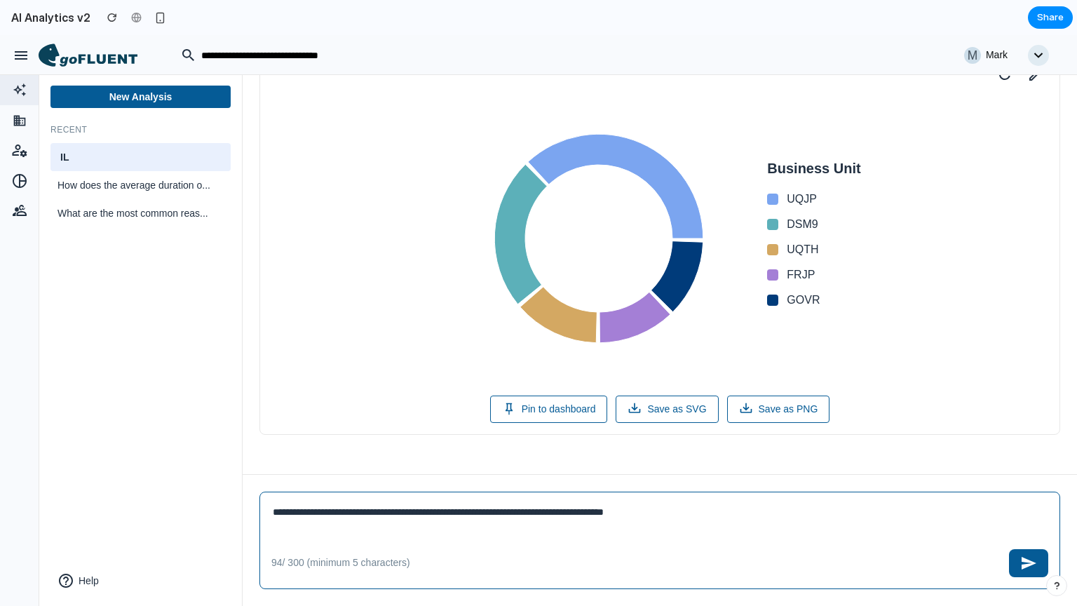
click at [411, 516] on textarea "**********" at bounding box center [654, 521] width 767 height 35
click at [452, 519] on textarea "**********" at bounding box center [654, 521] width 767 height 35
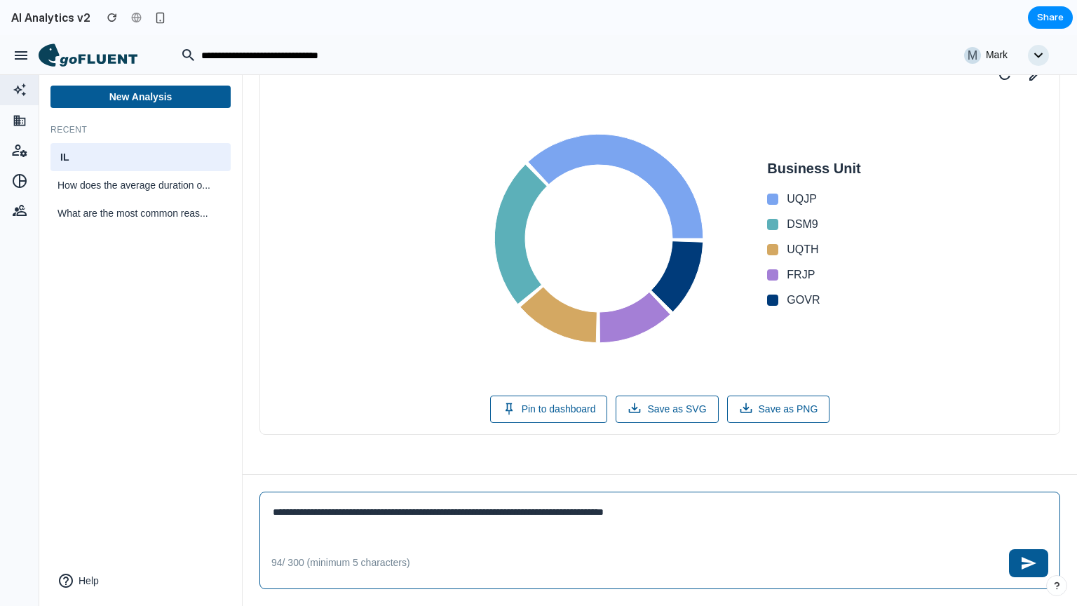
click at [452, 519] on textarea "**********" at bounding box center [654, 521] width 767 height 35
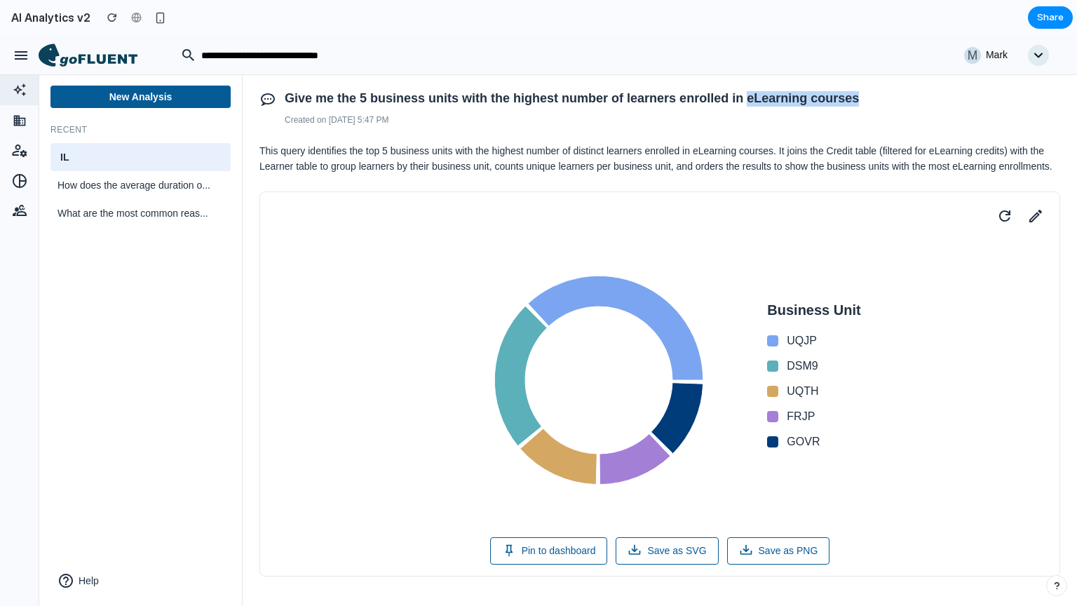
drag, startPoint x: 747, startPoint y: 98, endPoint x: 891, endPoint y: 101, distance: 143.8
click at [891, 101] on h1 "Give me the 5 business units with the highest number of learners enrolled in eL…" at bounding box center [673, 98] width 776 height 15
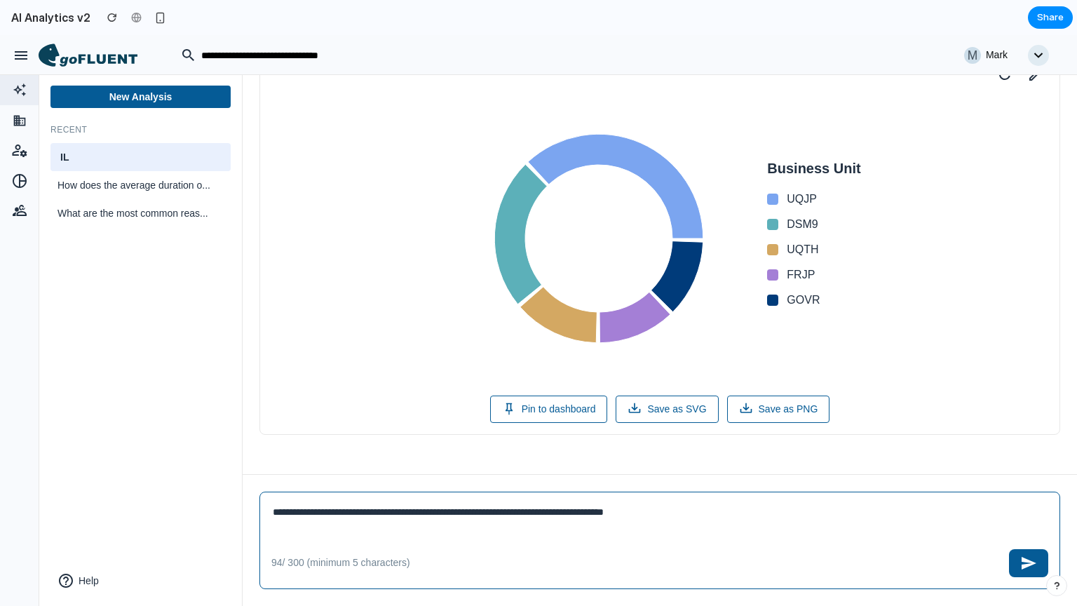
click at [476, 519] on textarea "**********" at bounding box center [654, 521] width 767 height 35
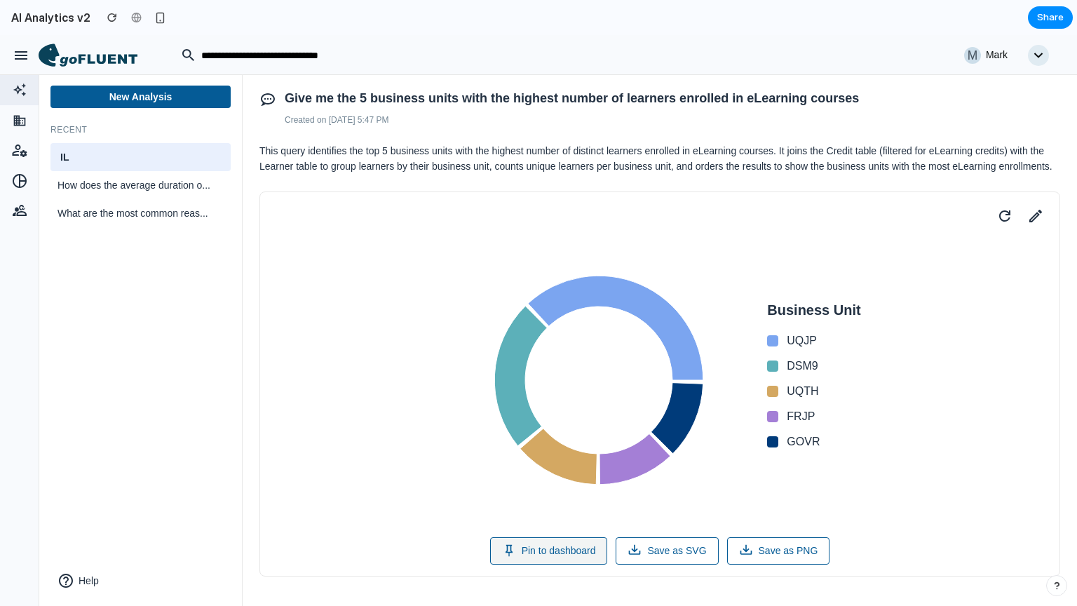
click at [530, 562] on button "Pin to dashboard" at bounding box center [549, 550] width 118 height 27
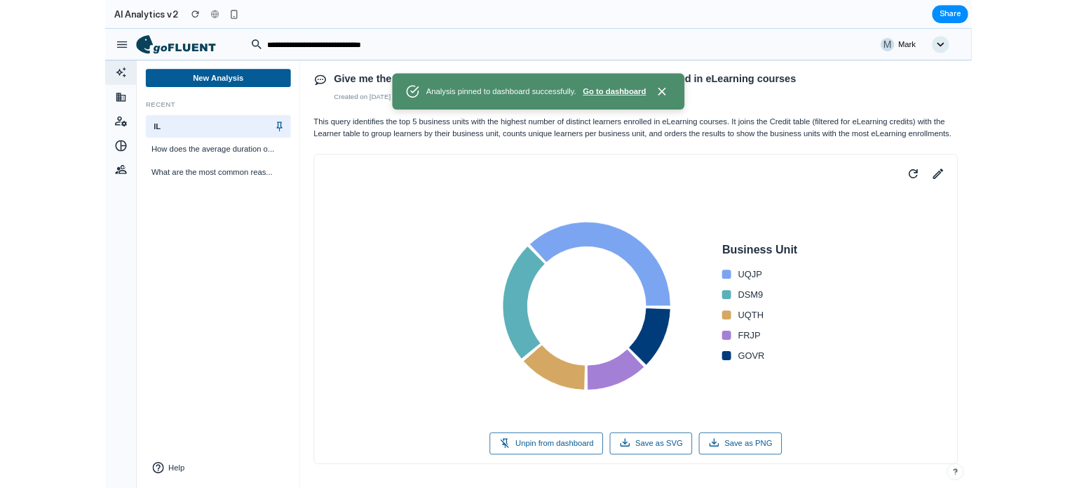
scroll to position [155, 0]
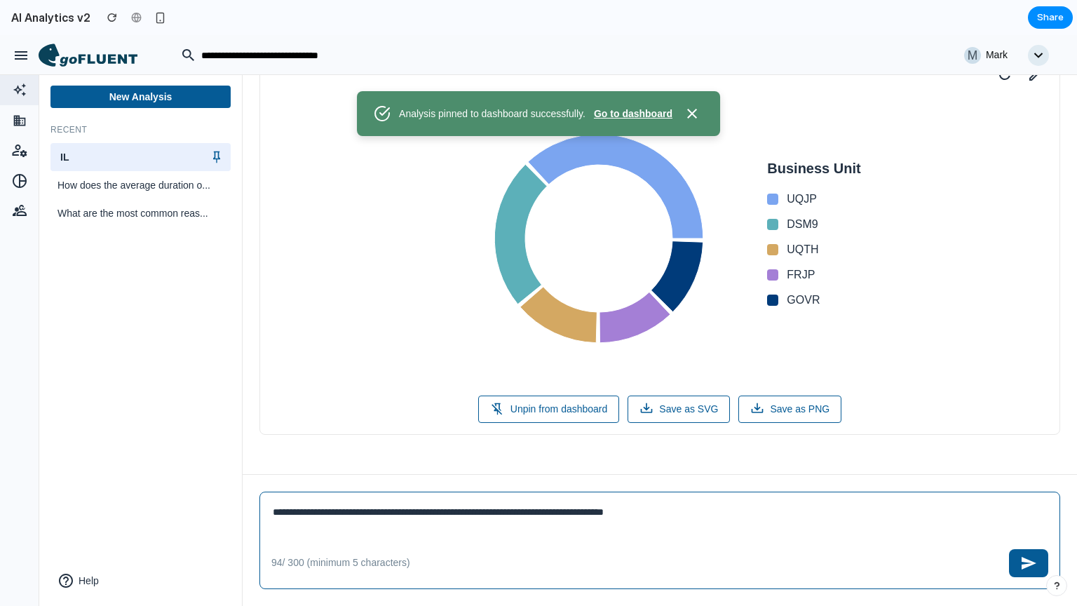
click at [422, 525] on textarea "**********" at bounding box center [654, 521] width 767 height 35
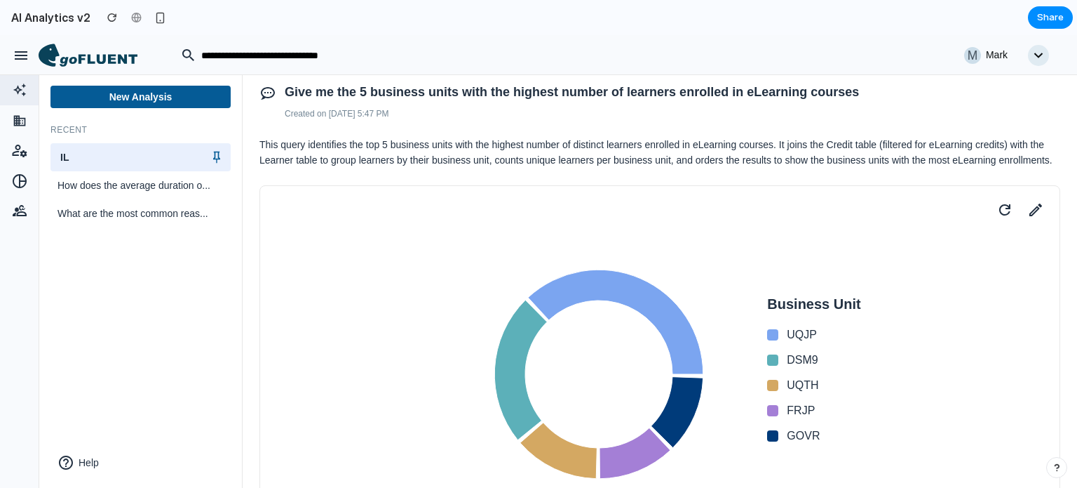
scroll to position [0, 0]
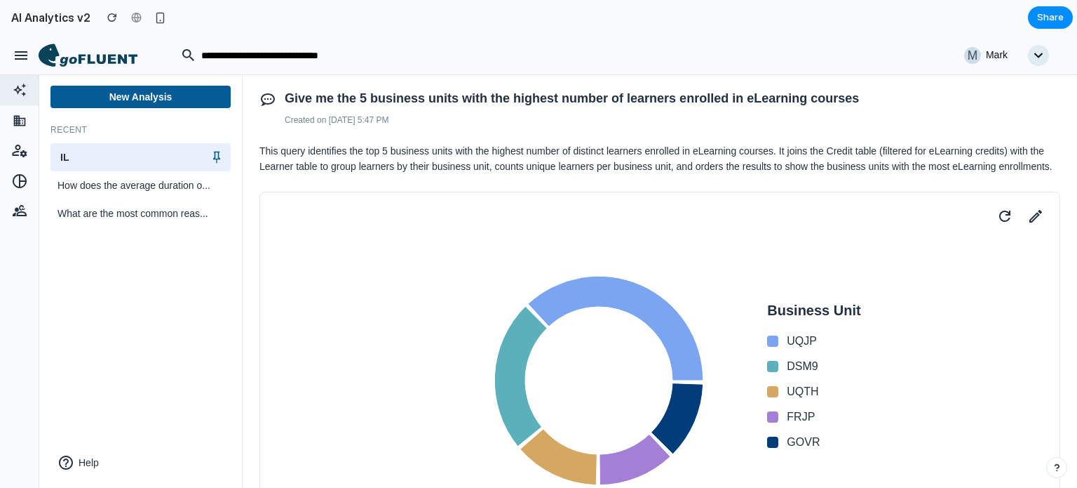
click at [87, 51] on icon at bounding box center [88, 55] width 99 height 24
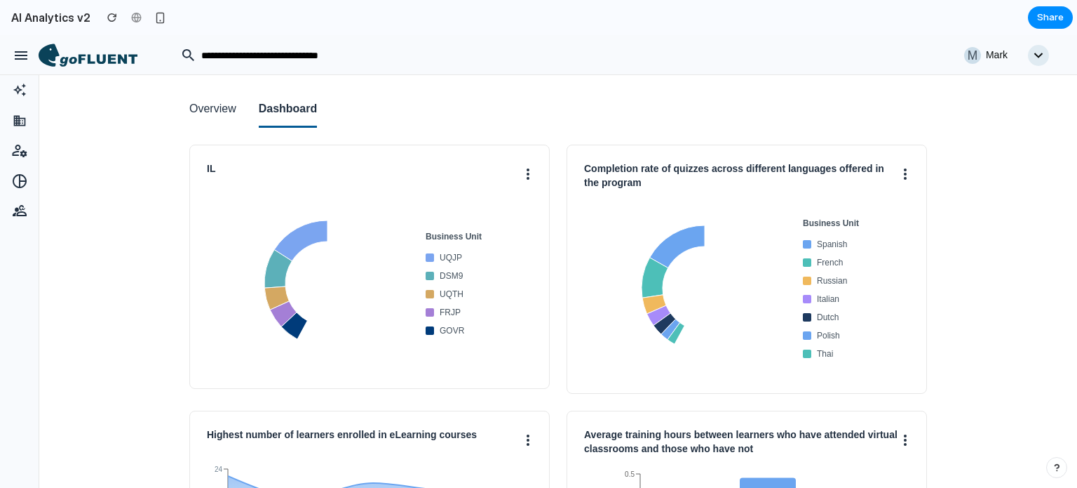
click at [217, 112] on button "Overview" at bounding box center [212, 110] width 47 height 36
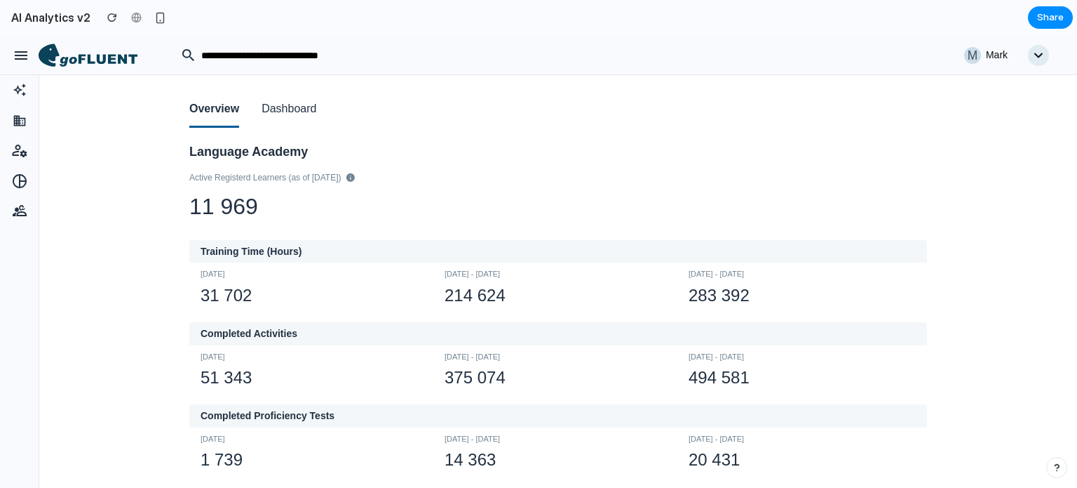
click at [281, 109] on button "Dashboard" at bounding box center [289, 110] width 55 height 36
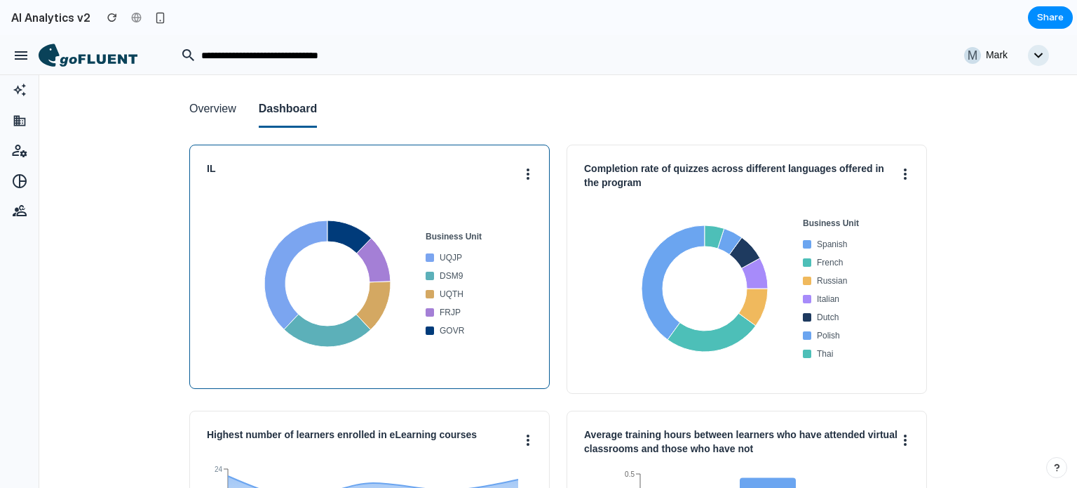
click at [527, 179] on icon at bounding box center [528, 173] width 3 height 11
click at [462, 202] on button "Unpin" at bounding box center [476, 205] width 111 height 34
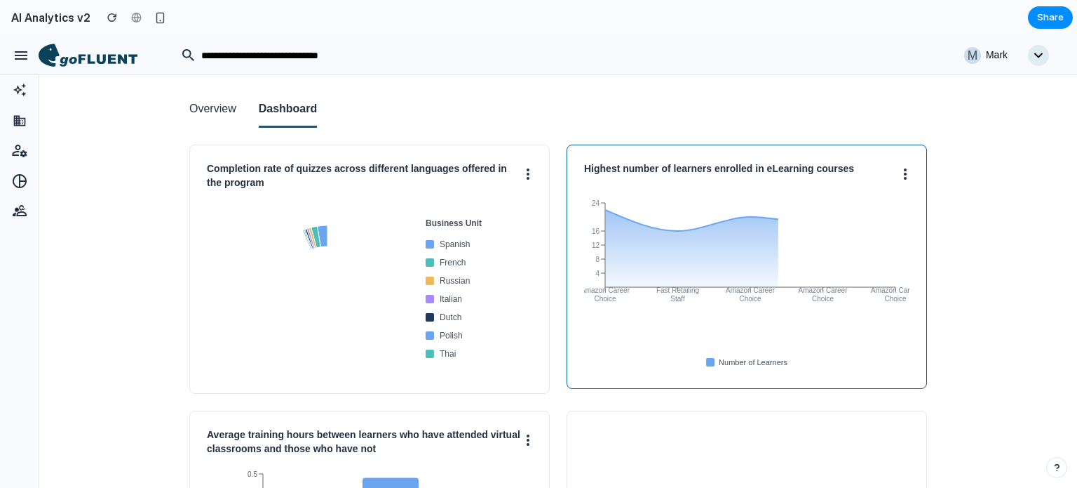
scroll to position [204, 0]
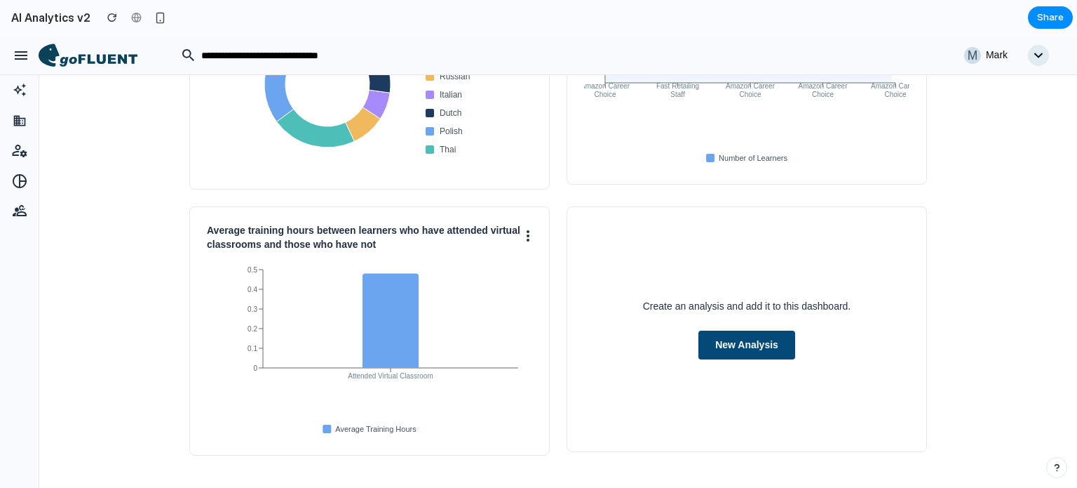
click at [724, 355] on button "New Analysis" at bounding box center [747, 344] width 97 height 29
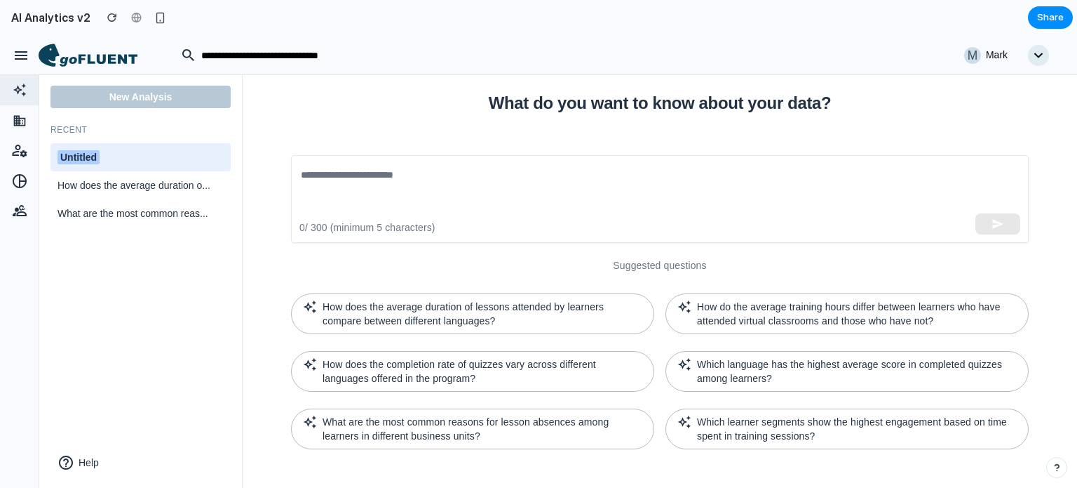
click at [97, 159] on span "Untitled" at bounding box center [79, 157] width 42 height 14
type input "**********"
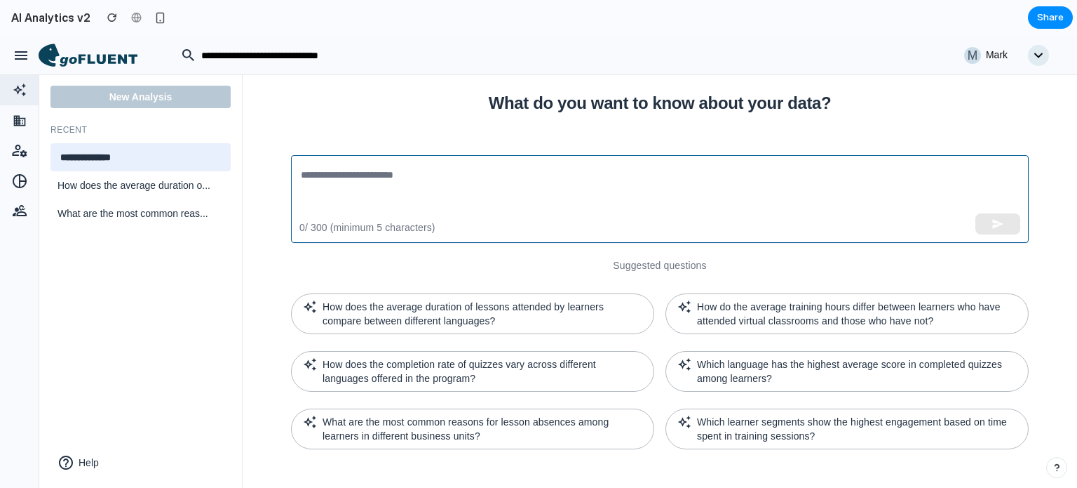
click at [373, 181] on textarea at bounding box center [660, 199] width 718 height 65
paste textarea "**********"
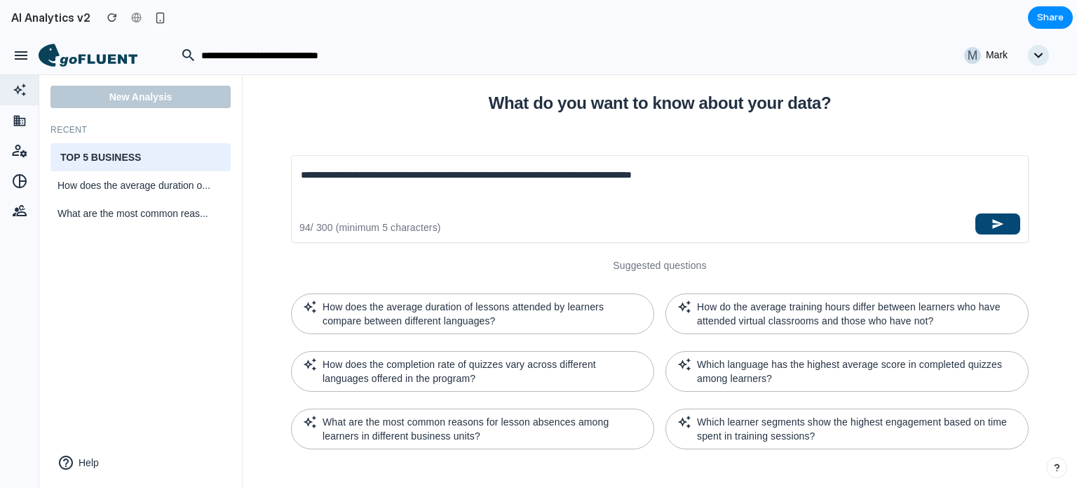
type textarea "**********"
click at [1000, 227] on icon "button" at bounding box center [998, 223] width 13 height 13
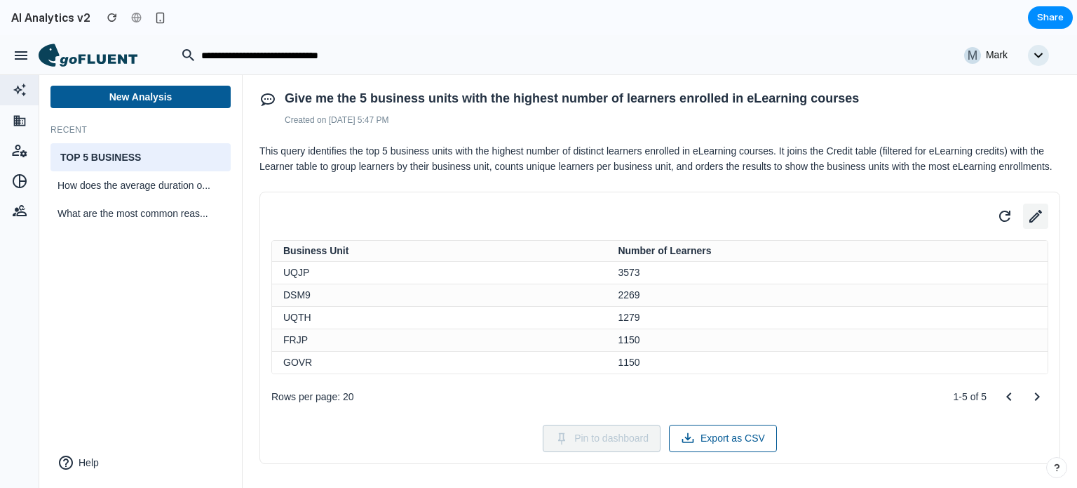
click at [1026, 226] on icon at bounding box center [1036, 216] width 20 height 20
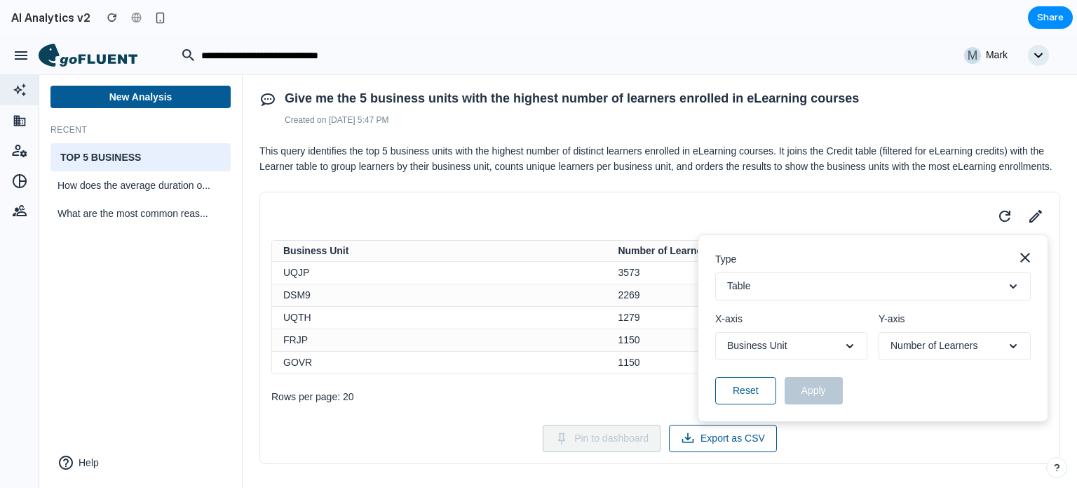
click at [765, 300] on button "Table" at bounding box center [873, 286] width 316 height 28
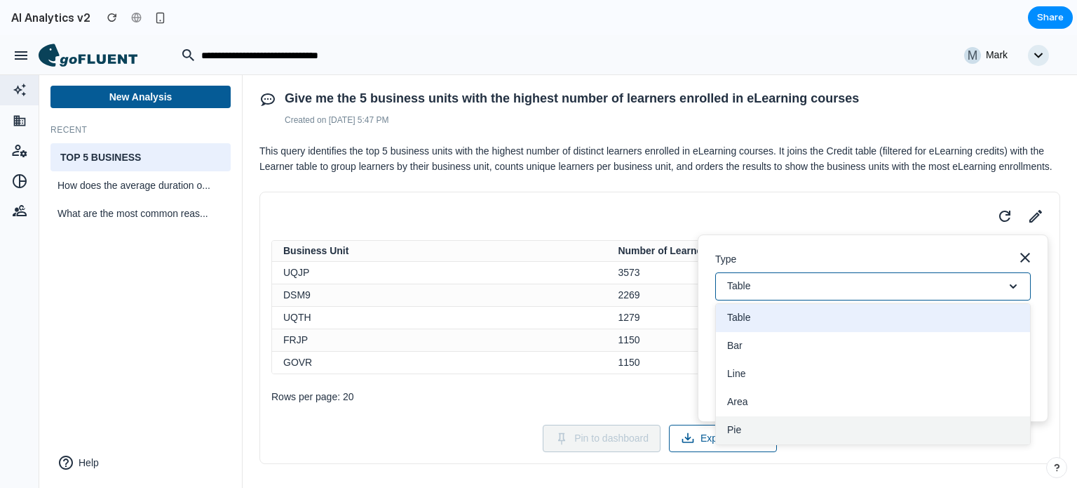
click at [738, 444] on button "Pie" at bounding box center [873, 430] width 314 height 28
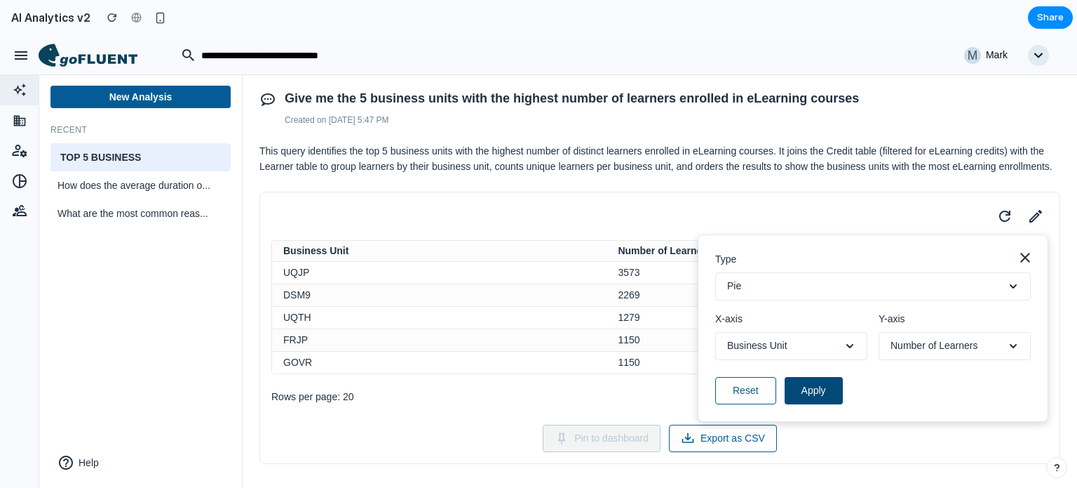
click at [807, 404] on button "Apply" at bounding box center [814, 390] width 58 height 27
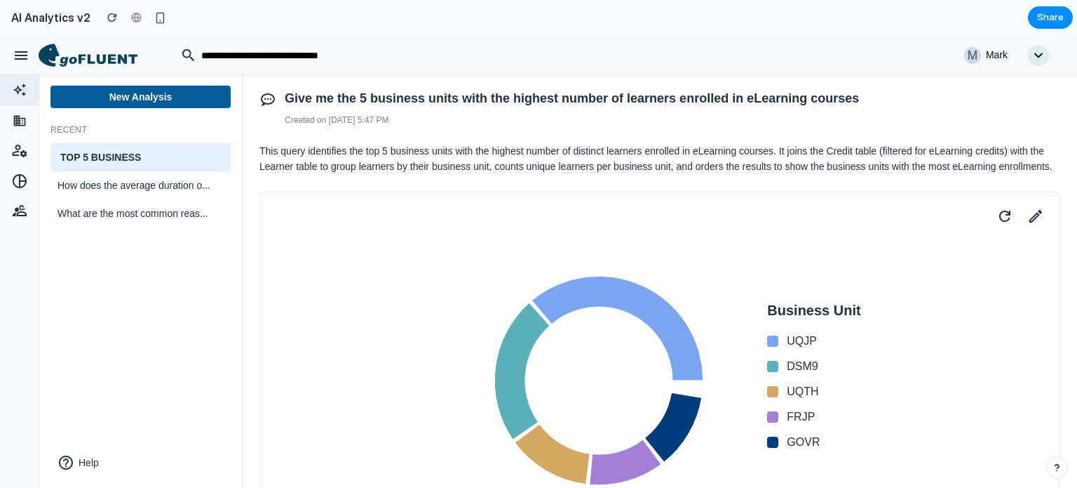
scroll to position [274, 0]
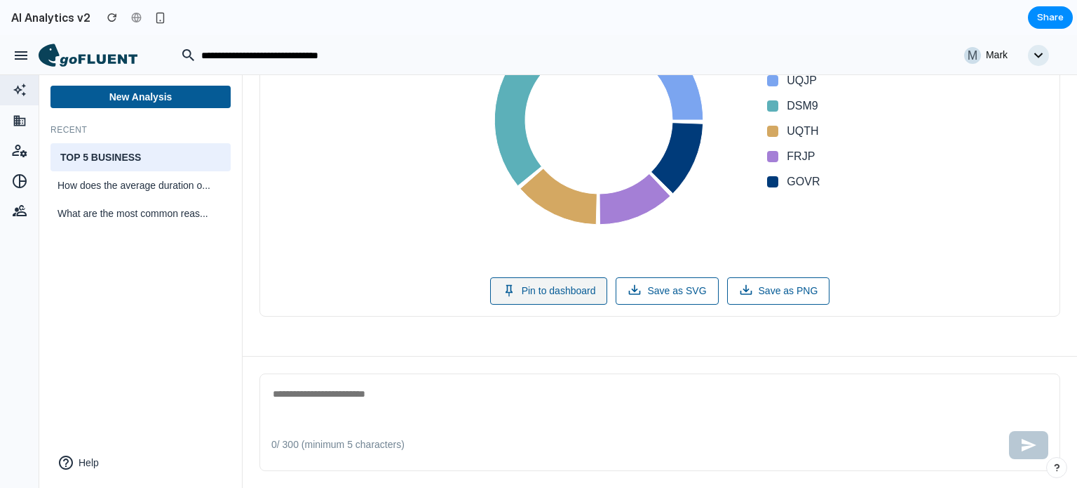
click at [553, 280] on button "Pin to dashboard" at bounding box center [549, 290] width 118 height 27
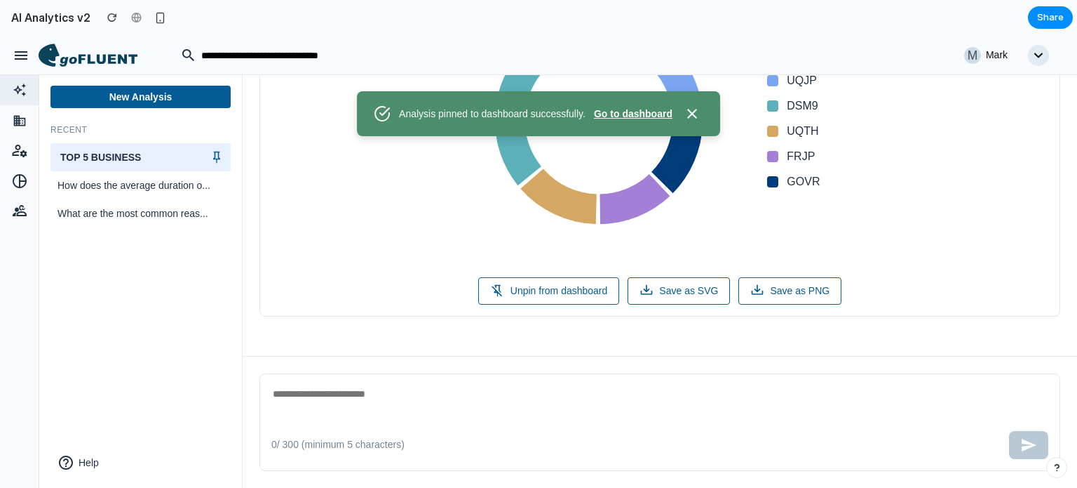
click at [630, 111] on button "Go to dashboard" at bounding box center [633, 114] width 79 height 15
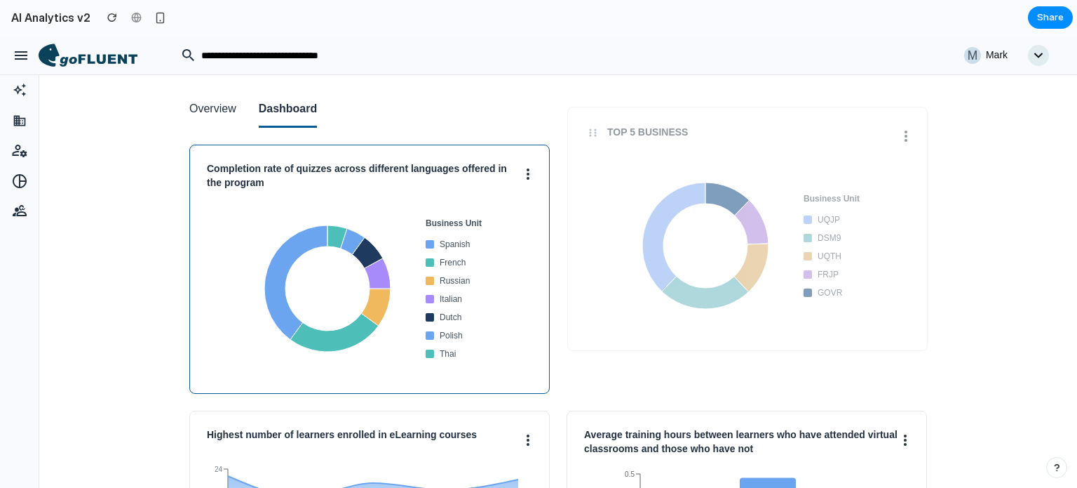
scroll to position [0, 26]
drag, startPoint x: 395, startPoint y: 224, endPoint x: 821, endPoint y: 195, distance: 426.7
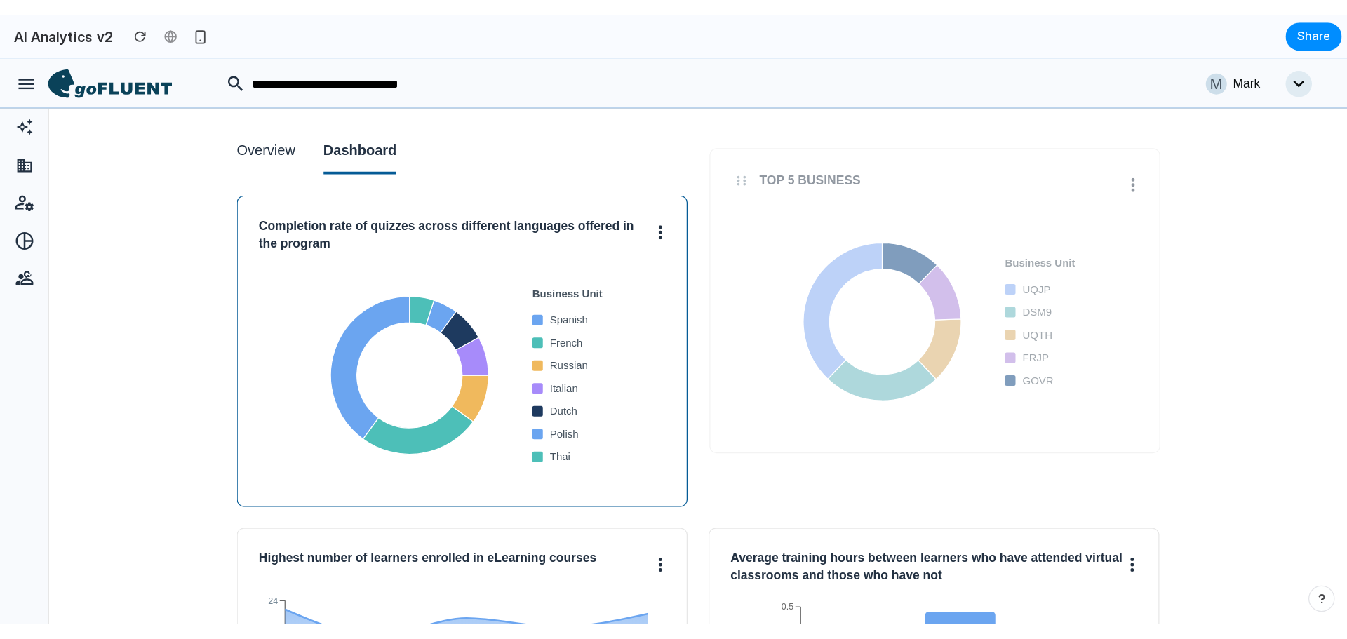
scroll to position [0, 0]
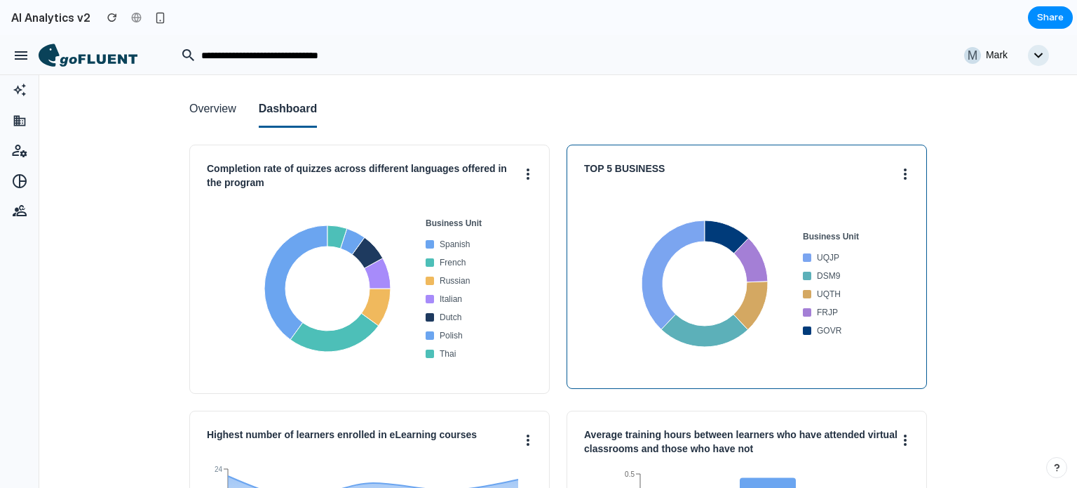
click at [901, 179] on button at bounding box center [905, 173] width 8 height 22
click at [868, 231] on button "Edit" at bounding box center [853, 239] width 111 height 34
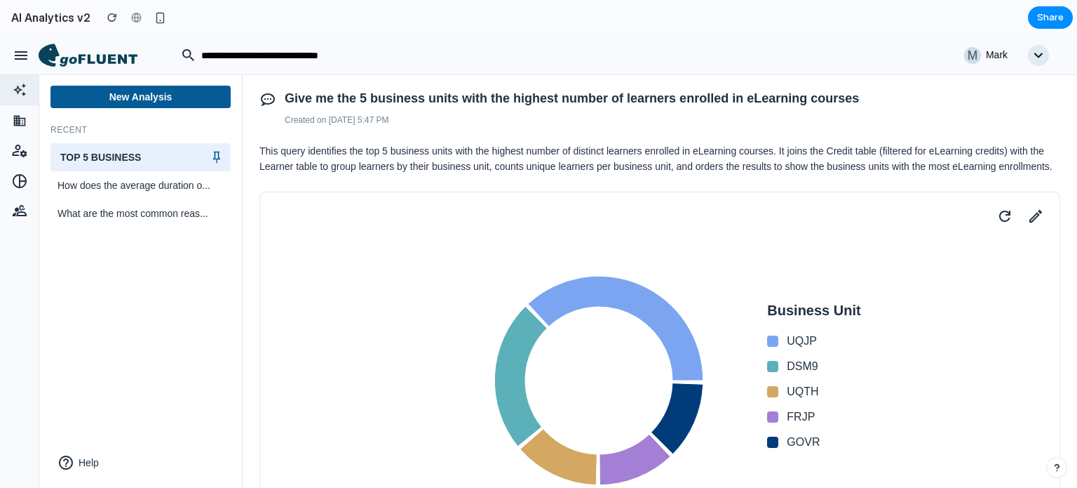
click at [16, 56] on icon "button" at bounding box center [21, 55] width 13 height 8
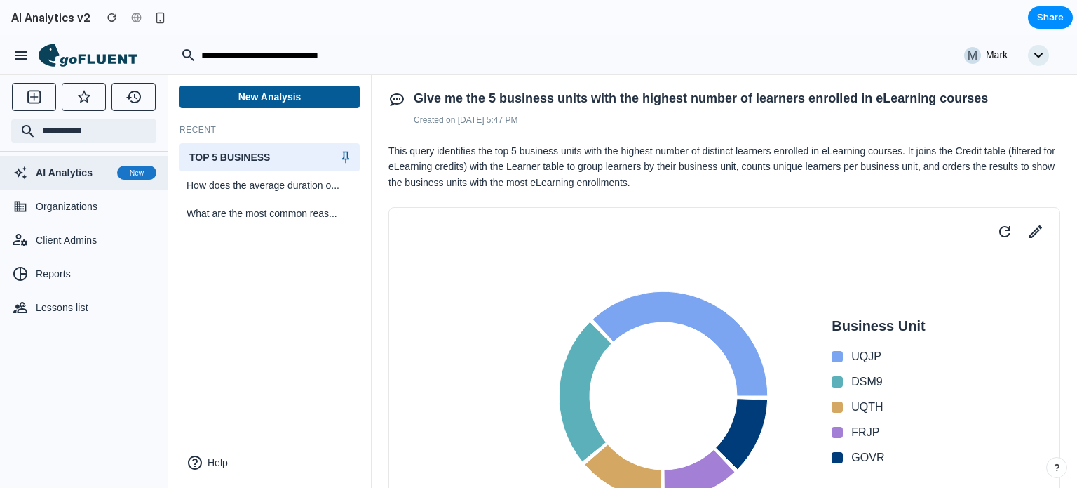
click at [63, 181] on div "AI Analytics New" at bounding box center [96, 173] width 121 height 20
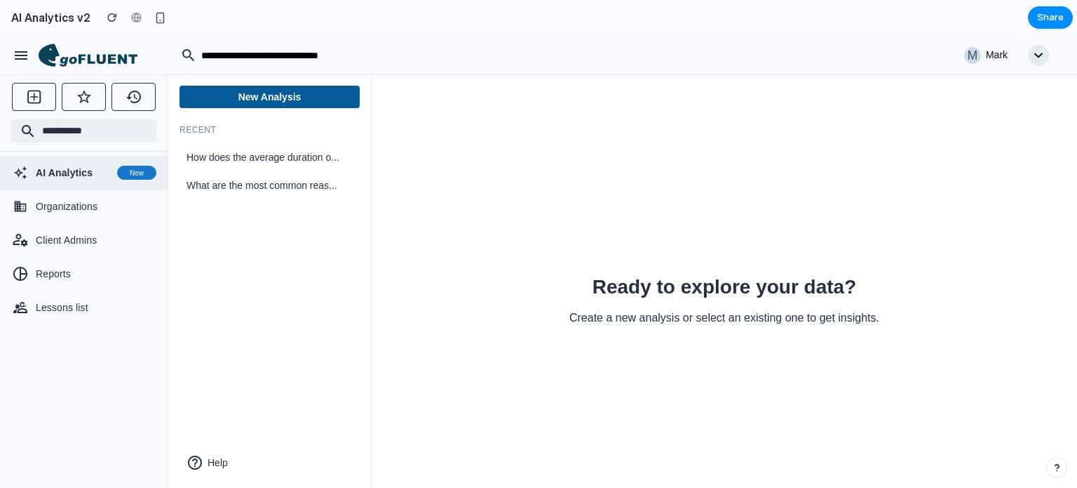
click at [63, 181] on div "AI Analytics New" at bounding box center [96, 173] width 121 height 20
click at [65, 53] on icon at bounding box center [88, 55] width 99 height 24
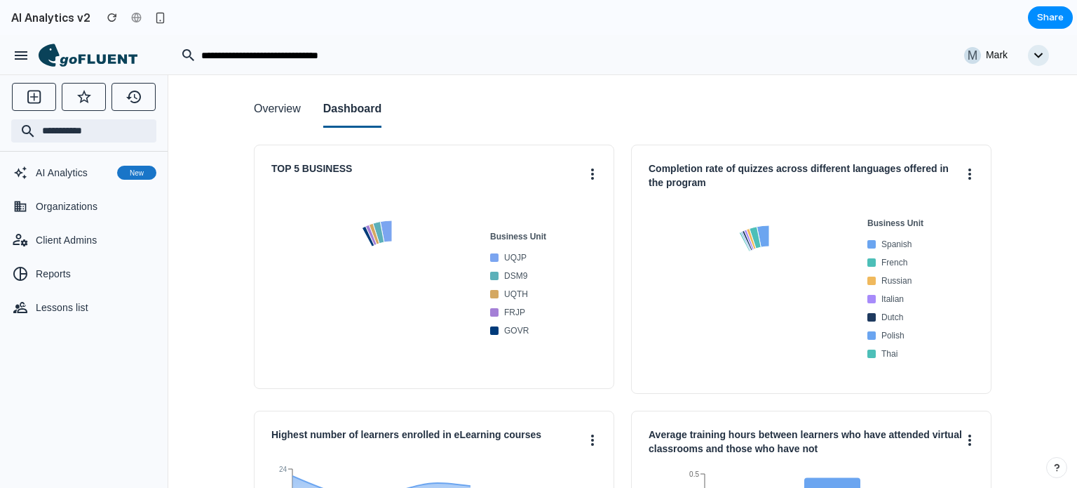
click at [11, 55] on button "button" at bounding box center [21, 55] width 28 height 28
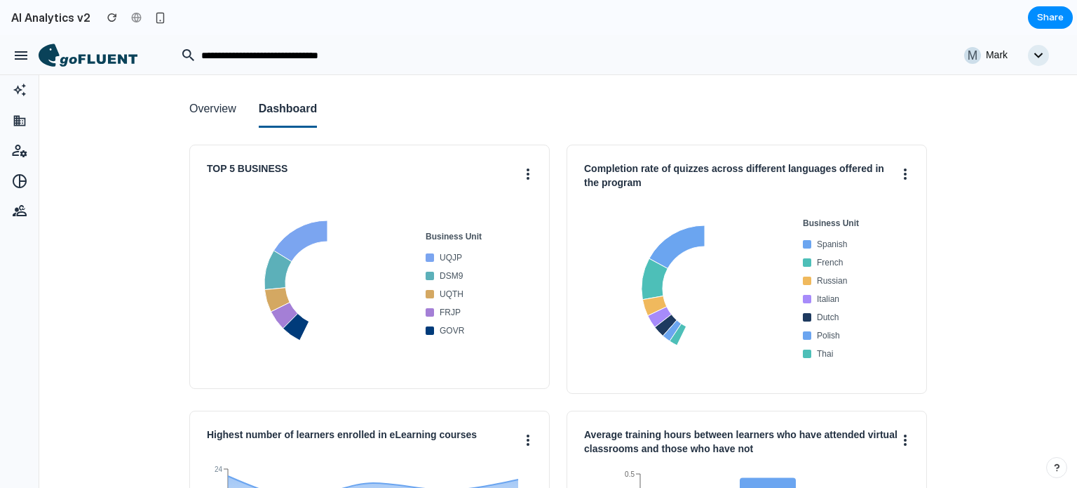
click at [11, 55] on button "button" at bounding box center [21, 55] width 28 height 28
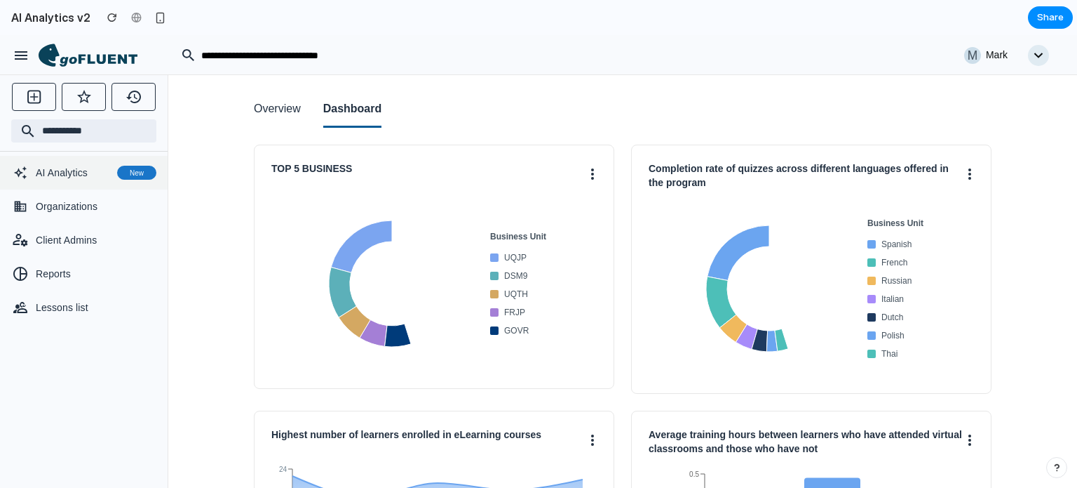
click at [62, 175] on span "AI Analytics" at bounding box center [74, 173] width 76 height 14
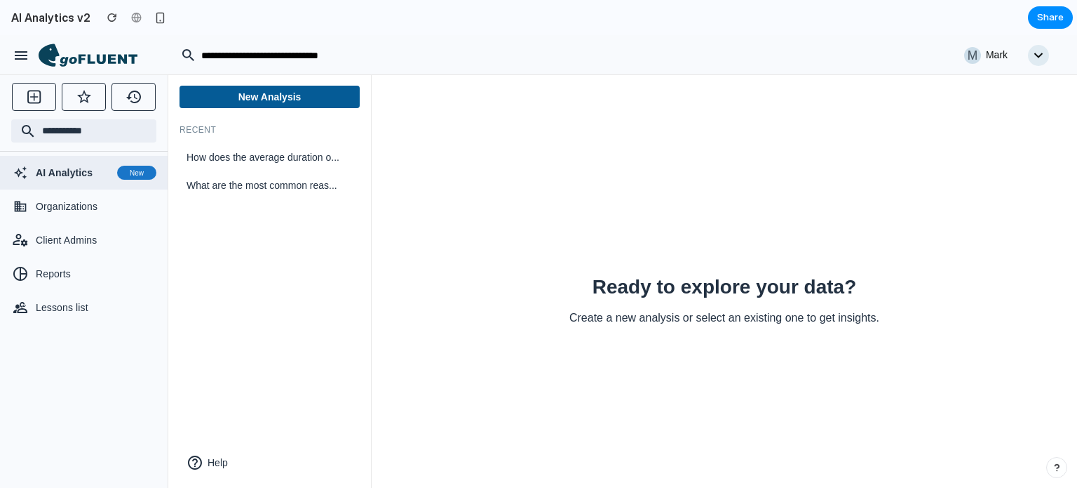
click at [25, 53] on icon "button" at bounding box center [21, 55] width 13 height 8
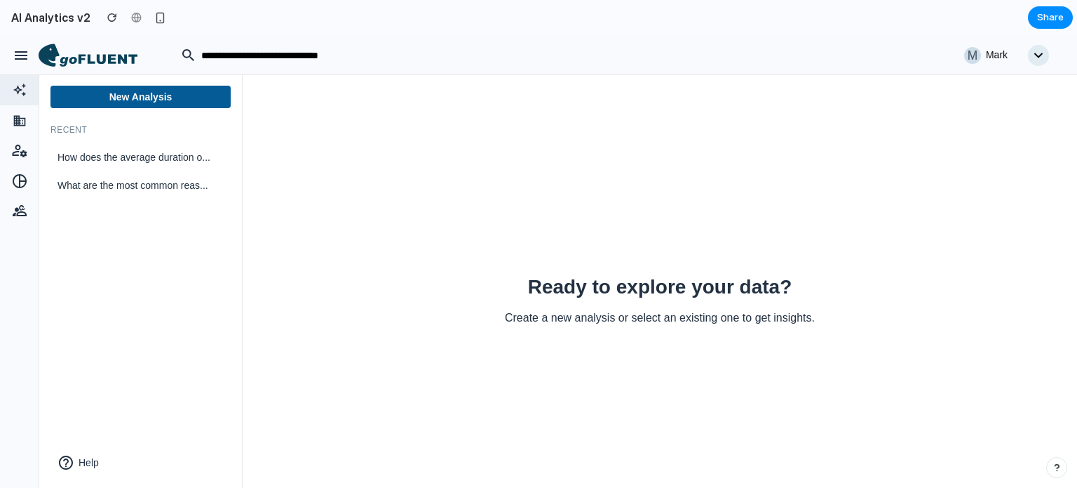
click at [25, 53] on icon "button" at bounding box center [21, 55] width 13 height 8
